Goal: Task Accomplishment & Management: Manage account settings

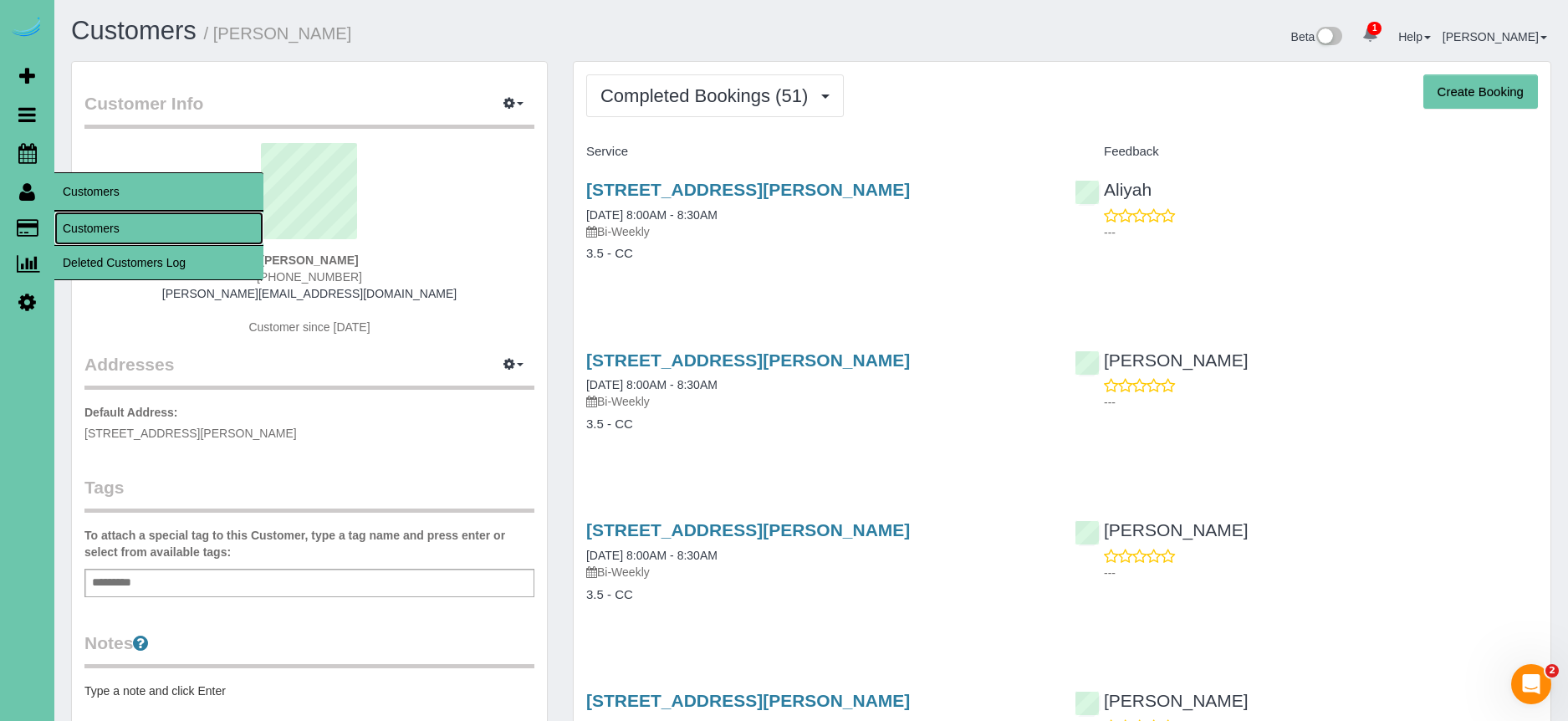
drag, startPoint x: 107, startPoint y: 226, endPoint x: 152, endPoint y: 202, distance: 51.0
click at [107, 226] on link "Customers" at bounding box center [159, 229] width 209 height 34
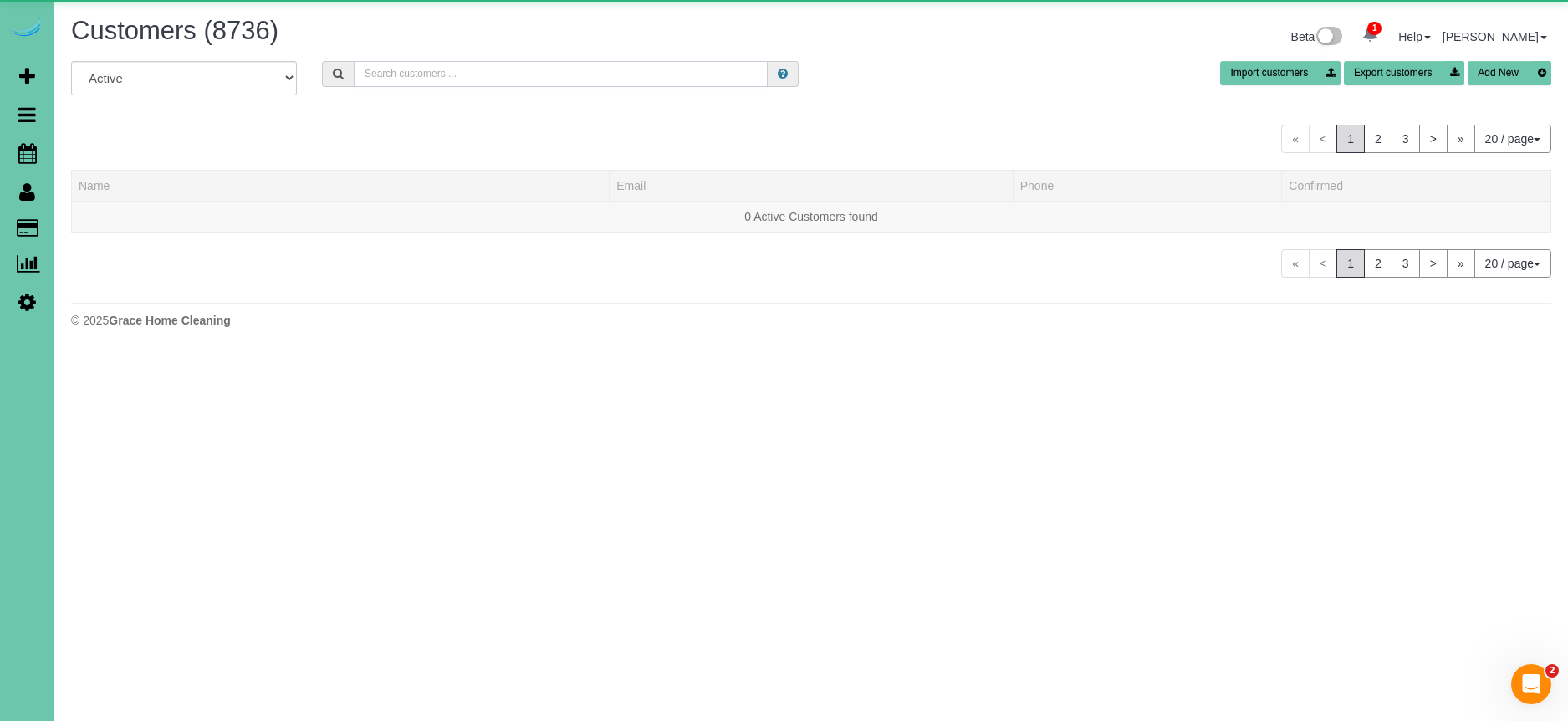
click at [412, 70] on input "text" at bounding box center [561, 74] width 414 height 26
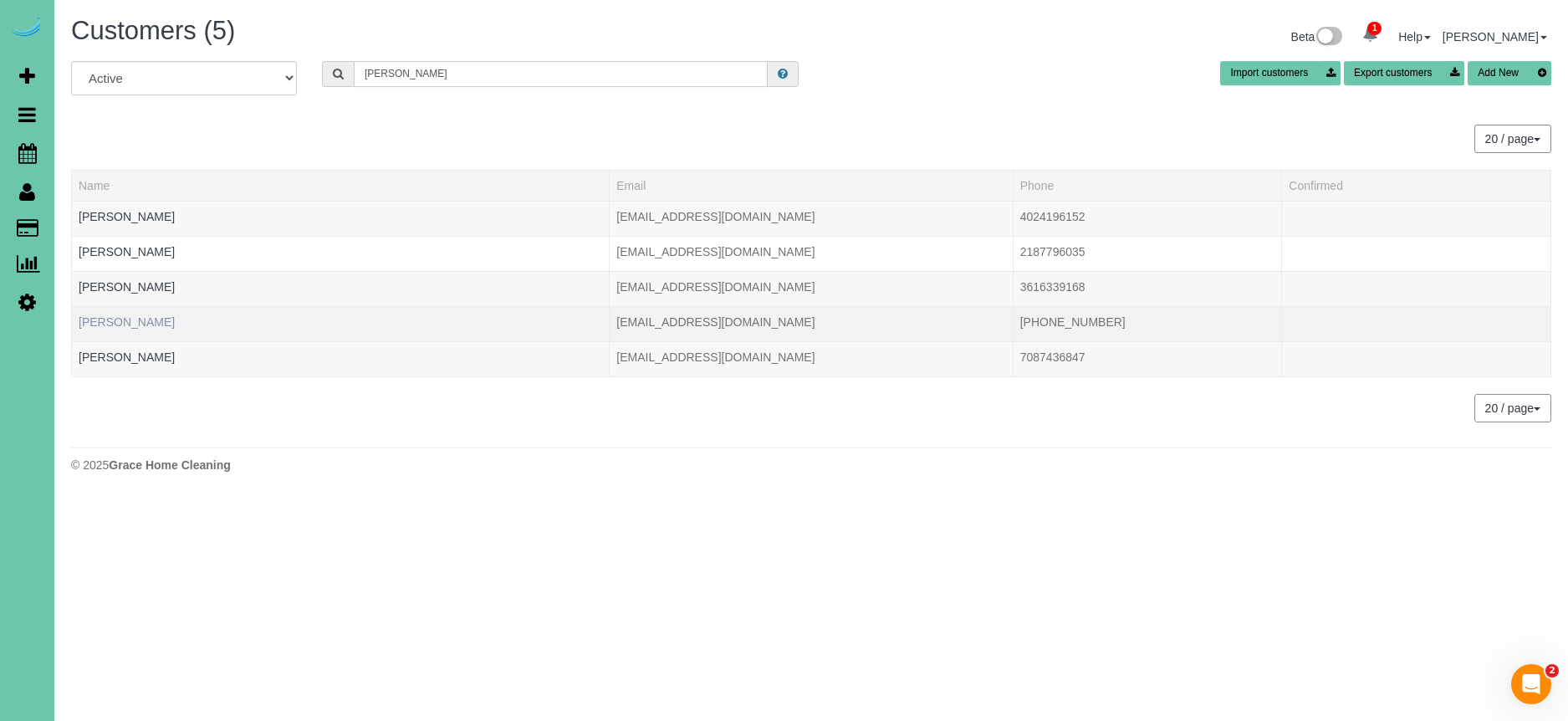
type input "emily p"
click at [150, 325] on link "Emily Pinkerton Ostergaard" at bounding box center [127, 321] width 96 height 13
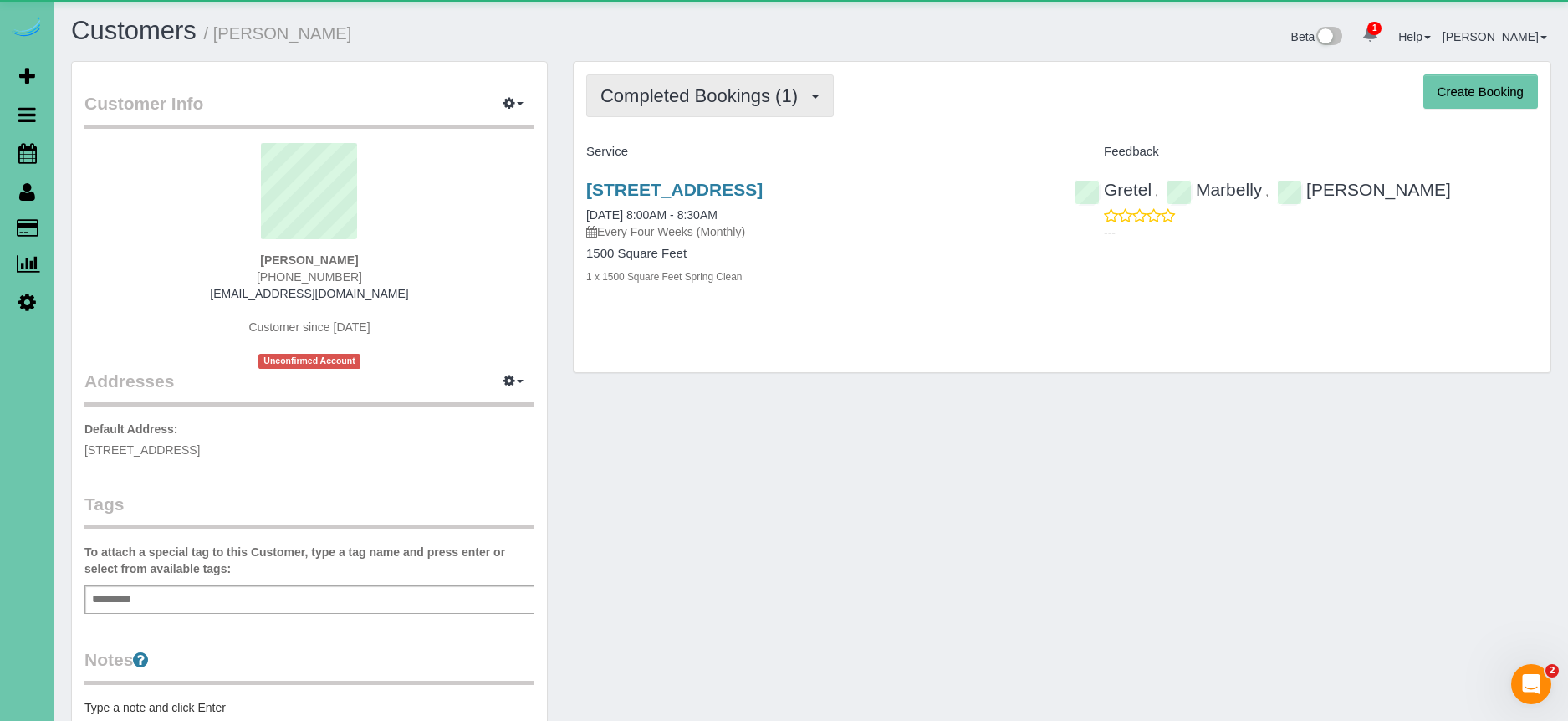
click at [631, 87] on span "Completed Bookings (1)" at bounding box center [703, 96] width 206 height 21
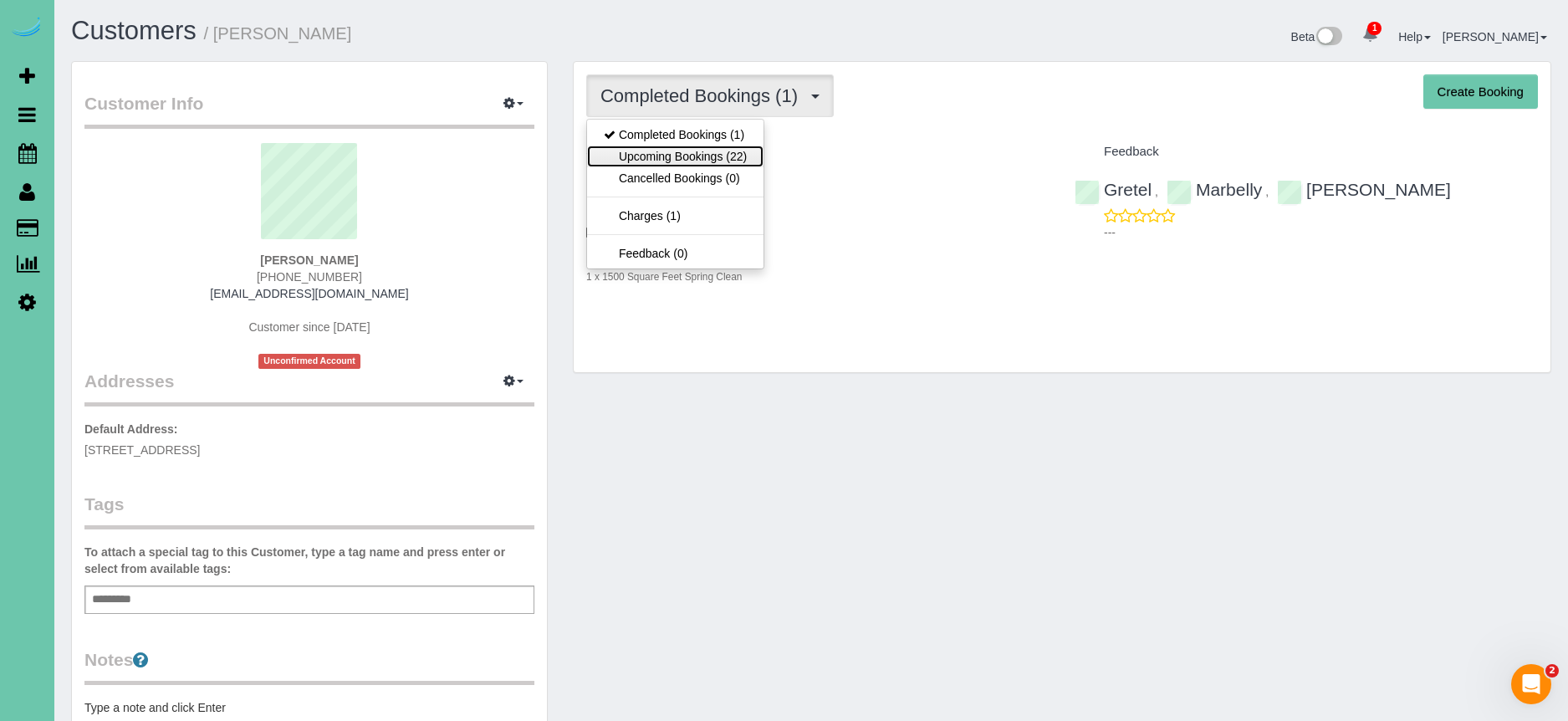
click at [674, 156] on link "Upcoming Bookings (22)" at bounding box center [675, 156] width 176 height 22
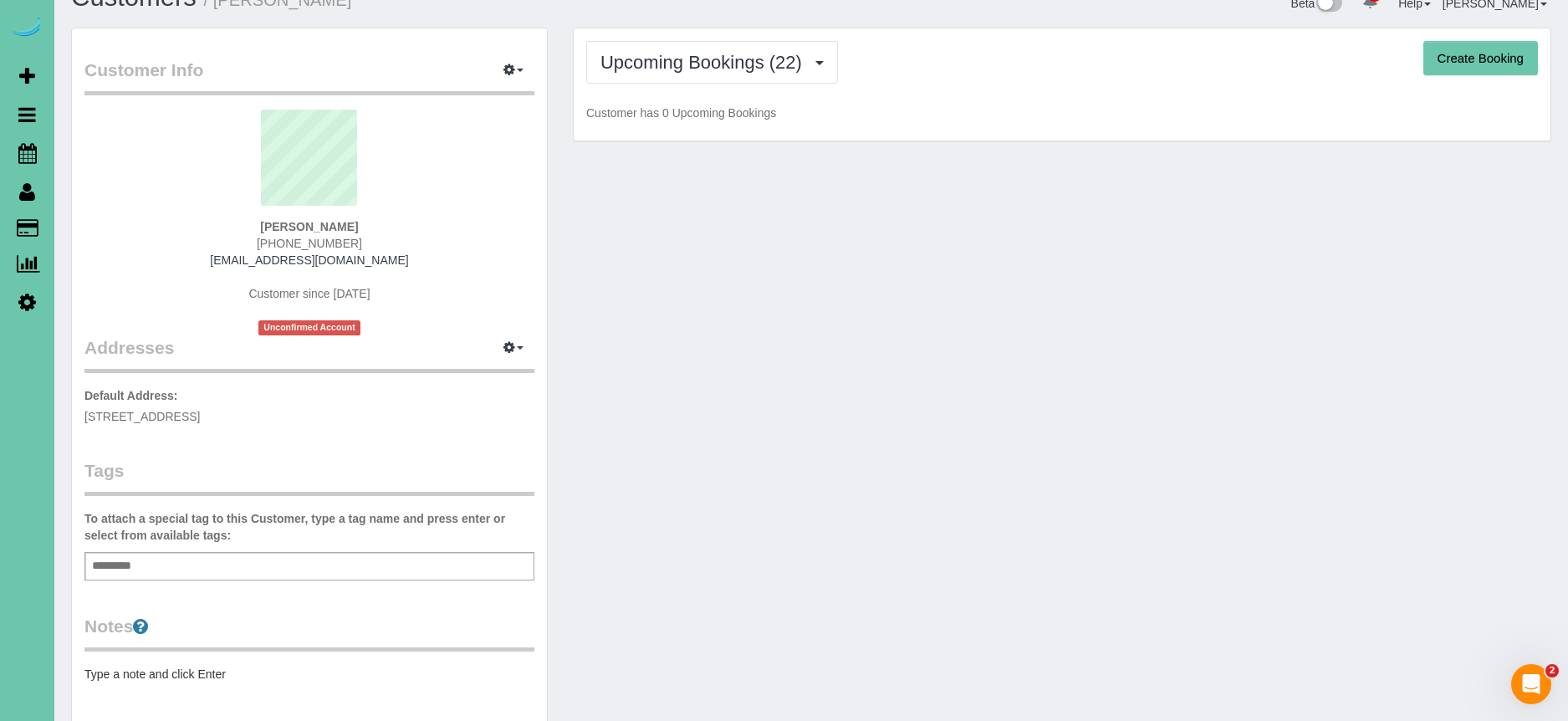
scroll to position [35, 0]
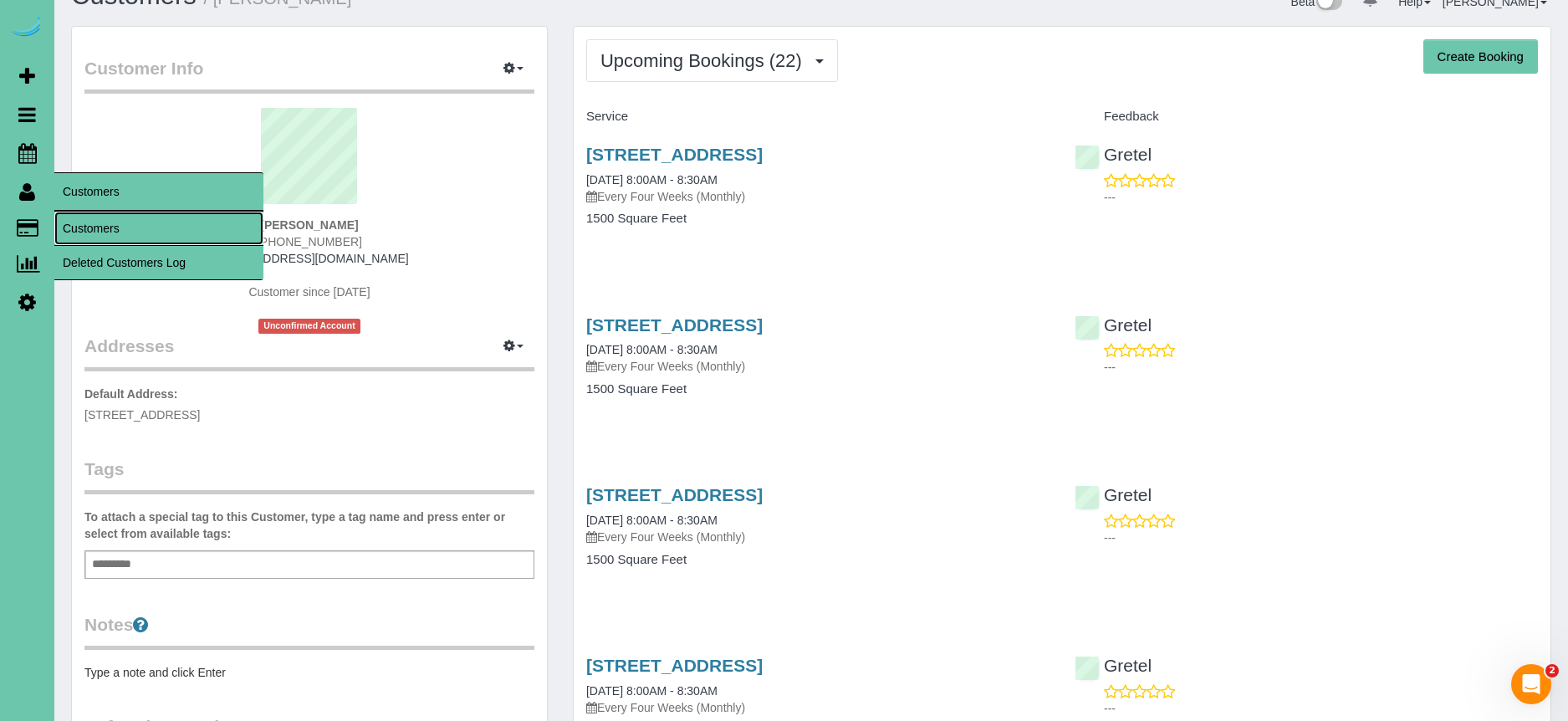
click at [106, 227] on link "Customers" at bounding box center [159, 229] width 209 height 34
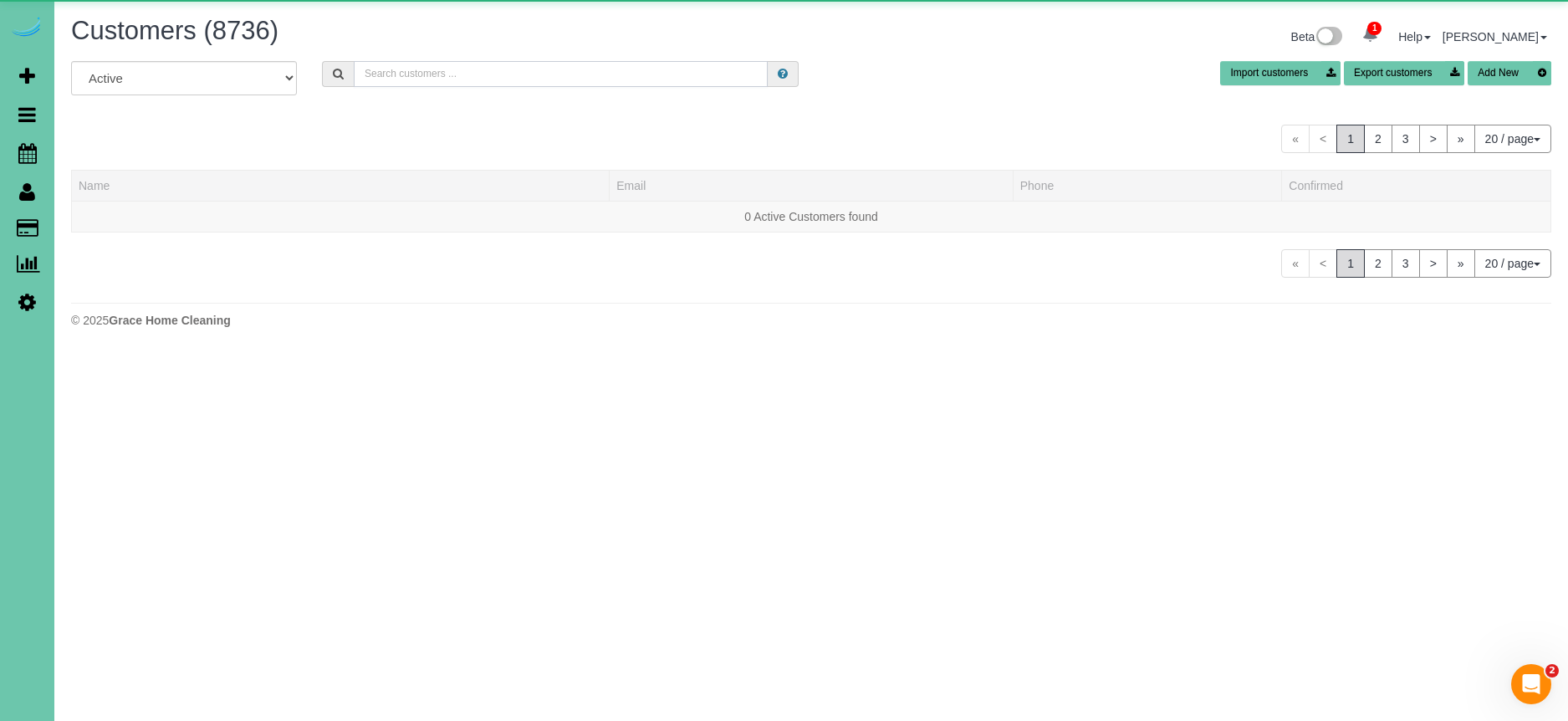
click at [474, 74] on input "text" at bounding box center [561, 74] width 414 height 26
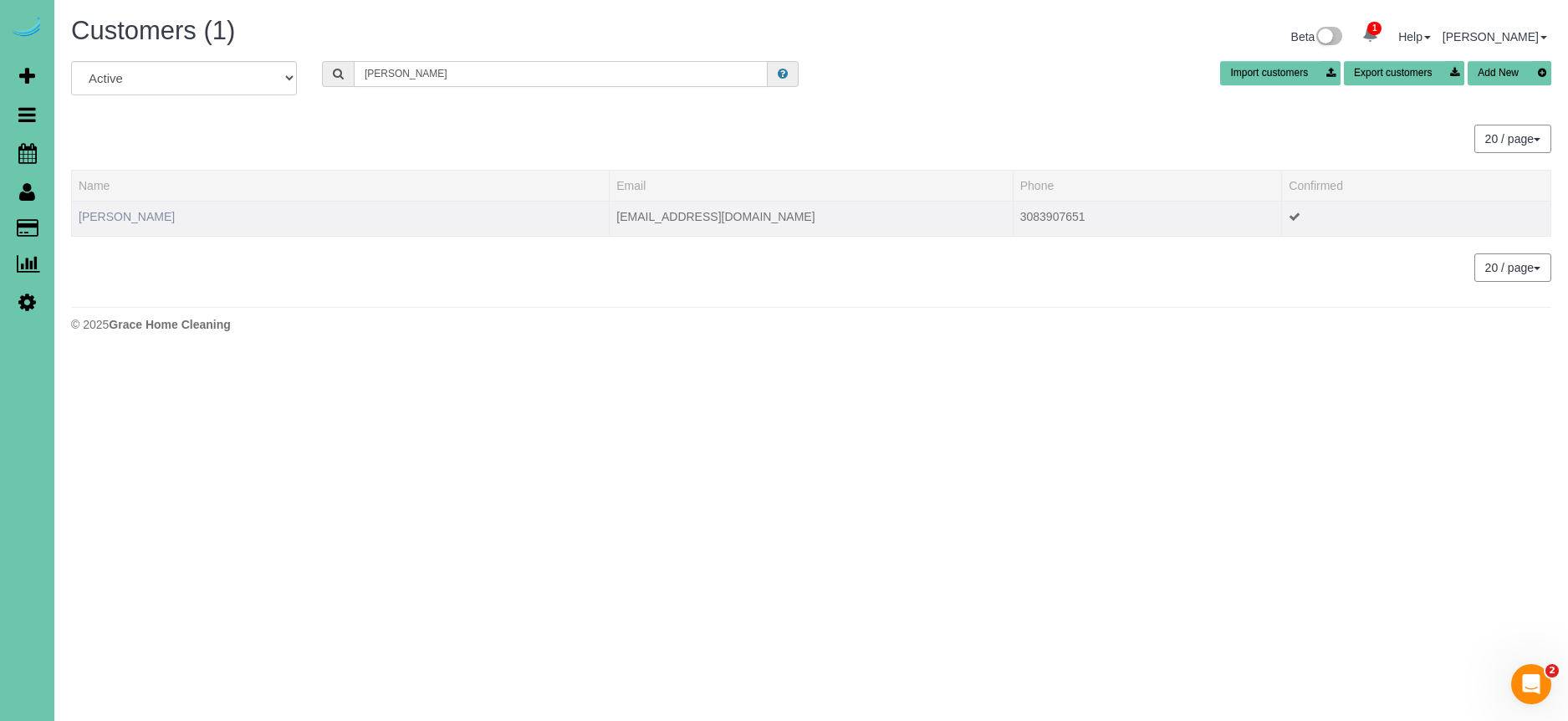
type input "jill gathje"
click at [94, 219] on link "Jill Gathje" at bounding box center [127, 216] width 96 height 13
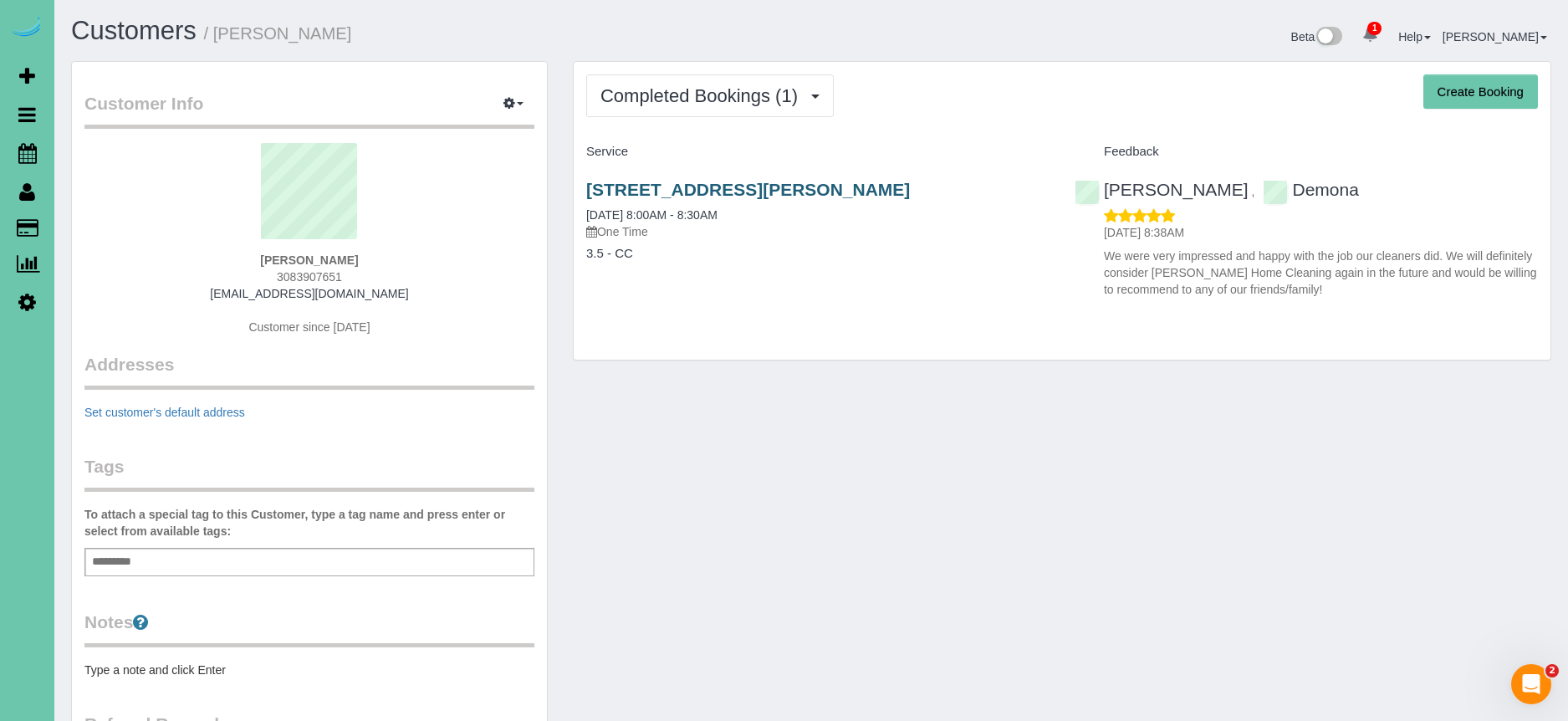
copy link "5115 Underwood Ave, Omaha, NE 68132"
drag, startPoint x: 963, startPoint y: 185, endPoint x: 589, endPoint y: 191, distance: 374.0
click at [589, 191] on h3 "5115 Underwood Ave, Omaha, NE 68132" at bounding box center [818, 190] width 463 height 20
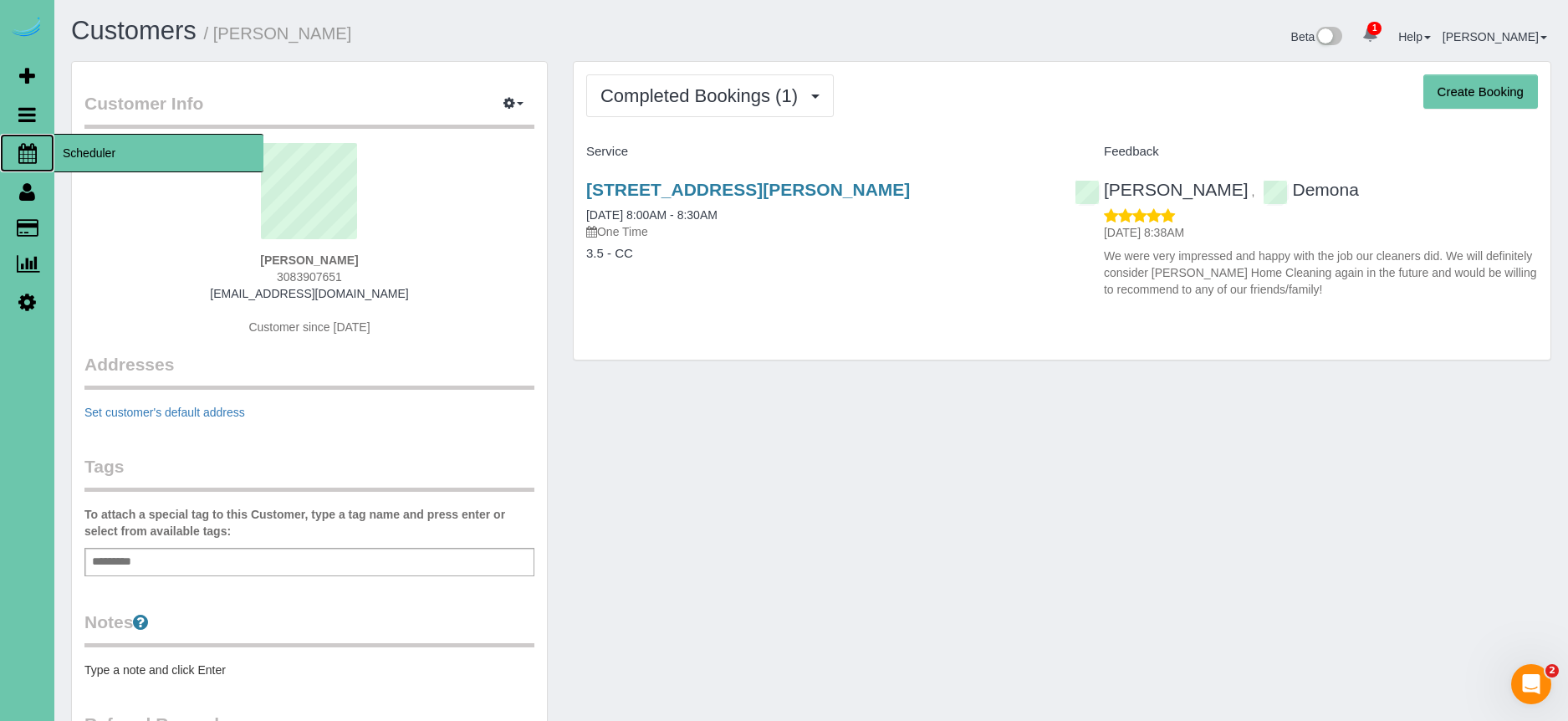
click at [106, 153] on span "Scheduler" at bounding box center [159, 153] width 209 height 38
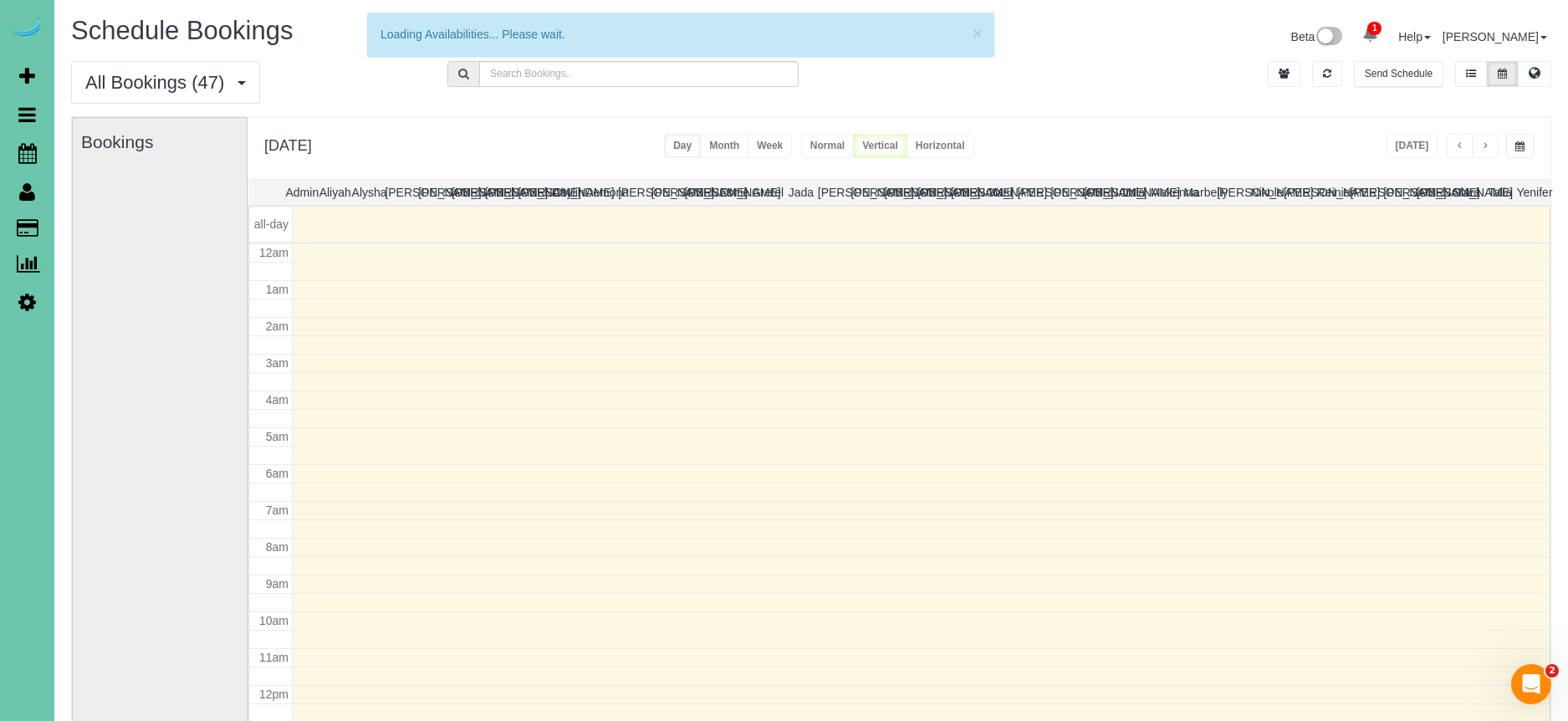
scroll to position [222, 0]
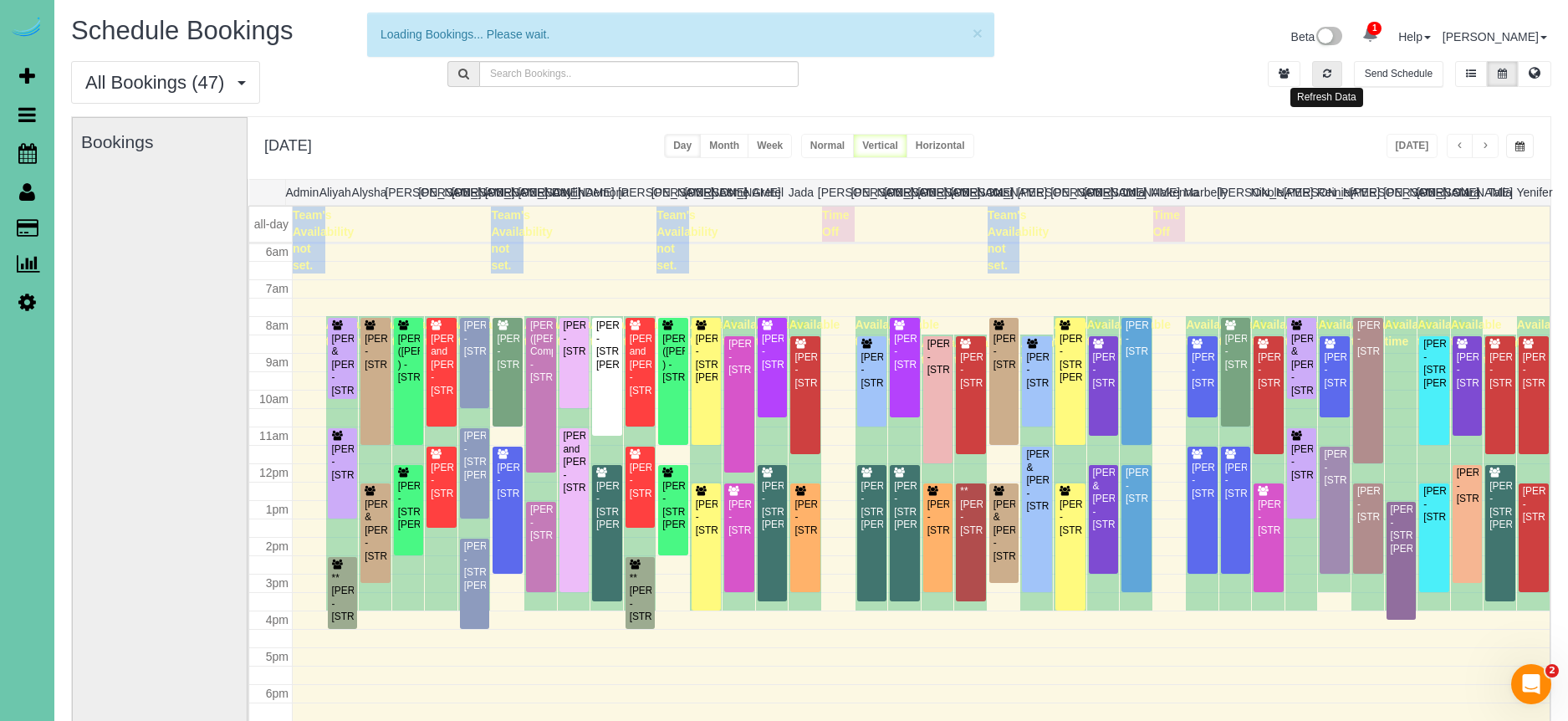
click at [1323, 81] on button "button" at bounding box center [1327, 74] width 30 height 26
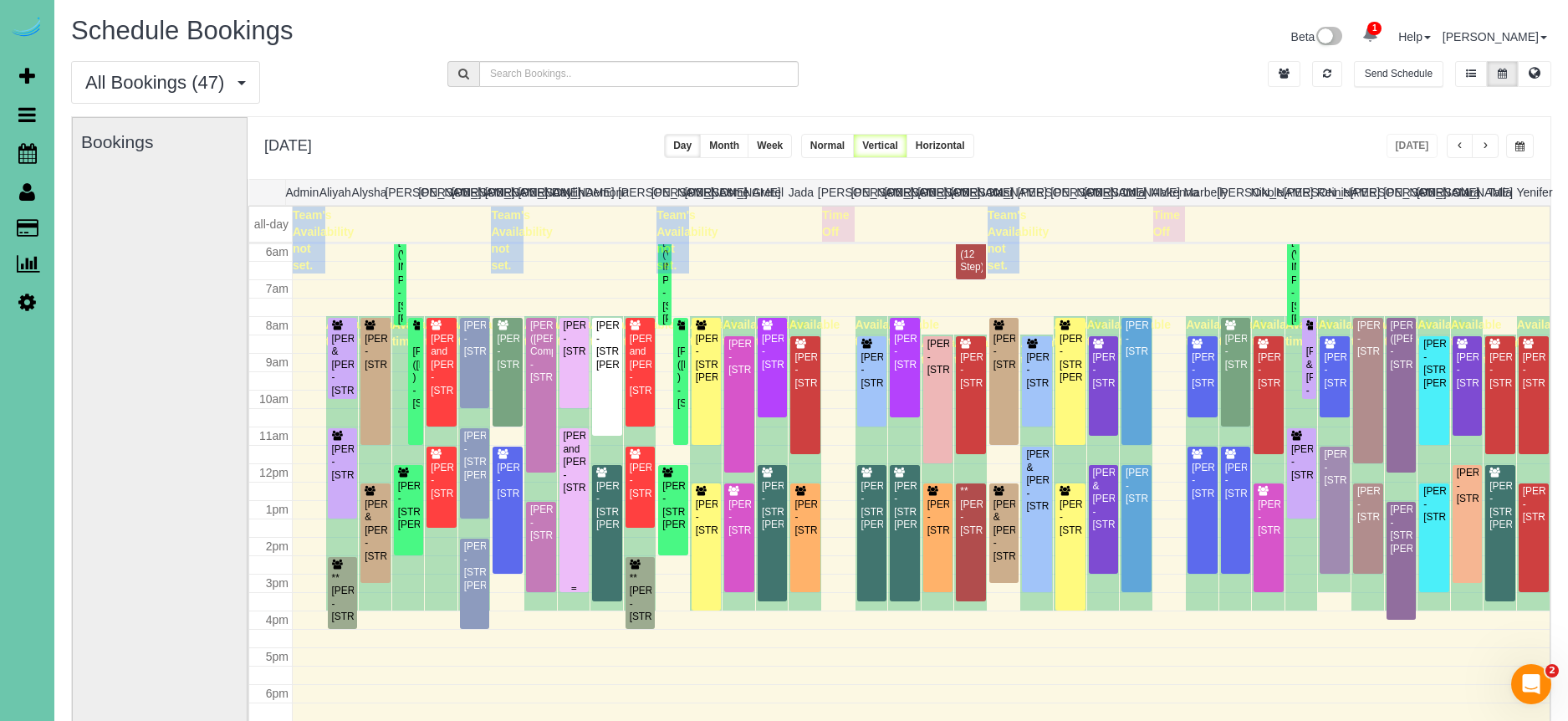
scroll to position [5, 0]
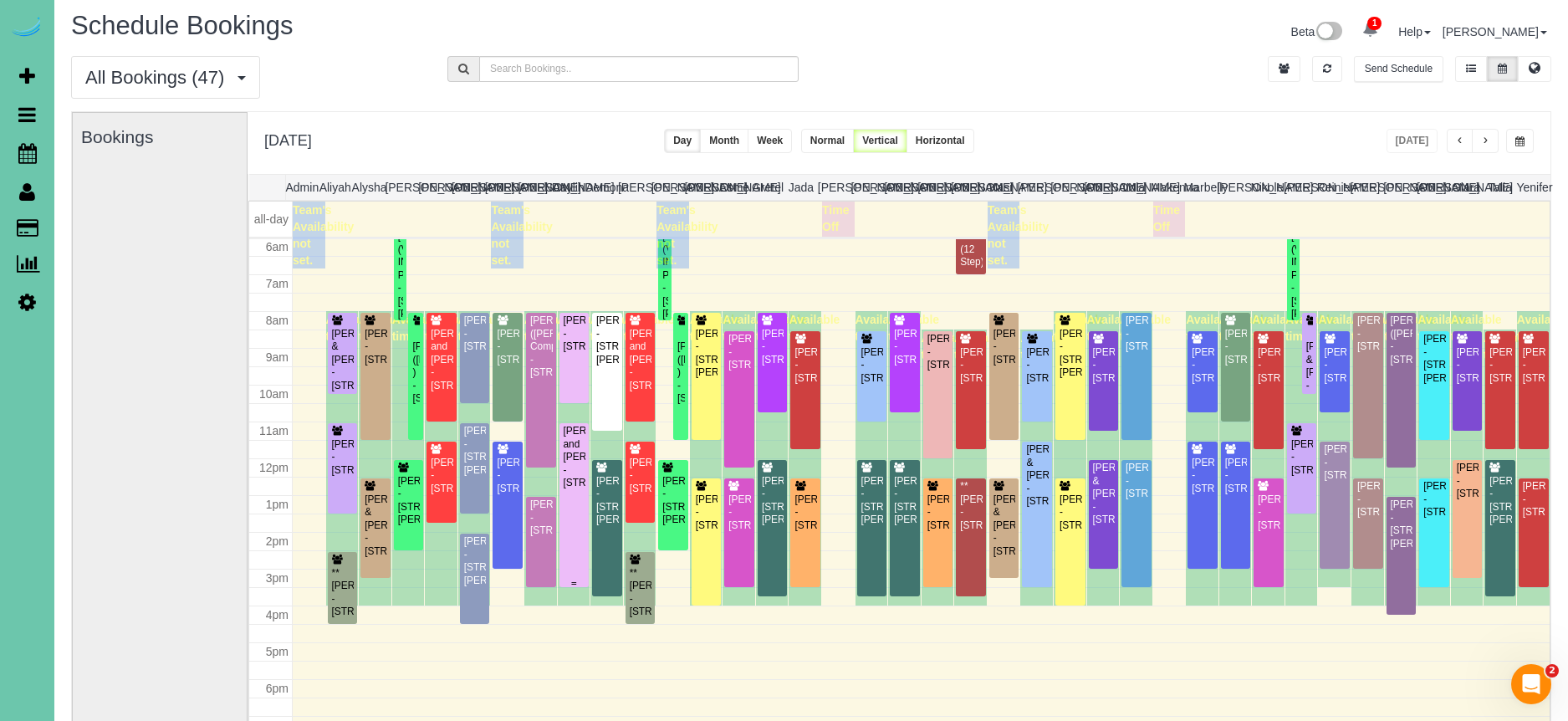
click at [579, 490] on div "Steve and Cassandra Hultgren - 1711 S 176th St, Omaha, NE 68130" at bounding box center [575, 457] width 23 height 65
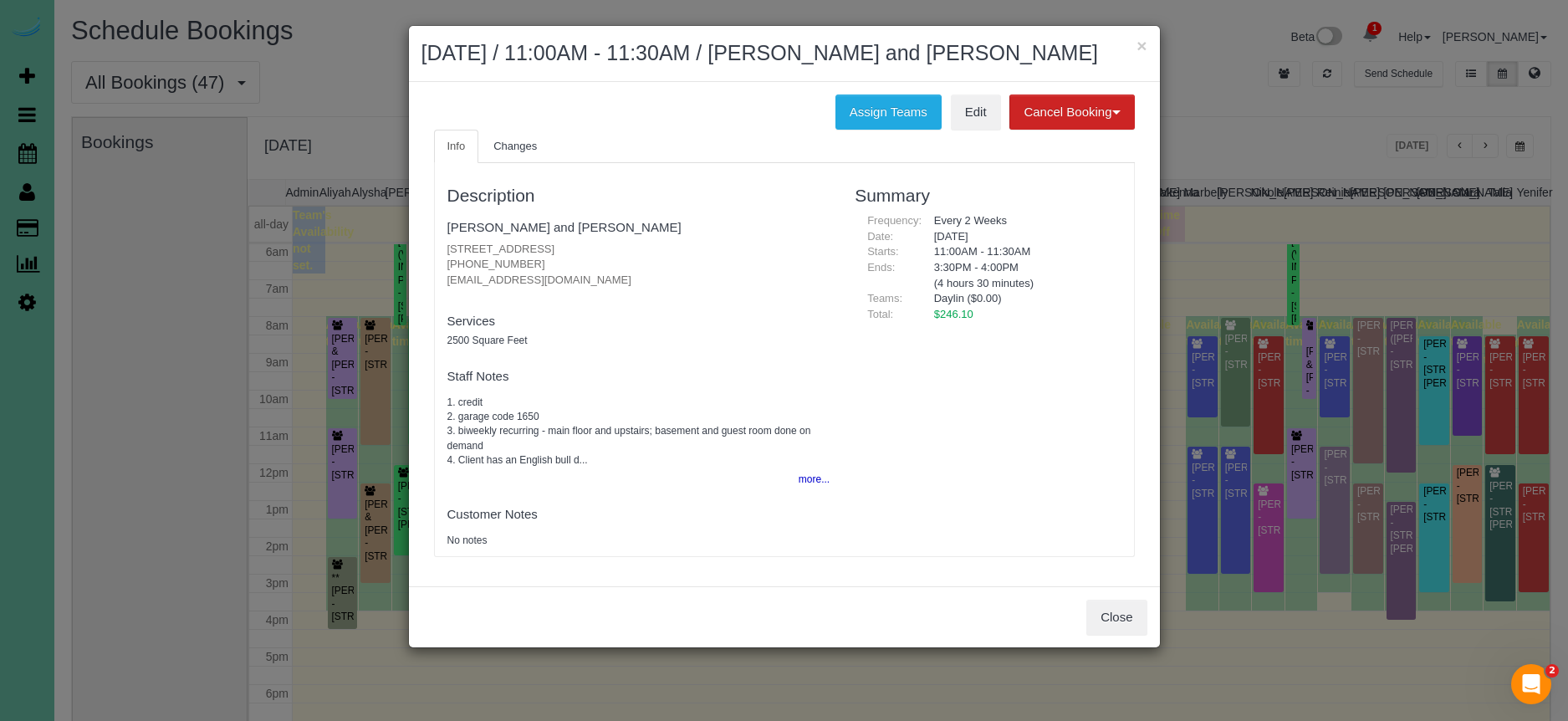
click at [827, 493] on div "Description Steve and Cassandra Hultgren 1711 S 176th St, Omaha, NE 68130 (904)…" at bounding box center [639, 359] width 408 height 376
click at [812, 477] on button "more..." at bounding box center [809, 479] width 41 height 24
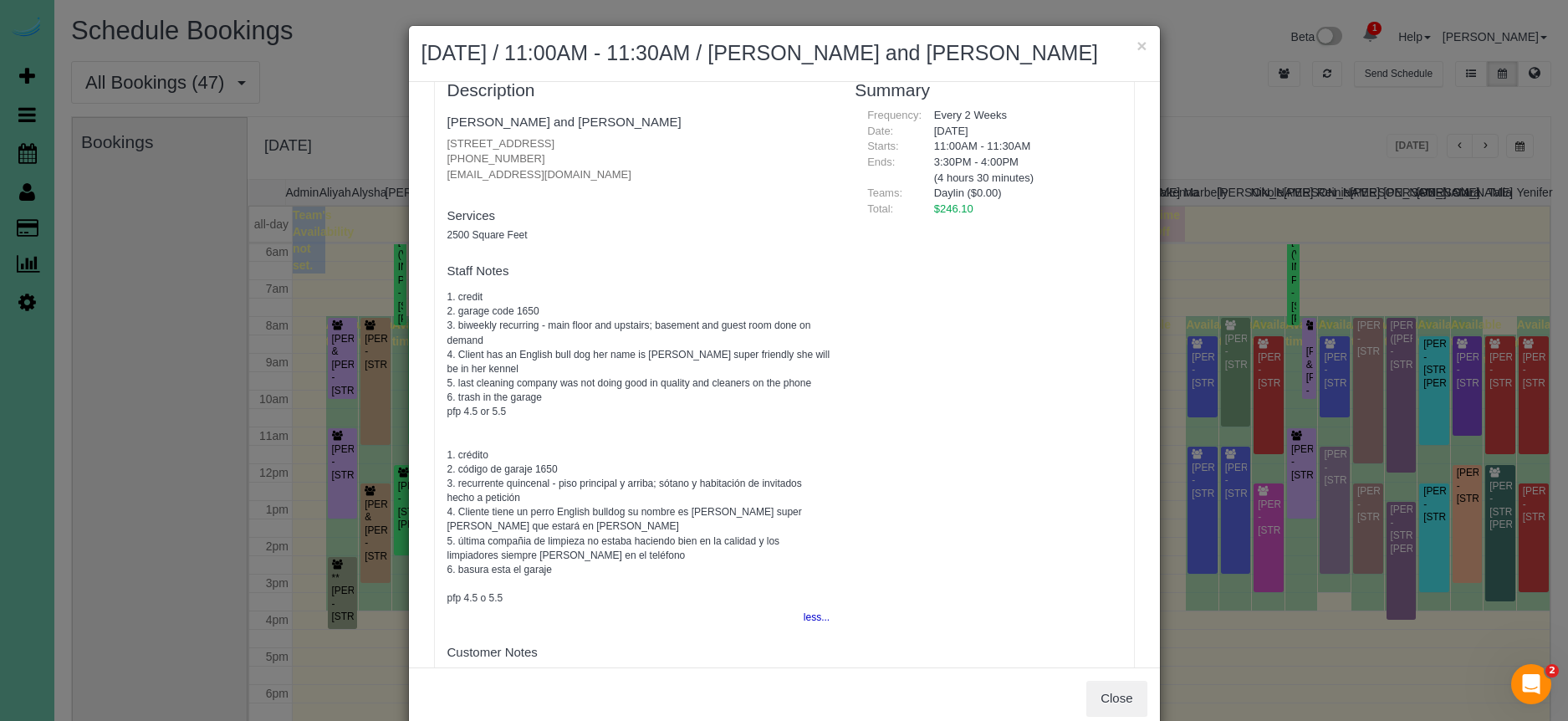
scroll to position [100, 0]
click at [1110, 701] on button "Close" at bounding box center [1117, 699] width 60 height 35
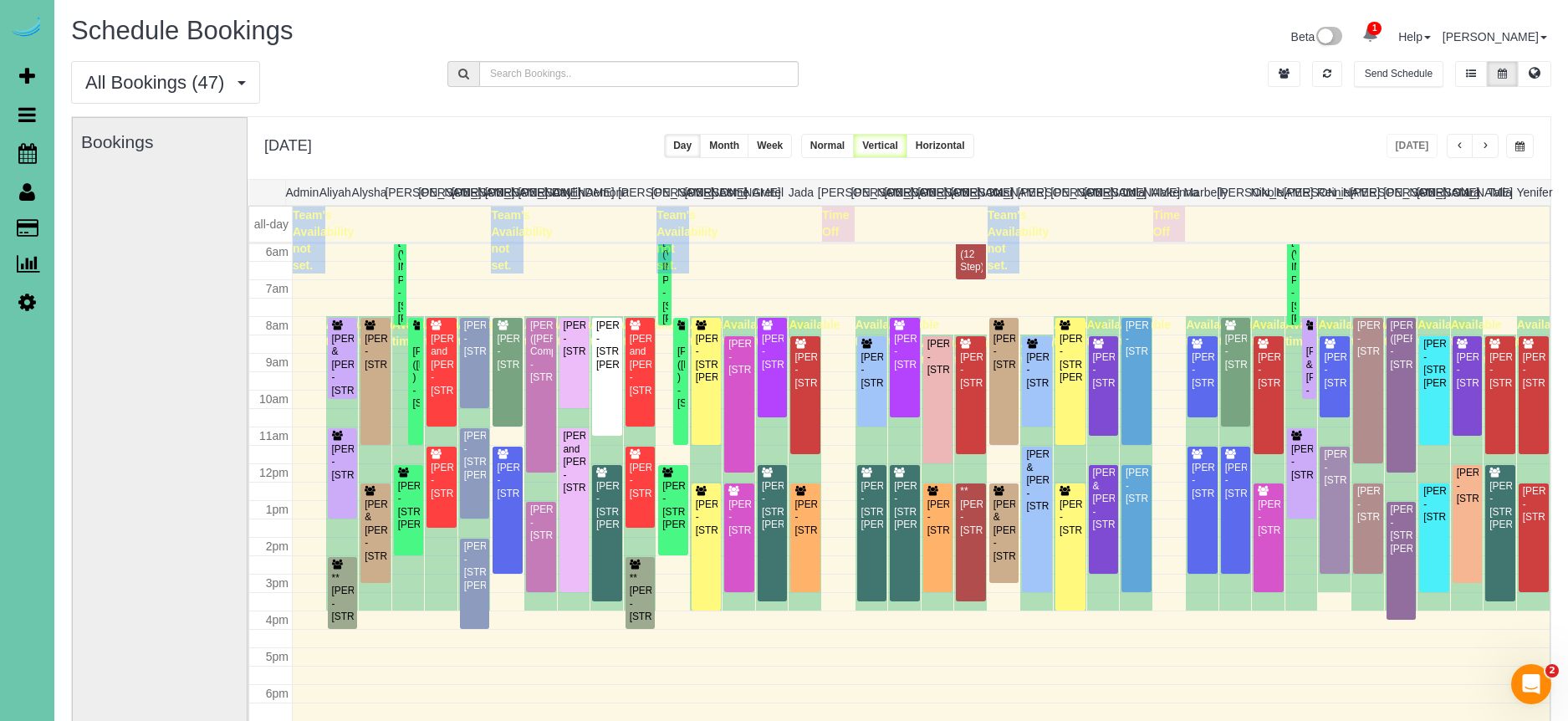
drag, startPoint x: 1110, startPoint y: 701, endPoint x: 1098, endPoint y: 655, distance: 47.5
click at [1111, 701] on div "× August 12, 2025 / 11:00AM - 11:30AM / Steve and Cassandra Hultgren Assign Tea…" at bounding box center [784, 360] width 1568 height 721
drag, startPoint x: 134, startPoint y: 235, endPoint x: 482, endPoint y: 119, distance: 366.8
click at [134, 234] on link "Customers" at bounding box center [159, 229] width 209 height 34
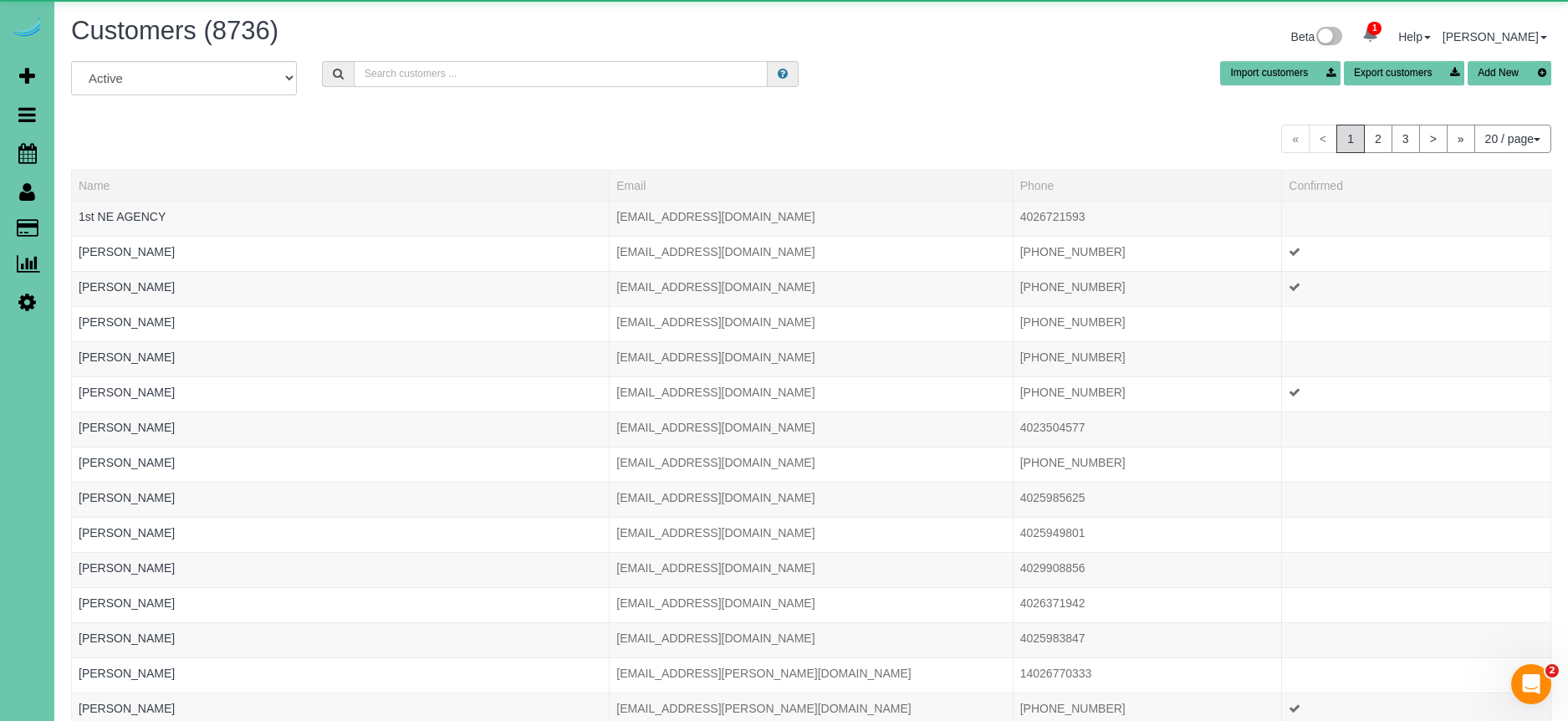
click at [555, 76] on input "text" at bounding box center [561, 74] width 414 height 26
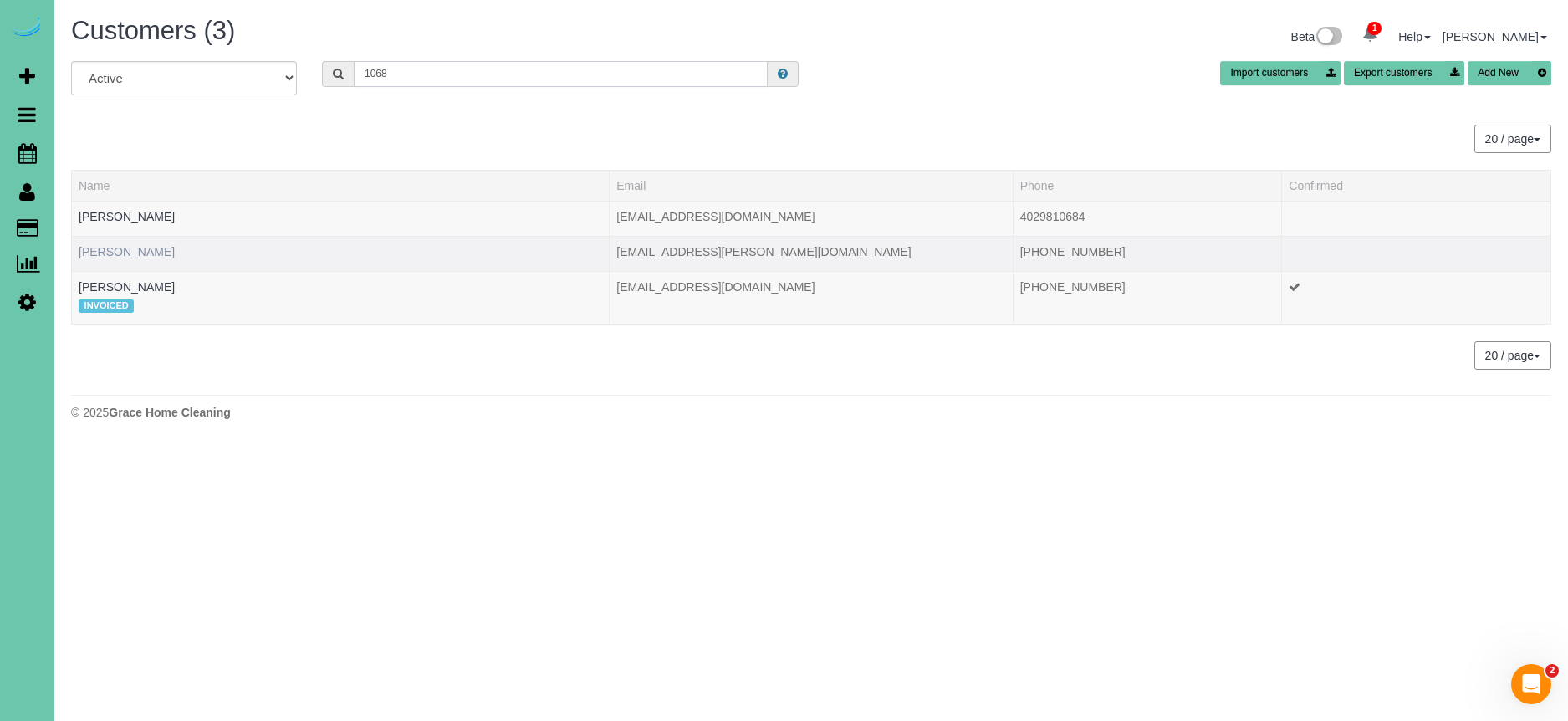
type input "1068"
click at [106, 249] on link "Lisa Mason" at bounding box center [127, 251] width 96 height 13
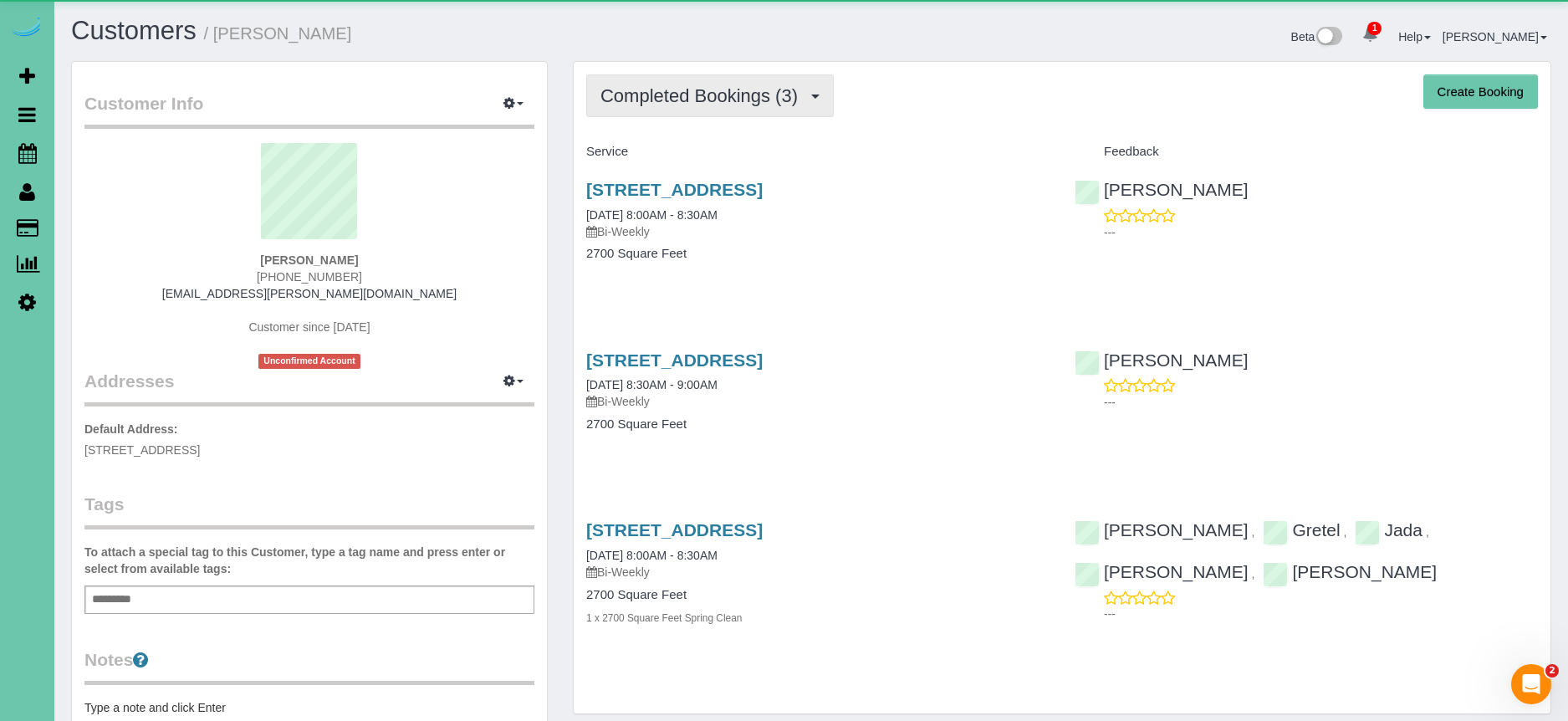
click at [627, 106] on span "Completed Bookings (3)" at bounding box center [703, 96] width 206 height 21
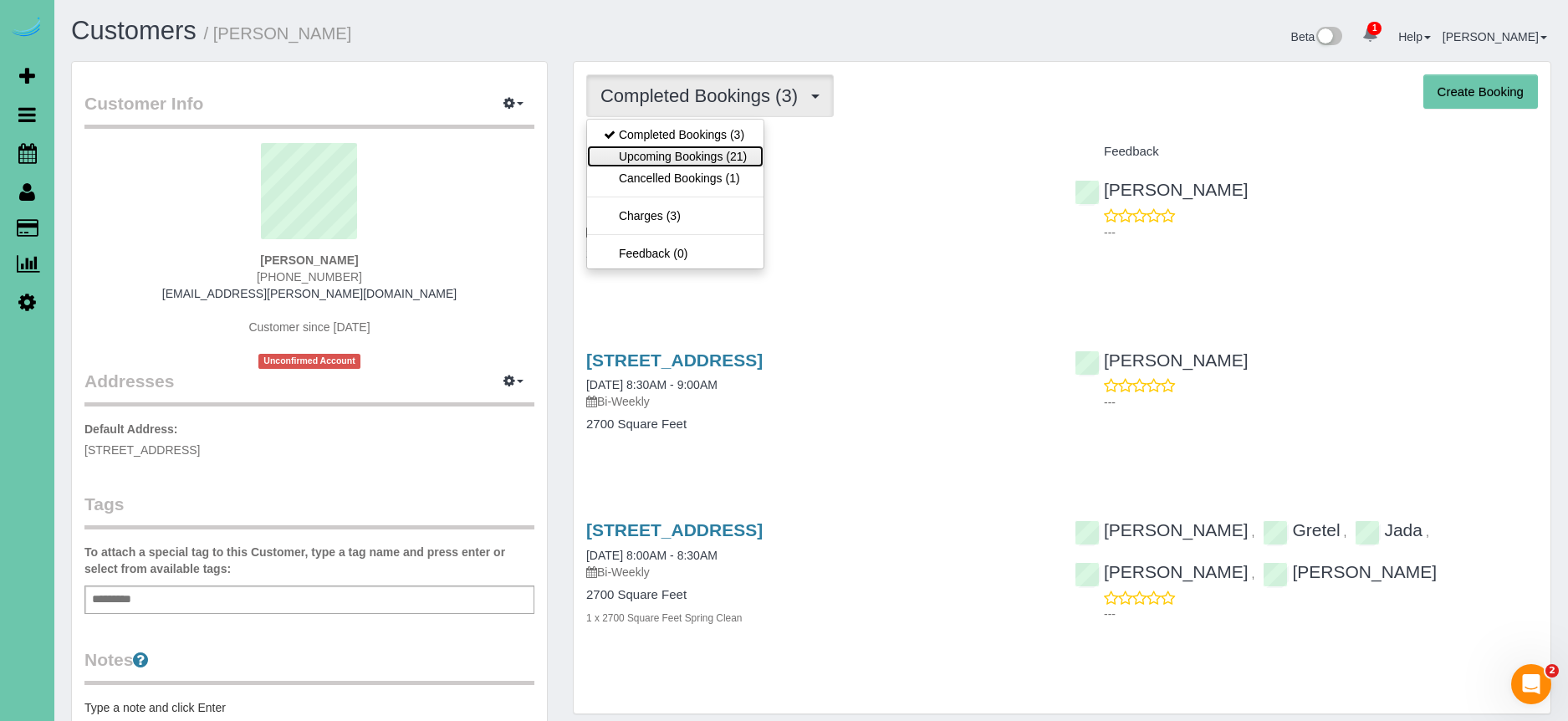
click at [666, 155] on link "Upcoming Bookings (21)" at bounding box center [675, 156] width 176 height 22
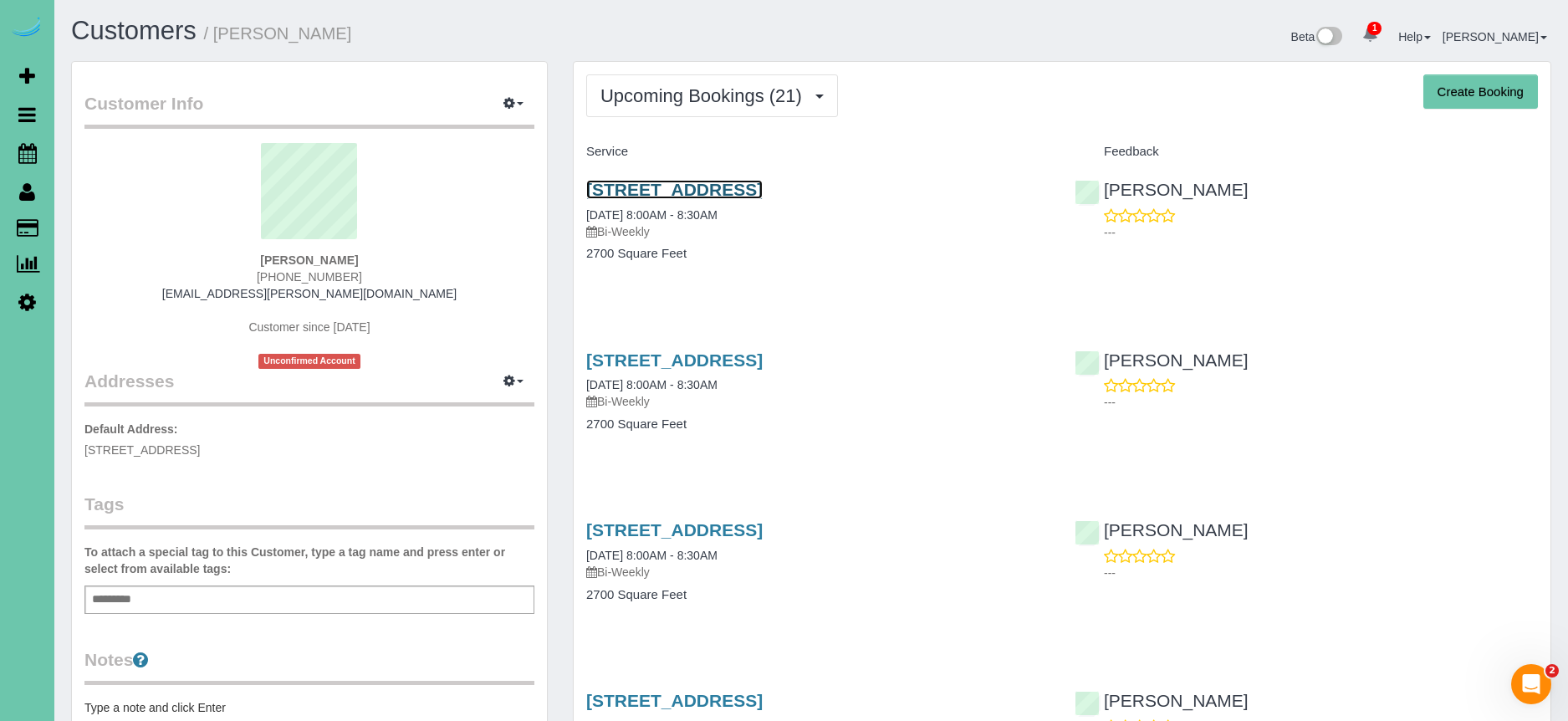
click at [763, 186] on link "12028 S 44th Street, Bellevue, NE 68128" at bounding box center [674, 190] width 176 height 20
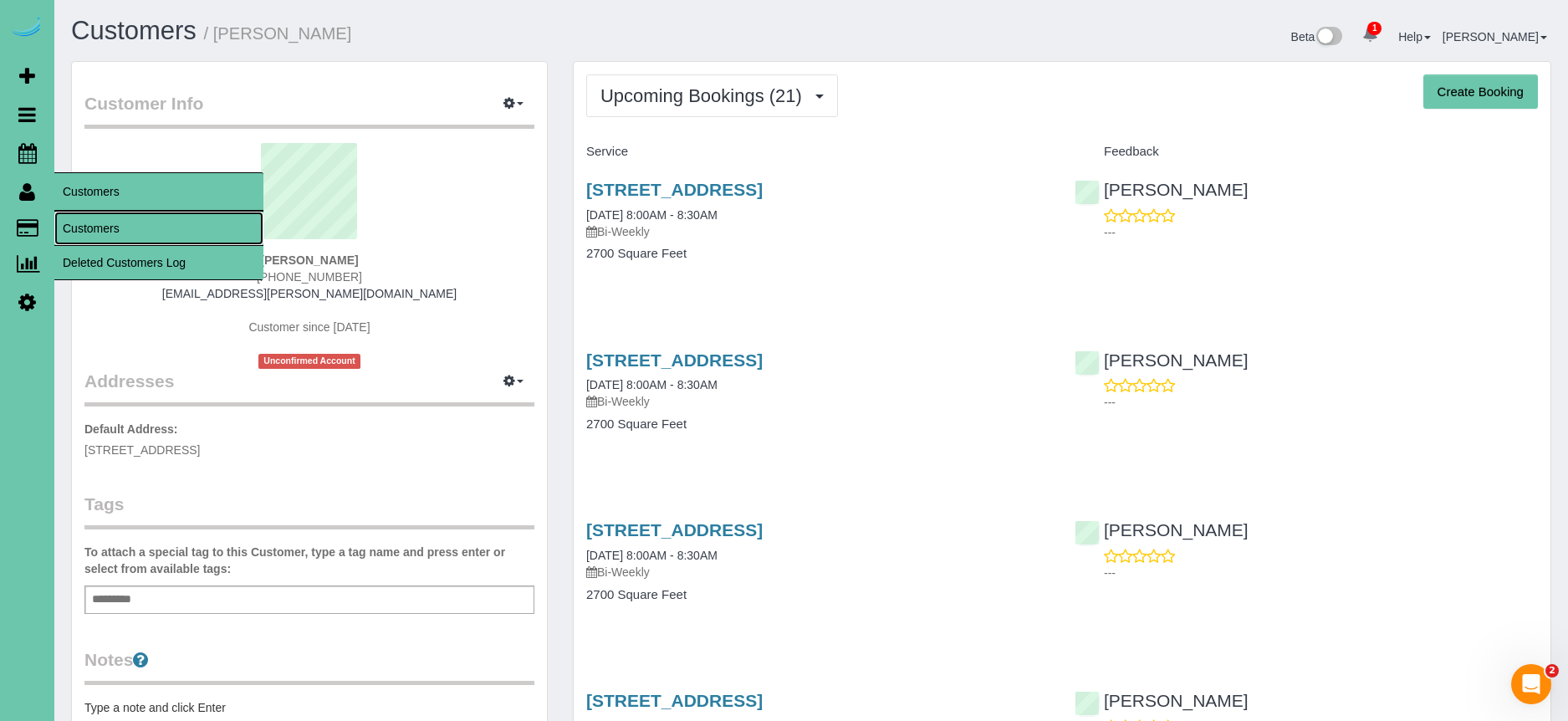
drag, startPoint x: 92, startPoint y: 238, endPoint x: 82, endPoint y: 231, distance: 12.2
click at [92, 238] on link "Customers" at bounding box center [159, 229] width 209 height 34
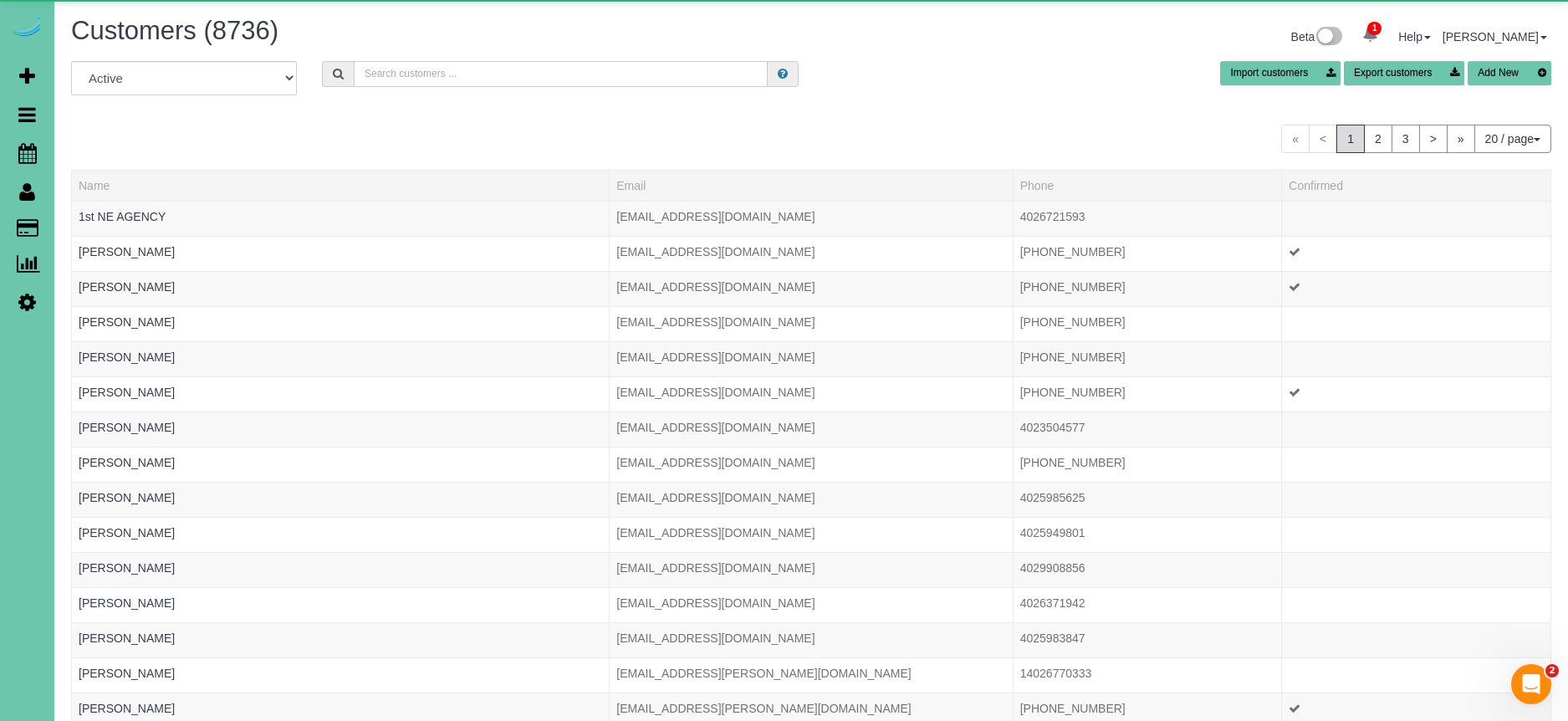
click at [461, 73] on input "text" at bounding box center [561, 74] width 414 height 26
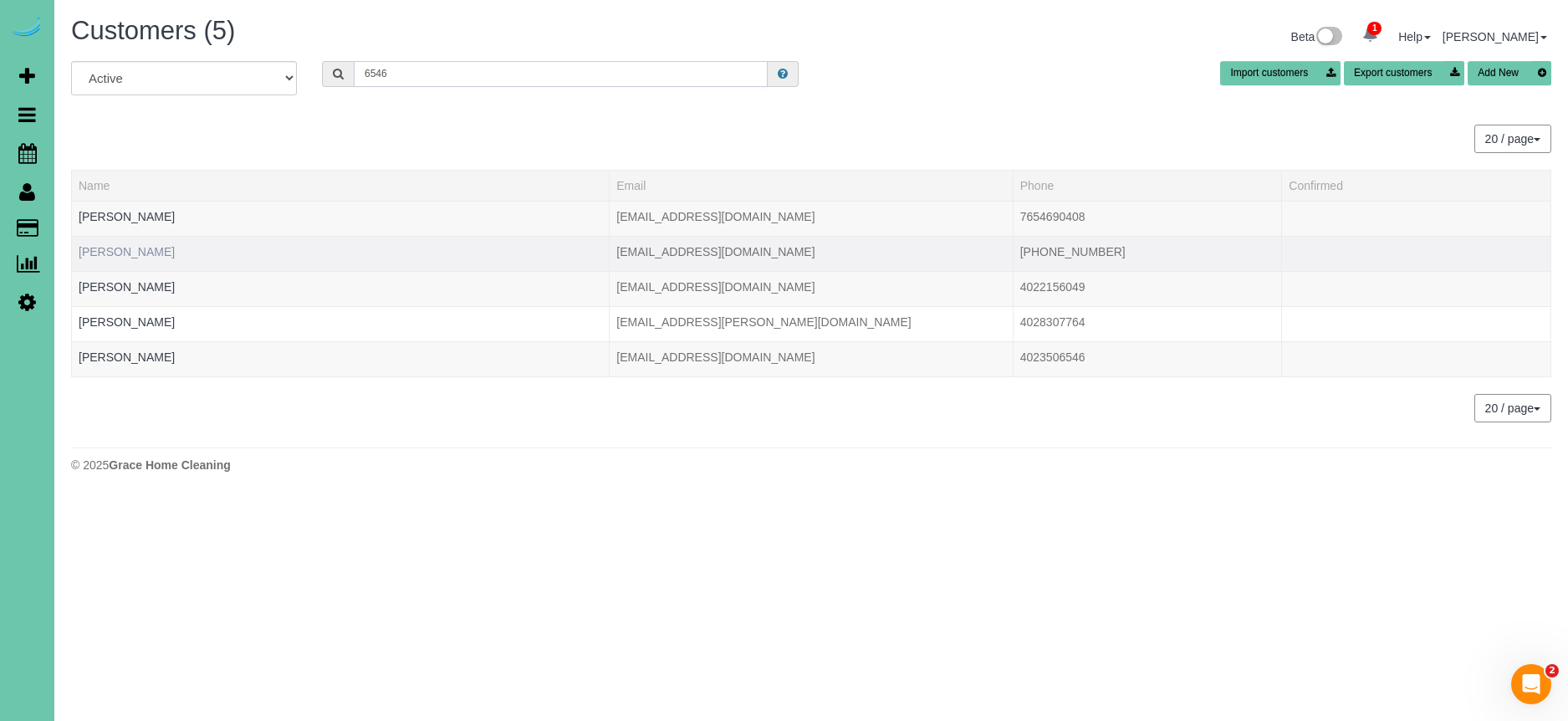
type input "6546"
click at [126, 251] on link "Leslie Wilson" at bounding box center [127, 251] width 96 height 13
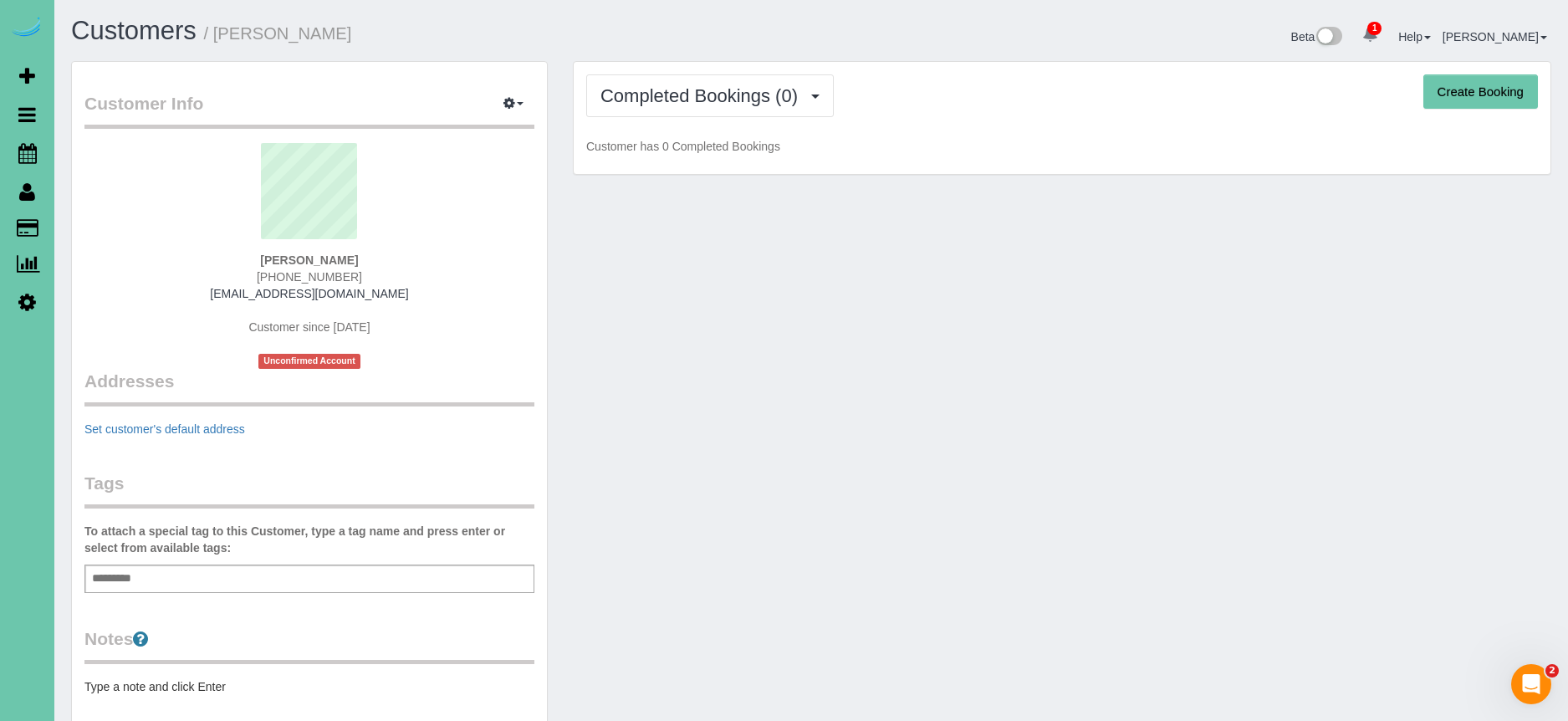
click at [443, 294] on div "Leslie Wilson 402-616-6546 lesliewilson9833@gmail.com Customer since 2025 Uncon…" at bounding box center [309, 255] width 450 height 226
drag, startPoint x: 445, startPoint y: 293, endPoint x: 231, endPoint y: 290, distance: 214.0
click at [231, 290] on div "Leslie Wilson 402-616-6546 lesliewilson9833@gmail.com Customer since 2025 Uncon…" at bounding box center [309, 255] width 450 height 226
copy link "lesliewilson9833@gmail.com"
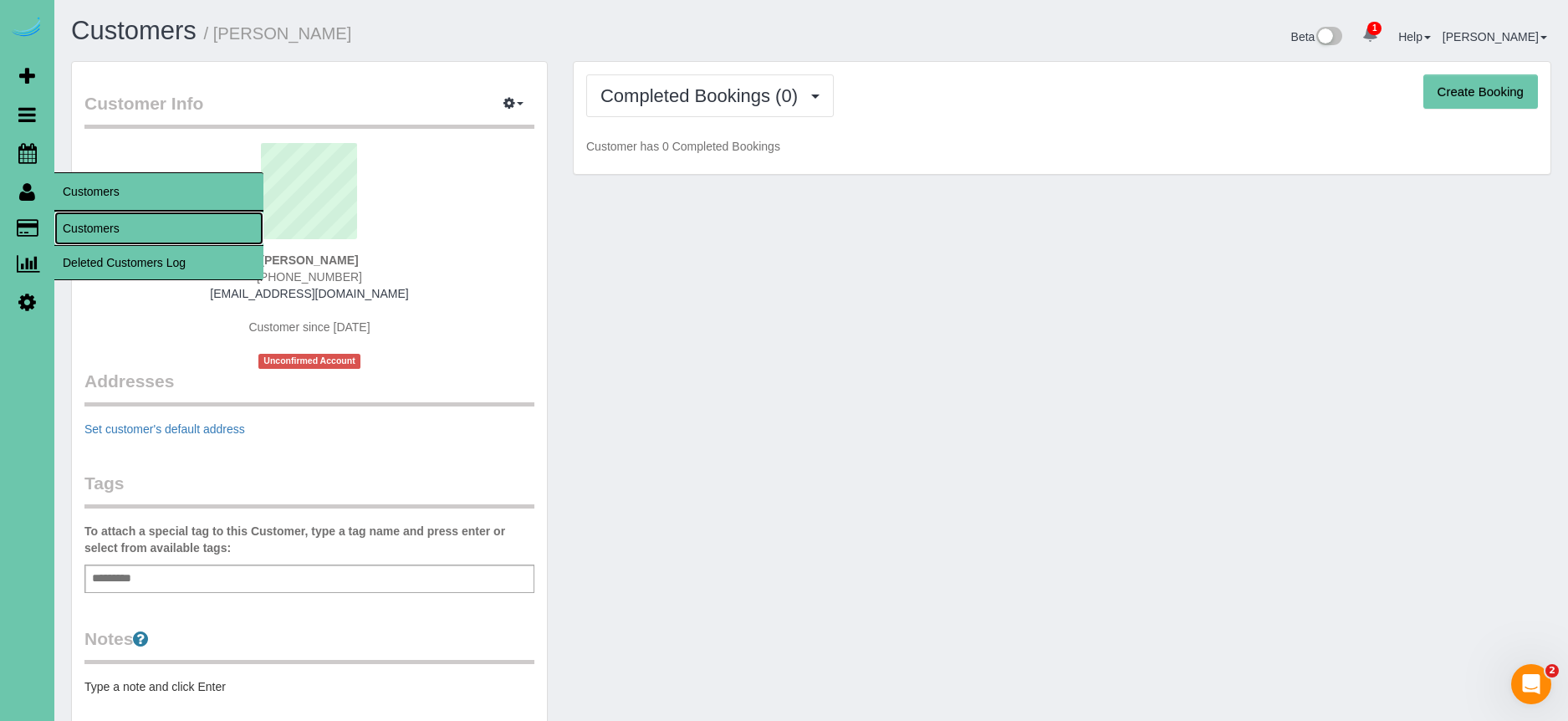
click at [153, 232] on link "Customers" at bounding box center [159, 229] width 209 height 34
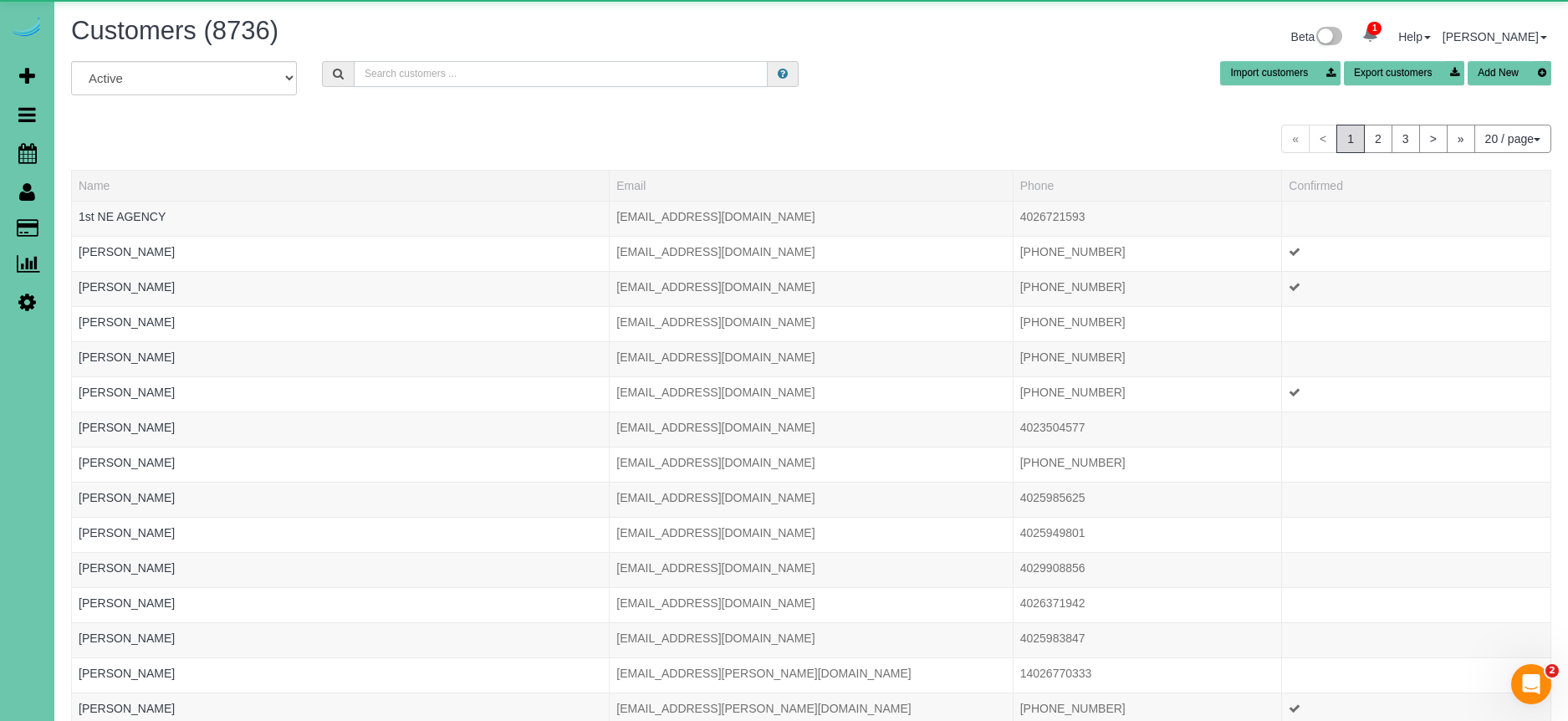
click at [474, 76] on input "text" at bounding box center [561, 74] width 414 height 26
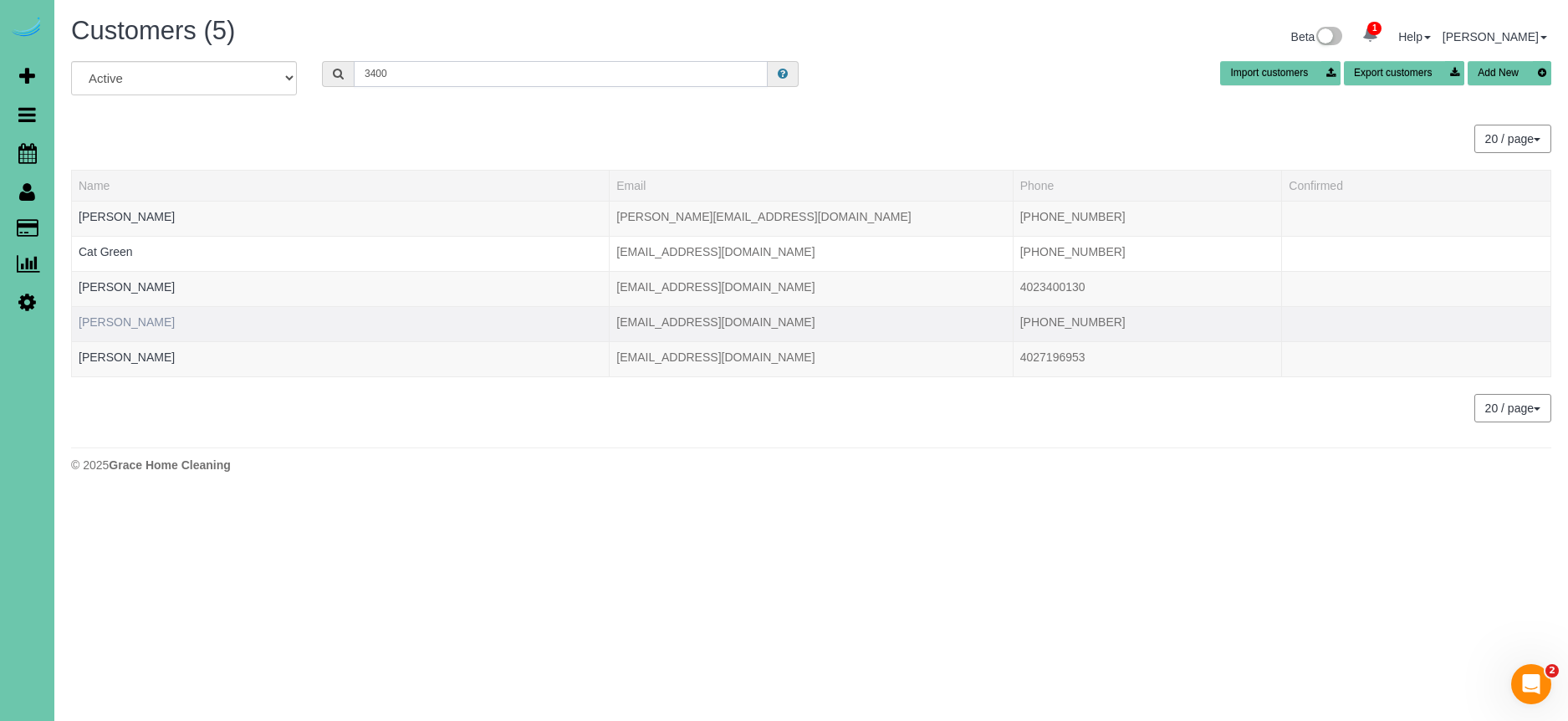
type input "3400"
click at [123, 317] on link "Hailey Peterson" at bounding box center [127, 321] width 96 height 13
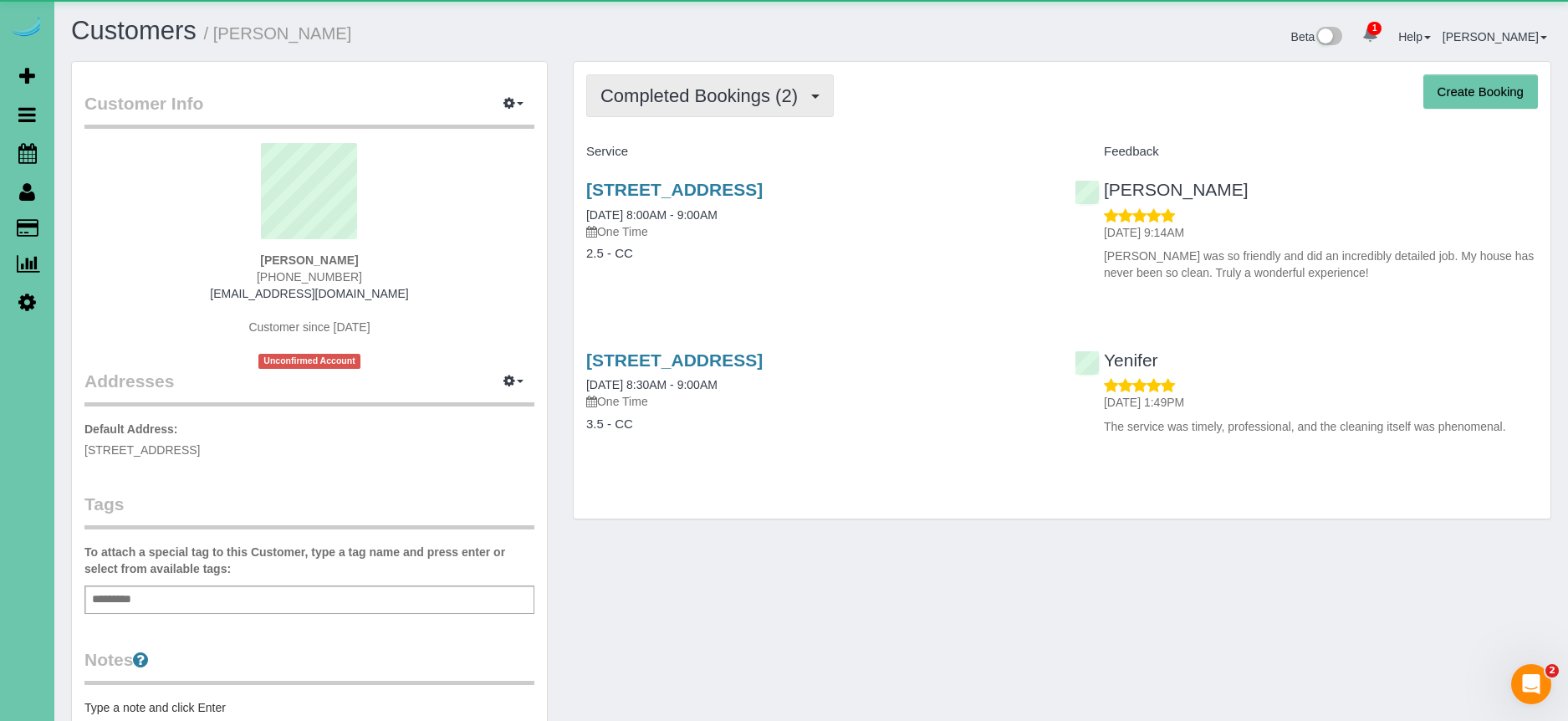
click at [696, 88] on span "Completed Bookings (2)" at bounding box center [703, 96] width 206 height 21
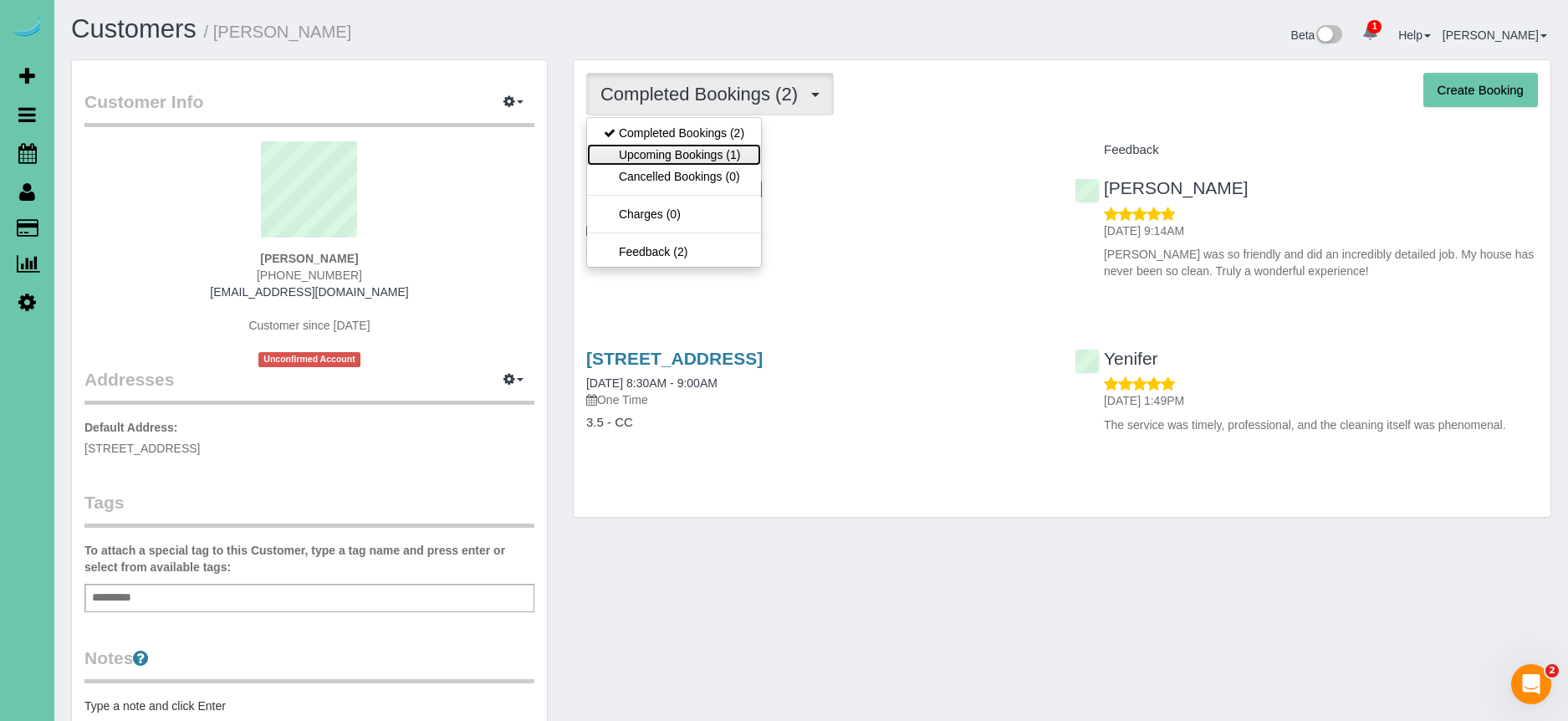
click at [710, 151] on link "Upcoming Bookings (1)" at bounding box center [674, 154] width 174 height 22
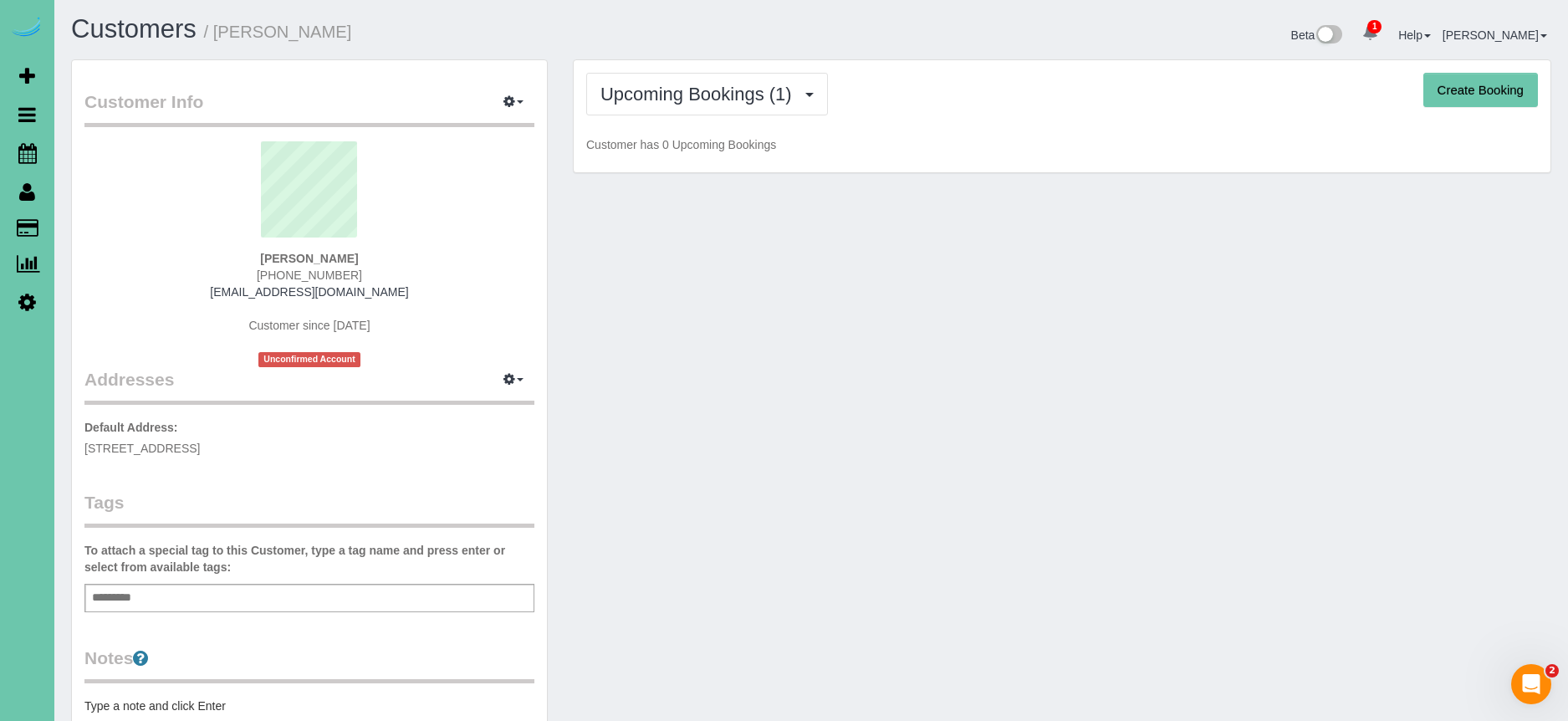
scroll to position [0, 0]
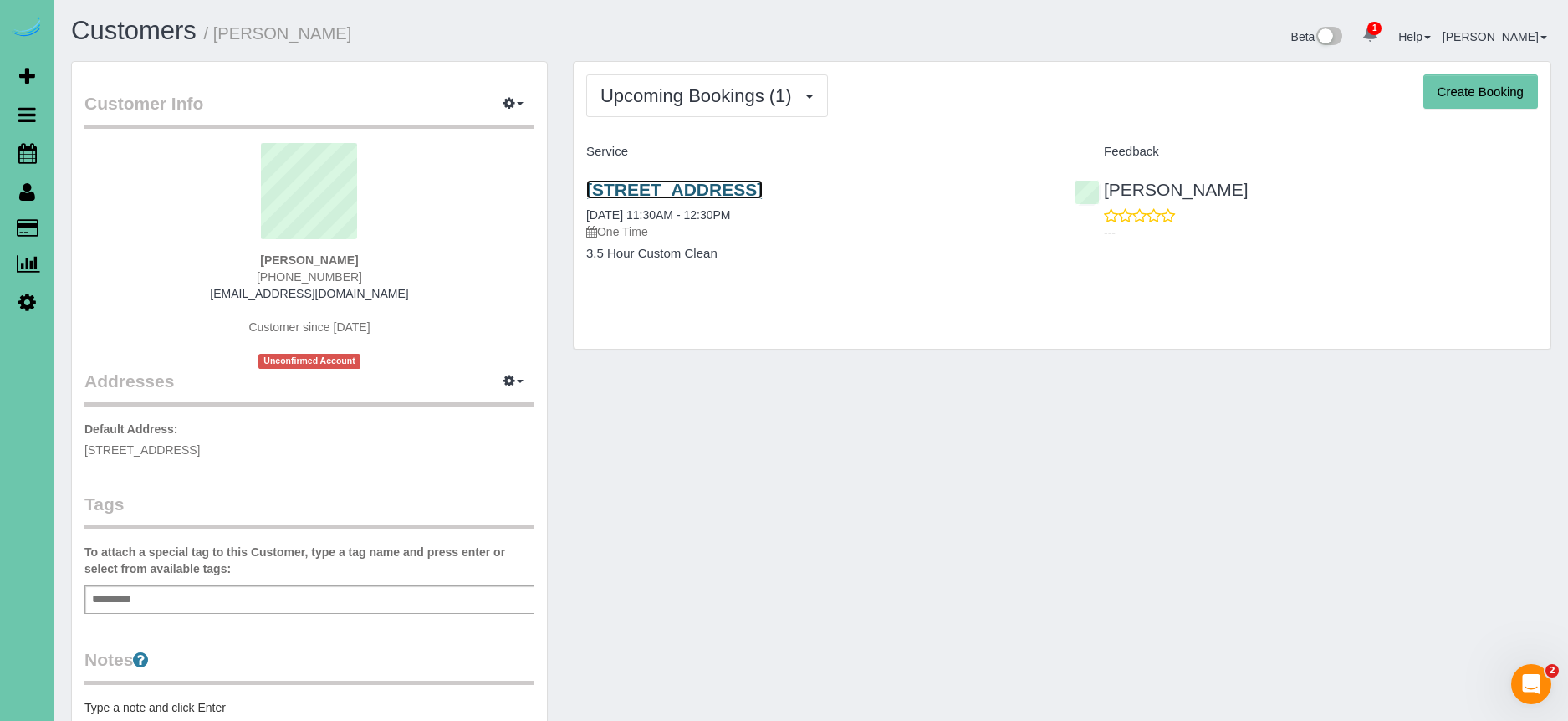
click at [754, 192] on link "6314 N 103rd Ave, Omaha, NE 68134" at bounding box center [674, 190] width 176 height 20
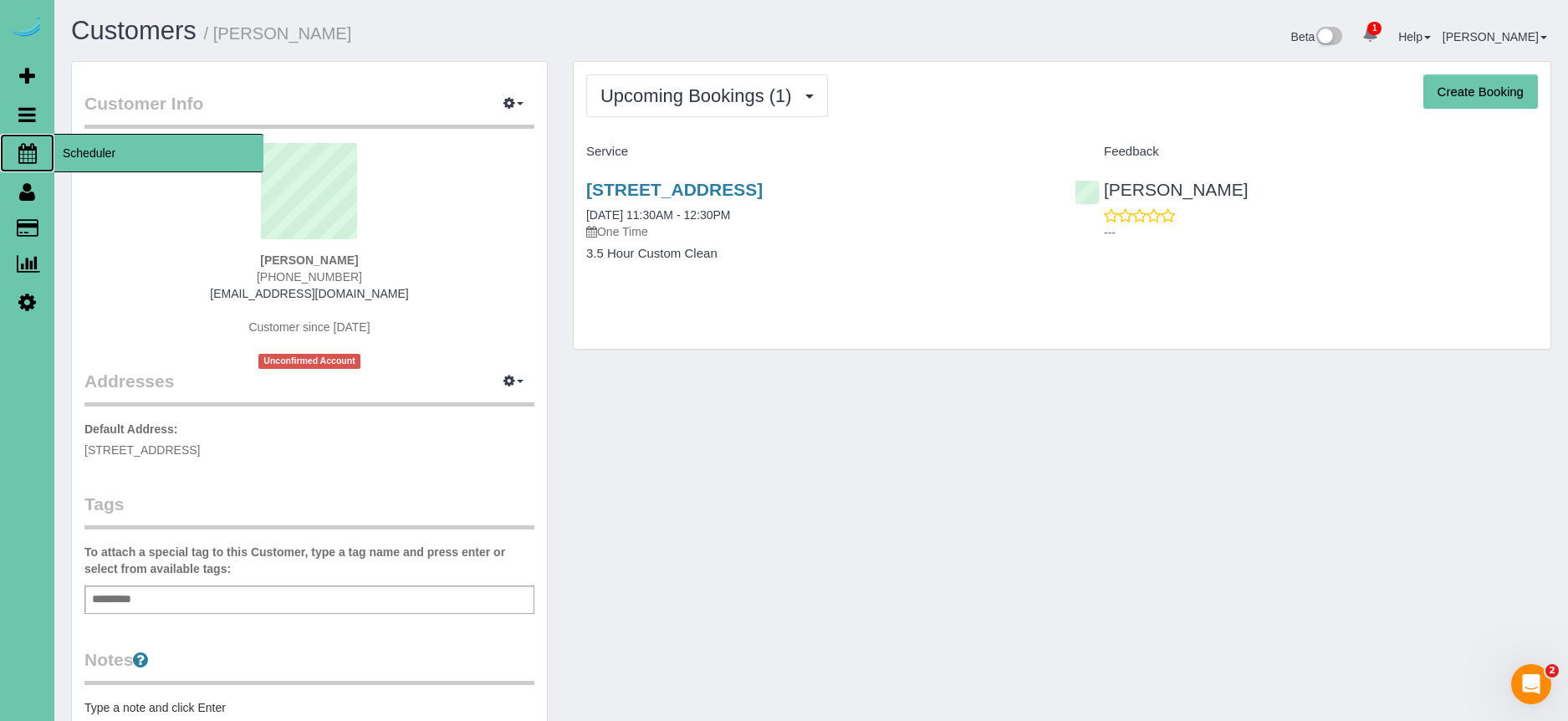
click at [137, 158] on span "Scheduler" at bounding box center [159, 153] width 209 height 38
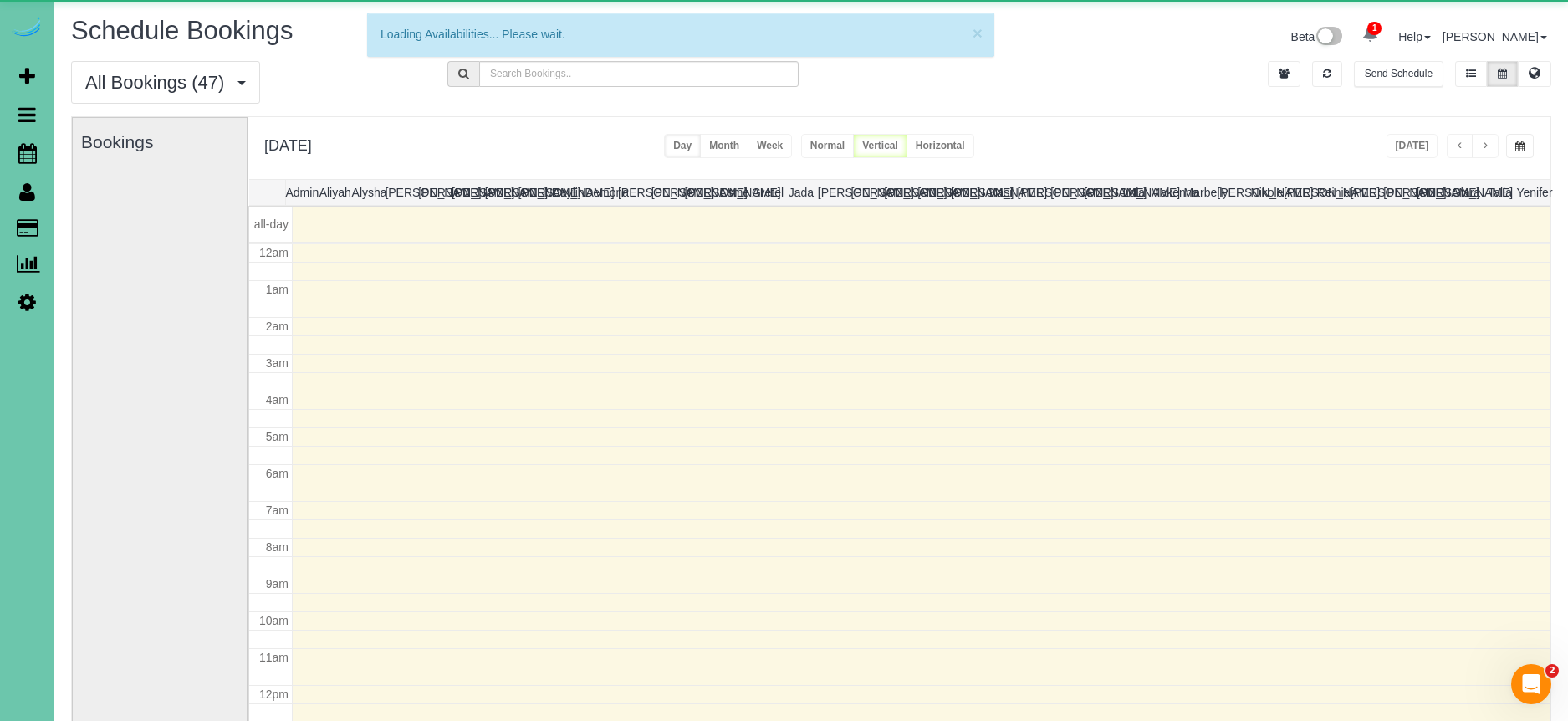
scroll to position [222, 0]
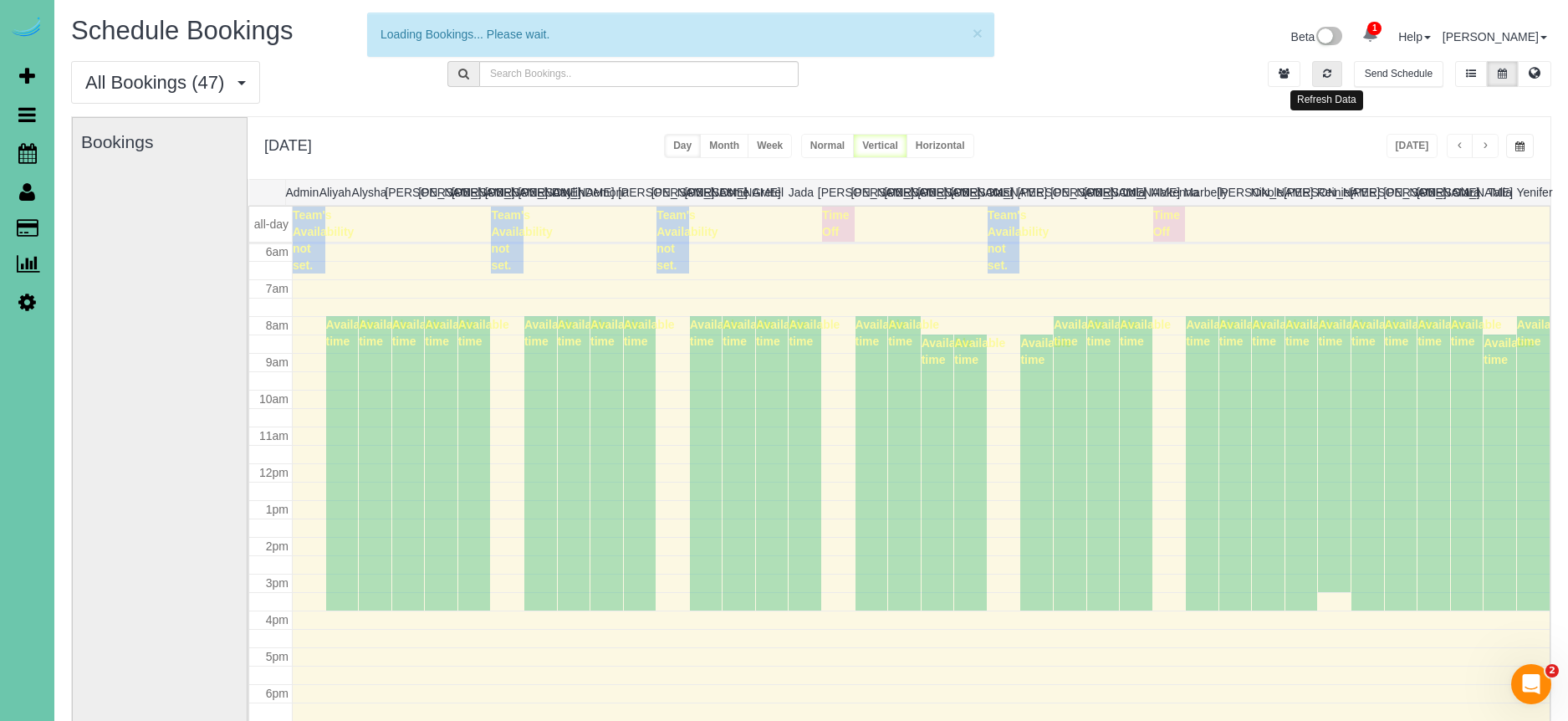
drag, startPoint x: 1325, startPoint y: 77, endPoint x: 1357, endPoint y: 100, distance: 39.4
click at [1326, 76] on icon "button" at bounding box center [1327, 73] width 8 height 10
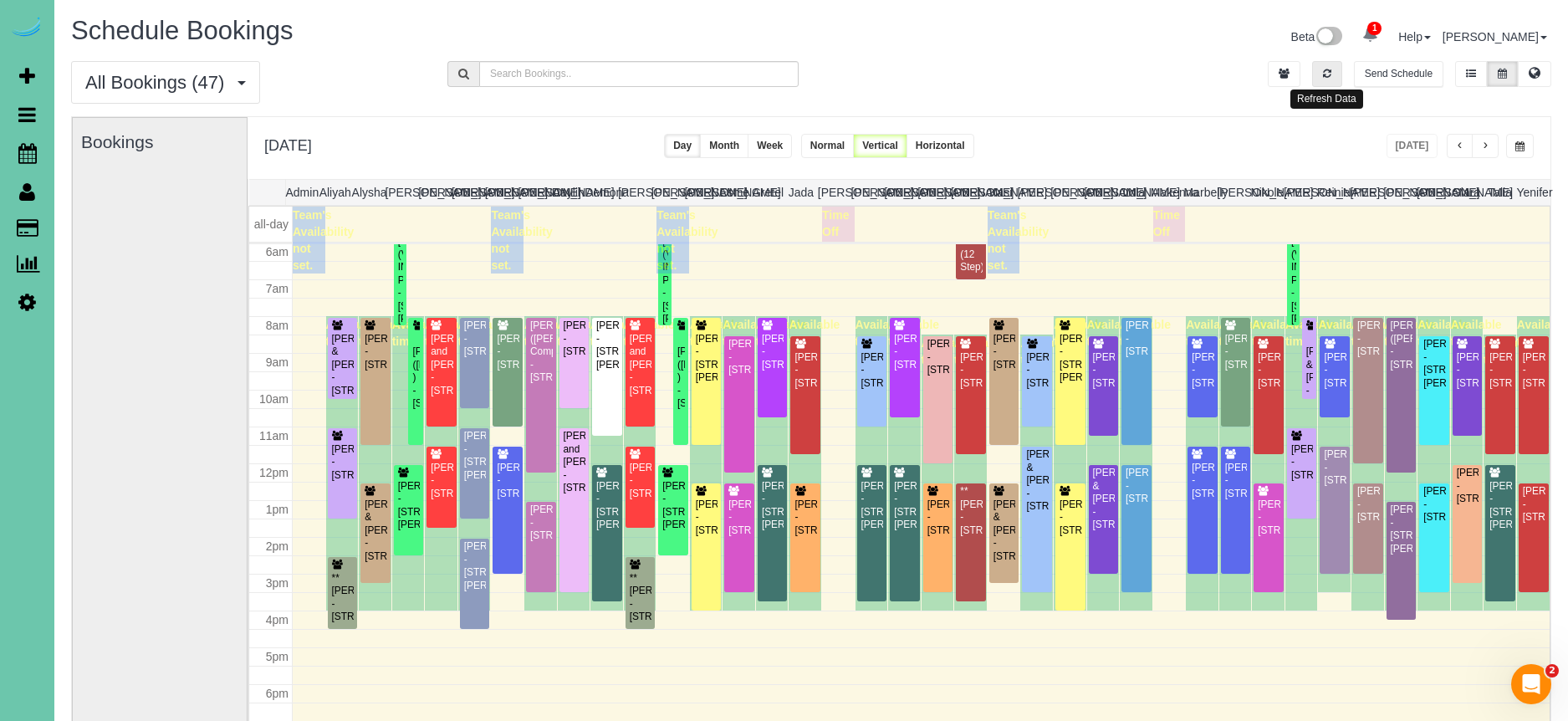
drag, startPoint x: 1337, startPoint y: 79, endPoint x: 1437, endPoint y: 163, distance: 130.6
click at [1339, 81] on button "button" at bounding box center [1327, 74] width 30 height 26
click at [1369, 357] on div "Terrence Grimm - 13706 S 42nd Ave, Bellevue, NE 68123" at bounding box center [1368, 337] width 23 height 38
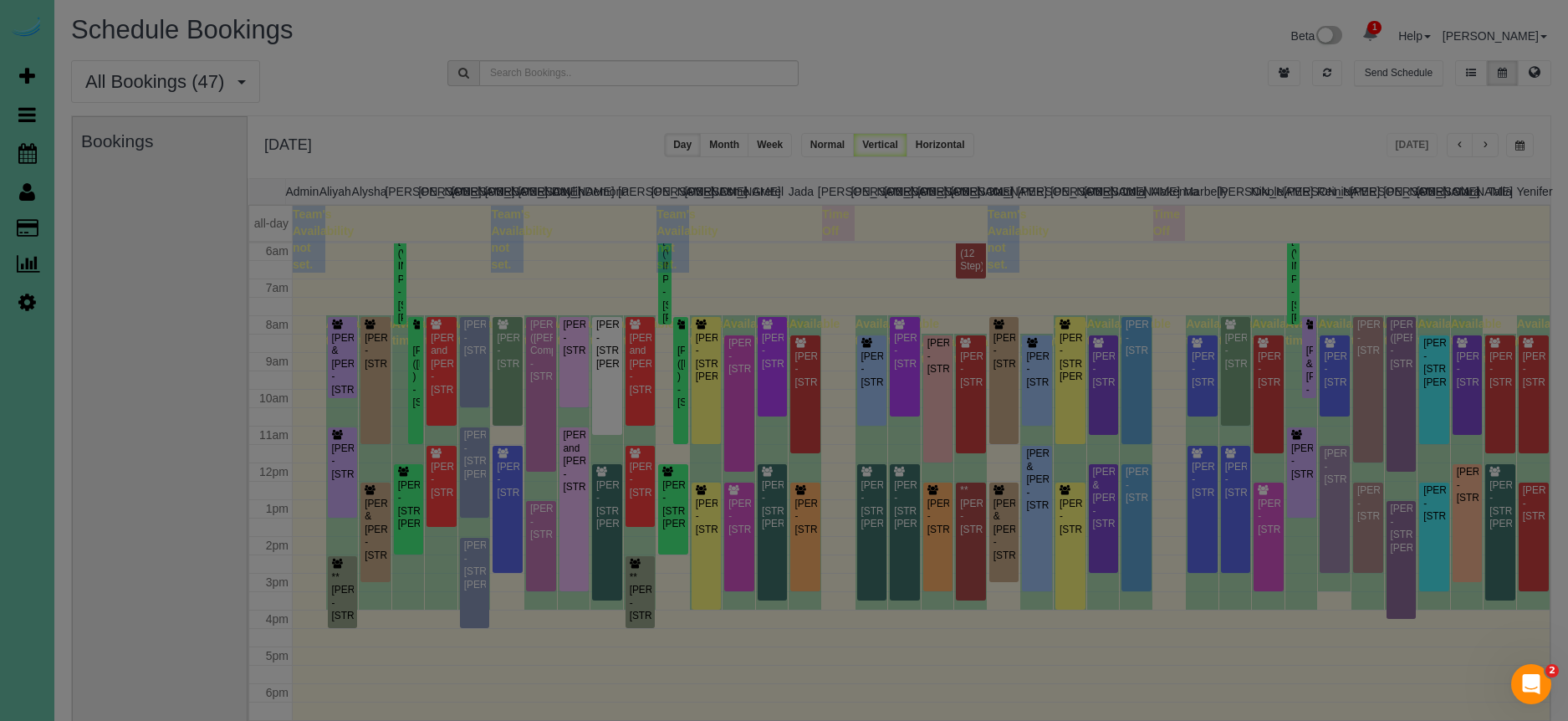
scroll to position [0, 0]
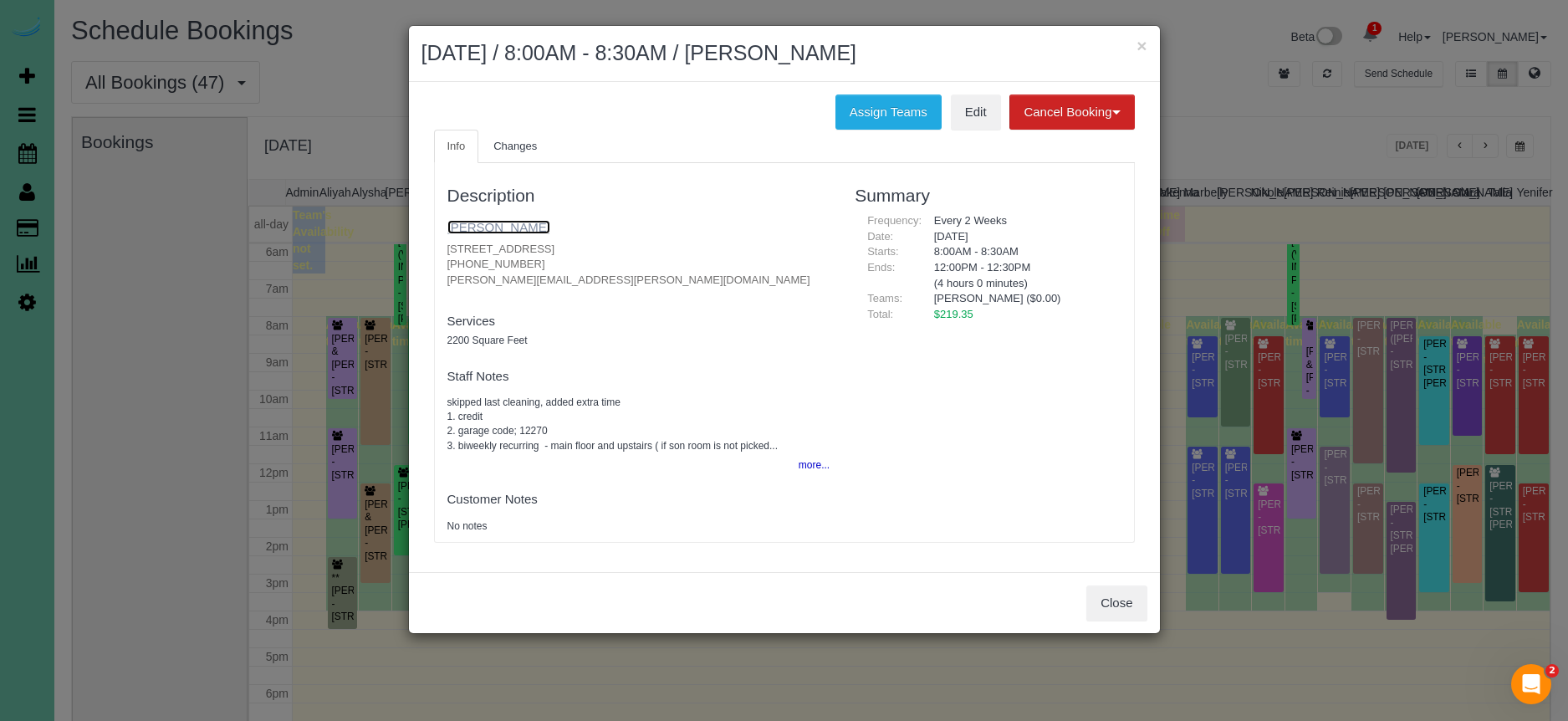
click at [508, 225] on link "Terrence Grimm" at bounding box center [498, 227] width 103 height 14
click at [1144, 44] on button "×" at bounding box center [1141, 45] width 10 height 18
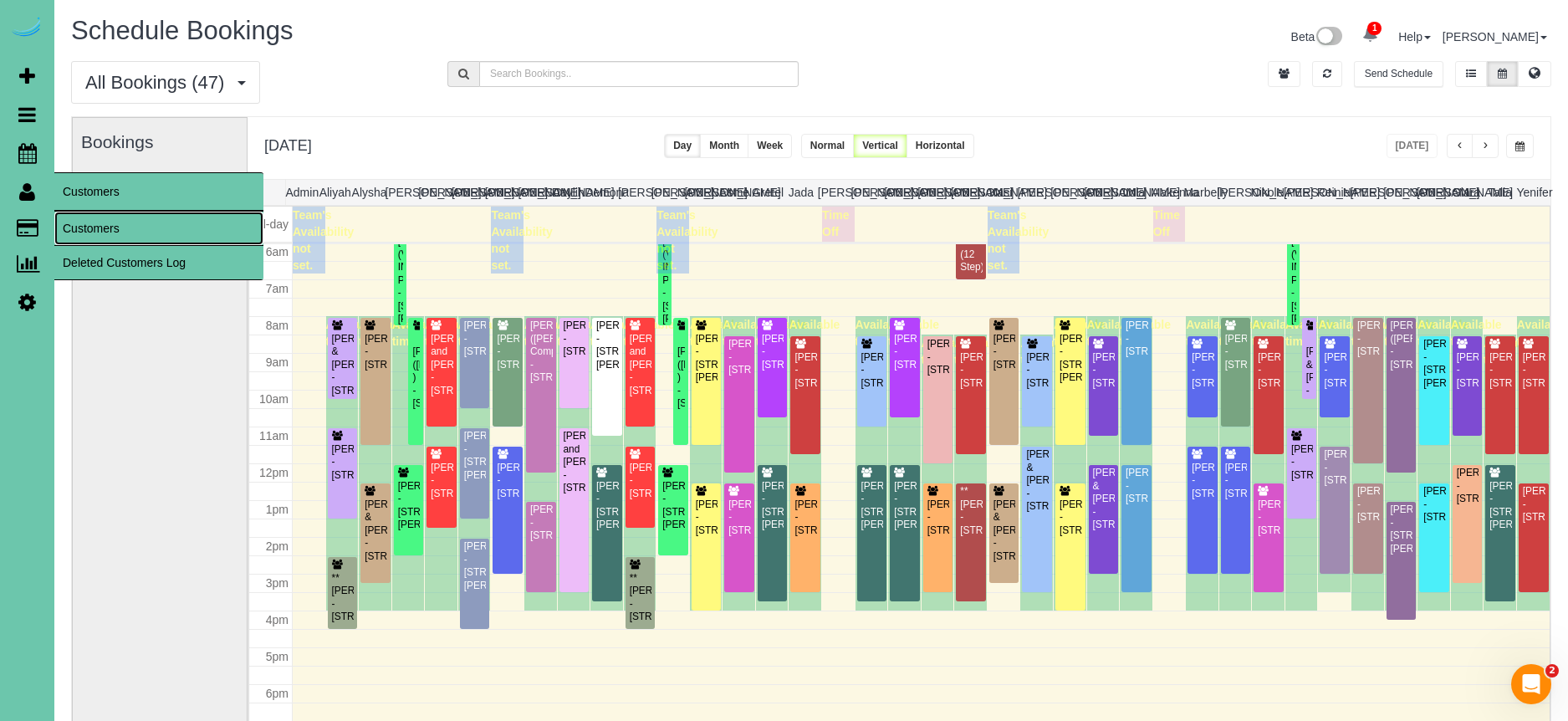
click at [98, 221] on link "Customers" at bounding box center [159, 229] width 209 height 34
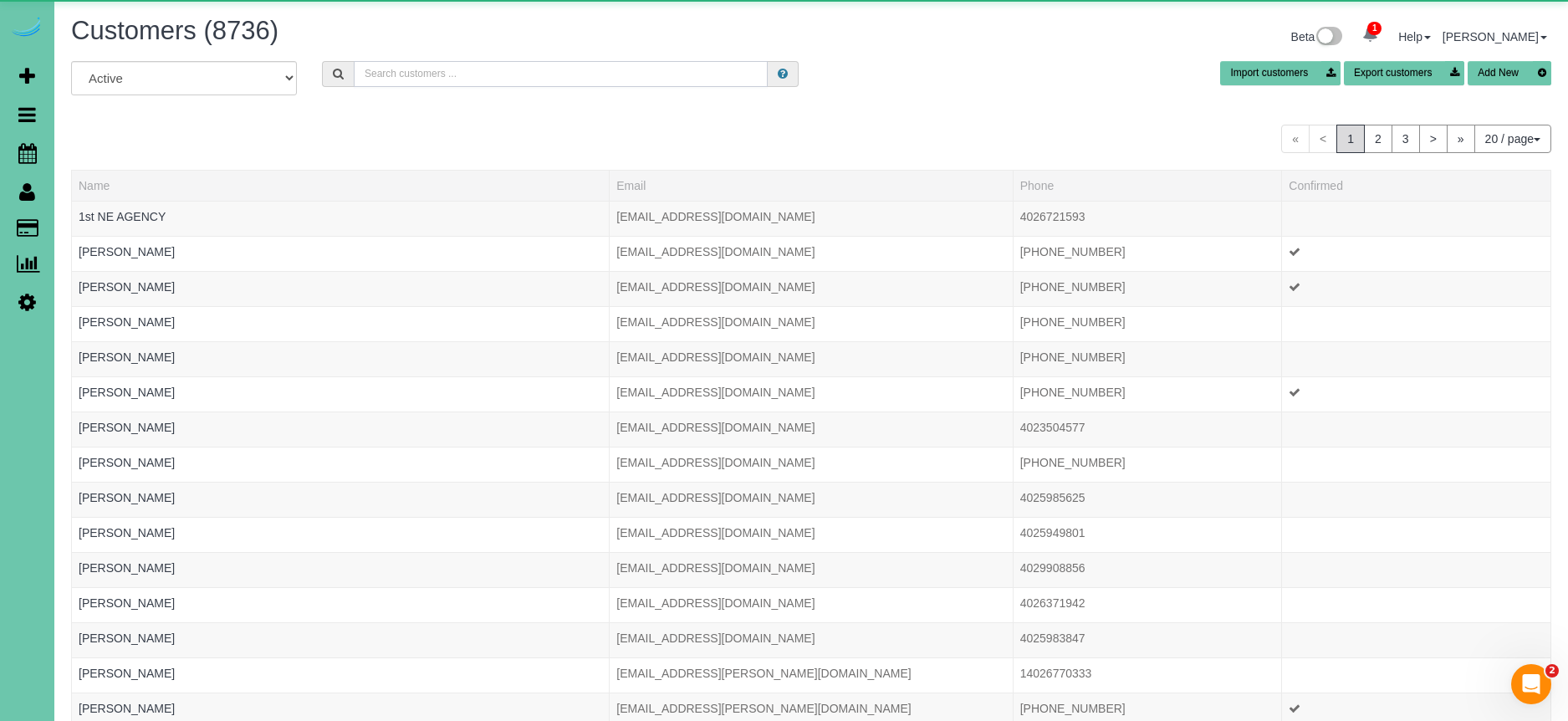
click at [469, 74] on input "text" at bounding box center [561, 74] width 414 height 26
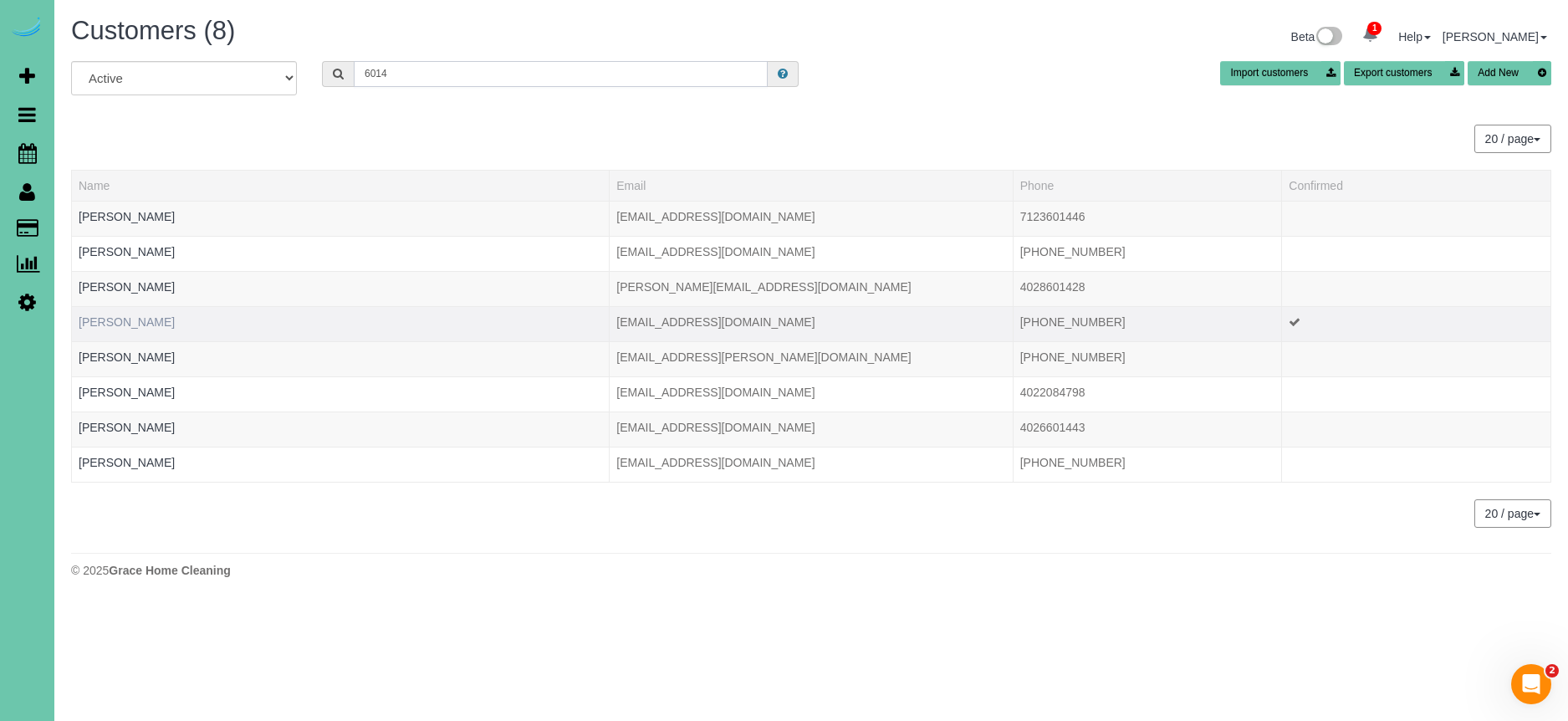
type input "6014"
click at [114, 324] on link "Joshua Borer" at bounding box center [127, 321] width 96 height 13
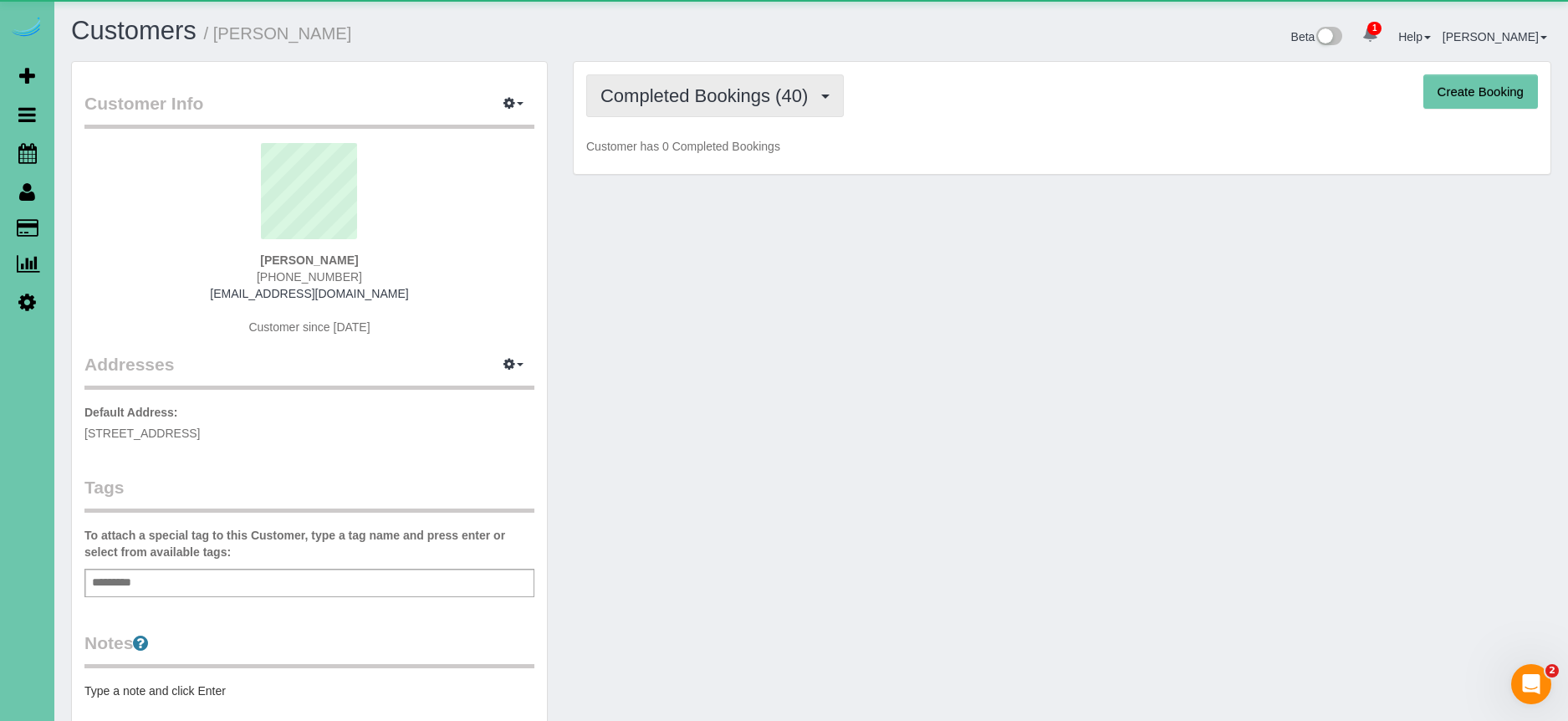
click at [723, 99] on span "Completed Bookings (40)" at bounding box center [708, 96] width 216 height 21
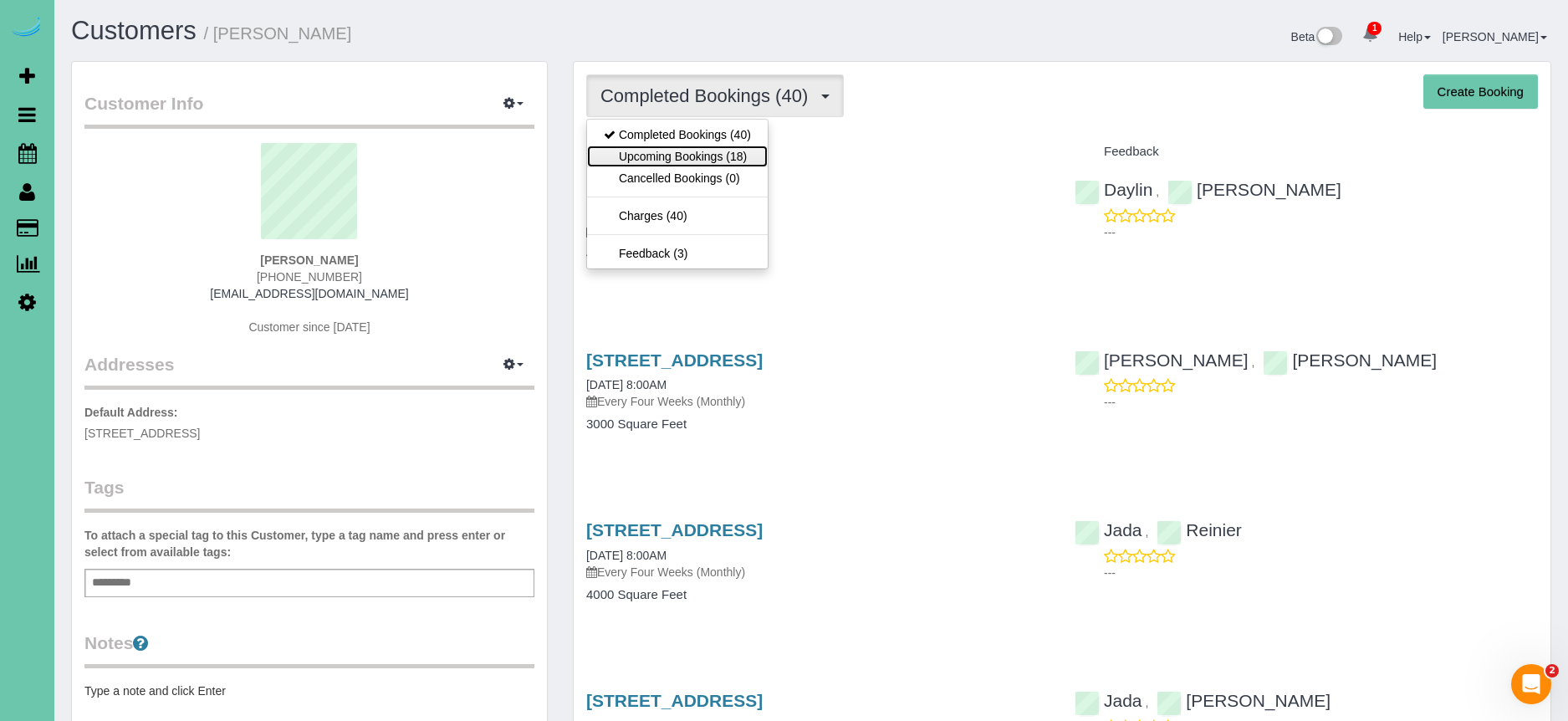
click at [728, 153] on link "Upcoming Bookings (18)" at bounding box center [678, 156] width 181 height 22
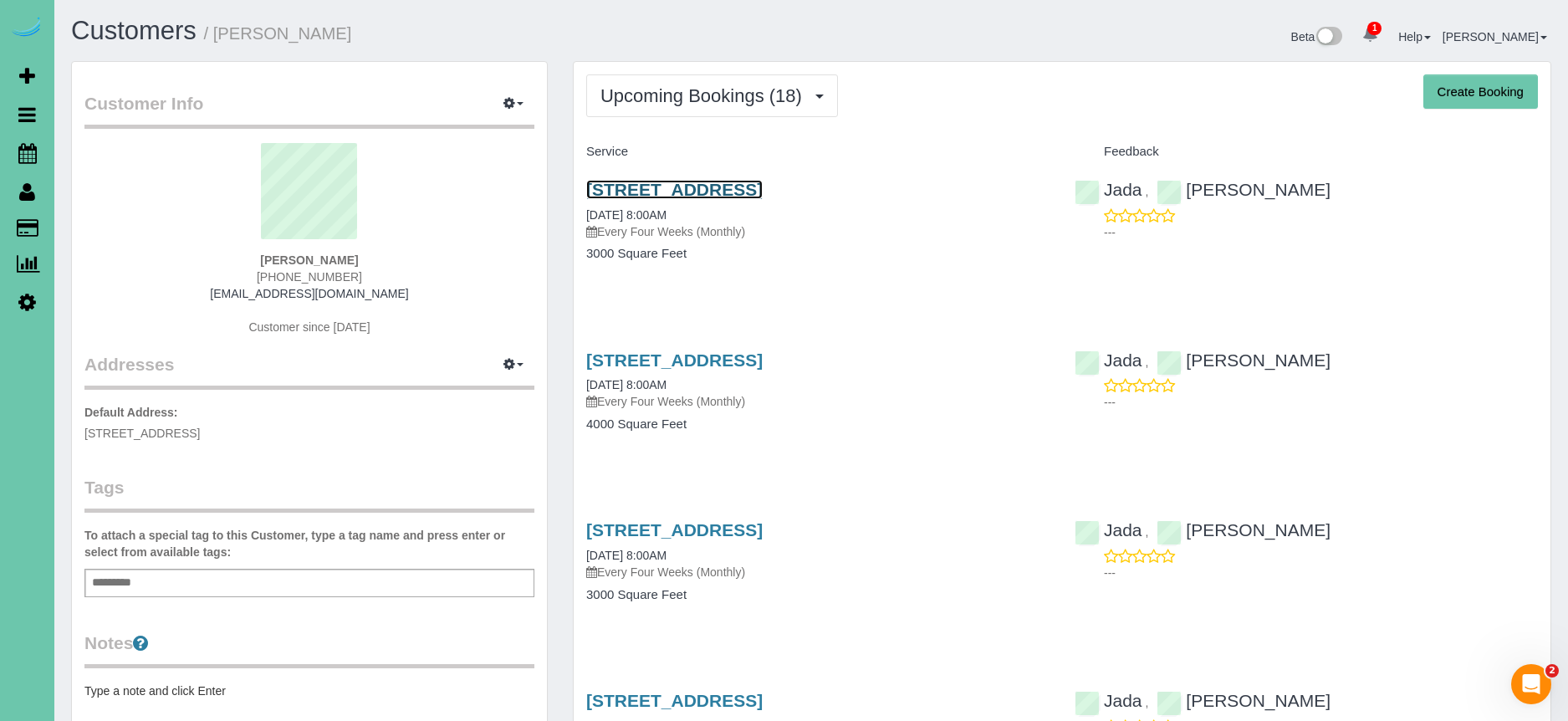
click at [752, 187] on link "110 S 52nd Street, Omaha, NE 68132" at bounding box center [674, 190] width 176 height 20
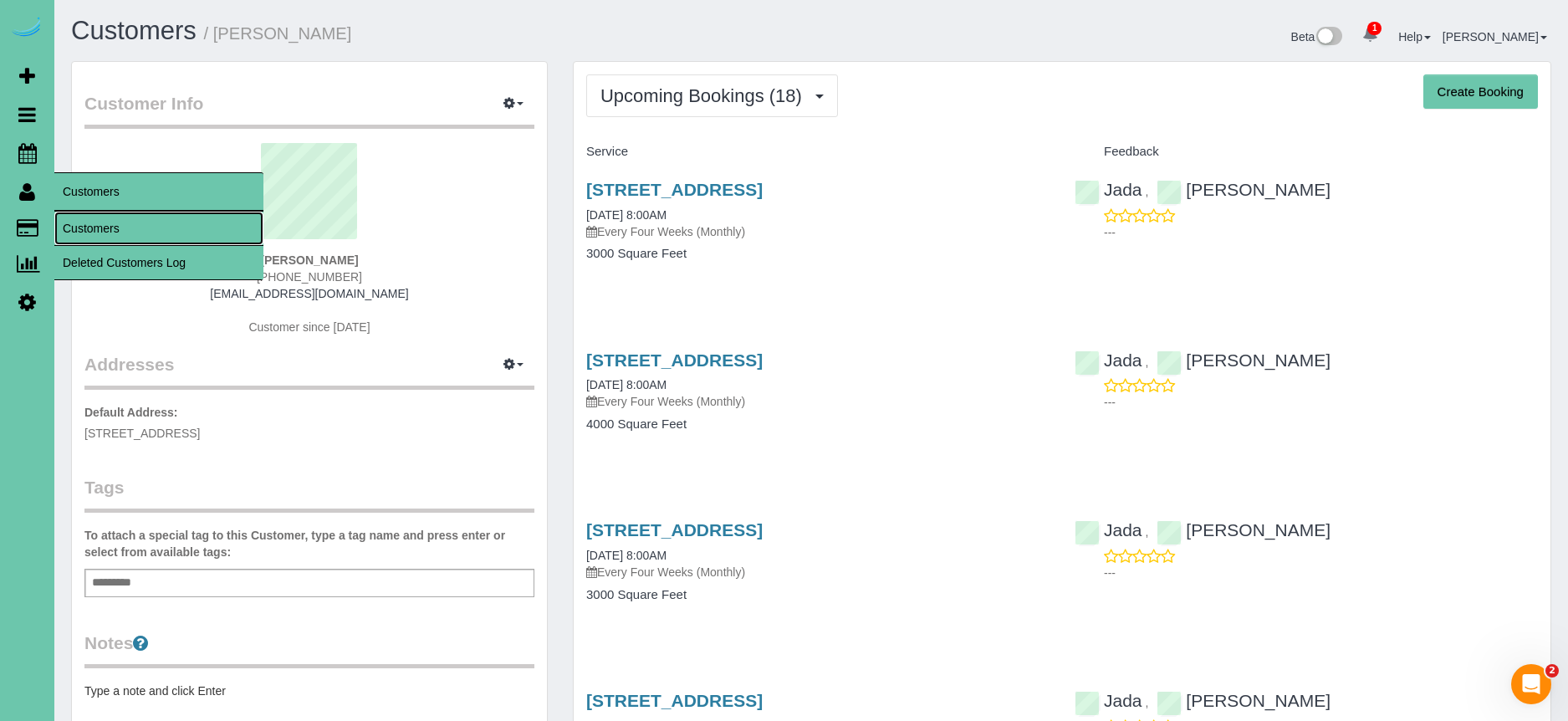
click at [127, 231] on link "Customers" at bounding box center [159, 229] width 209 height 34
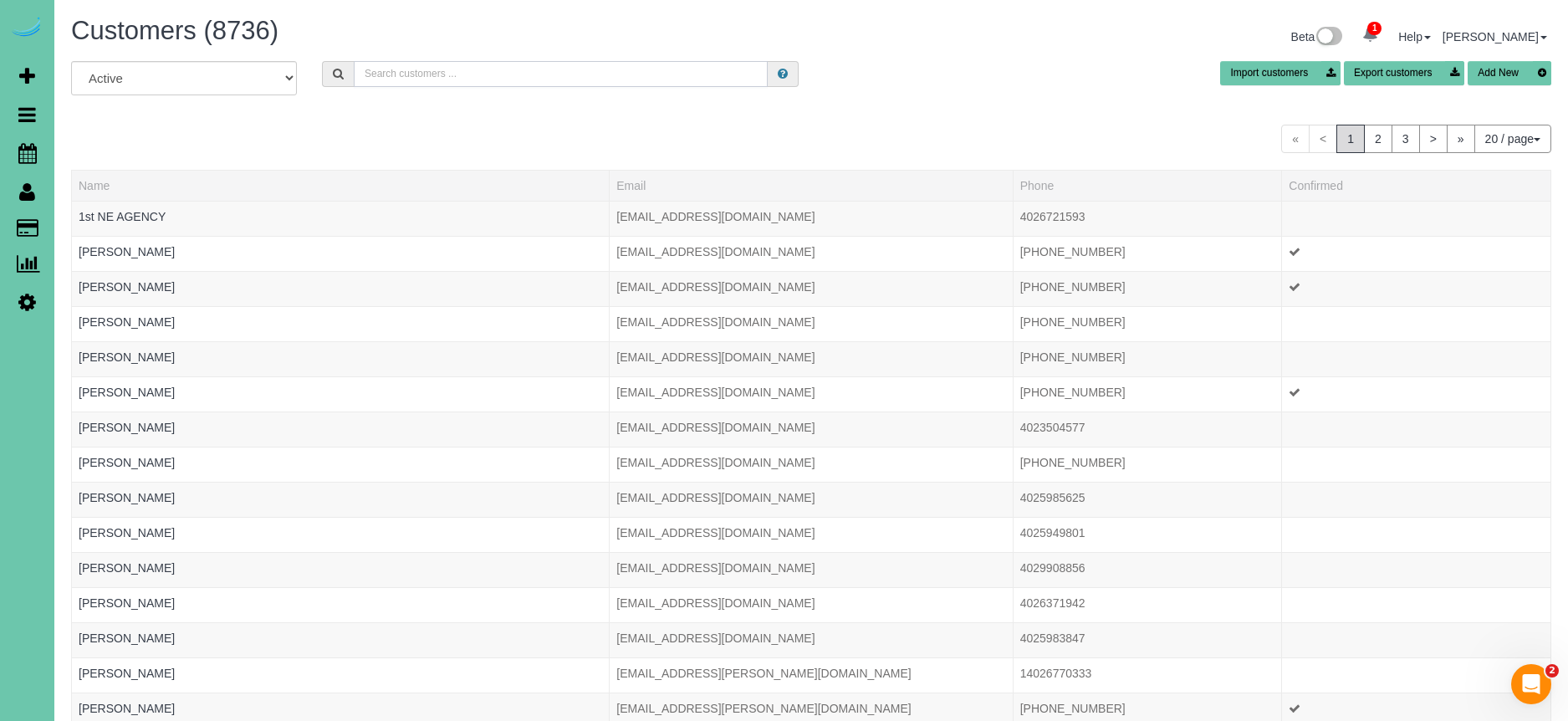
click at [494, 81] on input "text" at bounding box center [561, 74] width 414 height 26
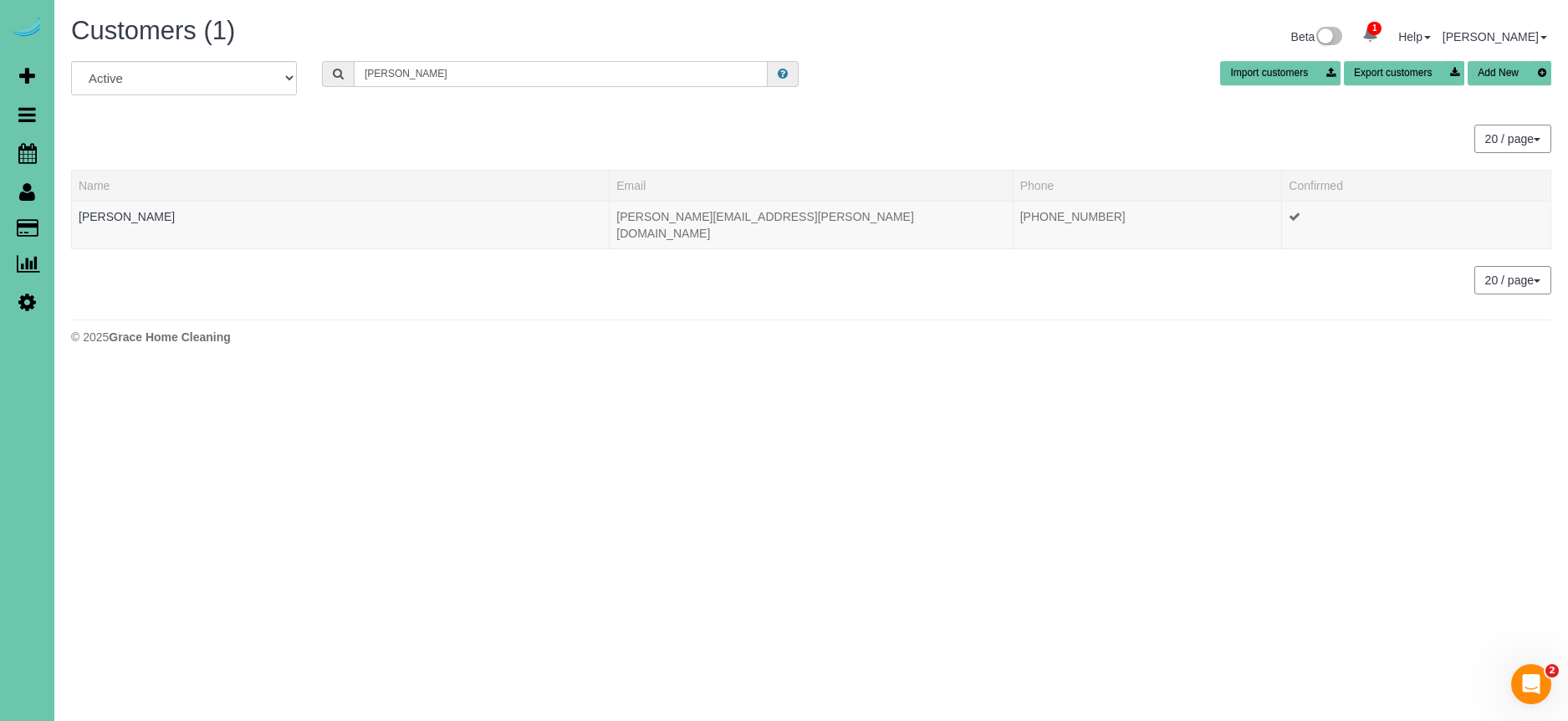
drag, startPoint x: 472, startPoint y: 70, endPoint x: 339, endPoint y: 74, distance: 133.1
click at [339, 74] on div "Ashley sch" at bounding box center [560, 74] width 476 height 26
paste input "[PERSON_NAME]"
type input "Ashley Heikes"
click at [121, 212] on link "Ashley Heikes" at bounding box center [127, 216] width 96 height 13
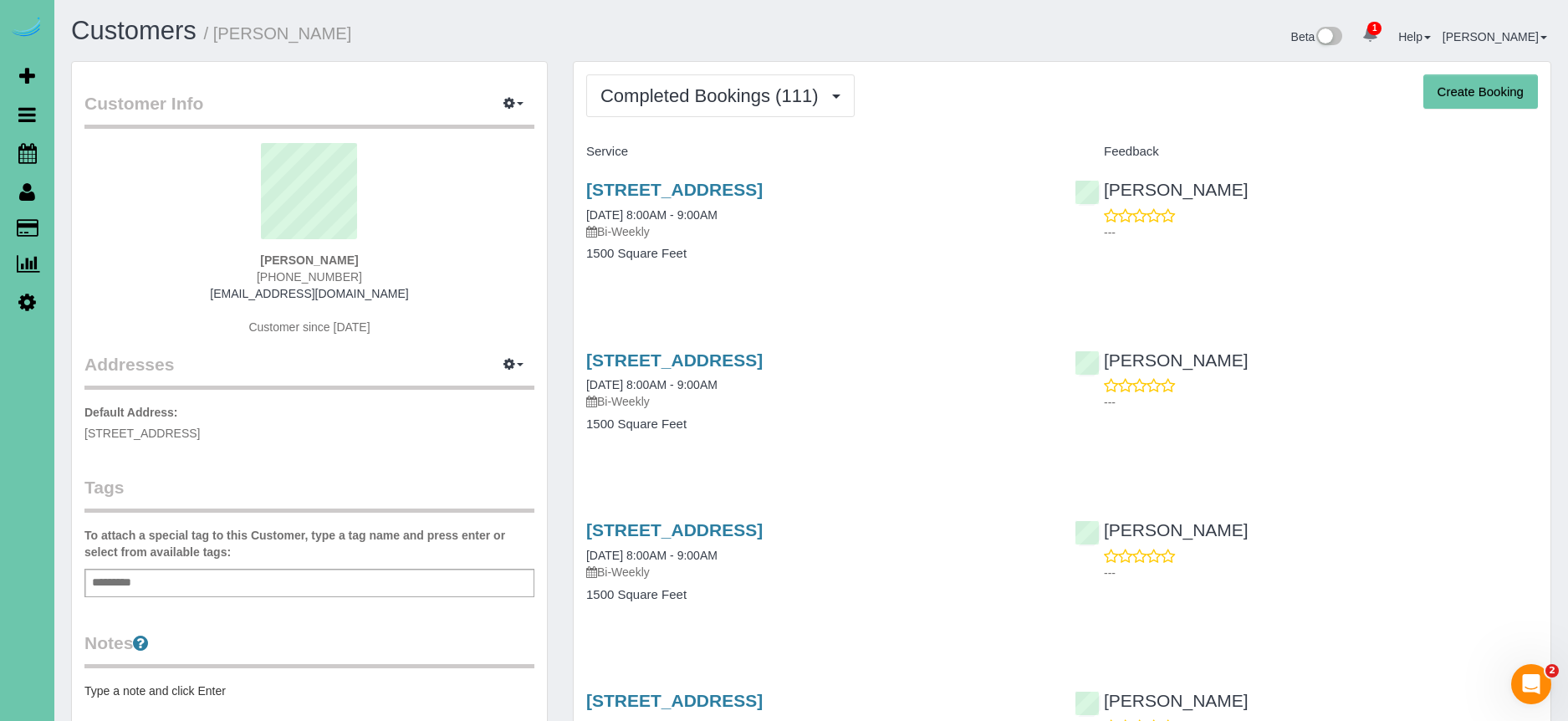
click at [959, 175] on div "7410 N 169th Street, Bennington, NE 68007 06/20/2024 8:00AM - 9:00AM Bi-Weekly …" at bounding box center [818, 230] width 489 height 129
drag, startPoint x: 956, startPoint y: 183, endPoint x: 568, endPoint y: 180, distance: 388.0
copy link "7410 N 169th Street, Bennington, NE 68007"
click at [763, 185] on link "7410 N 169th Street, Bennington, NE 68007" at bounding box center [674, 190] width 176 height 20
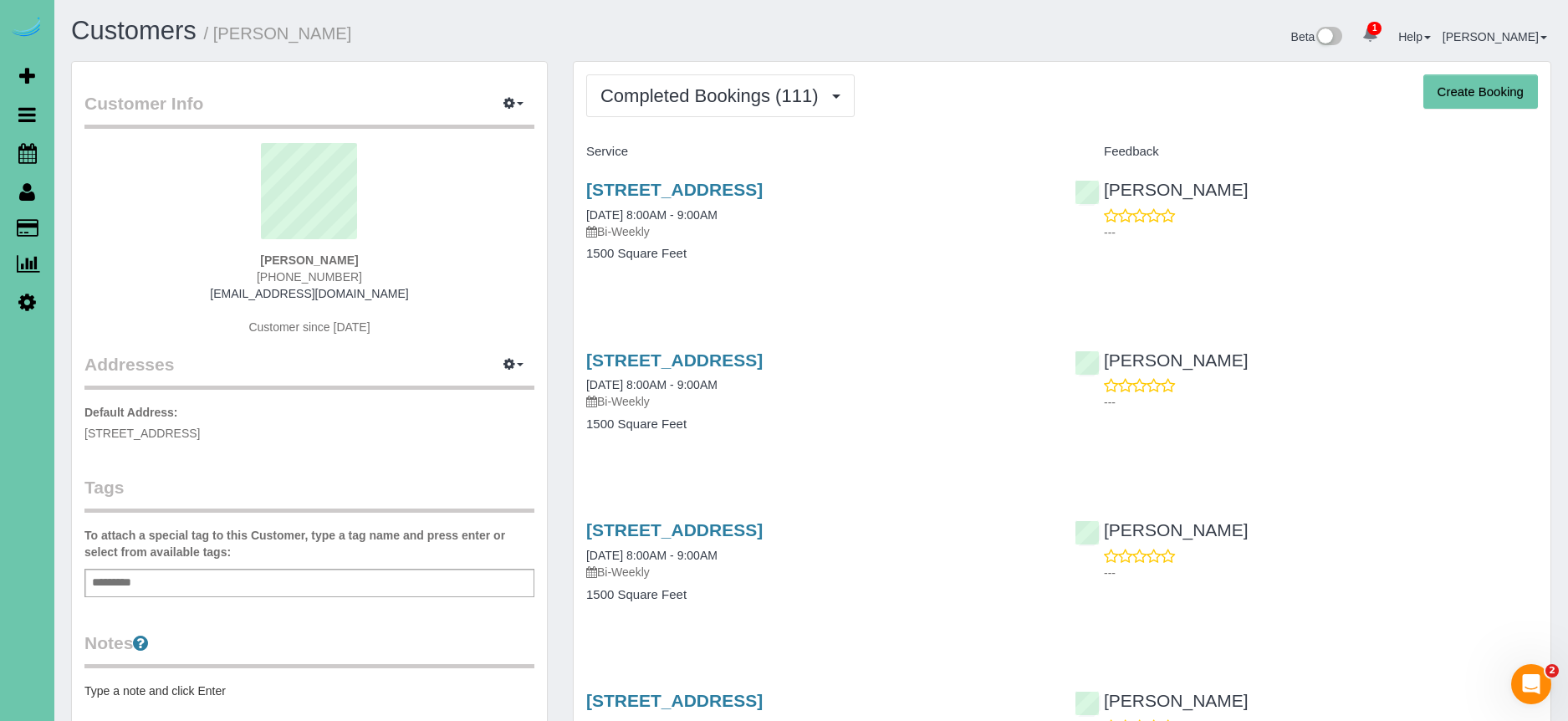
click at [740, 145] on h4 "Service" at bounding box center [818, 152] width 463 height 14
click at [760, 185] on link "7410 N 169th Street, Bennington, NE 68007" at bounding box center [674, 190] width 176 height 20
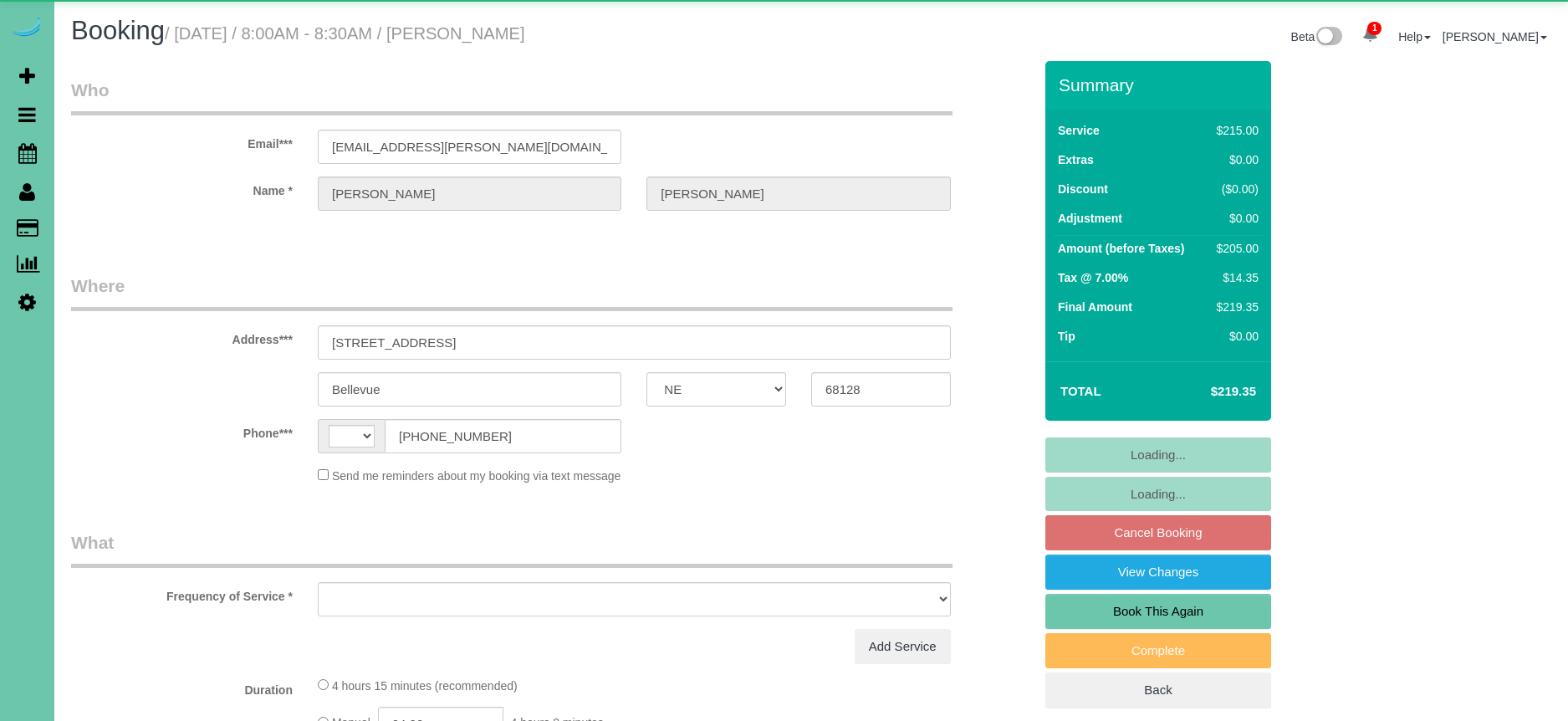
select select "NE"
select select "string:[GEOGRAPHIC_DATA]"
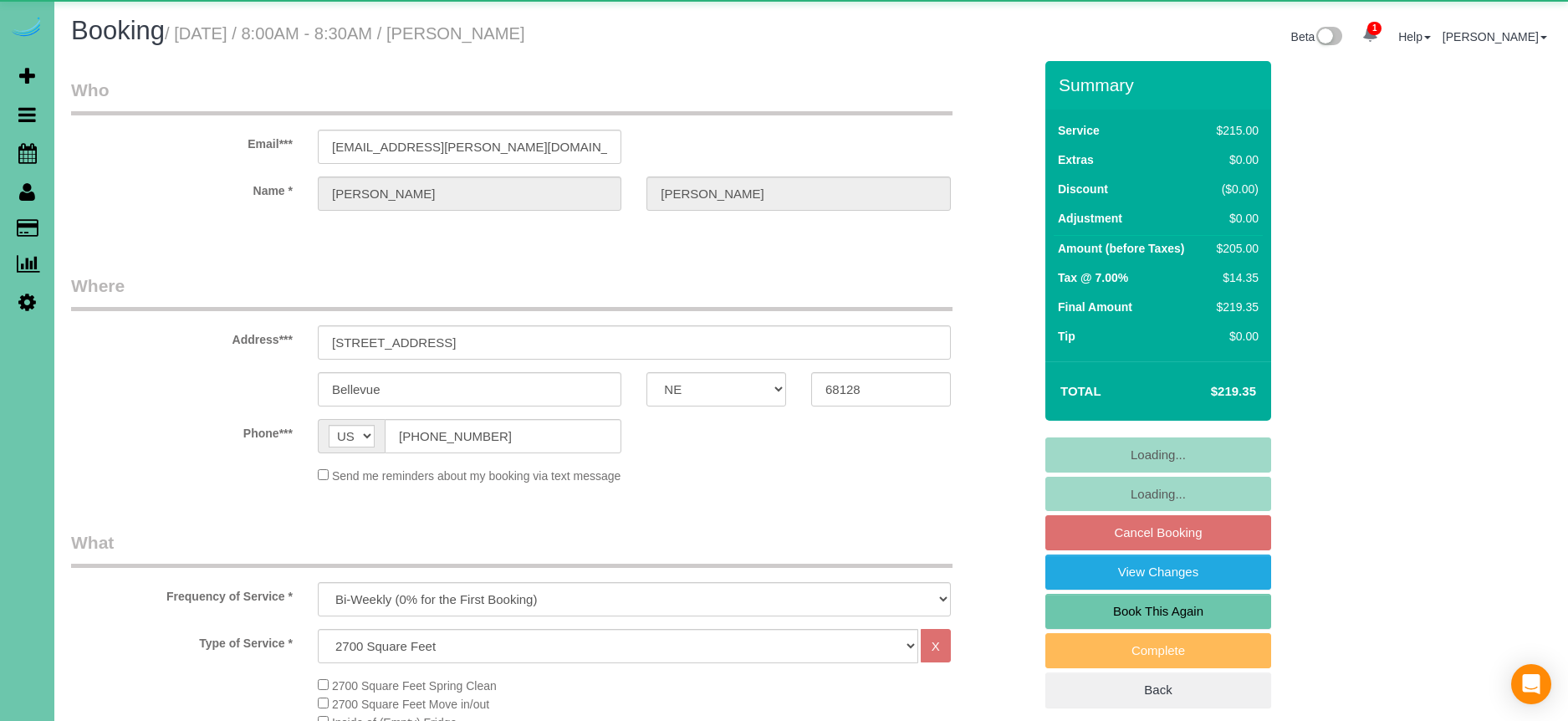
select select "object:666"
select select "number:37"
select select "number:43"
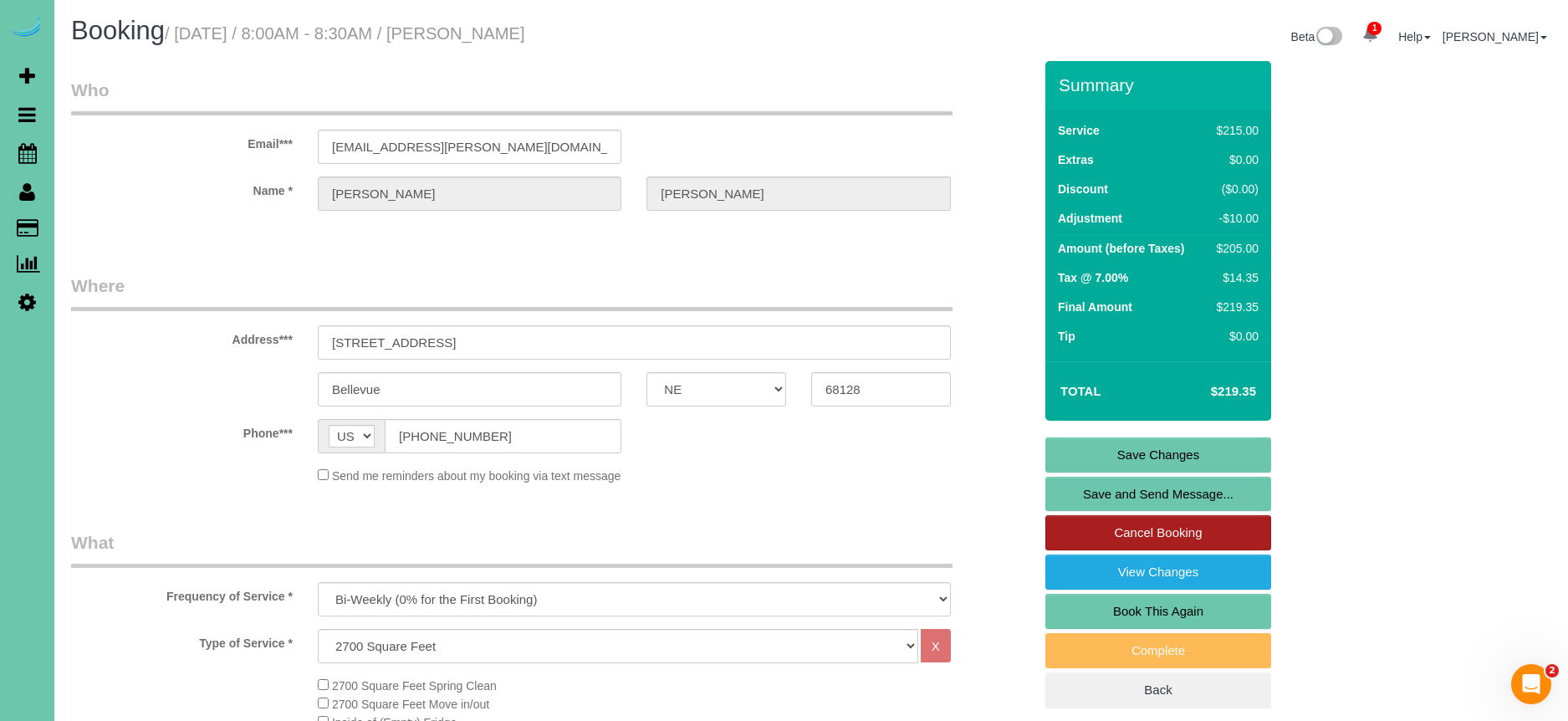
click at [1166, 544] on link "Cancel Booking" at bounding box center [1158, 533] width 226 height 35
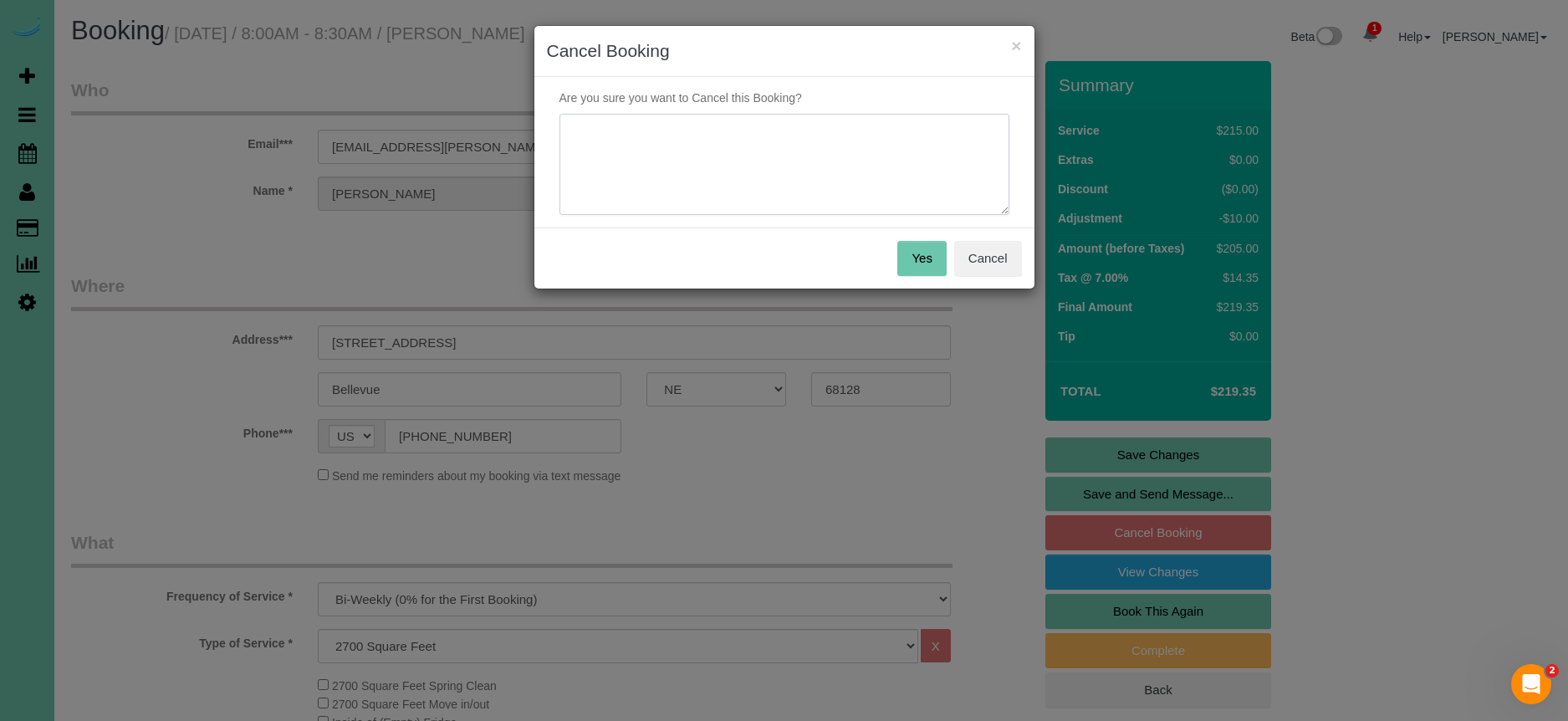
click at [754, 192] on textarea at bounding box center [784, 164] width 450 height 102
type textarea "called - husband is going through health issues and she is budgeting."
click at [911, 255] on button "Yes" at bounding box center [921, 259] width 49 height 35
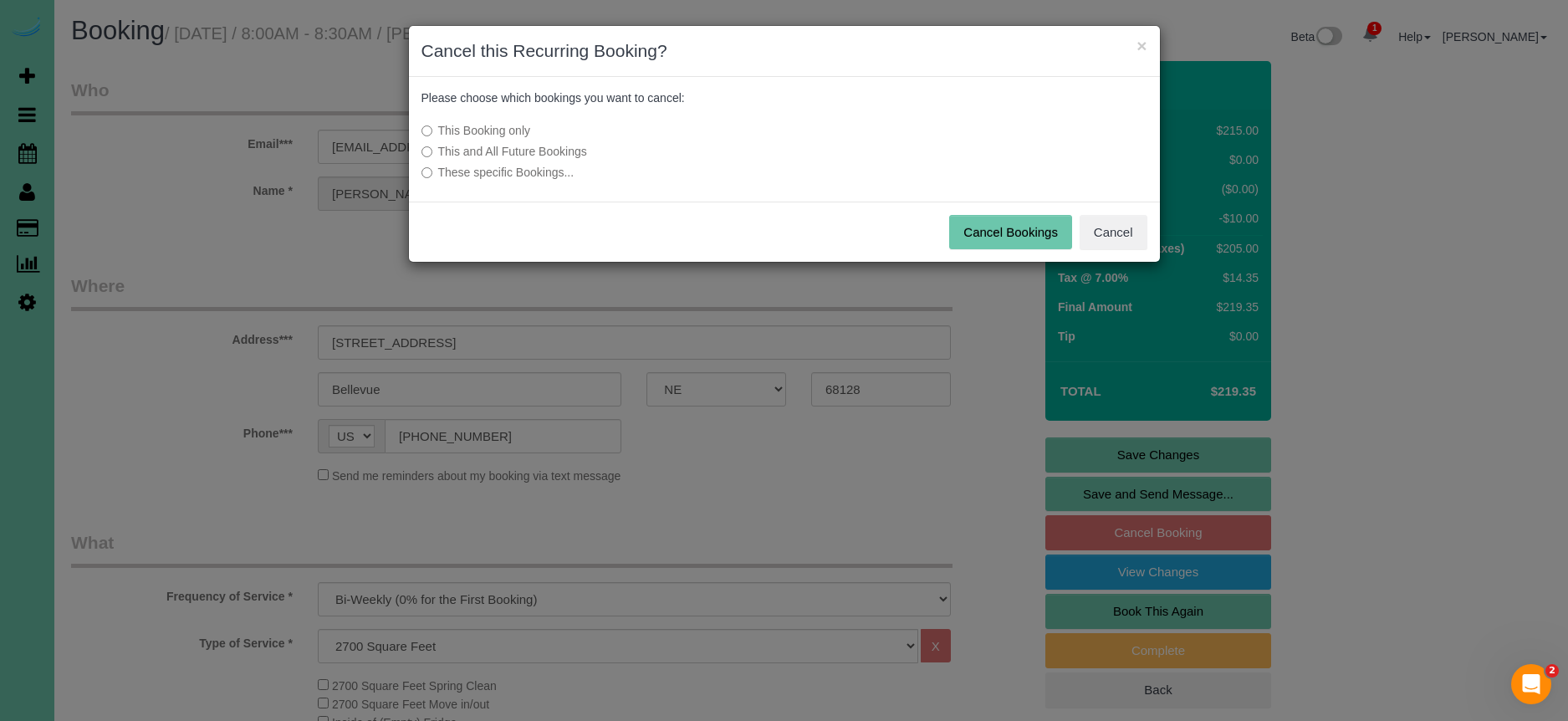
click at [572, 149] on label "This and All Future Bookings" at bounding box center [659, 151] width 476 height 17
click at [997, 237] on button "Cancel Bookings" at bounding box center [1010, 232] width 123 height 35
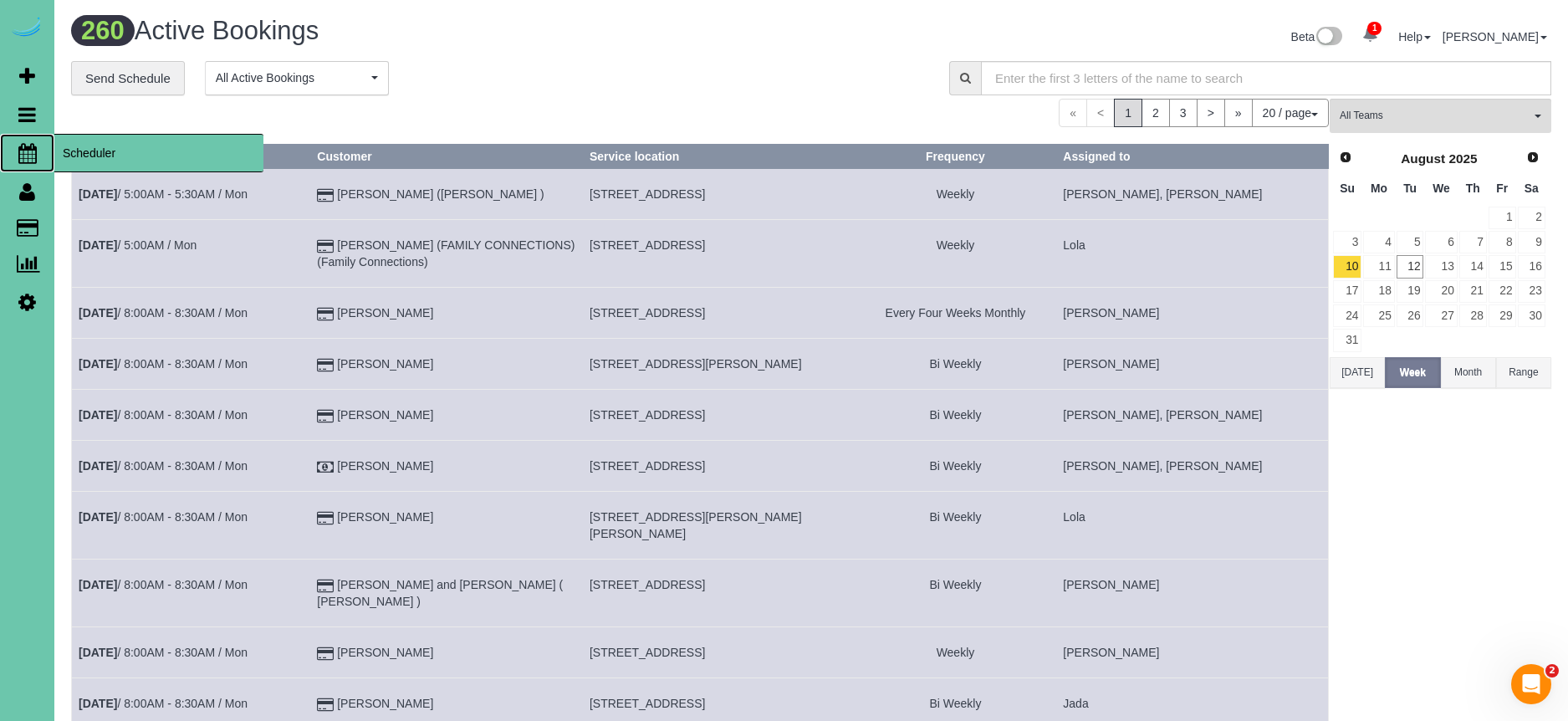
click at [139, 151] on span "Scheduler" at bounding box center [159, 153] width 209 height 38
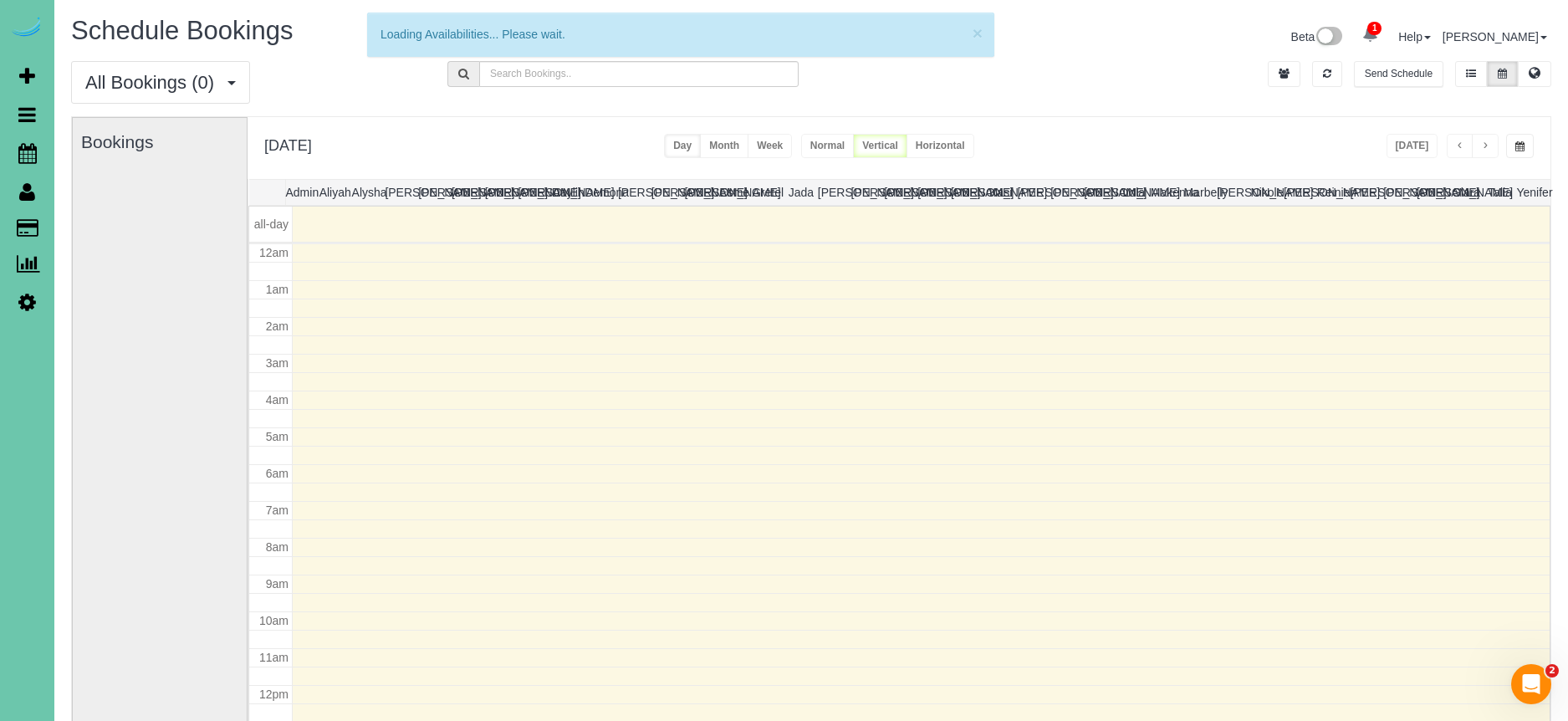
scroll to position [222, 0]
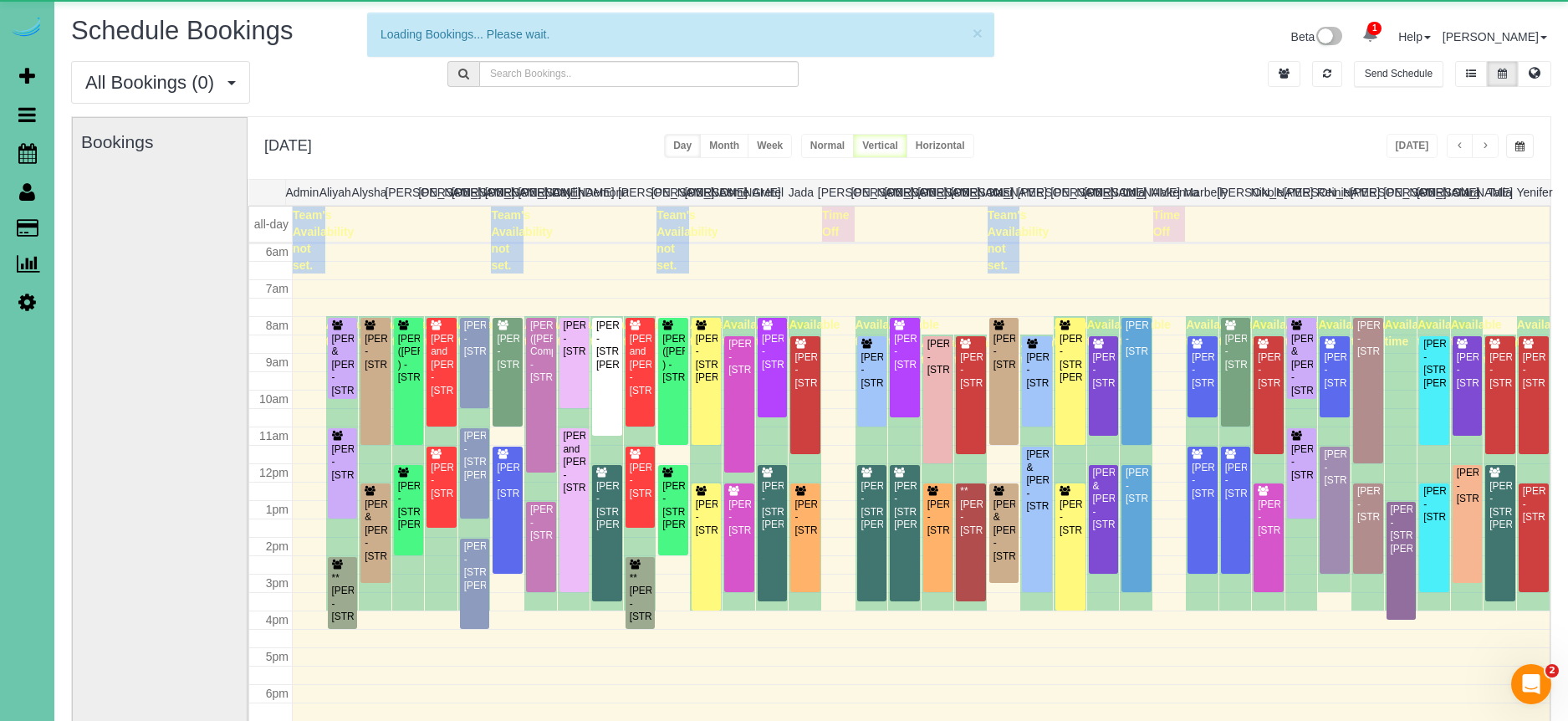
click at [1525, 151] on button "button" at bounding box center [1519, 145] width 27 height 24
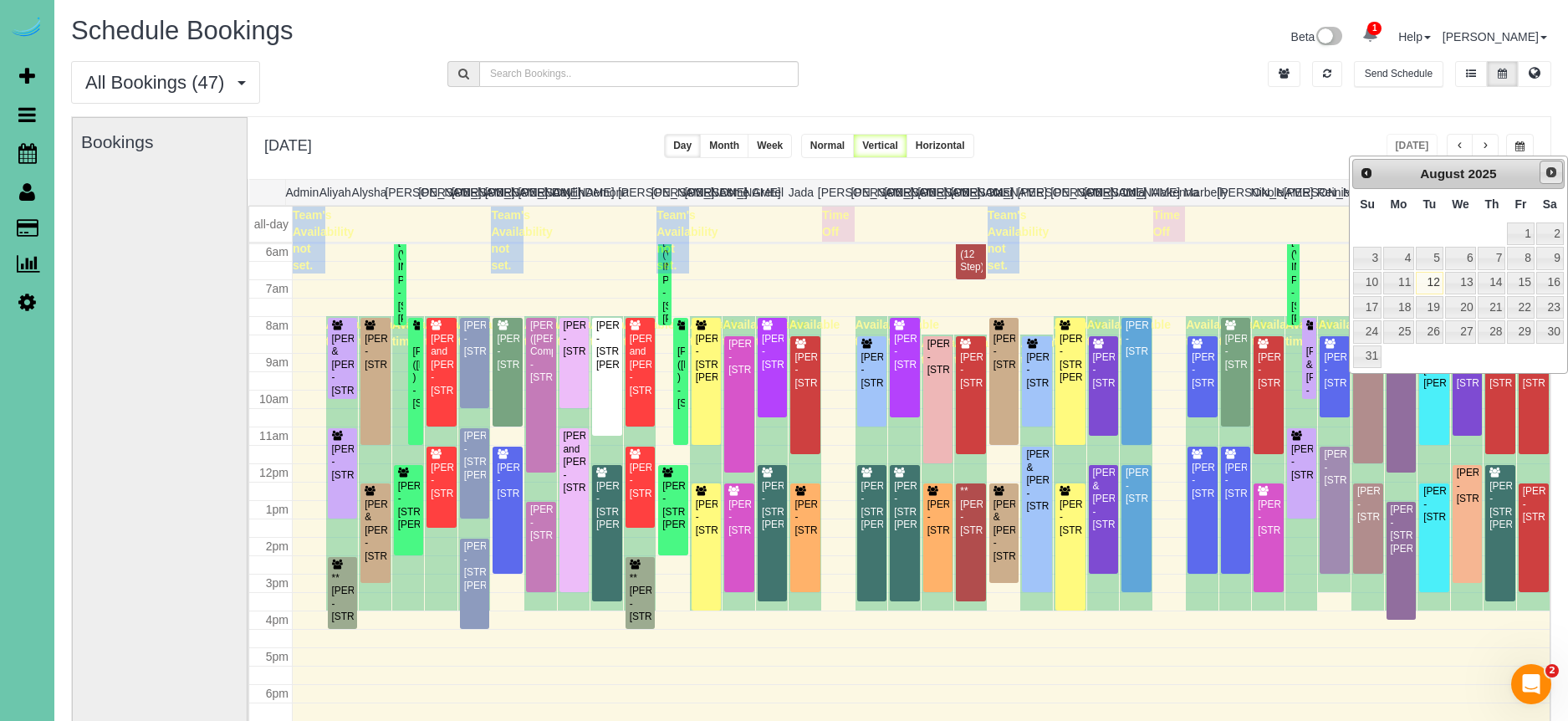
click at [1555, 173] on span "Next" at bounding box center [1551, 172] width 13 height 13
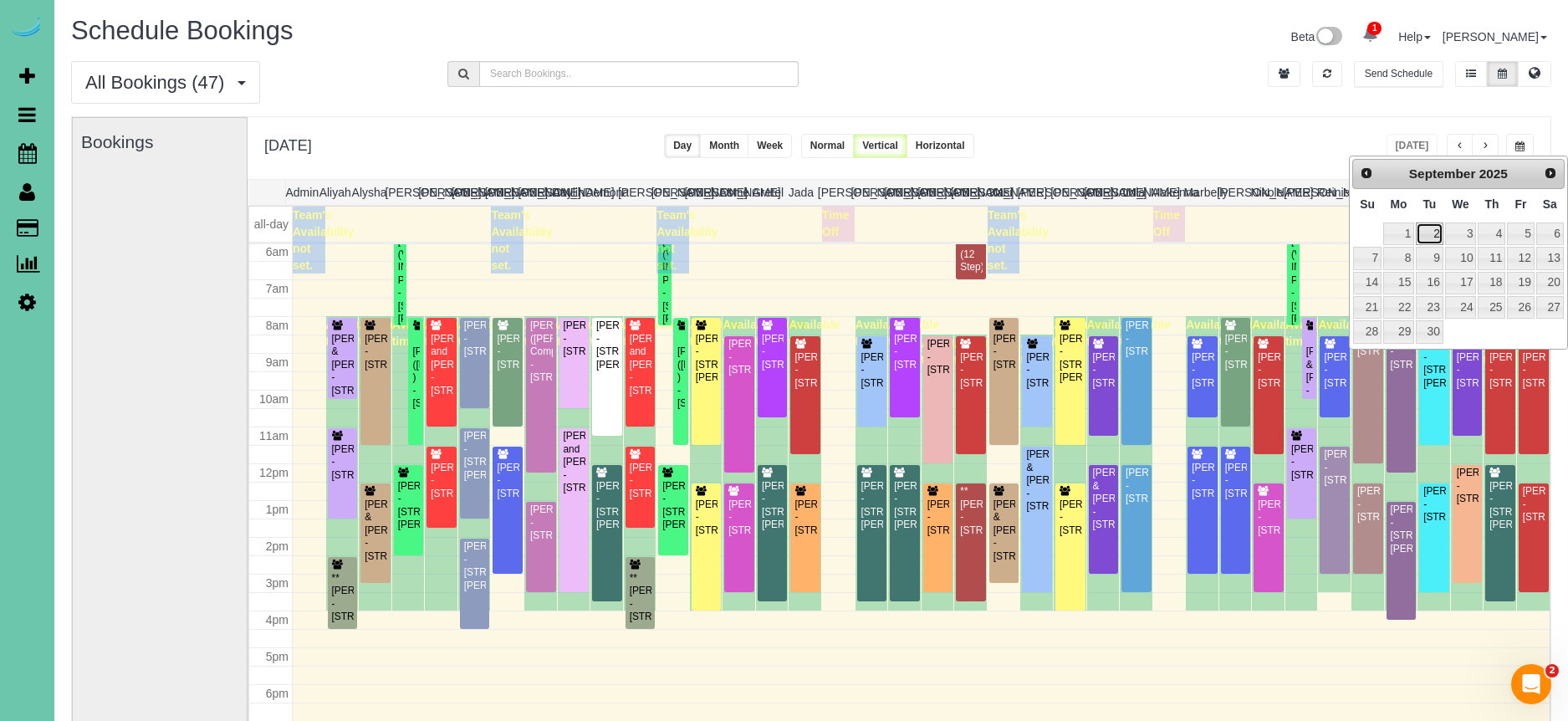
click at [1429, 226] on link "2" at bounding box center [1429, 233] width 27 height 22
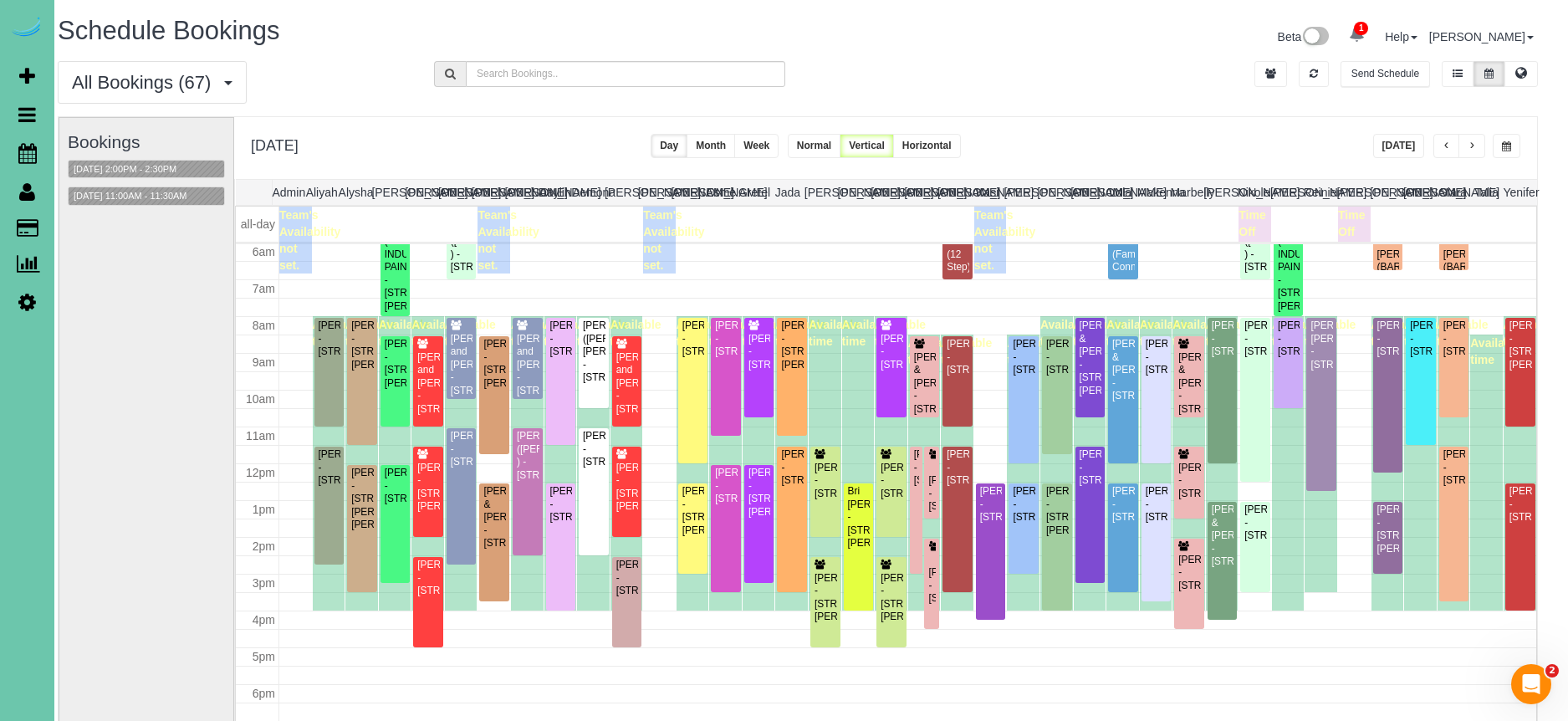
scroll to position [0, 16]
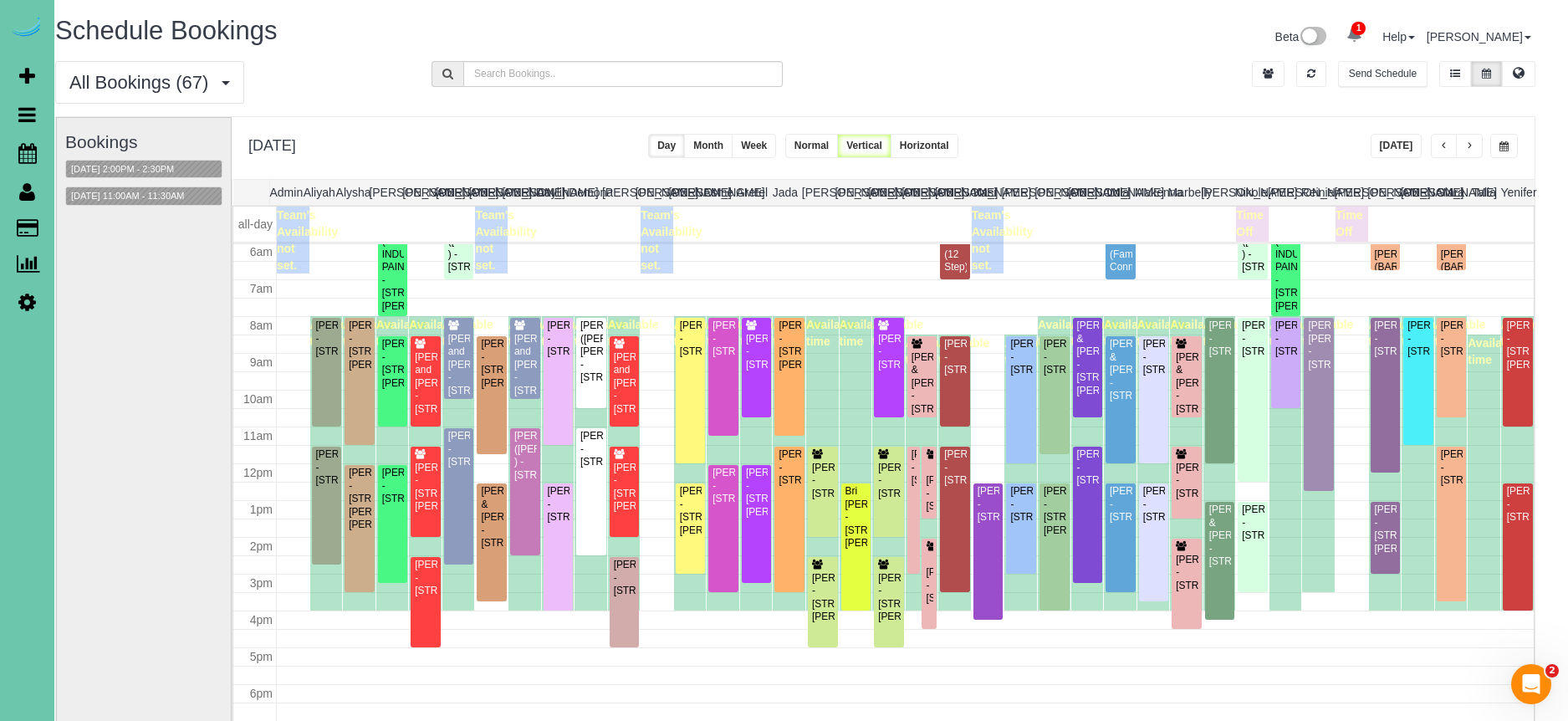
click at [1438, 144] on button "button" at bounding box center [1444, 145] width 27 height 24
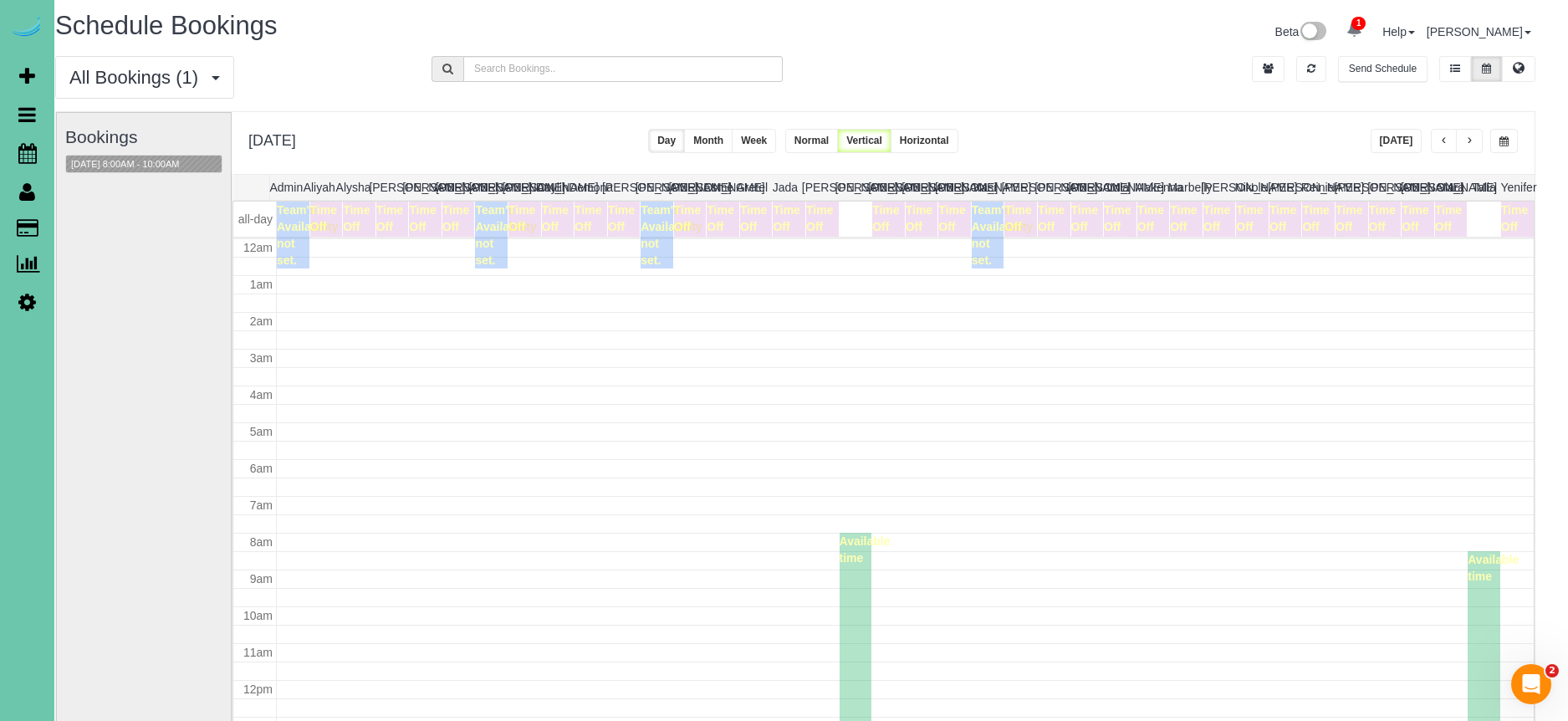
scroll to position [222, 0]
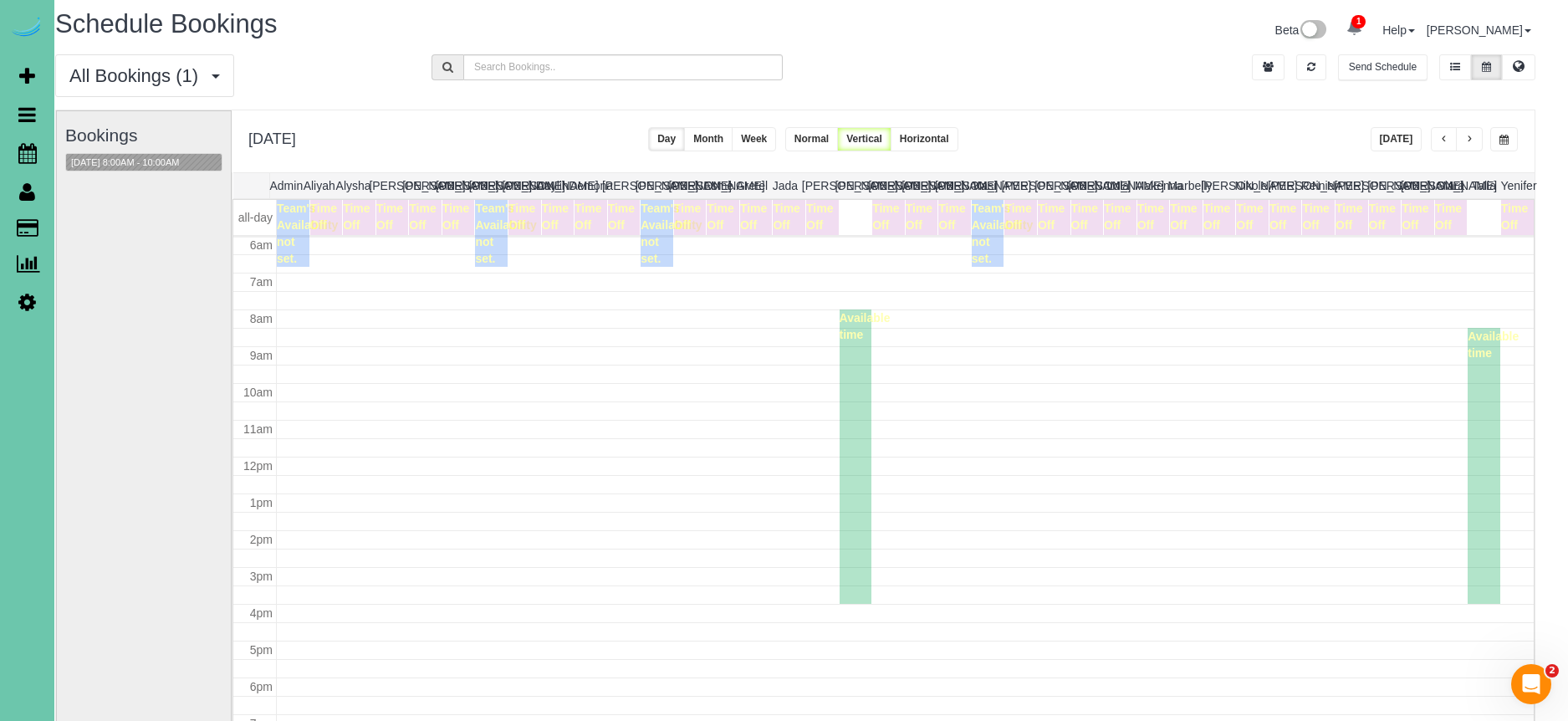
click at [1438, 145] on button "button" at bounding box center [1444, 138] width 27 height 24
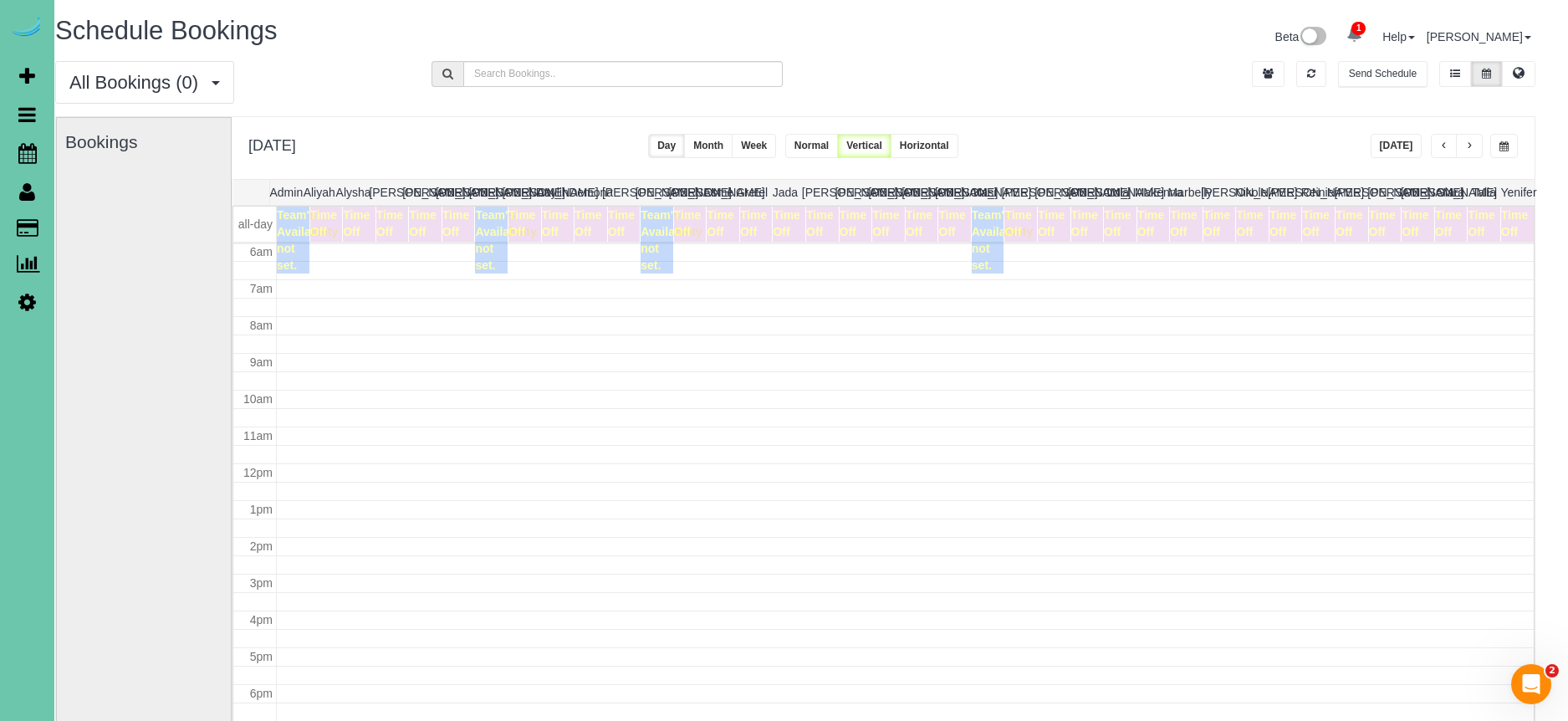
scroll to position [0, 17]
click at [1474, 143] on button "button" at bounding box center [1469, 145] width 27 height 24
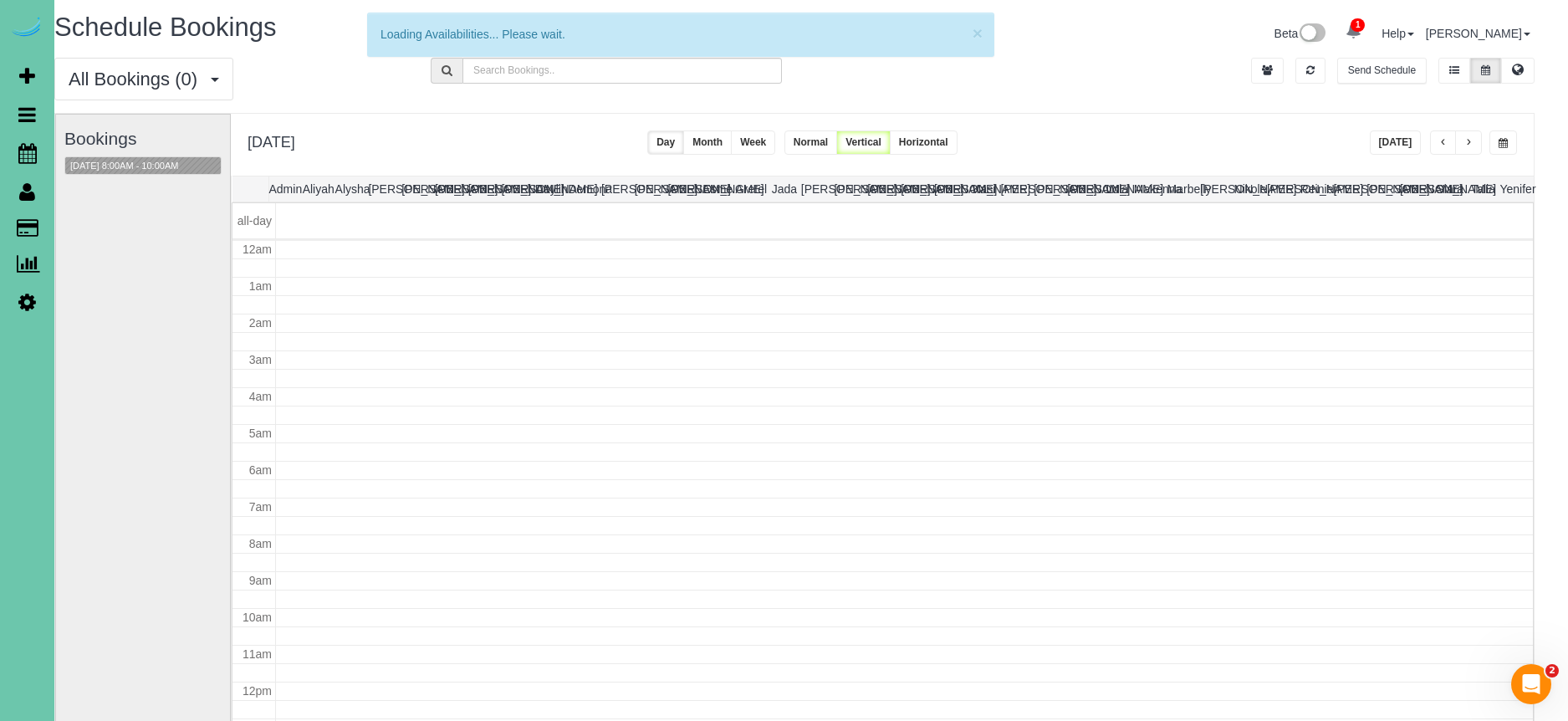
scroll to position [222, 0]
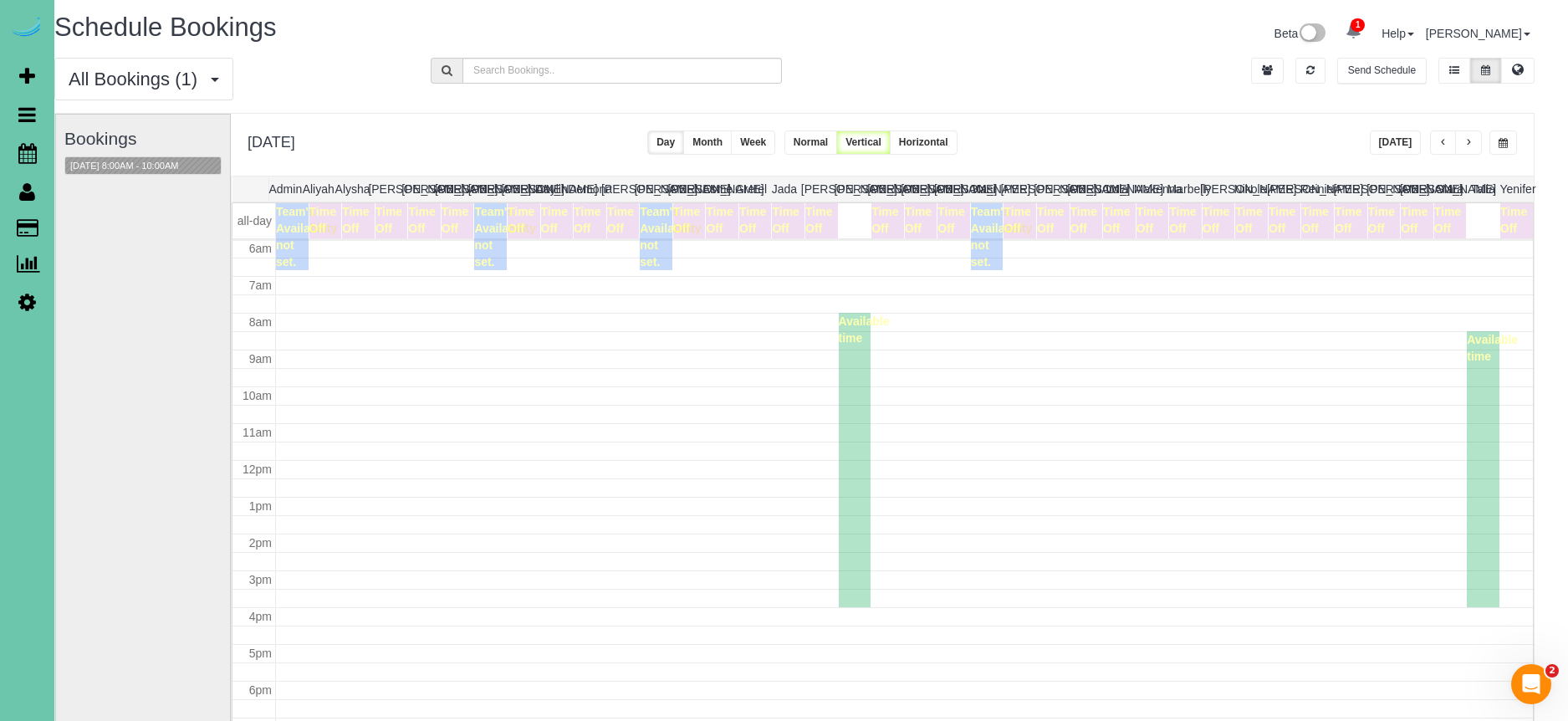
click at [1474, 143] on button "button" at bounding box center [1469, 142] width 27 height 24
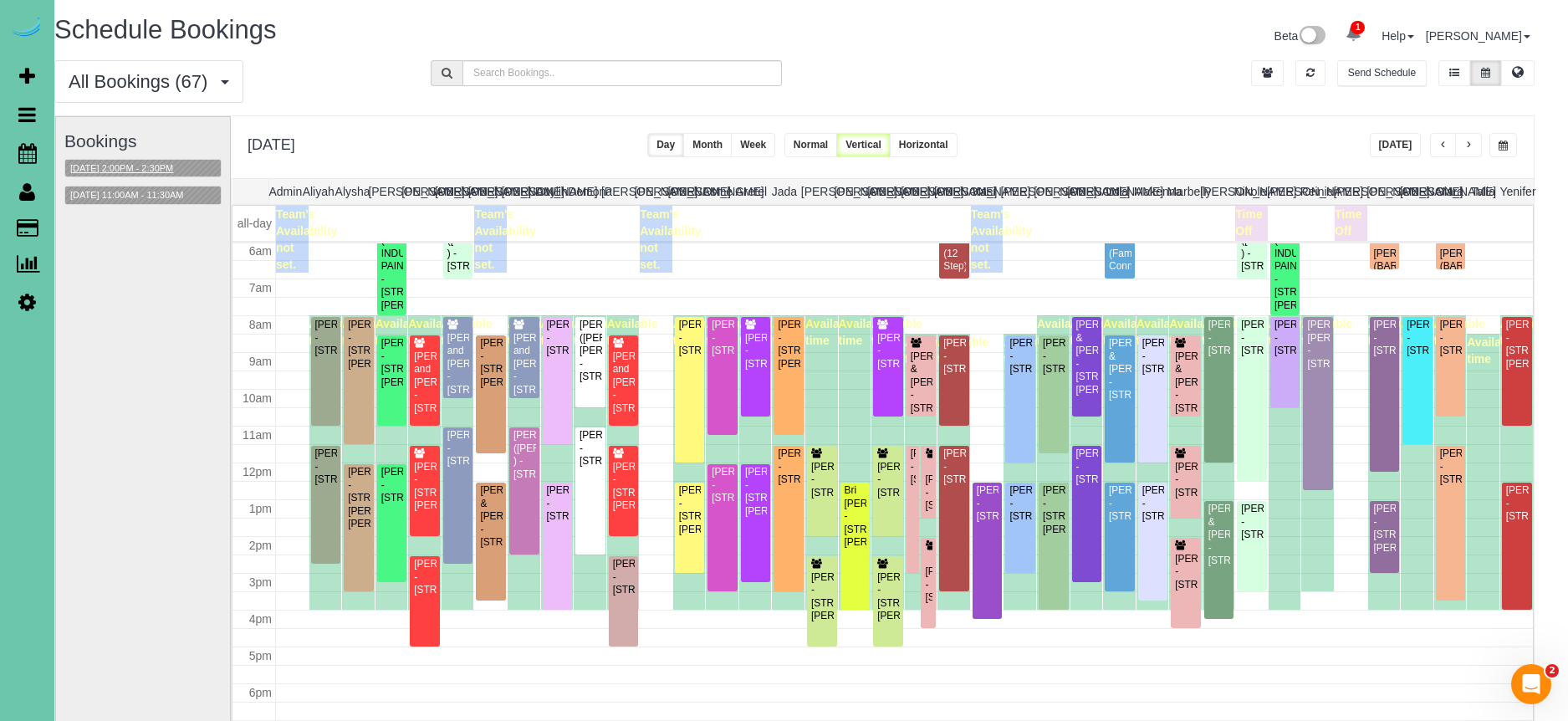
scroll to position [0, 17]
click at [137, 165] on button "09/02/2025 2:00PM - 2:30PM" at bounding box center [122, 169] width 113 height 18
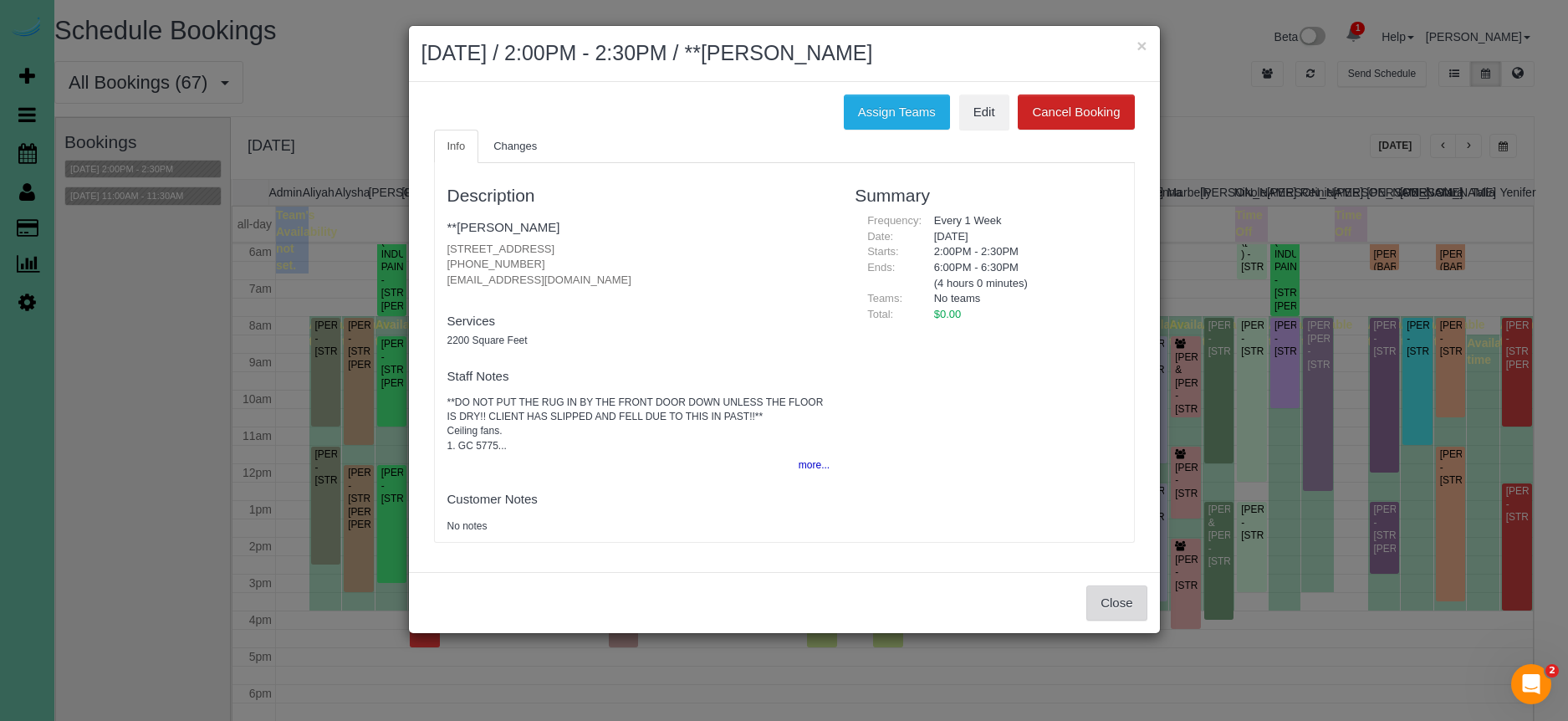
drag, startPoint x: 1131, startPoint y: 607, endPoint x: 1102, endPoint y: 573, distance: 44.7
click at [1127, 598] on button "Close" at bounding box center [1117, 603] width 60 height 35
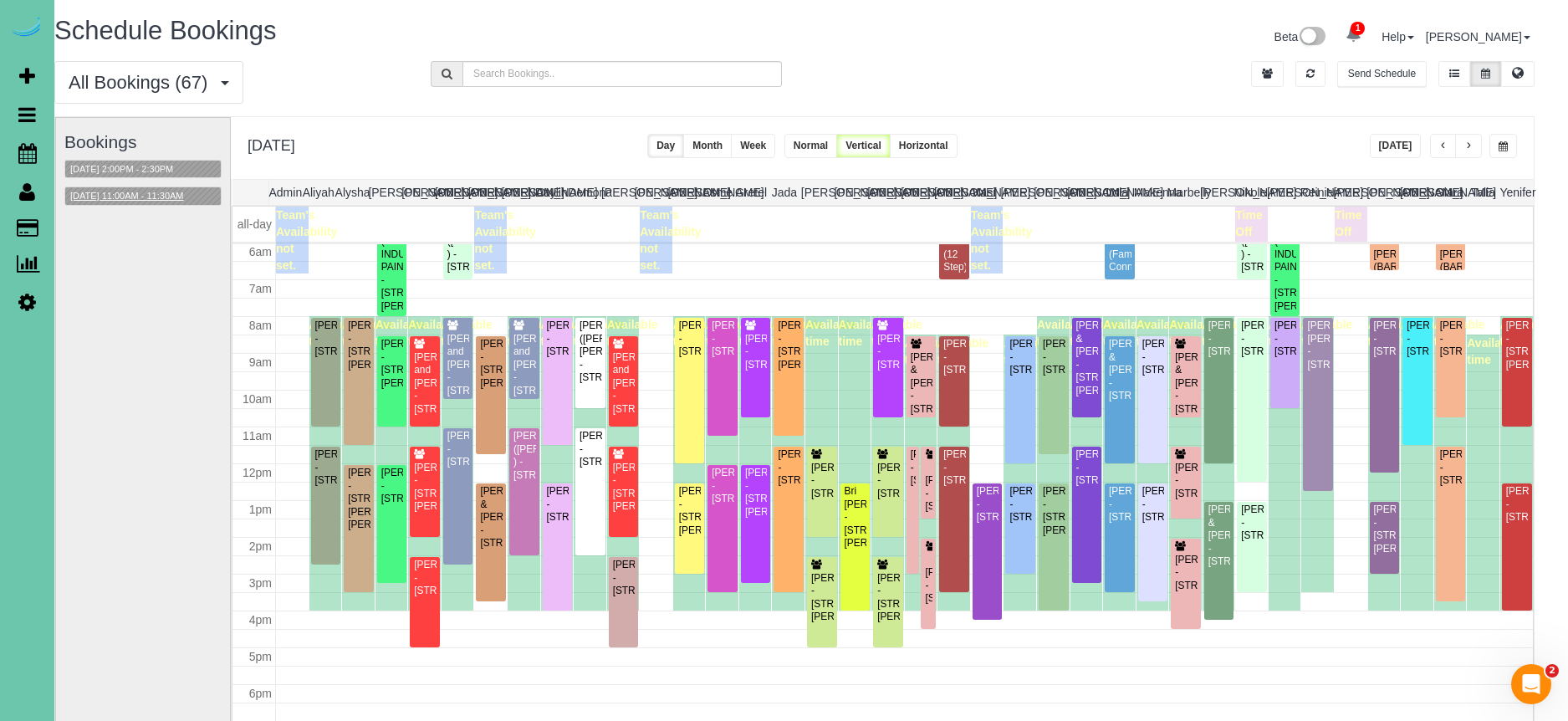
click at [153, 192] on button "09/02/2025 11:00AM - 11:30AM" at bounding box center [128, 196] width 124 height 18
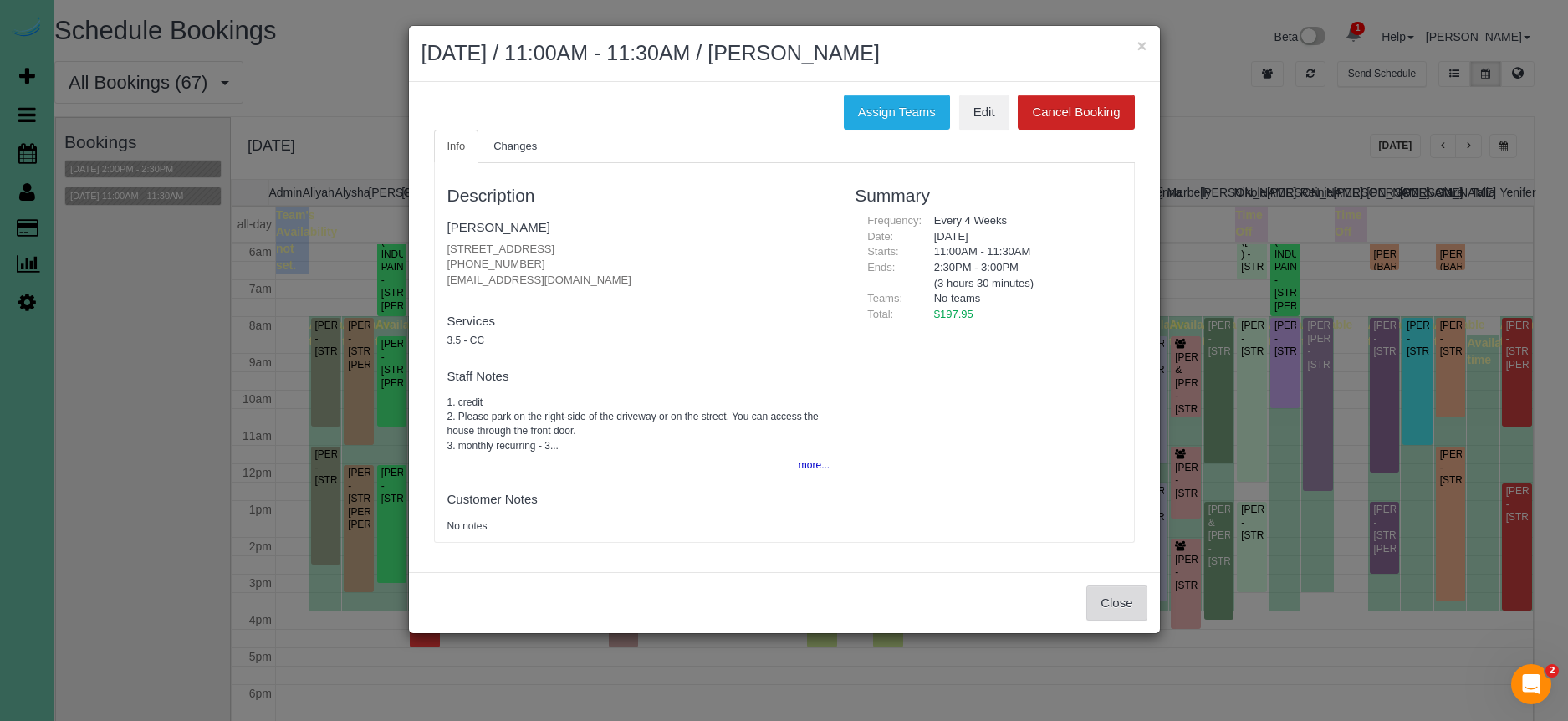
click at [1118, 598] on button "Close" at bounding box center [1117, 603] width 60 height 35
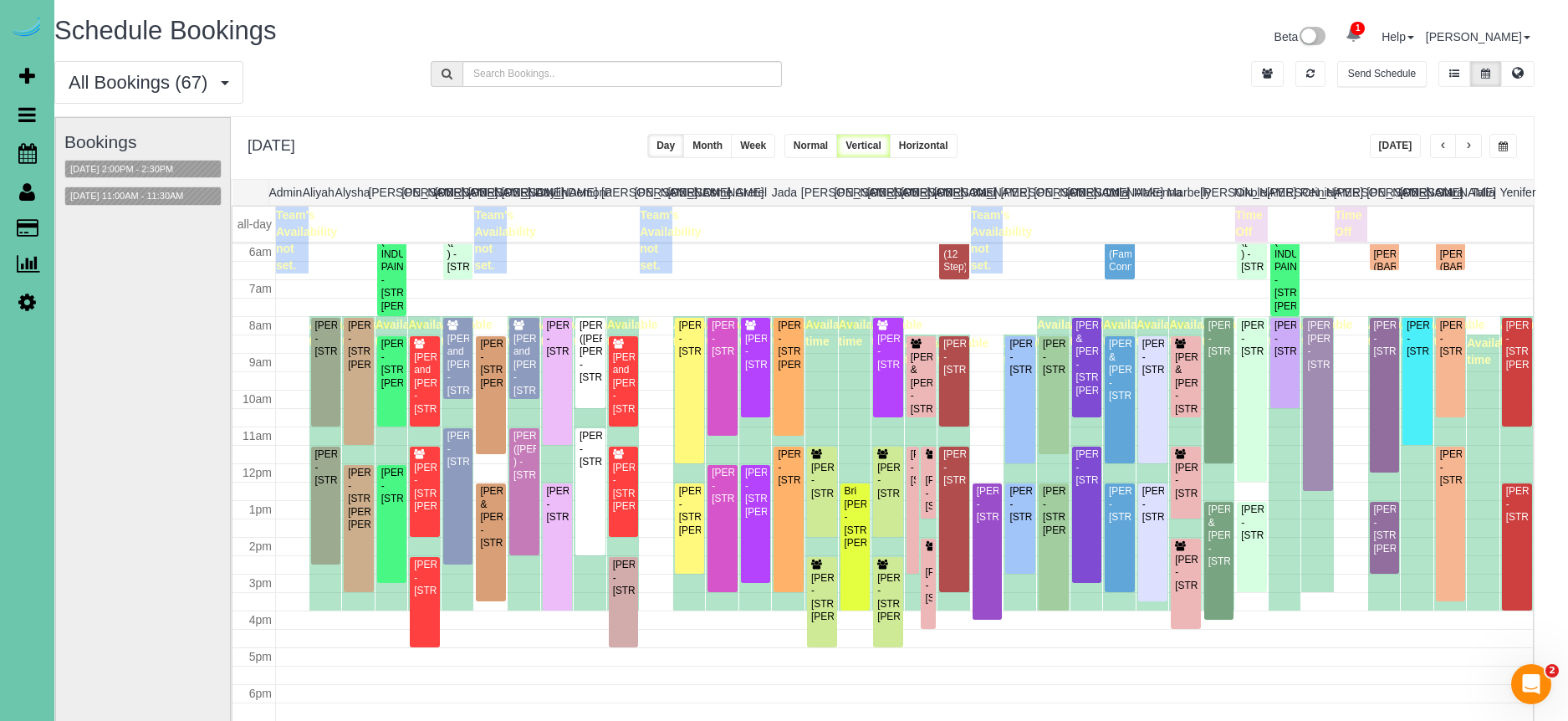
click at [1473, 147] on button "button" at bounding box center [1469, 145] width 27 height 24
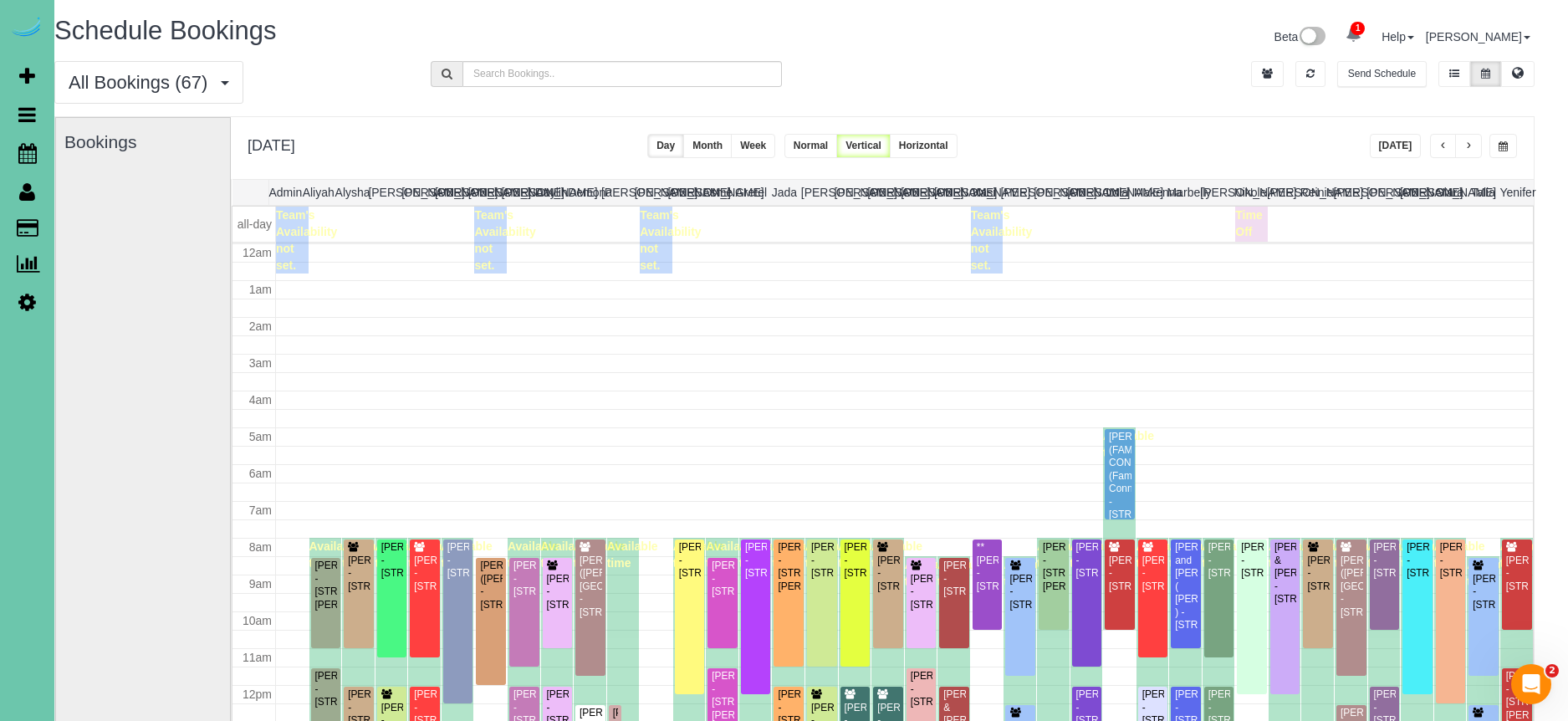
scroll to position [222, 0]
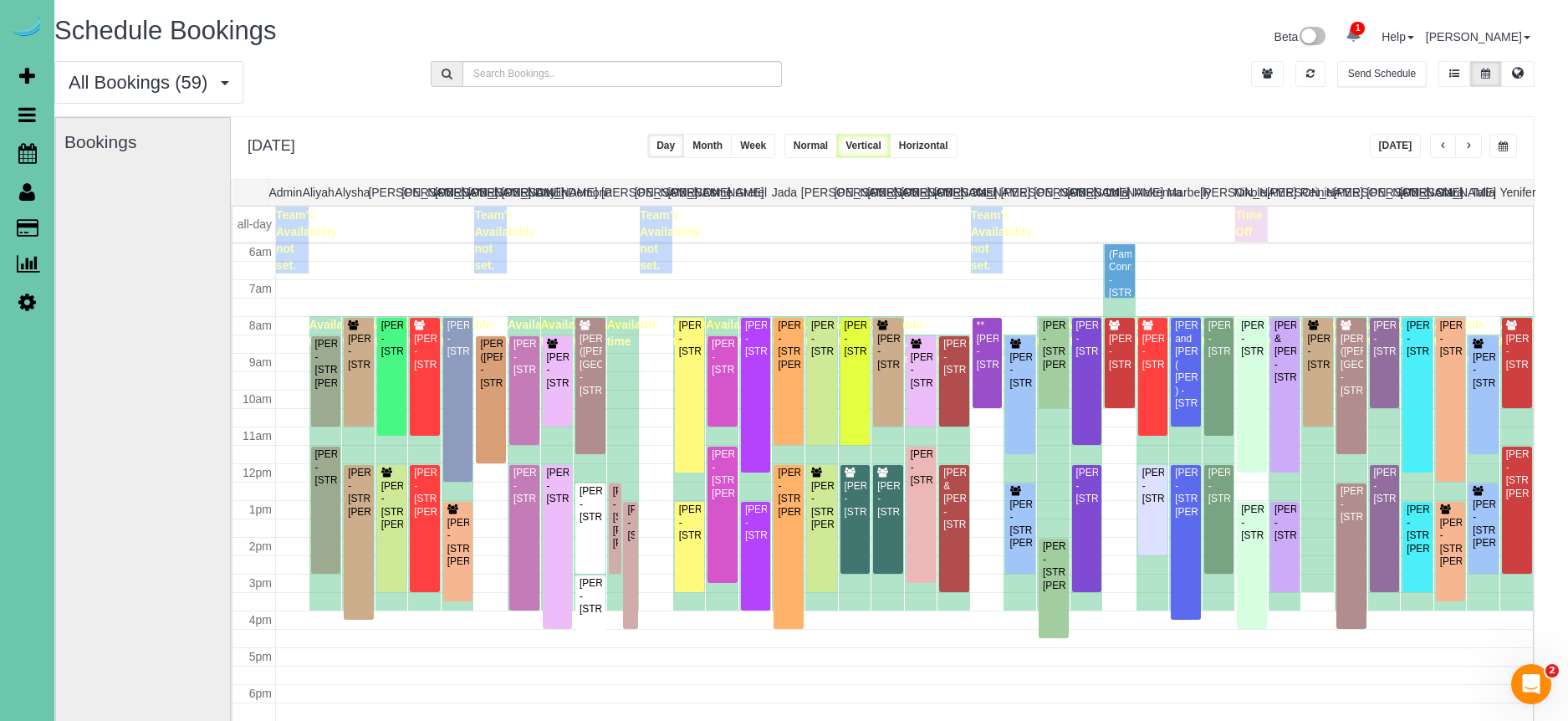
click at [1473, 147] on button "button" at bounding box center [1469, 145] width 27 height 24
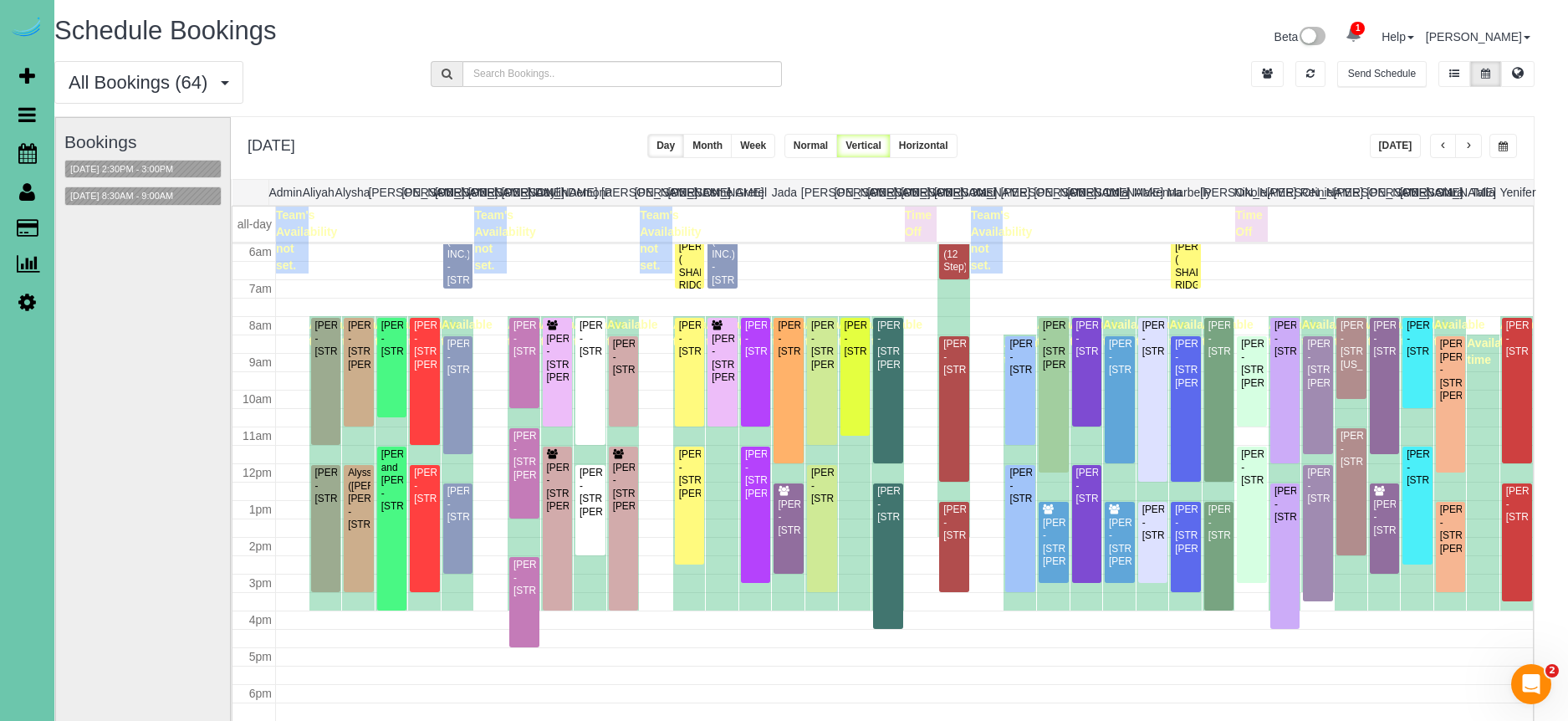
drag, startPoint x: 1516, startPoint y: 153, endPoint x: 1502, endPoint y: 147, distance: 15.2
click at [1515, 153] on button "button" at bounding box center [1502, 145] width 27 height 24
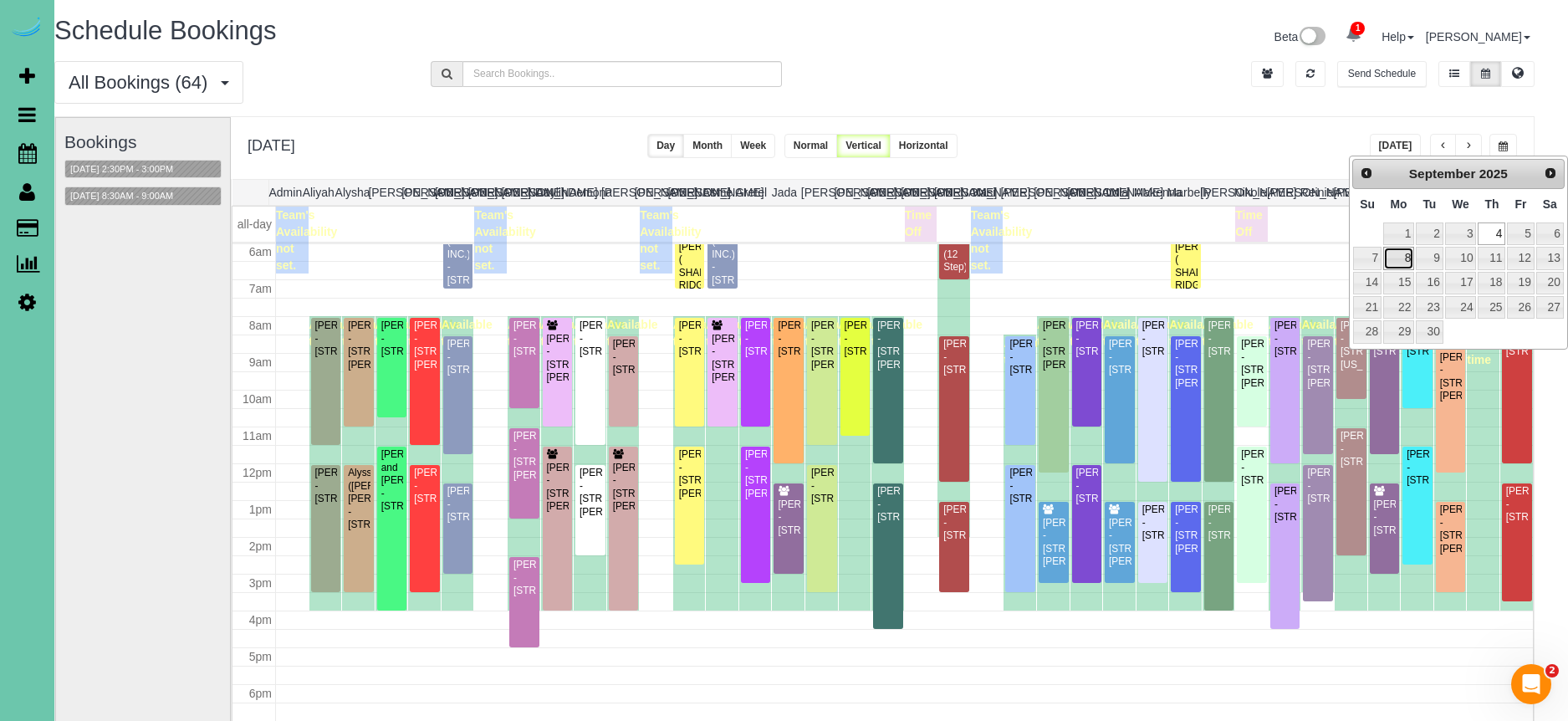
click at [1396, 259] on link "8" at bounding box center [1399, 257] width 31 height 22
type input "**********"
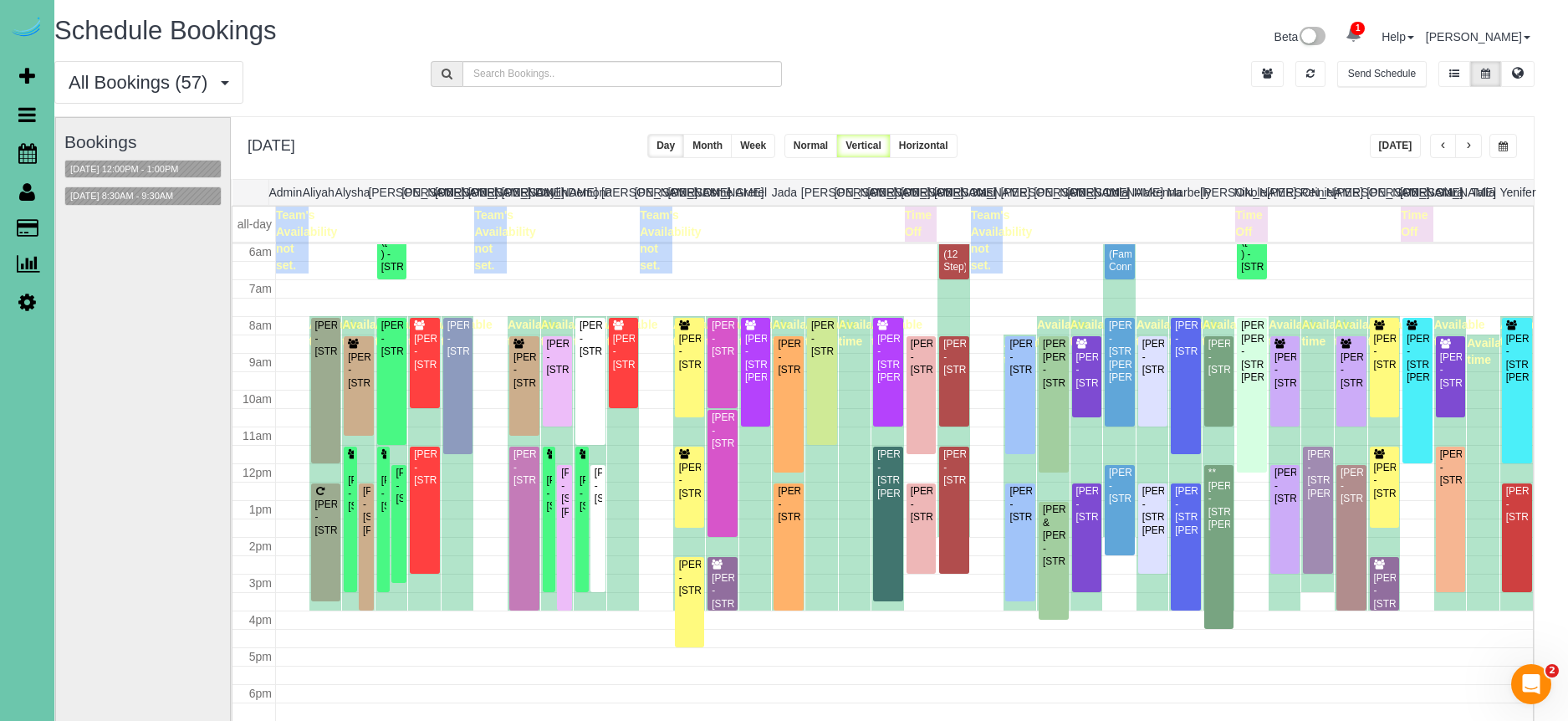
click at [1471, 142] on span "button" at bounding box center [1468, 145] width 8 height 10
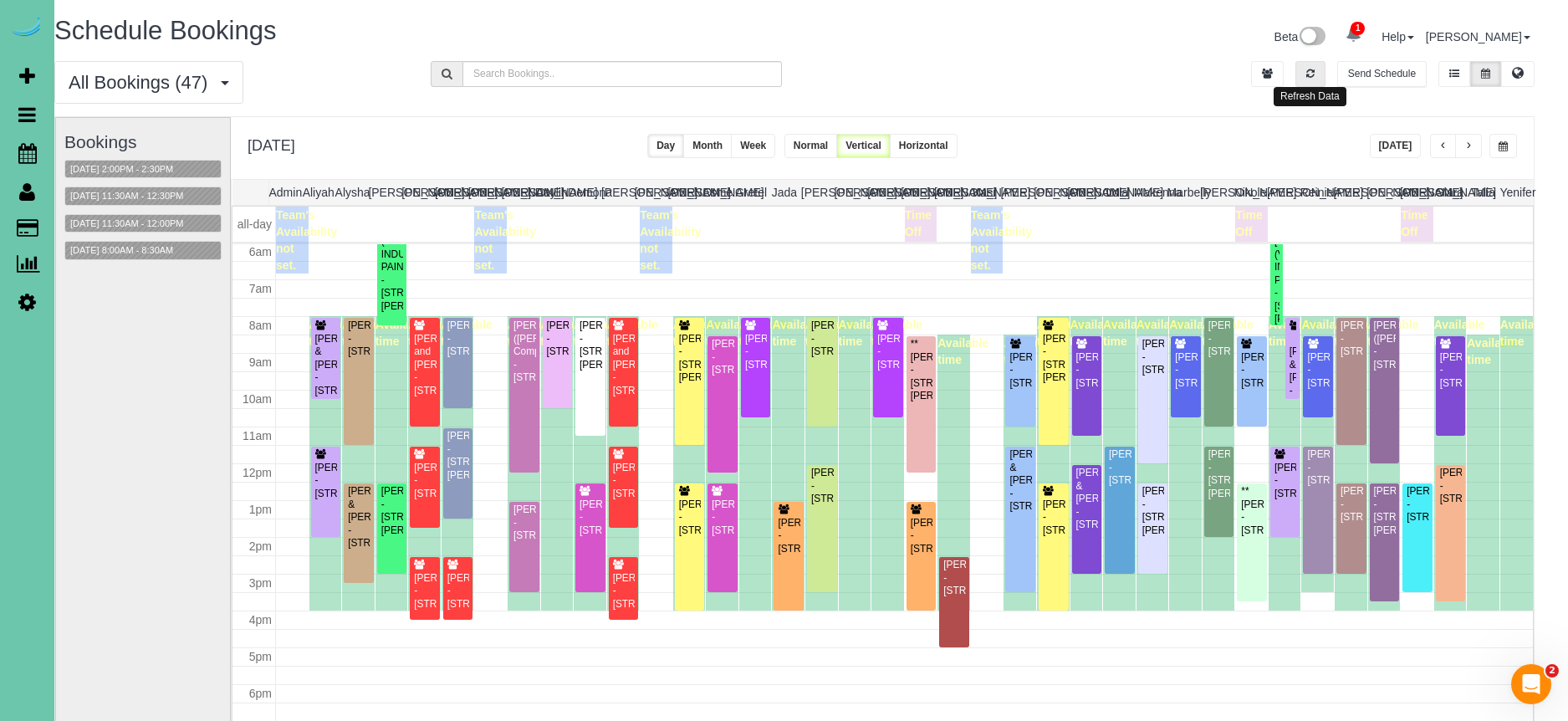
click at [1306, 80] on button "button" at bounding box center [1311, 74] width 30 height 26
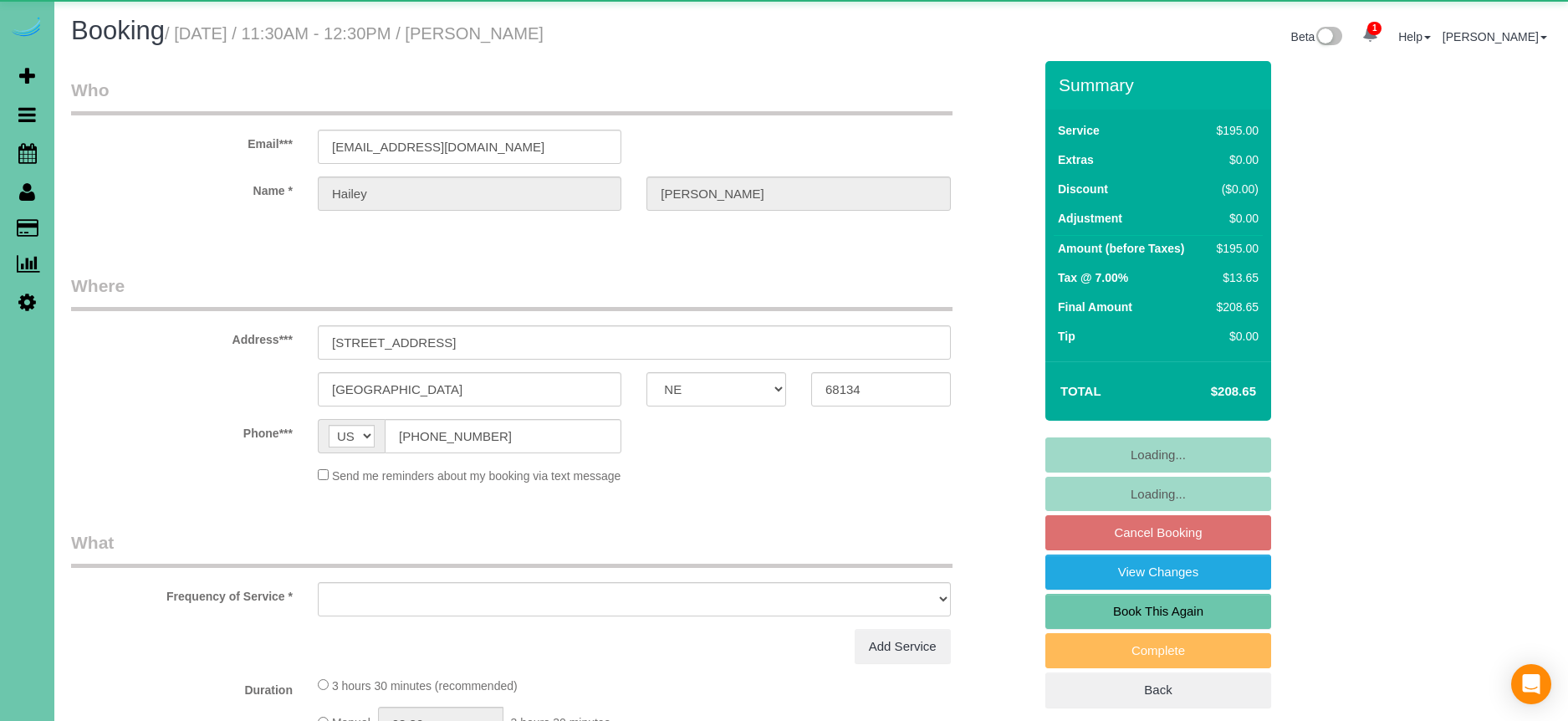
select select "NE"
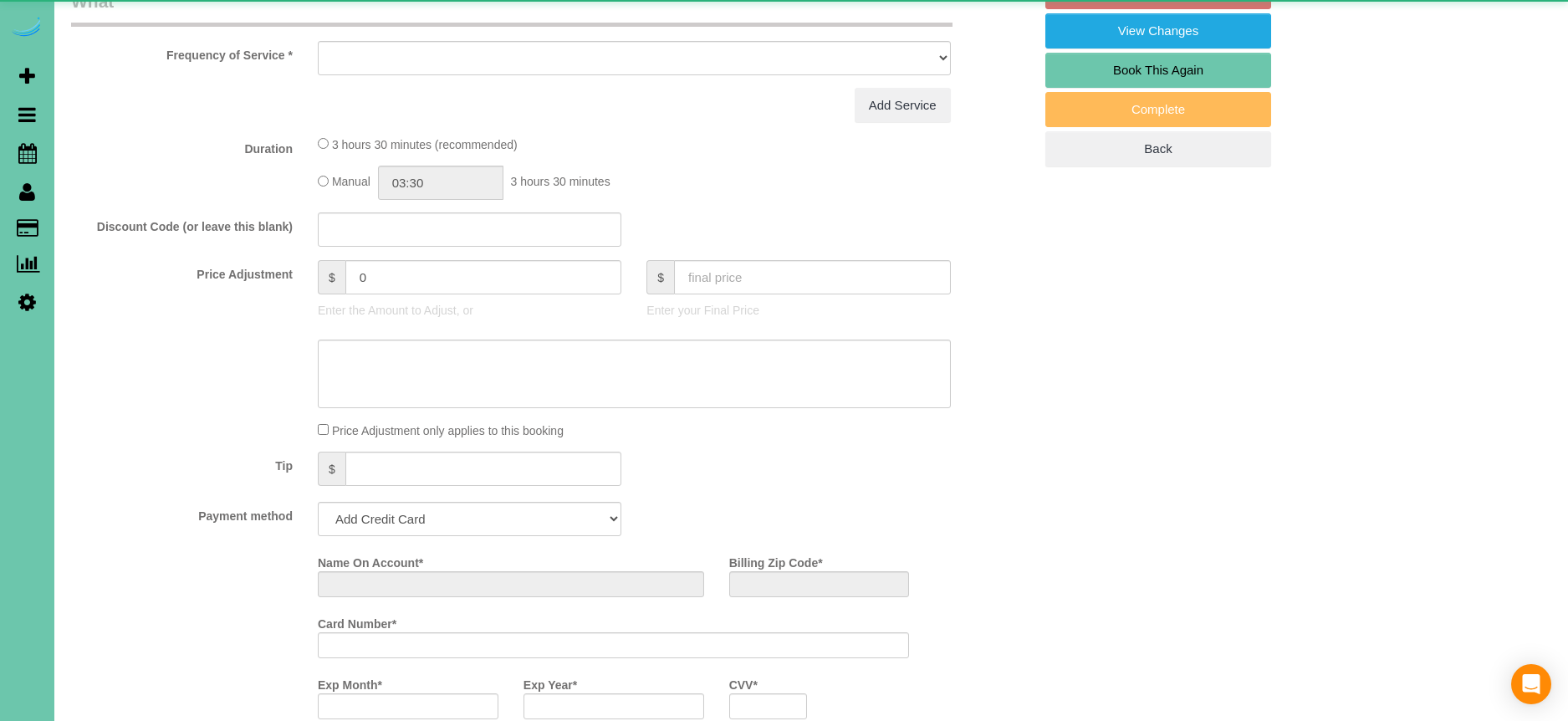
select select "object:645"
select select "string:fspay-27029044-5908-4ec9-ae8f-2b7964adce30"
select select "number:36"
select select "number:42"
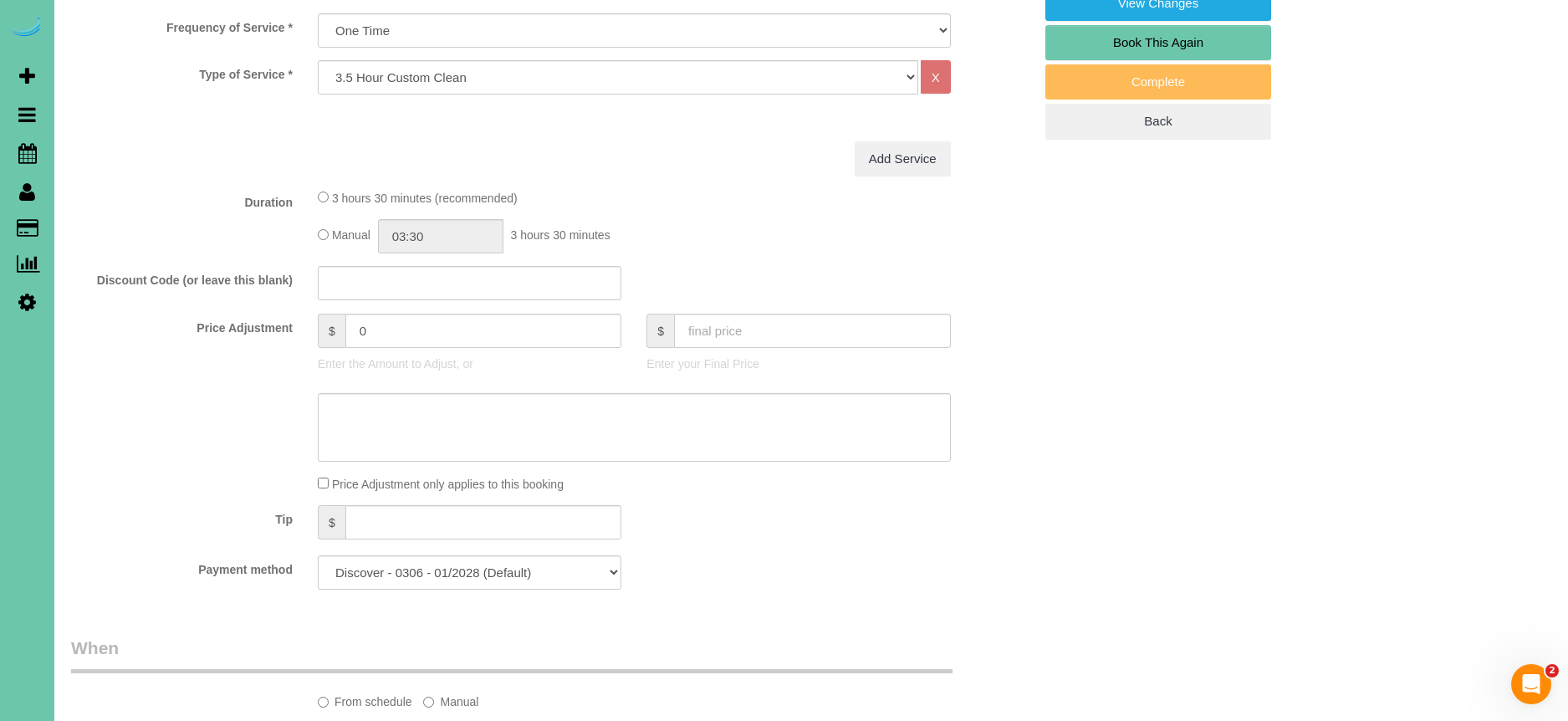
scroll to position [490, 0]
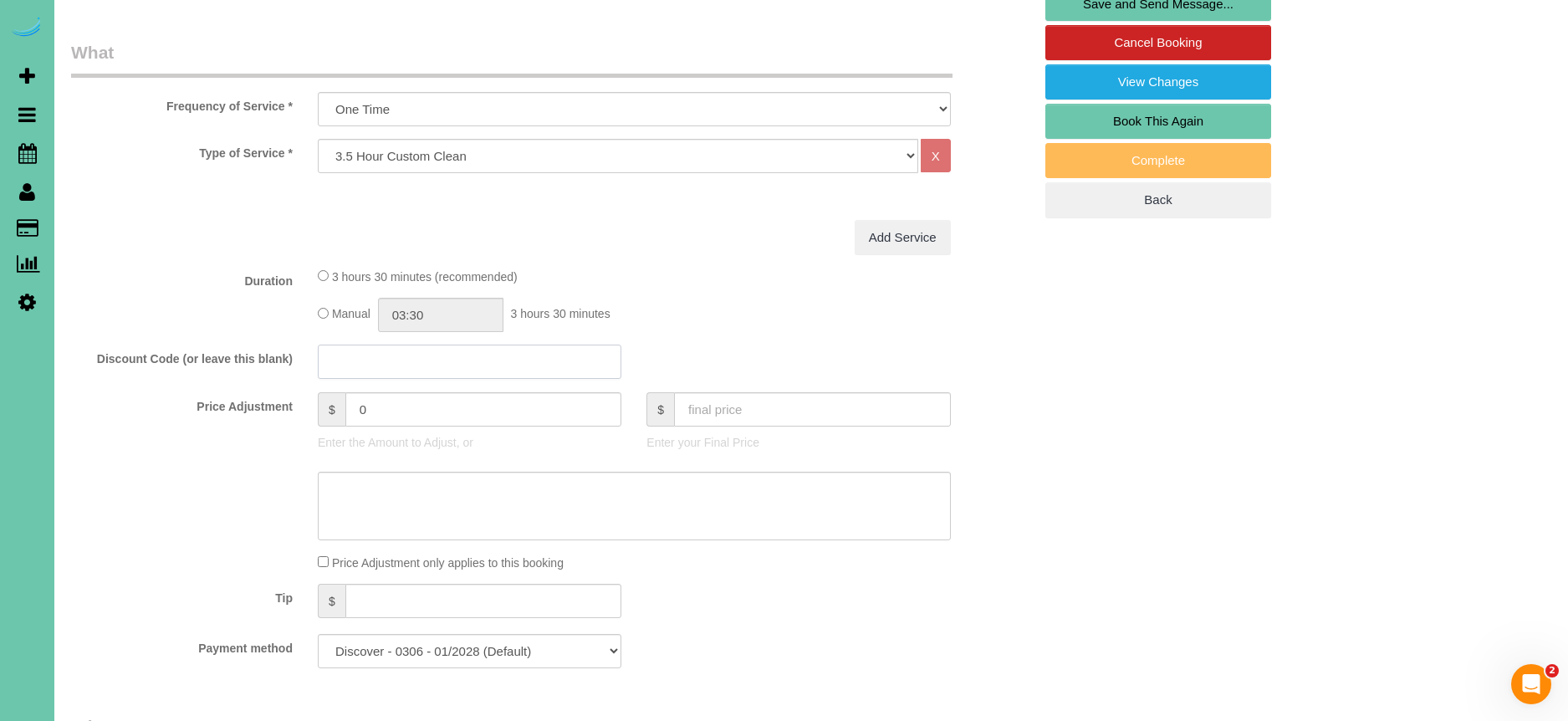
click at [403, 364] on input "text" at bounding box center [469, 361] width 303 height 35
type input "BED6-6231-5EE4"
click at [695, 319] on div "Manual 03:30 3 hours 30 minutes" at bounding box center [634, 315] width 633 height 35
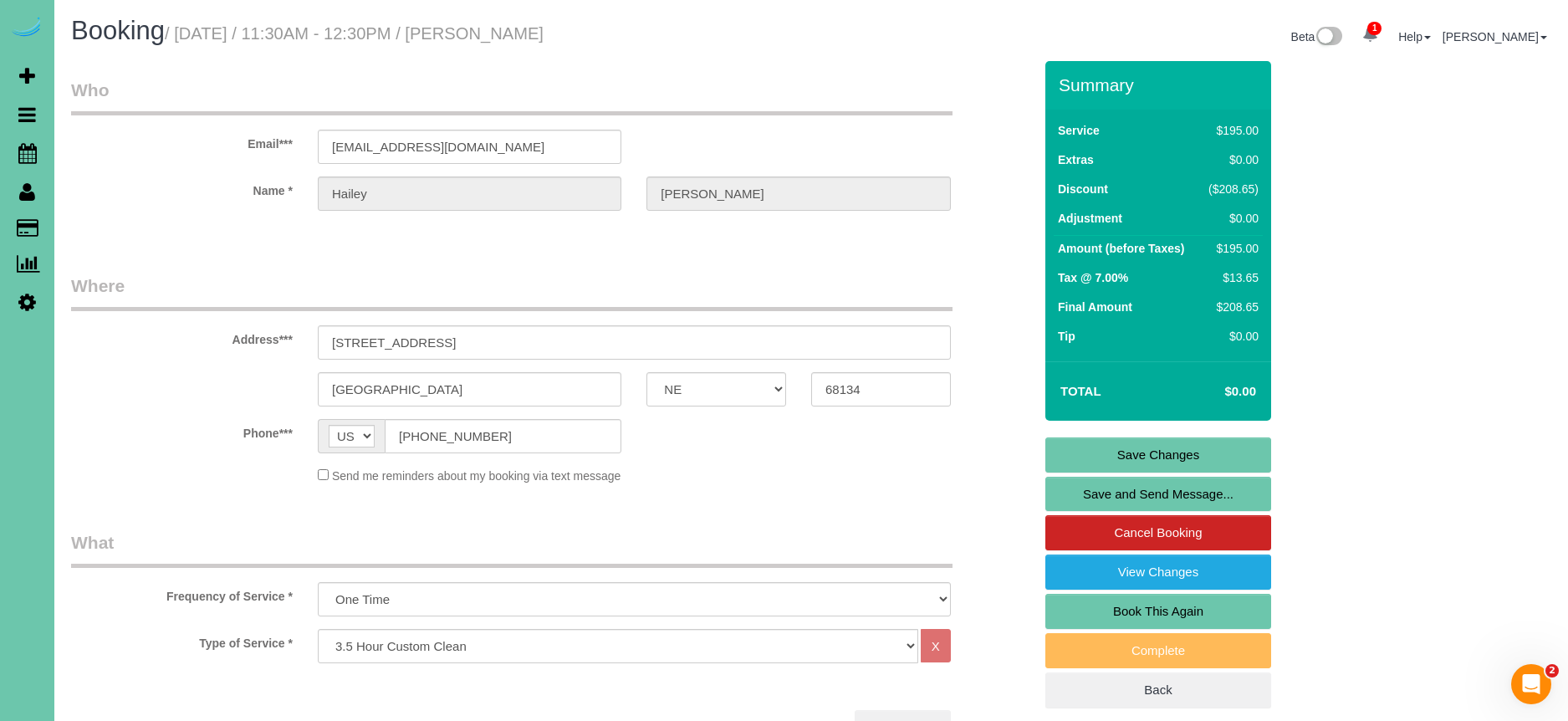
click at [1180, 449] on link "Save Changes" at bounding box center [1158, 455] width 226 height 35
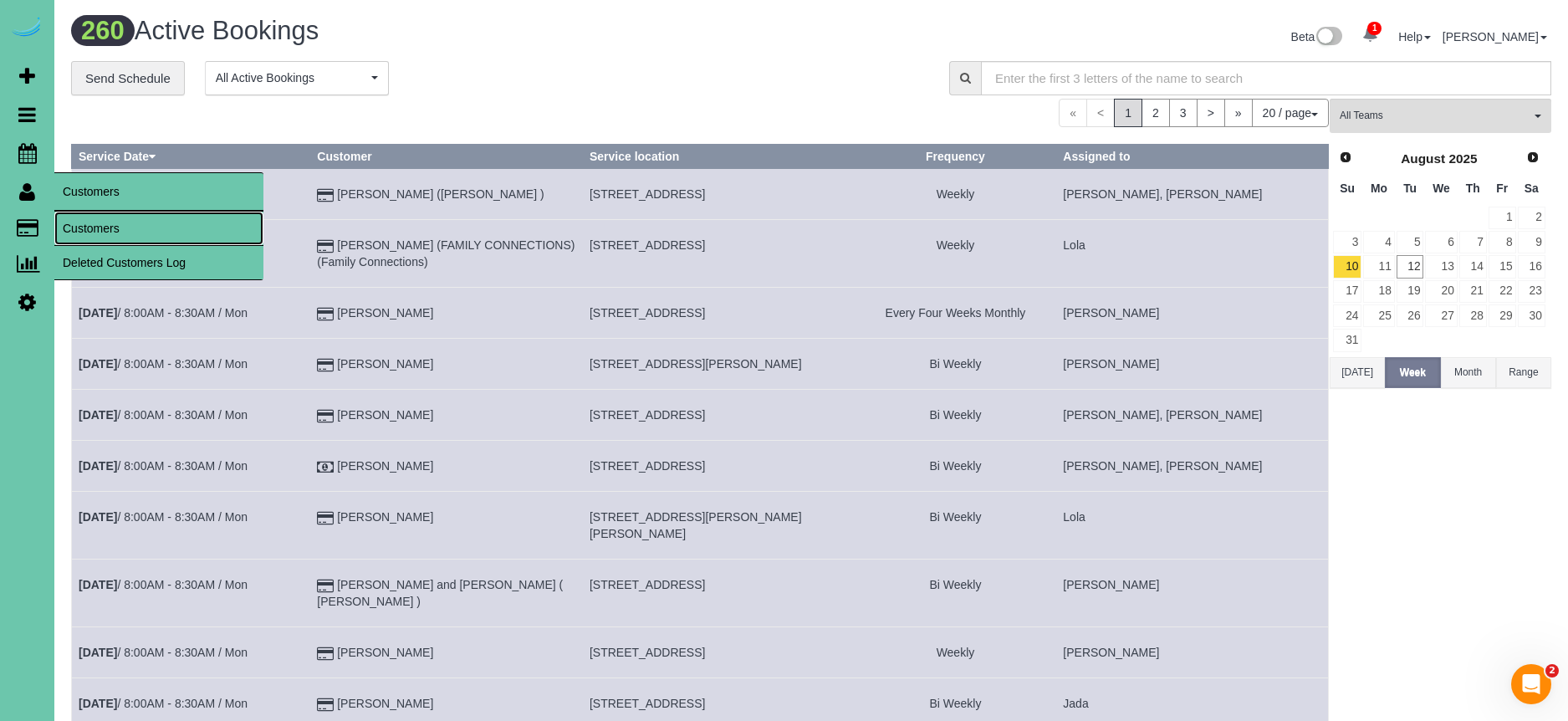
click at [98, 218] on link "Customers" at bounding box center [159, 229] width 209 height 34
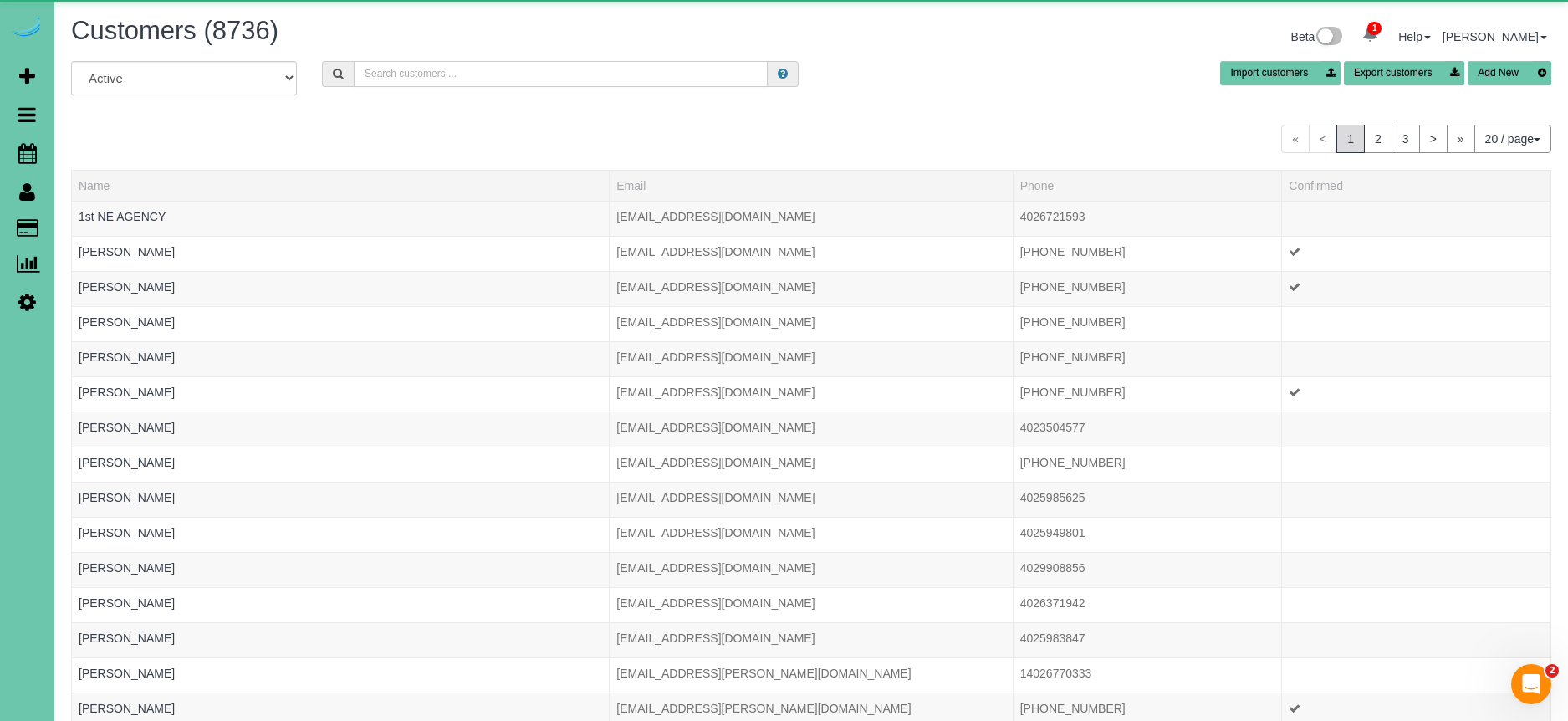
click at [410, 74] on input "text" at bounding box center [561, 74] width 414 height 26
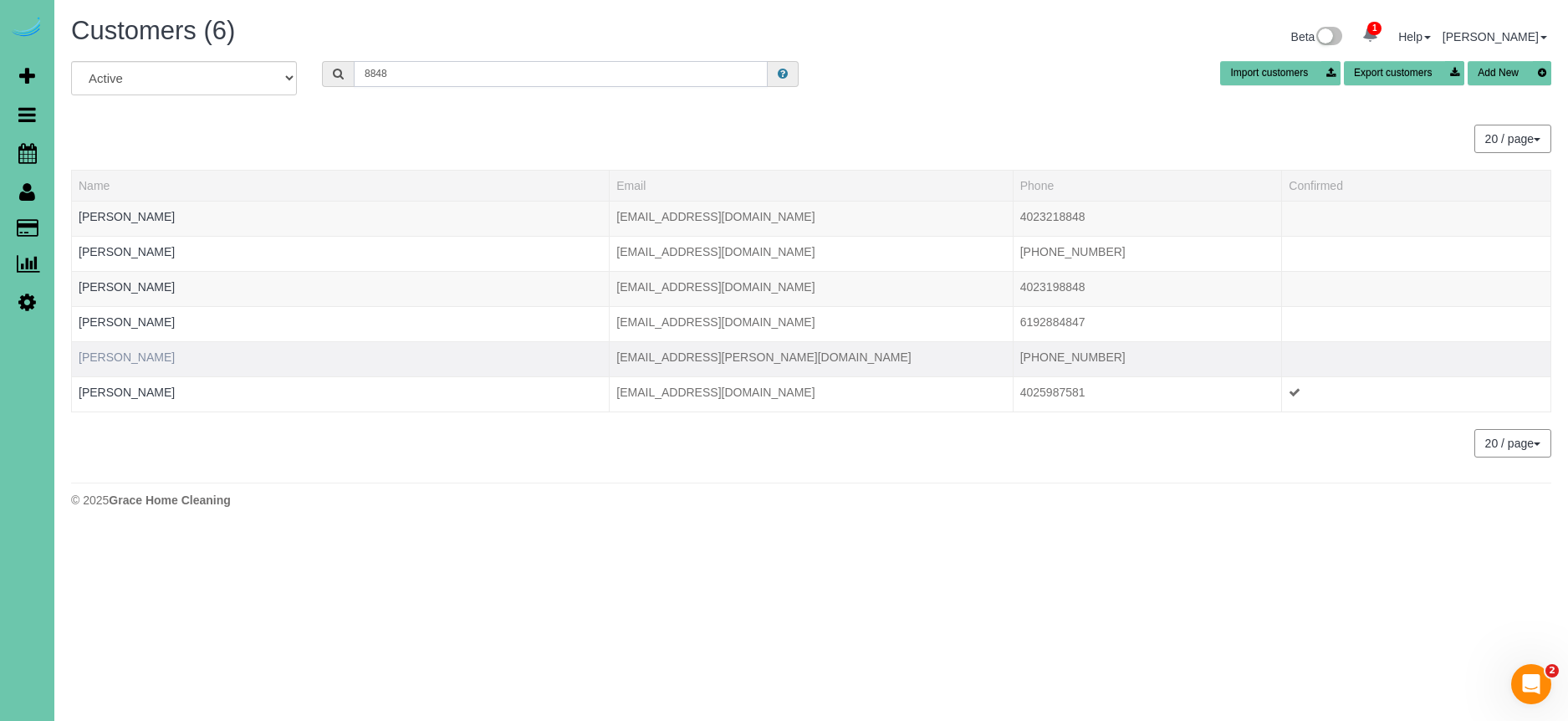
type input "8848"
click at [137, 359] on link "Luke McCaleb" at bounding box center [127, 357] width 96 height 13
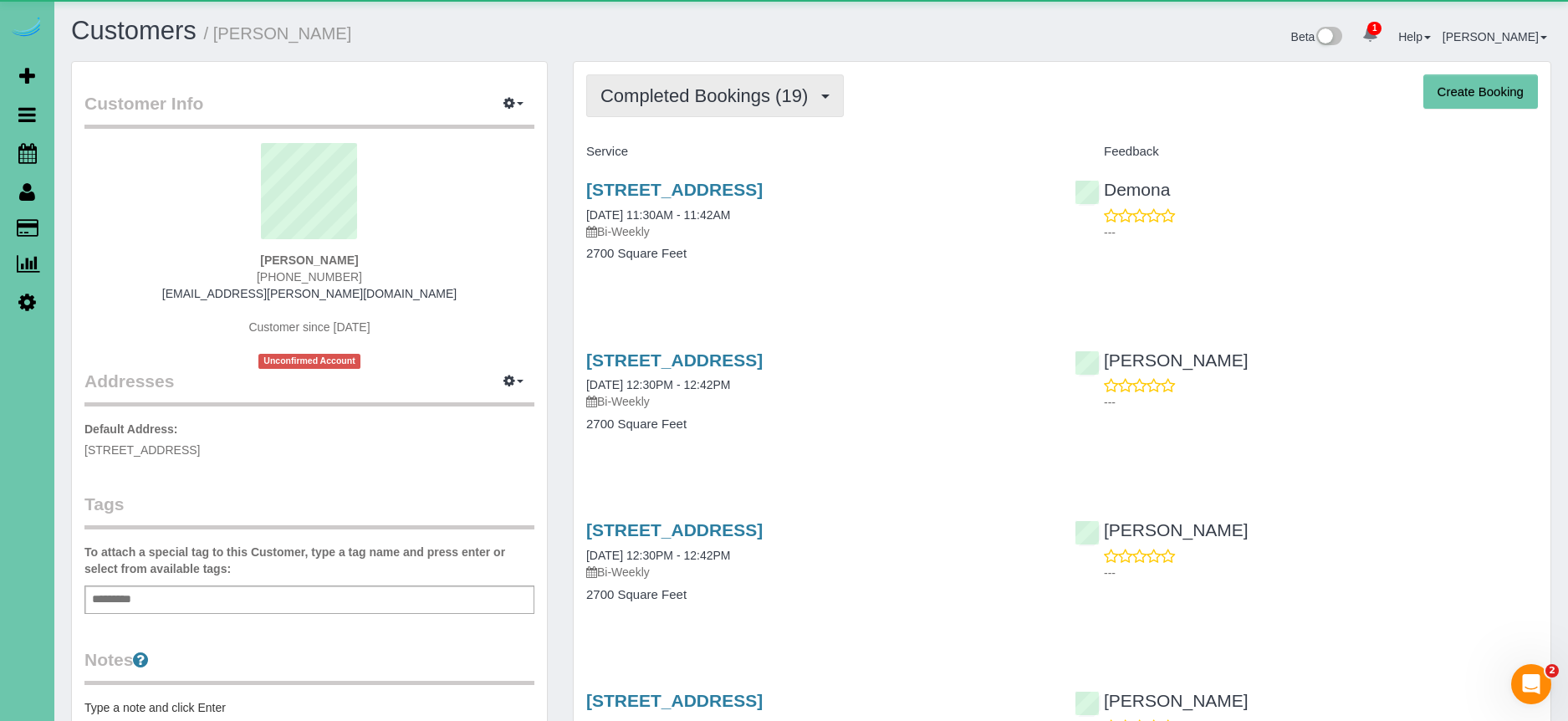
click at [687, 92] on span "Completed Bookings (19)" at bounding box center [708, 96] width 216 height 21
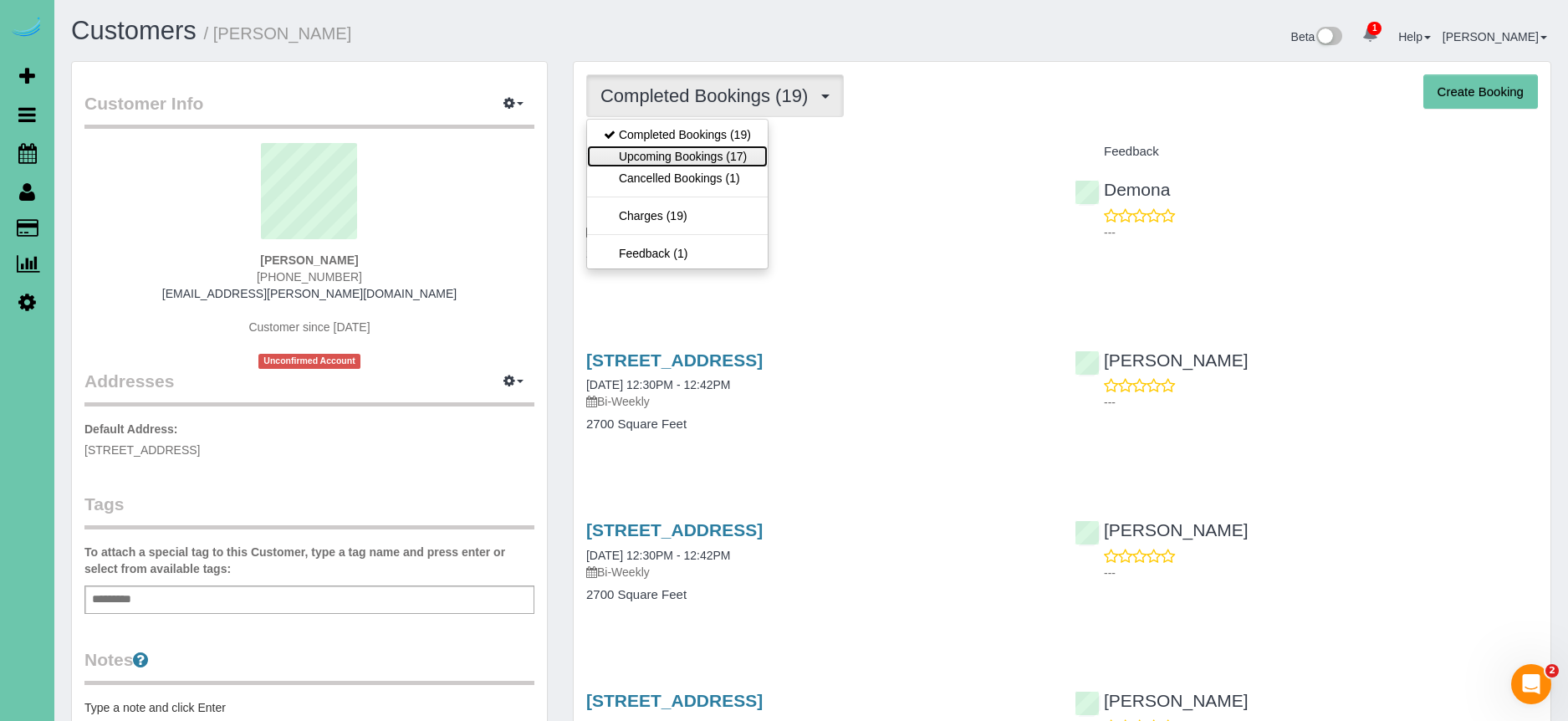
click at [687, 153] on link "Upcoming Bookings (17)" at bounding box center [678, 156] width 181 height 22
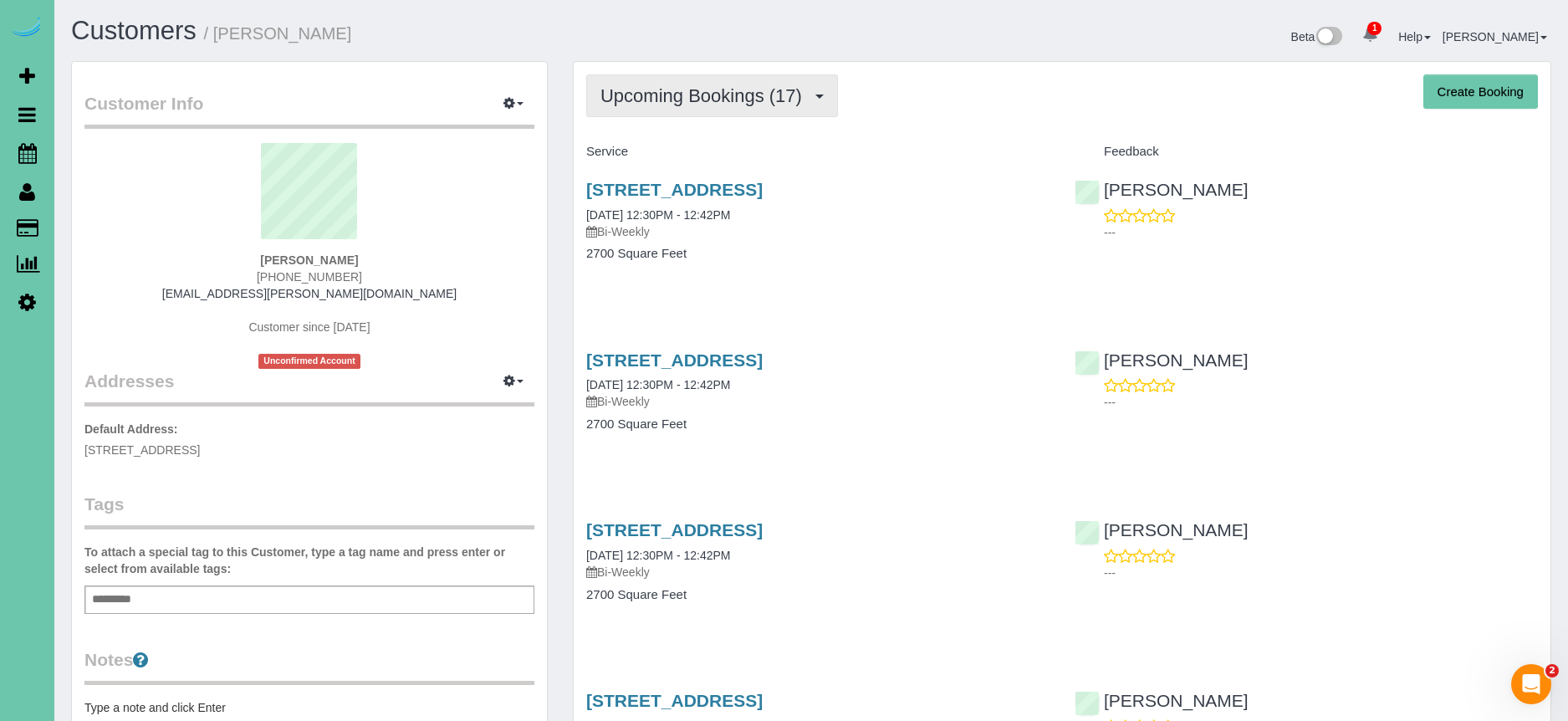
click at [641, 93] on span "Upcoming Bookings (17)" at bounding box center [705, 96] width 210 height 21
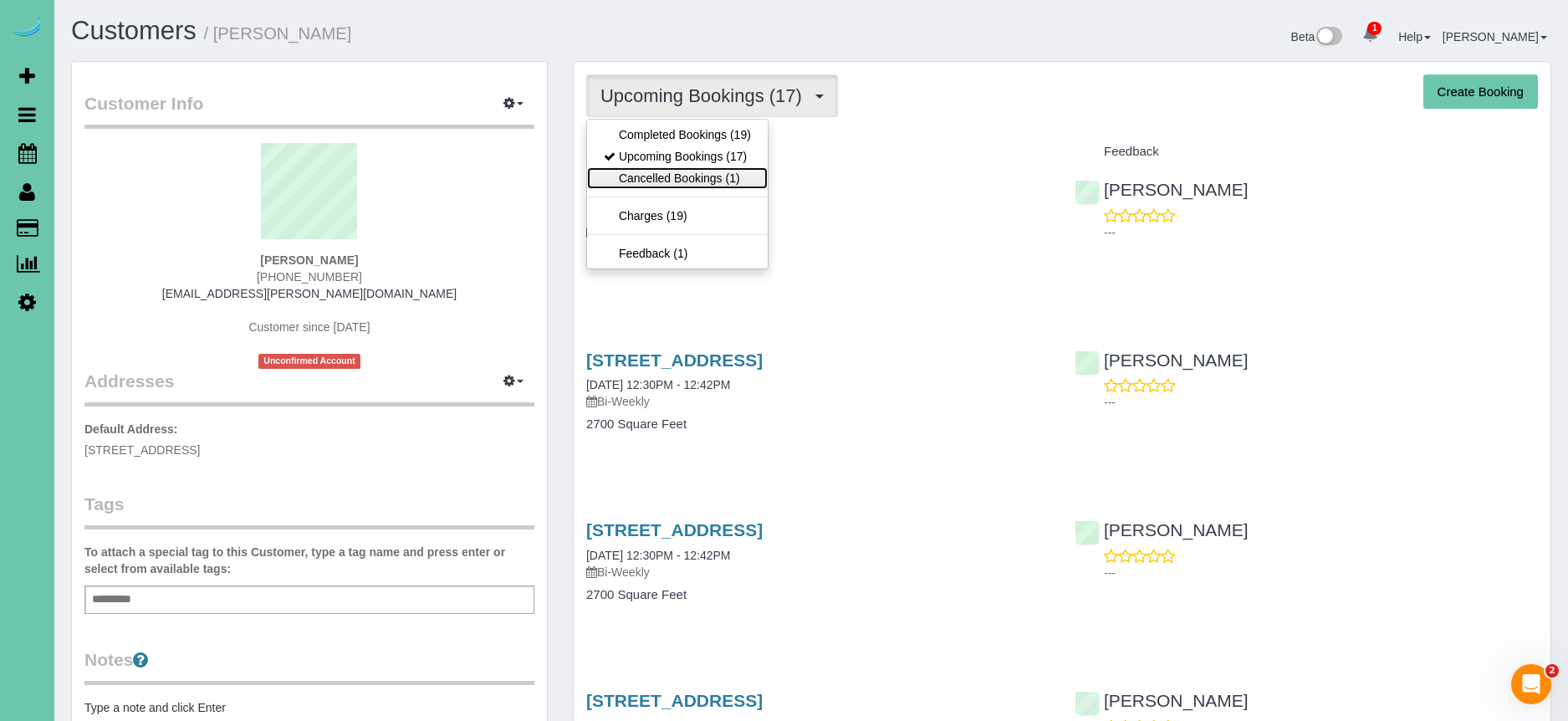
click at [710, 169] on link "Cancelled Bookings (1)" at bounding box center [678, 178] width 181 height 22
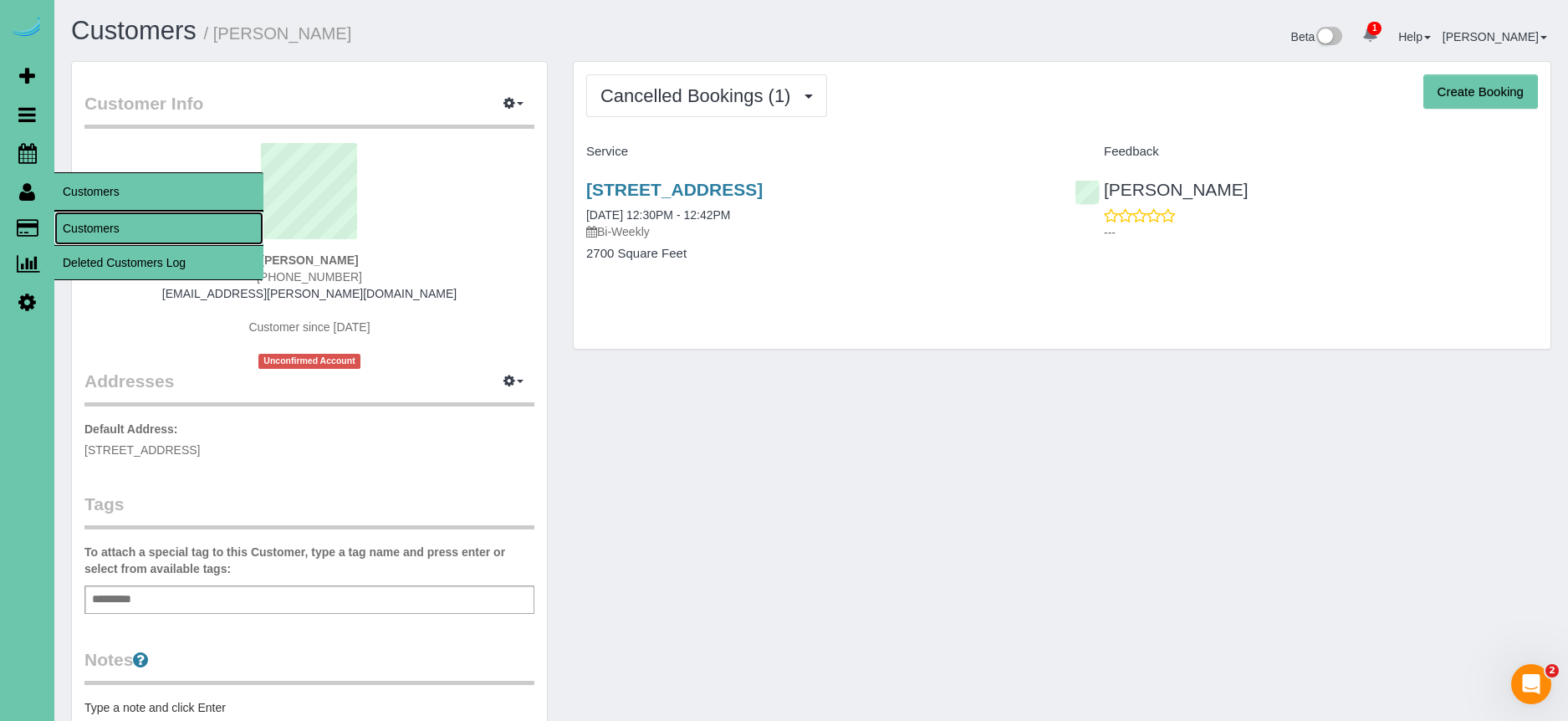
click at [107, 236] on link "Customers" at bounding box center [159, 229] width 209 height 34
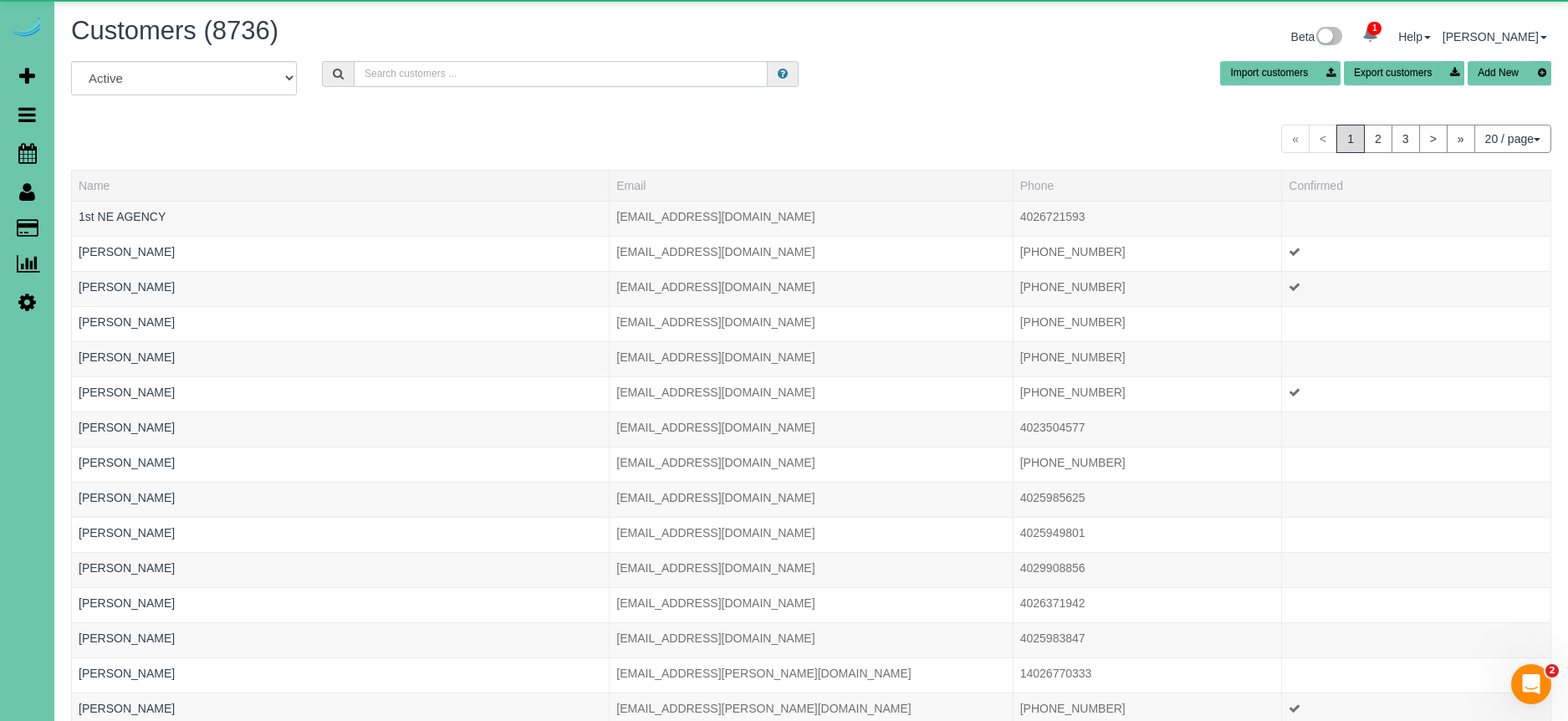
scroll to position [2, 0]
click at [388, 80] on input "text" at bounding box center [561, 73] width 414 height 26
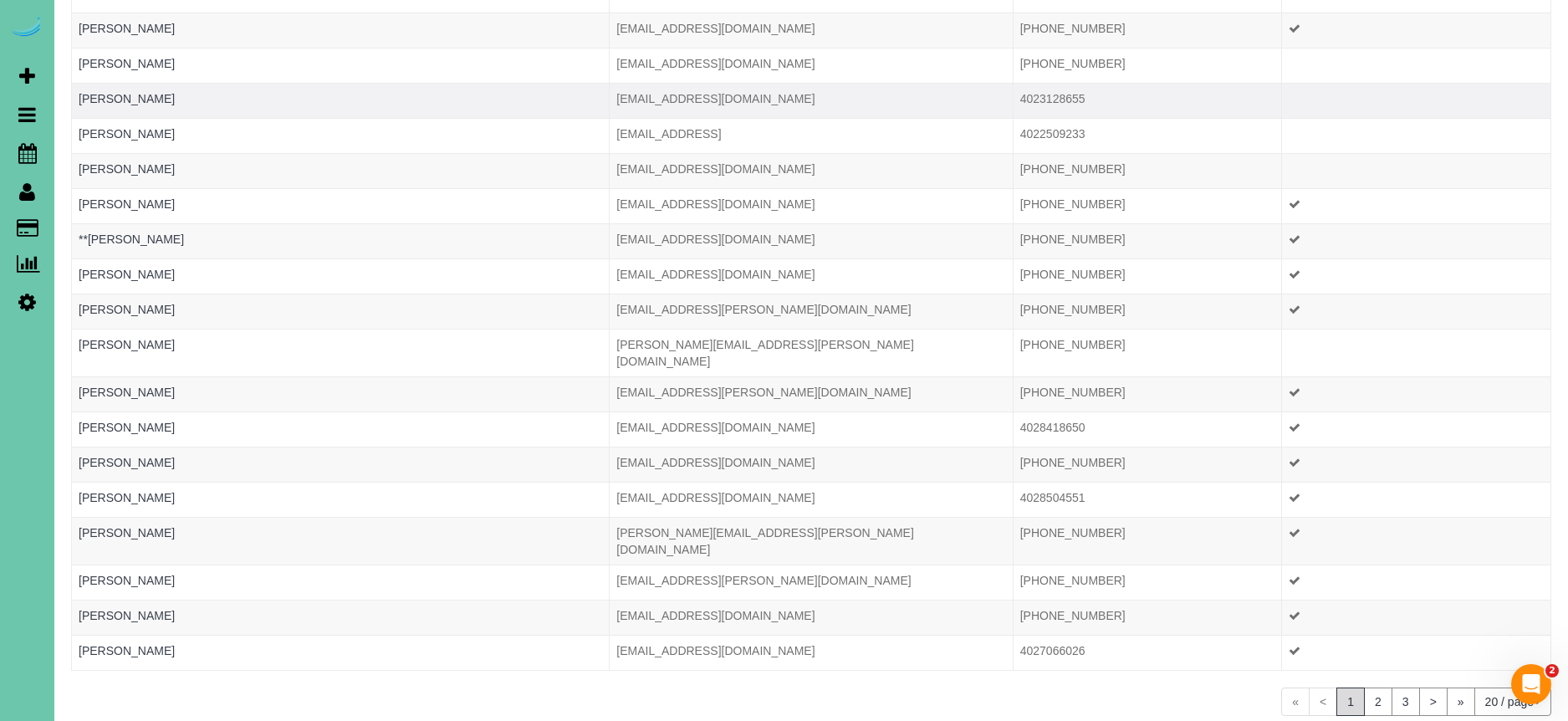
scroll to position [303, 0]
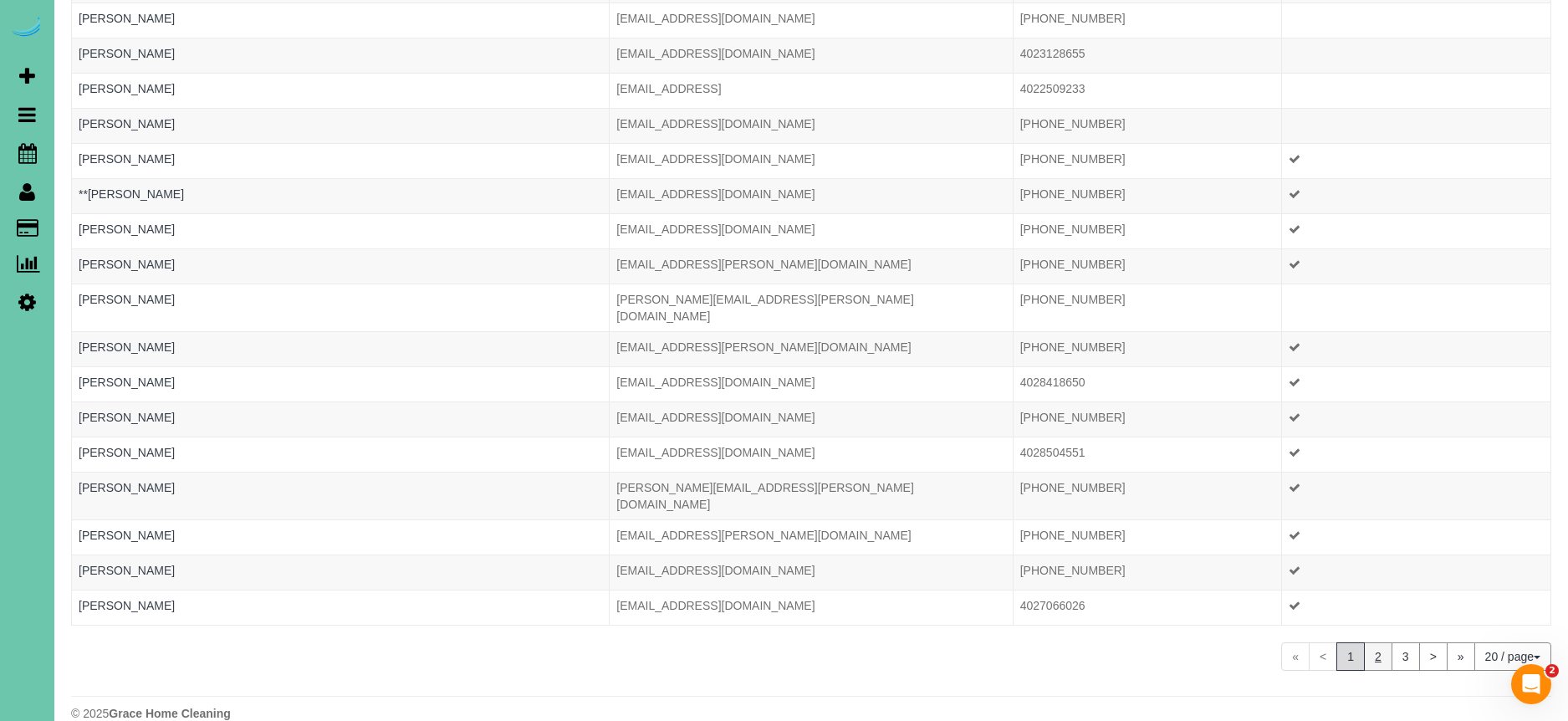
click at [1368, 642] on link "2" at bounding box center [1378, 656] width 28 height 28
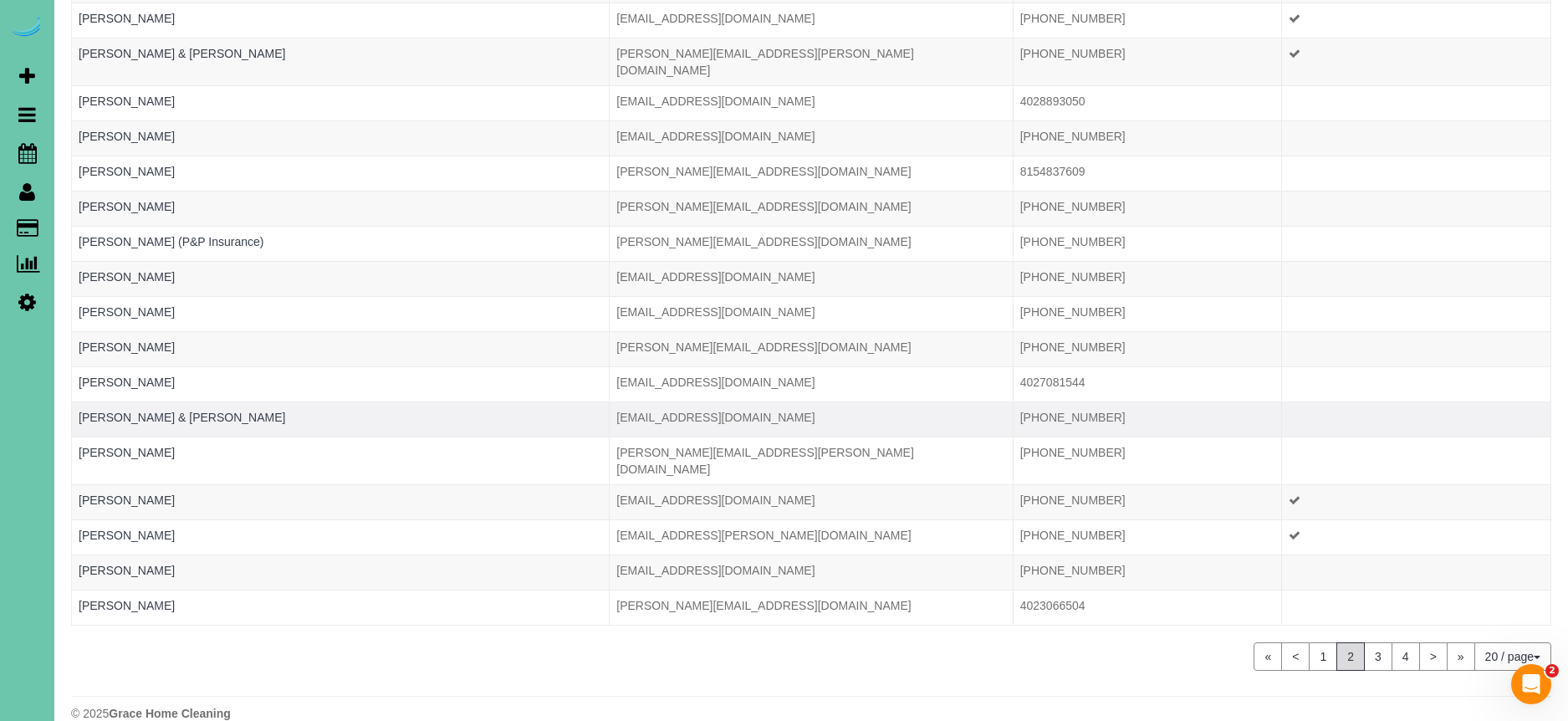
scroll to position [0, 0]
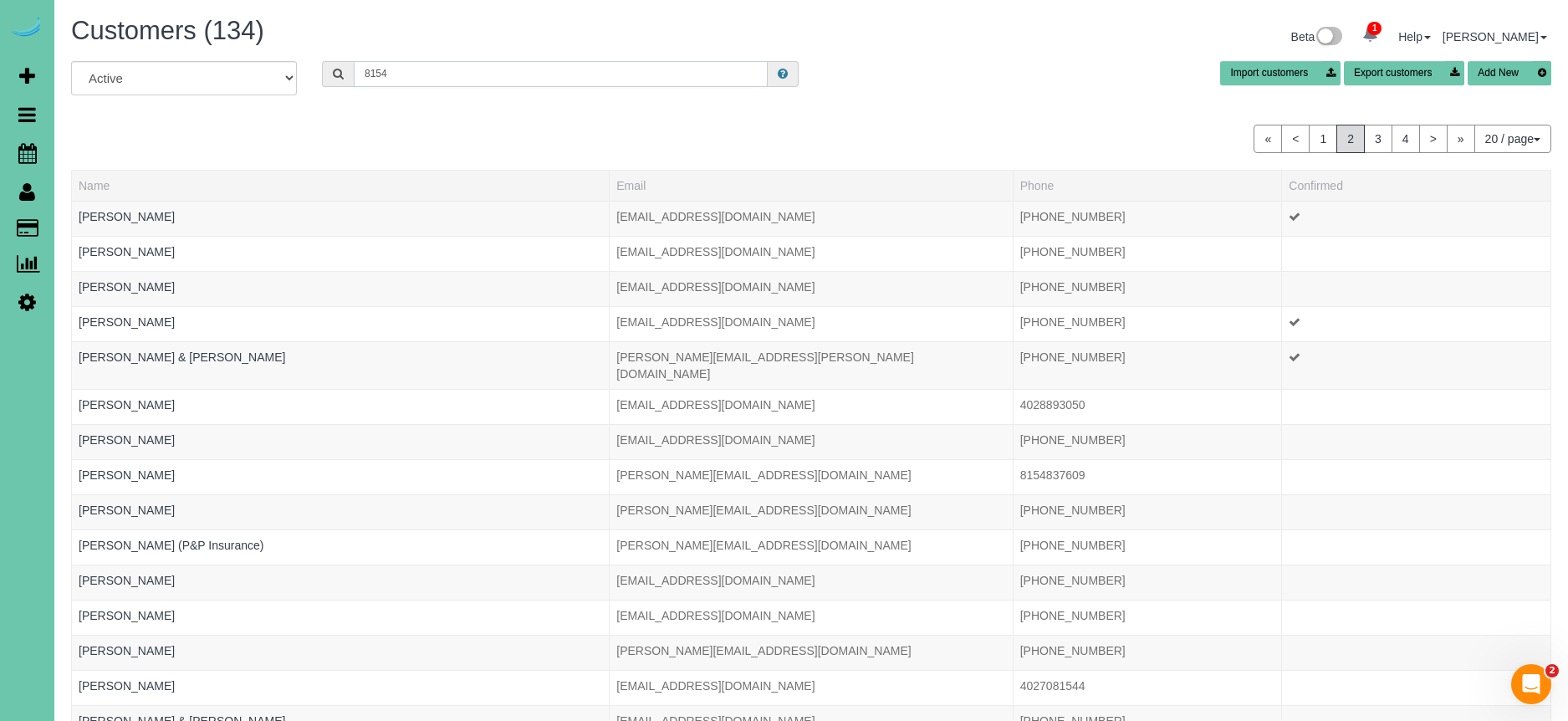
drag, startPoint x: 426, startPoint y: 74, endPoint x: 297, endPoint y: 67, distance: 129.2
click at [297, 67] on div "All Active Archived 8154 Import customers Export customers Add New" at bounding box center [811, 84] width 1505 height 47
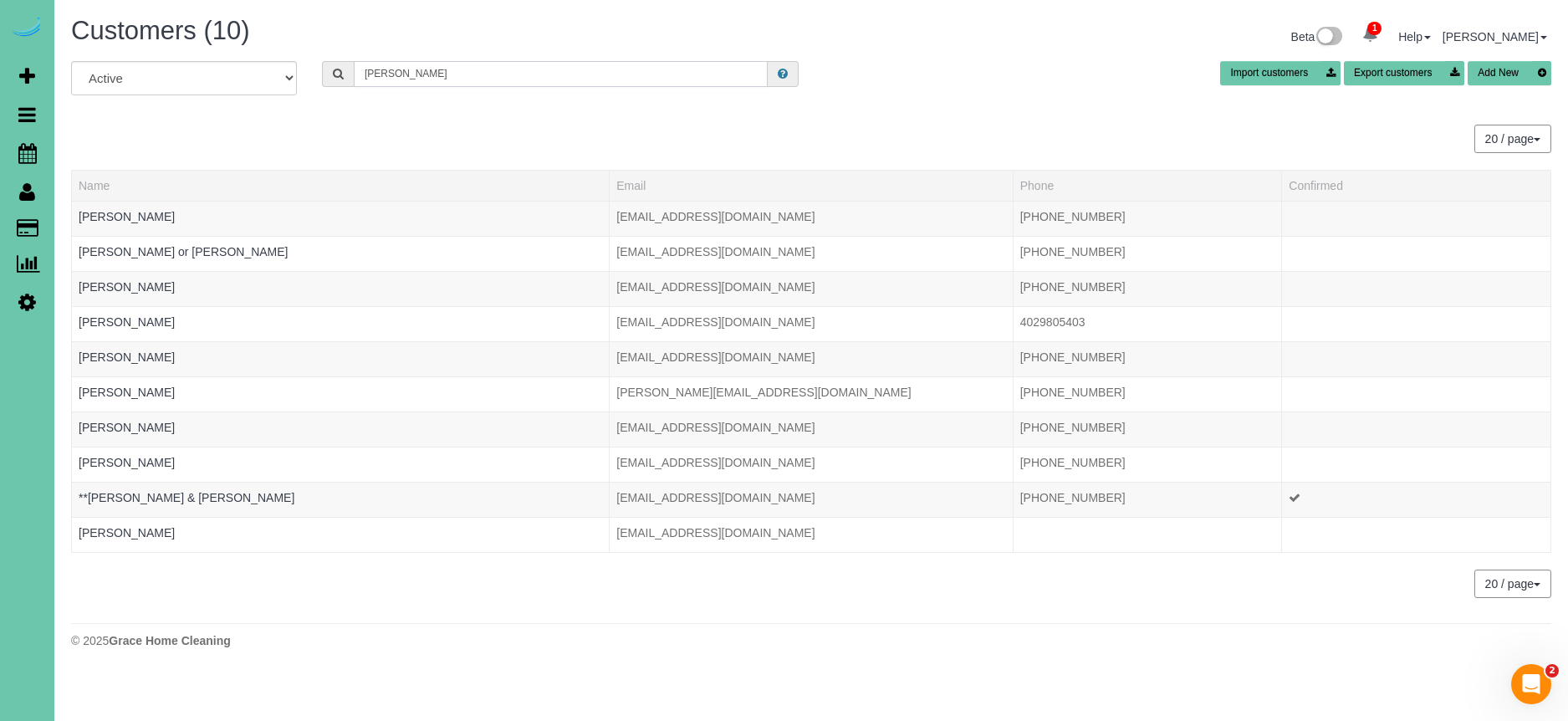
type input "Terry"
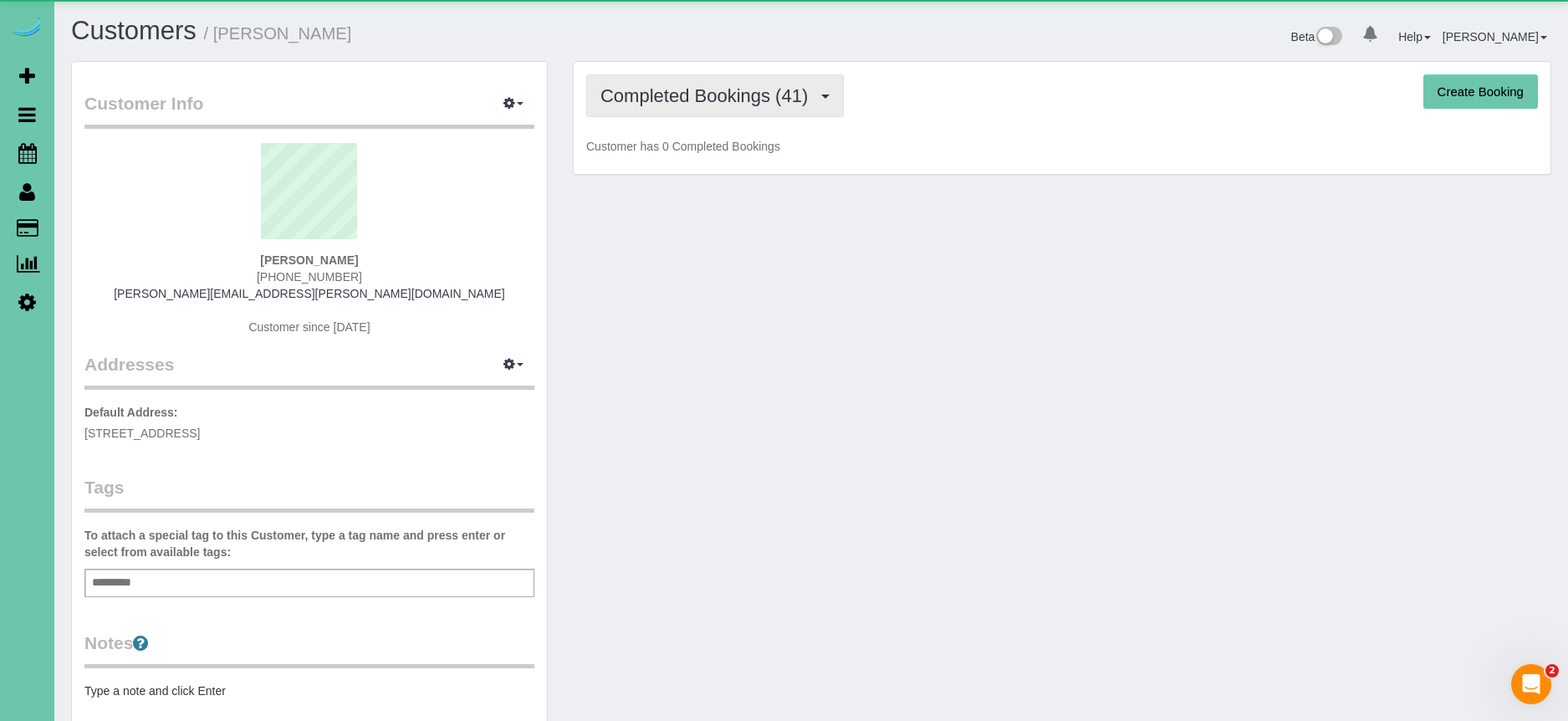
click at [717, 85] on span "Completed Bookings (41)" at bounding box center [708, 96] width 216 height 21
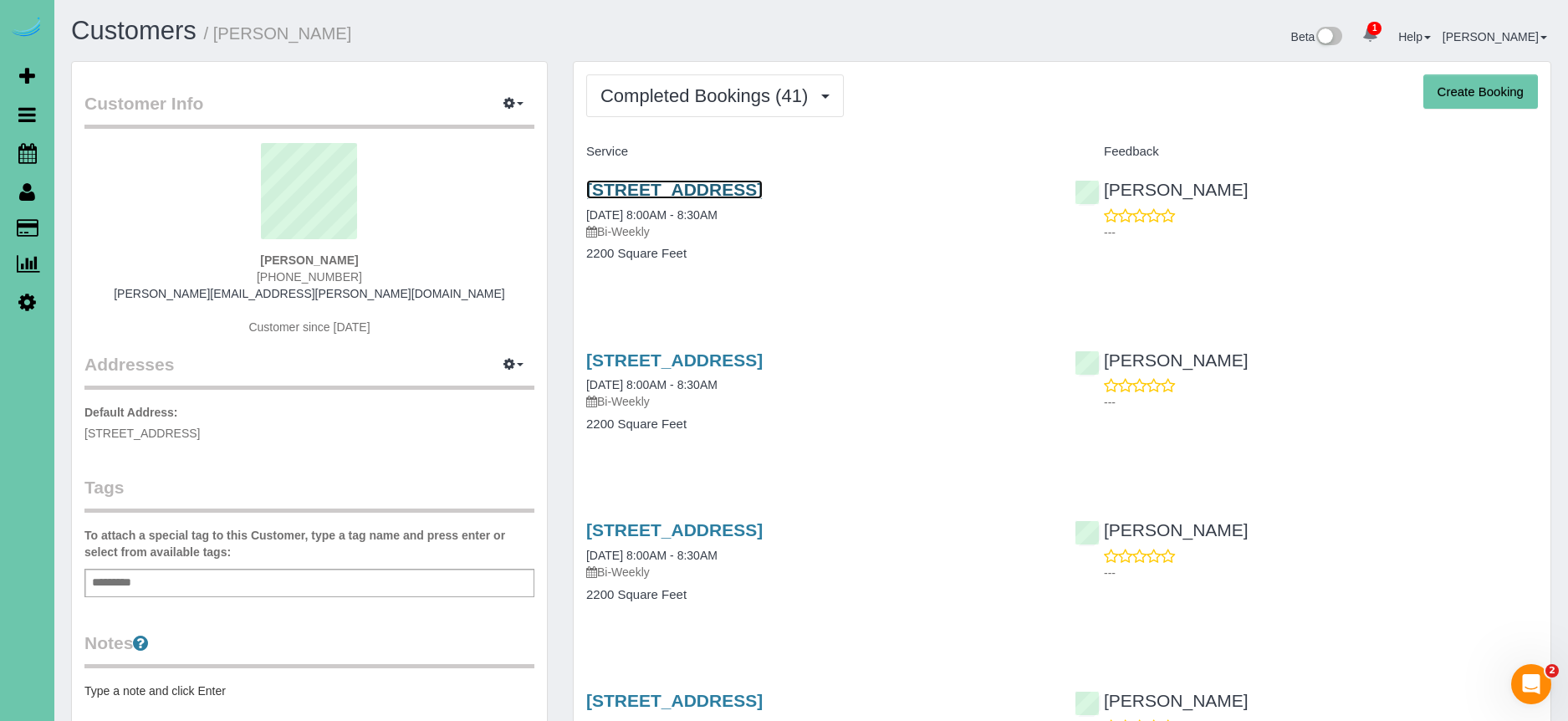
click at [763, 183] on link "13706 S 42nd Ave, Bellevue, NE 68123" at bounding box center [674, 190] width 176 height 20
click at [669, 98] on span "Completed Bookings (41)" at bounding box center [708, 96] width 216 height 21
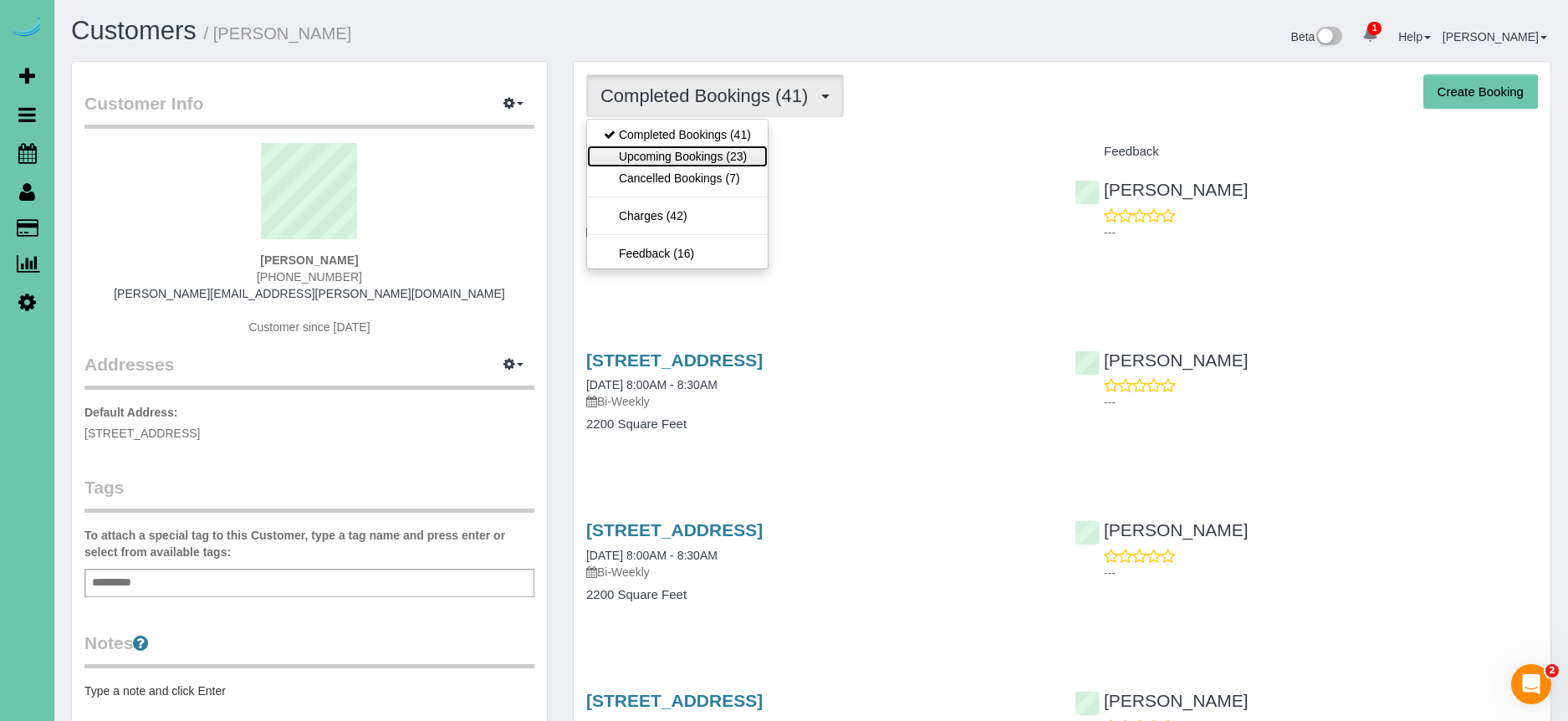
click at [669, 164] on link "Upcoming Bookings (23)" at bounding box center [678, 156] width 181 height 22
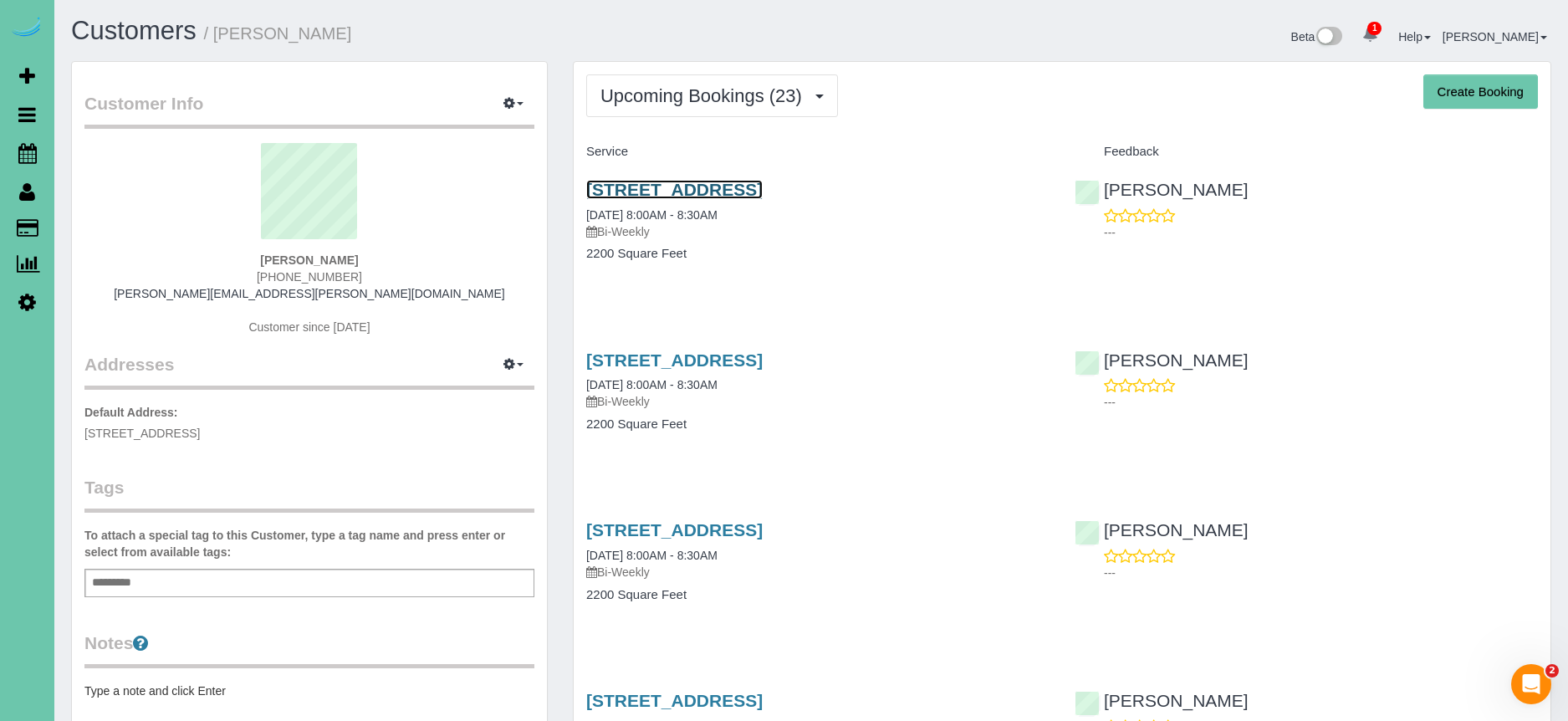
click at [748, 197] on link "13706 S 42nd Ave, Bellevue, NE 68123" at bounding box center [674, 190] width 176 height 20
drag, startPoint x: 663, startPoint y: 81, endPoint x: 681, endPoint y: 97, distance: 24.1
click at [663, 81] on button "Upcoming Bookings (23)" at bounding box center [712, 96] width 252 height 43
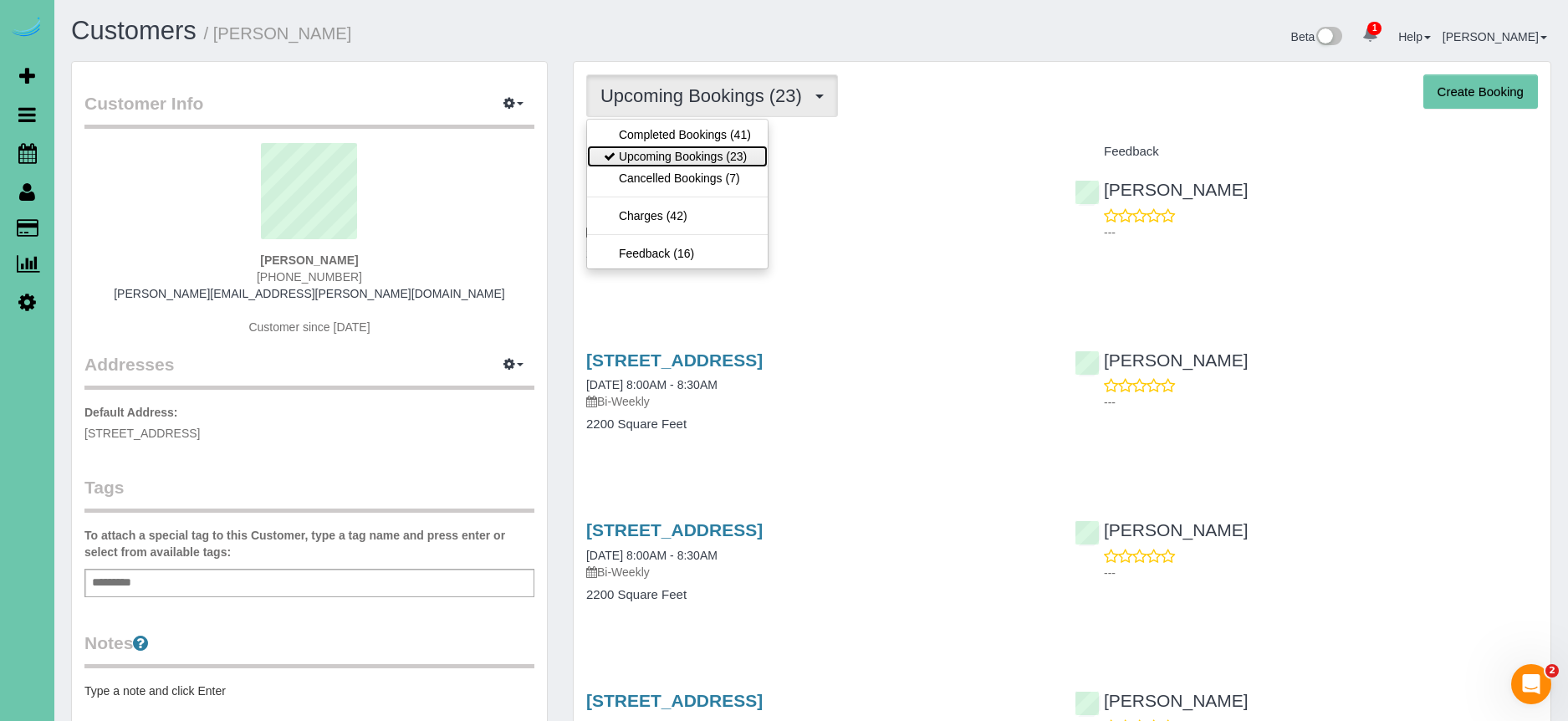
click at [721, 157] on link "Upcoming Bookings (23)" at bounding box center [678, 156] width 181 height 22
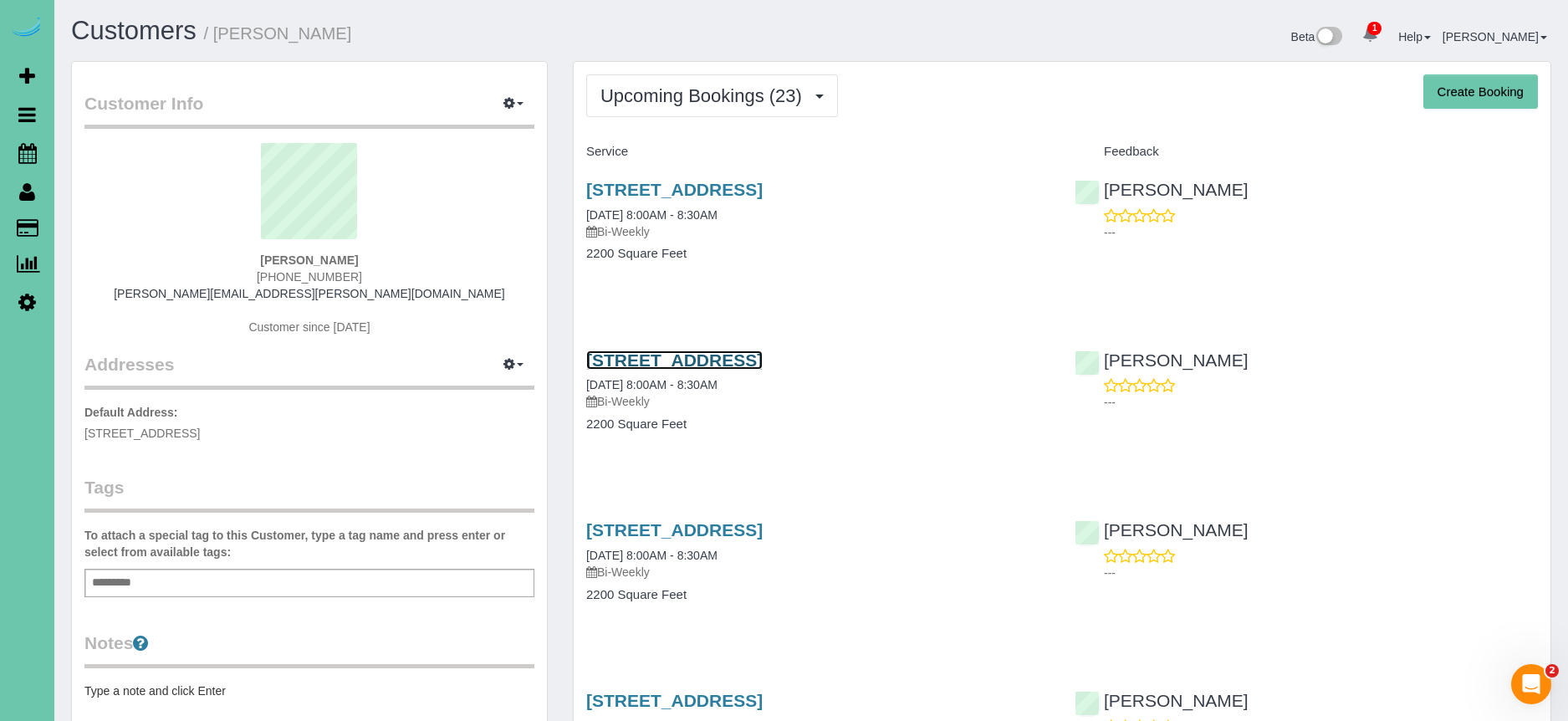
click at [763, 352] on link "13706 S 42nd Ave, Bellevue, NE 68123" at bounding box center [674, 360] width 176 height 20
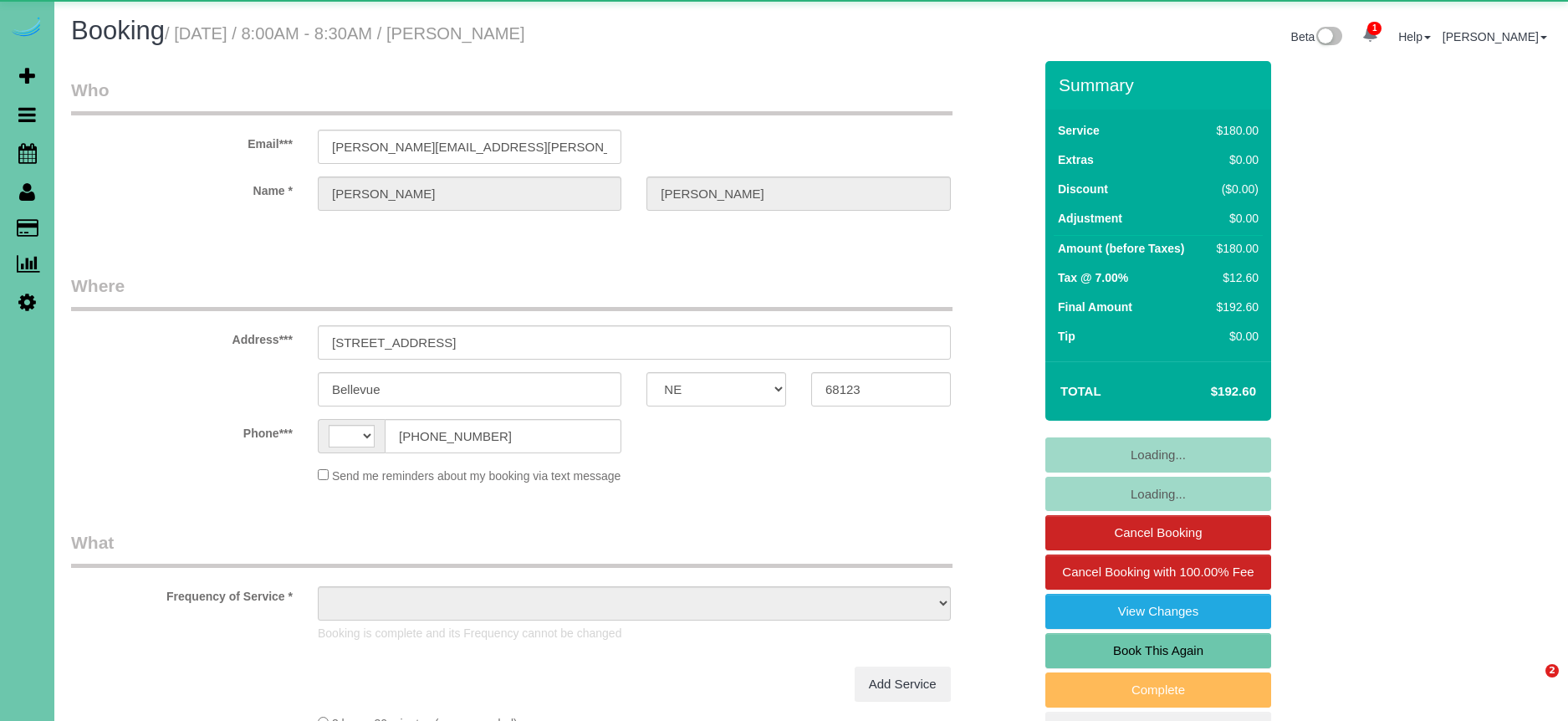
select select "NE"
select select "string:[GEOGRAPHIC_DATA]"
select select "object:684"
select select "string:fspay-8dae0a15-2710-4a13-bb6d-bd8d5352f295"
select select "number:37"
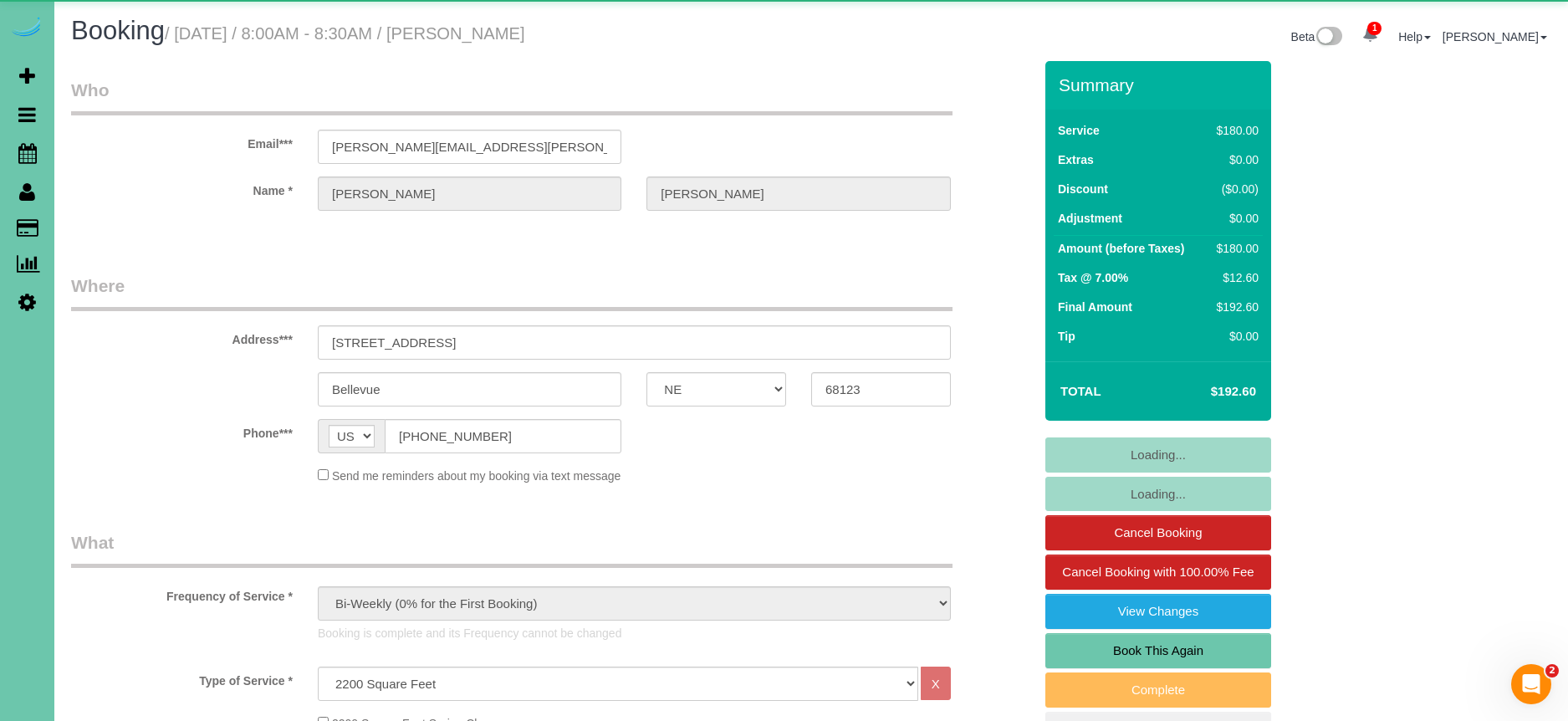
select select "number:42"
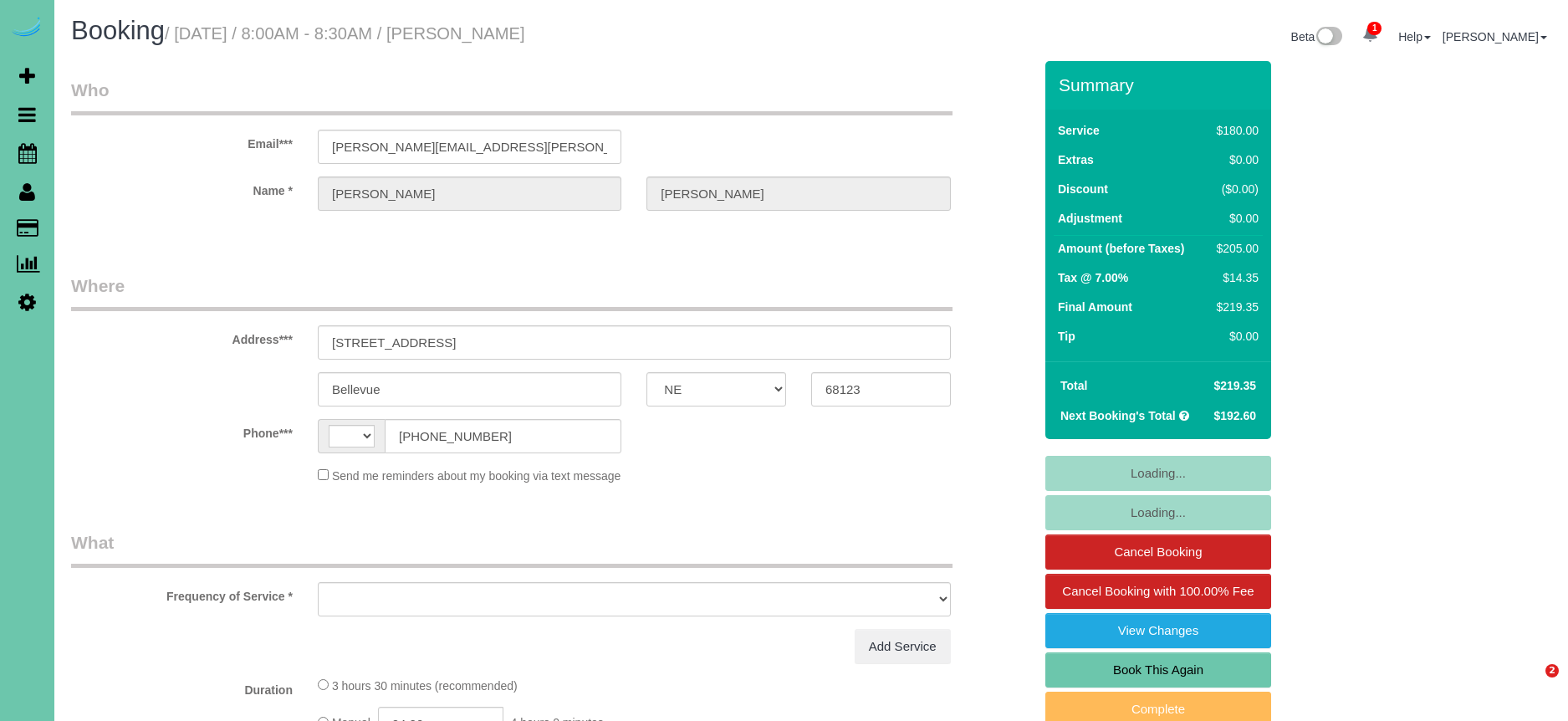
select select "NE"
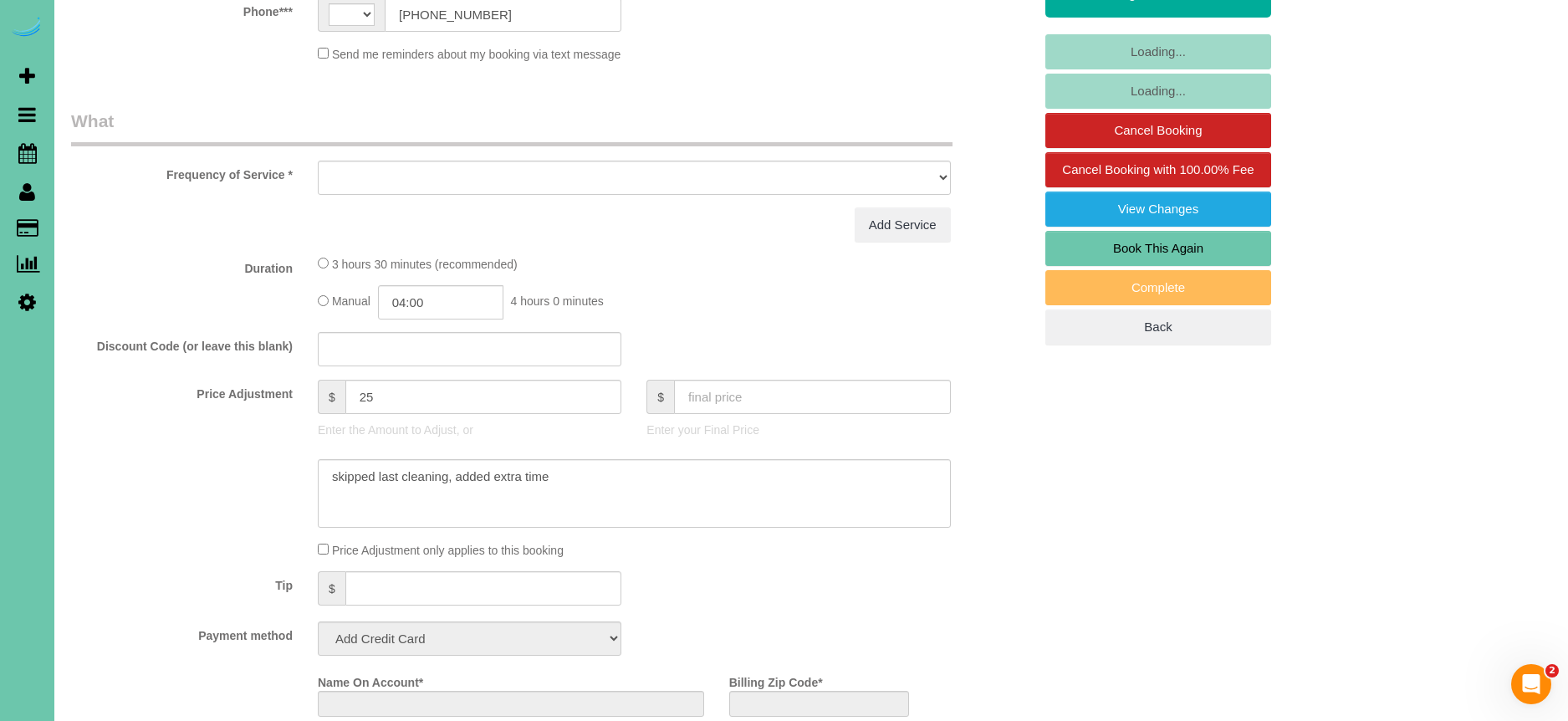
select select "string:fspay-8dae0a15-2710-4a13-bb6d-bd8d5352f295"
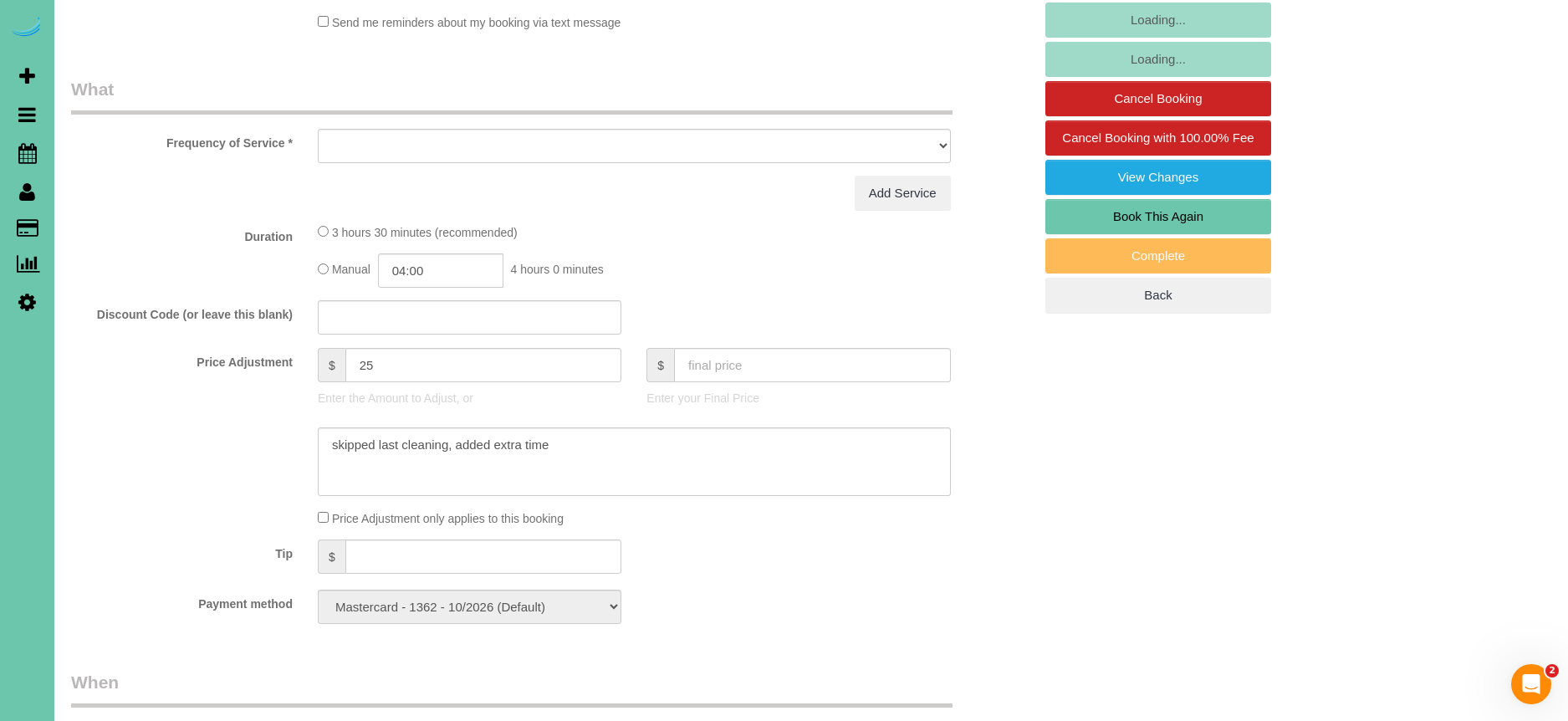
select select "string:[GEOGRAPHIC_DATA]"
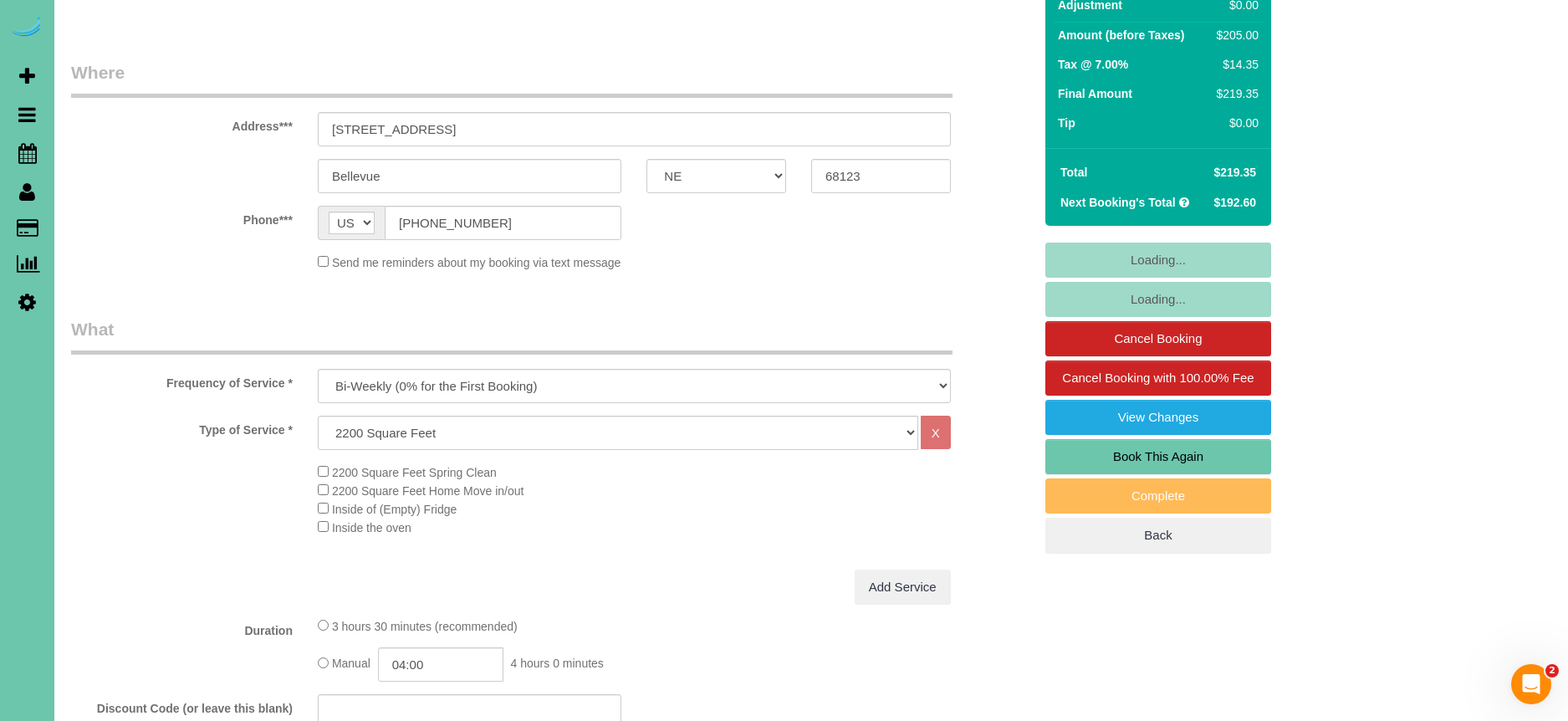
select select "object:680"
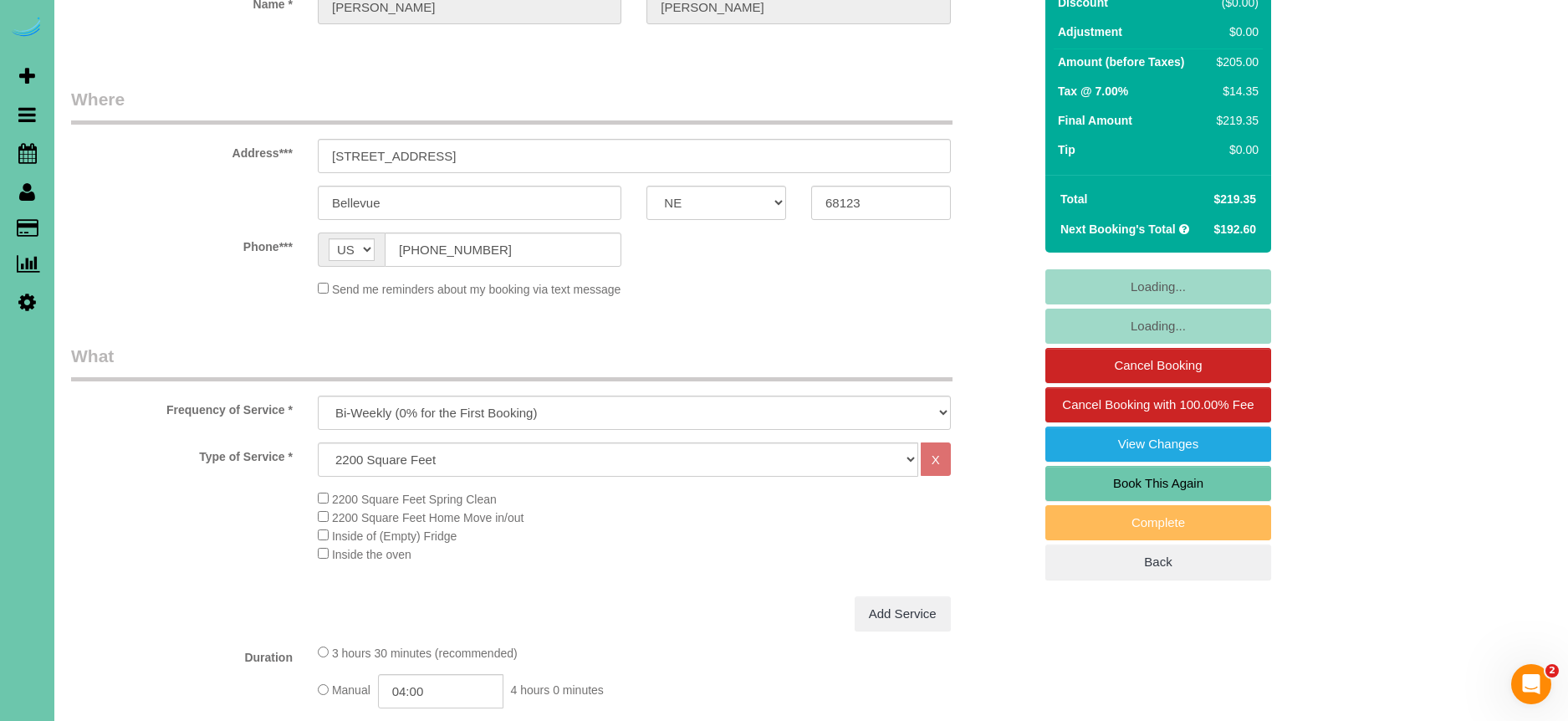
select select "number:37"
select select "number:42"
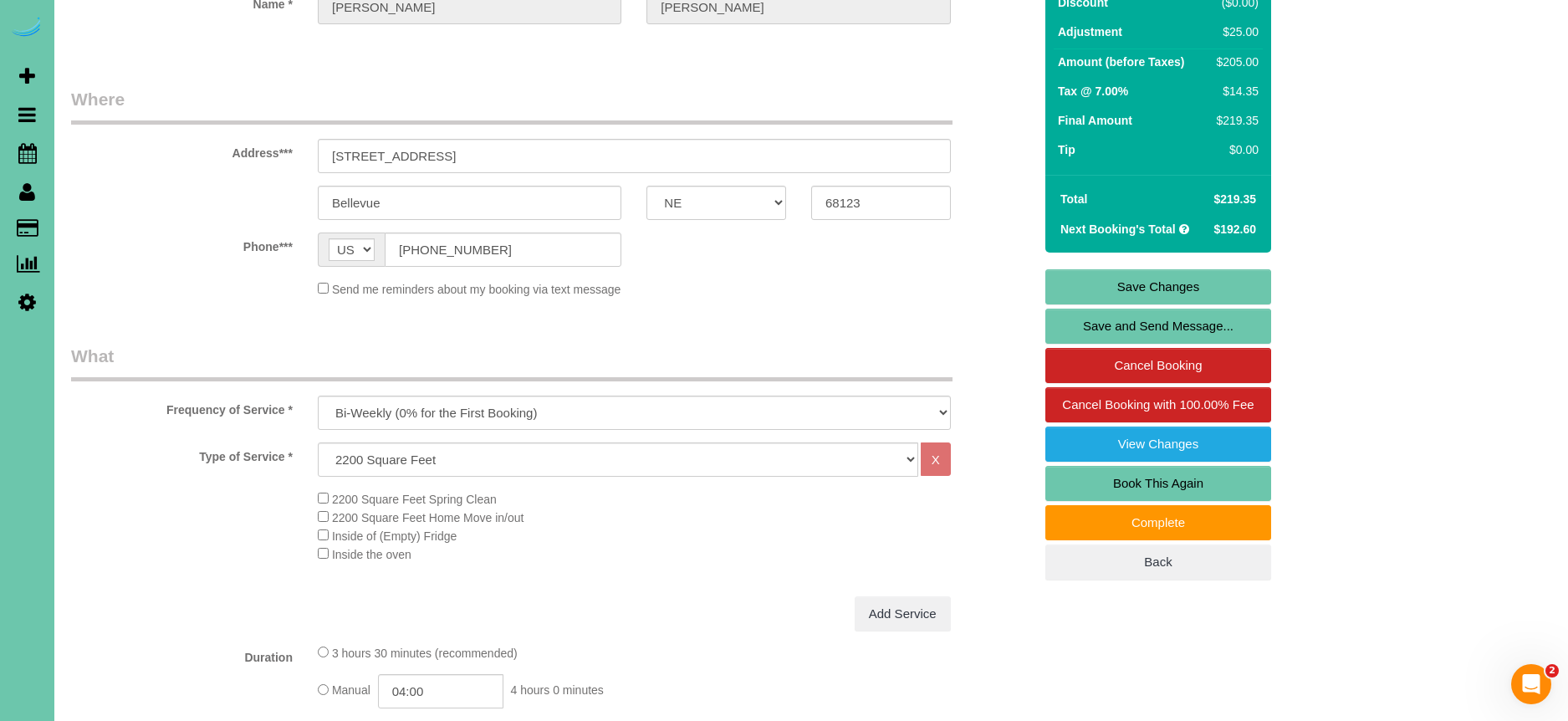
click at [1219, 276] on link "Save Changes" at bounding box center [1158, 287] width 226 height 35
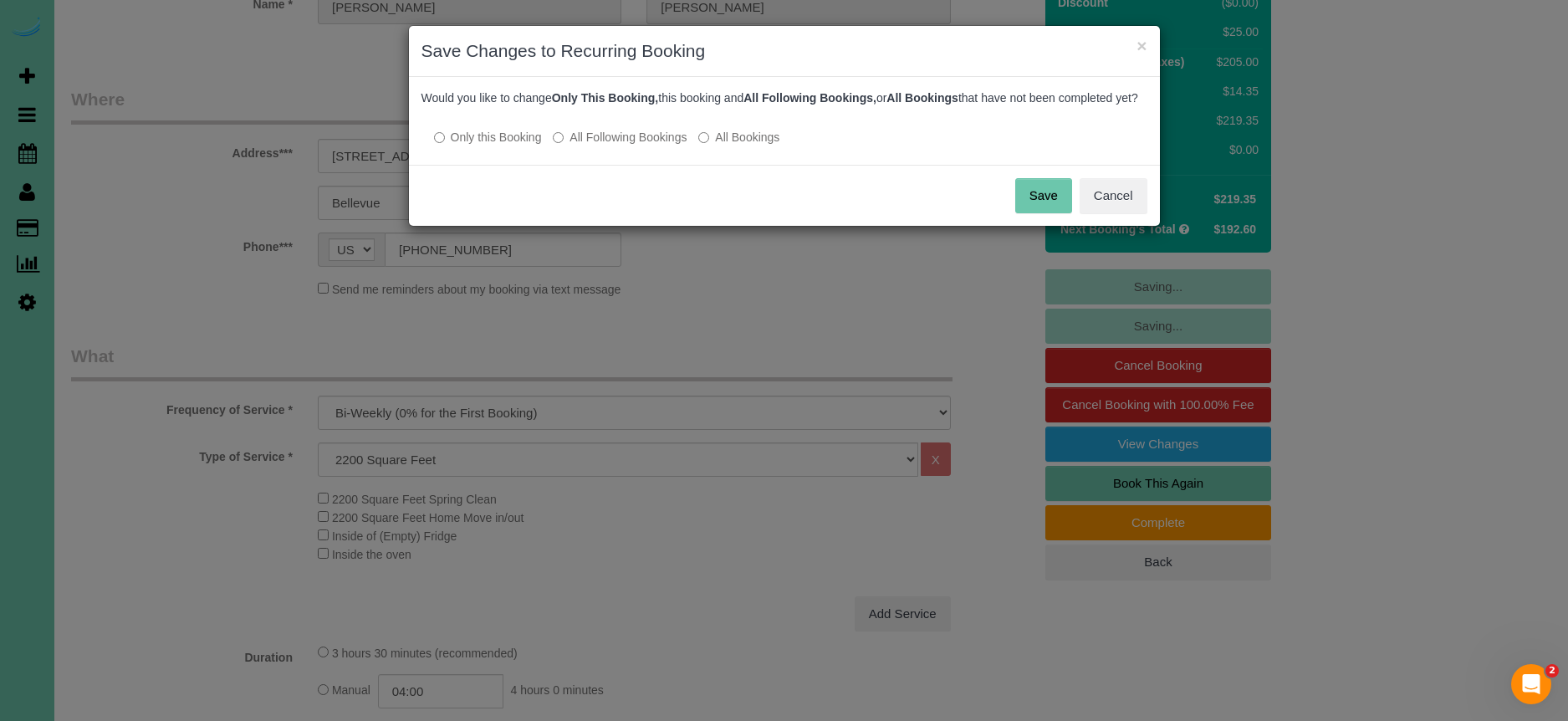
click at [1040, 213] on button "Save" at bounding box center [1044, 196] width 57 height 35
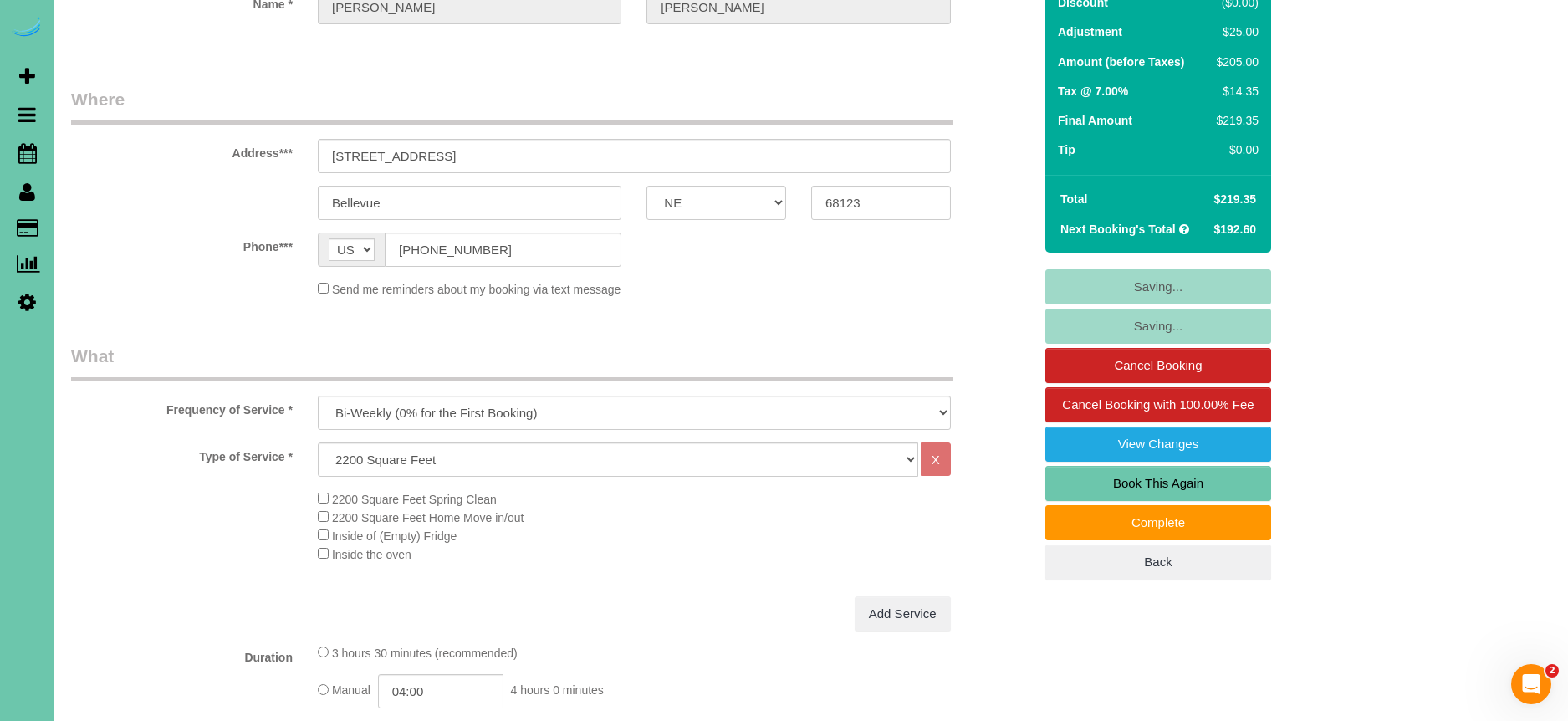
scroll to position [180, 0]
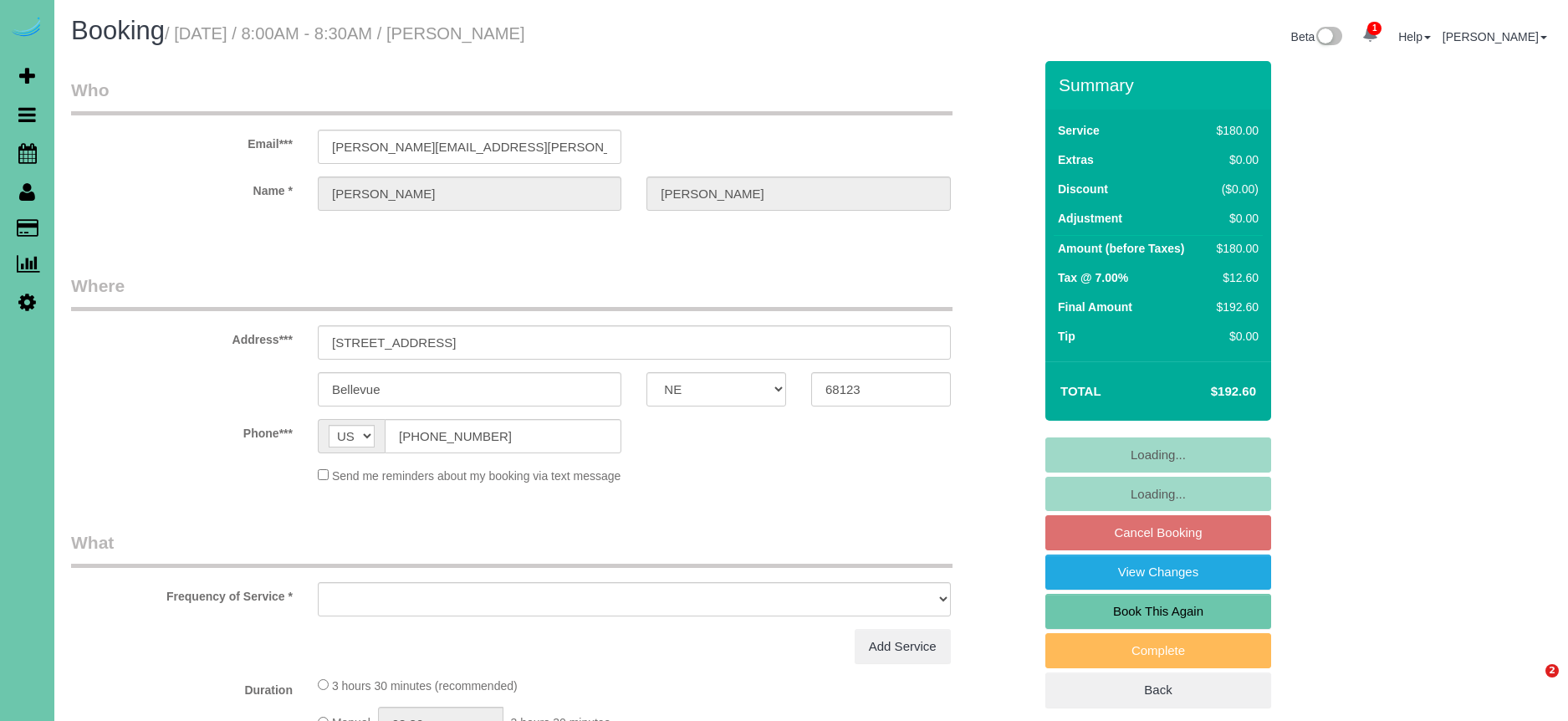
select select "NE"
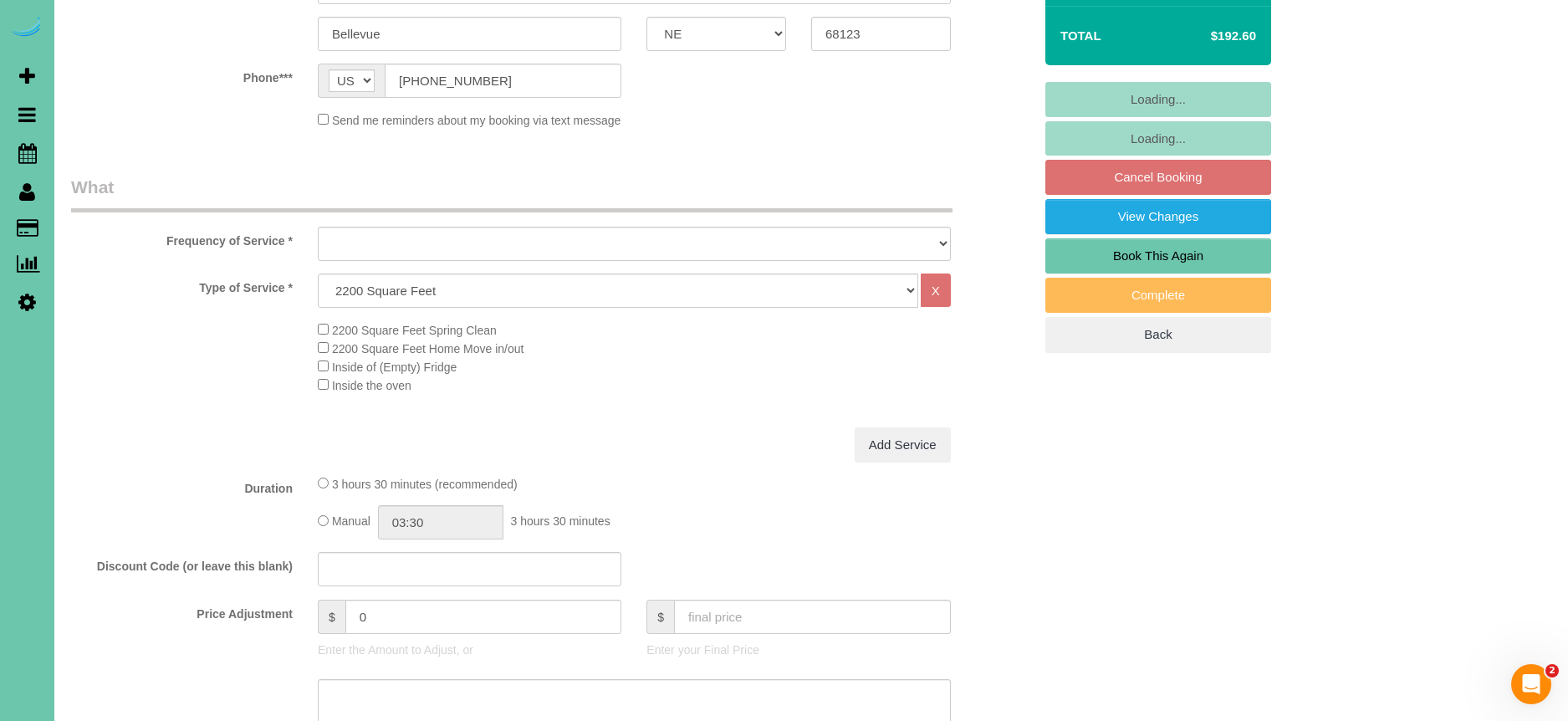
scroll to position [381, 0]
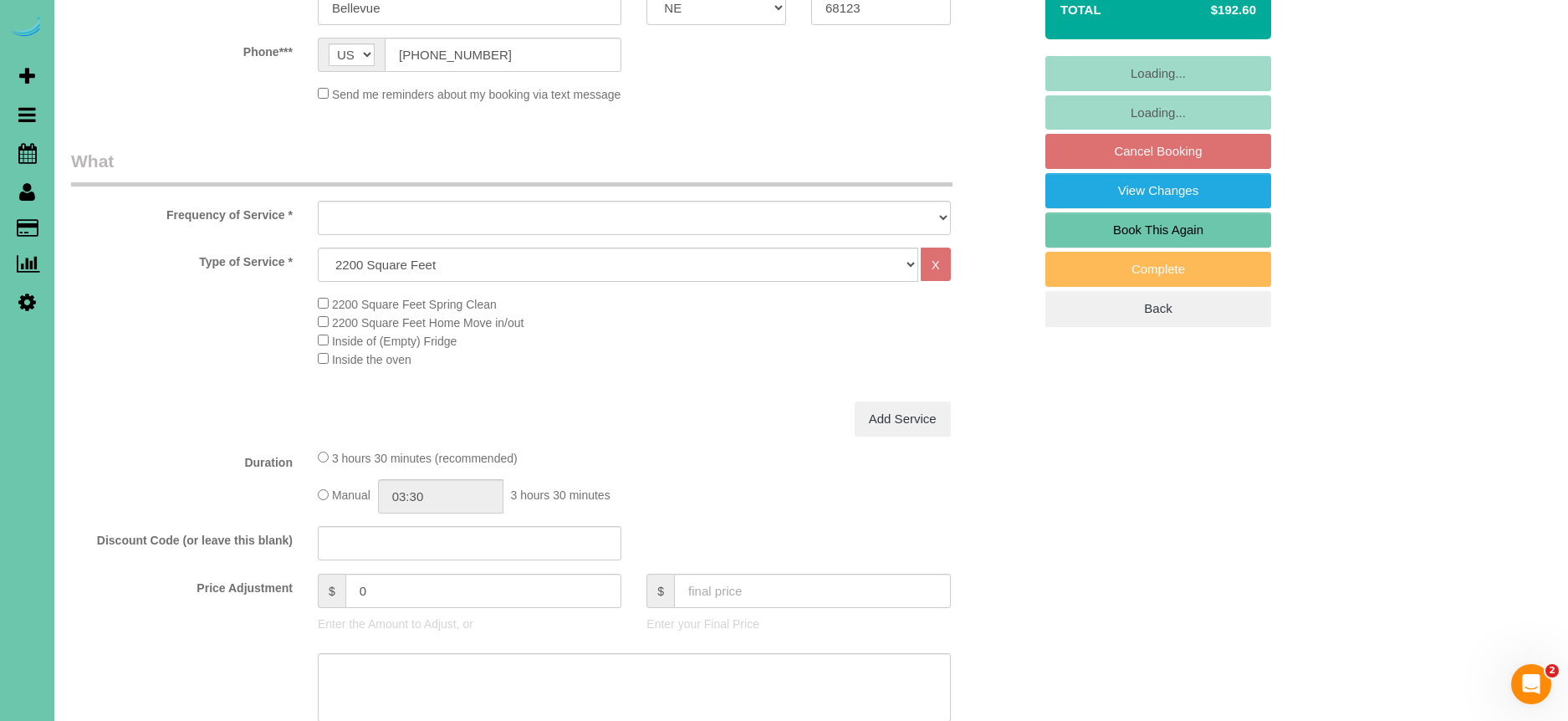
select select "object:713"
select select "number:37"
select select "number:42"
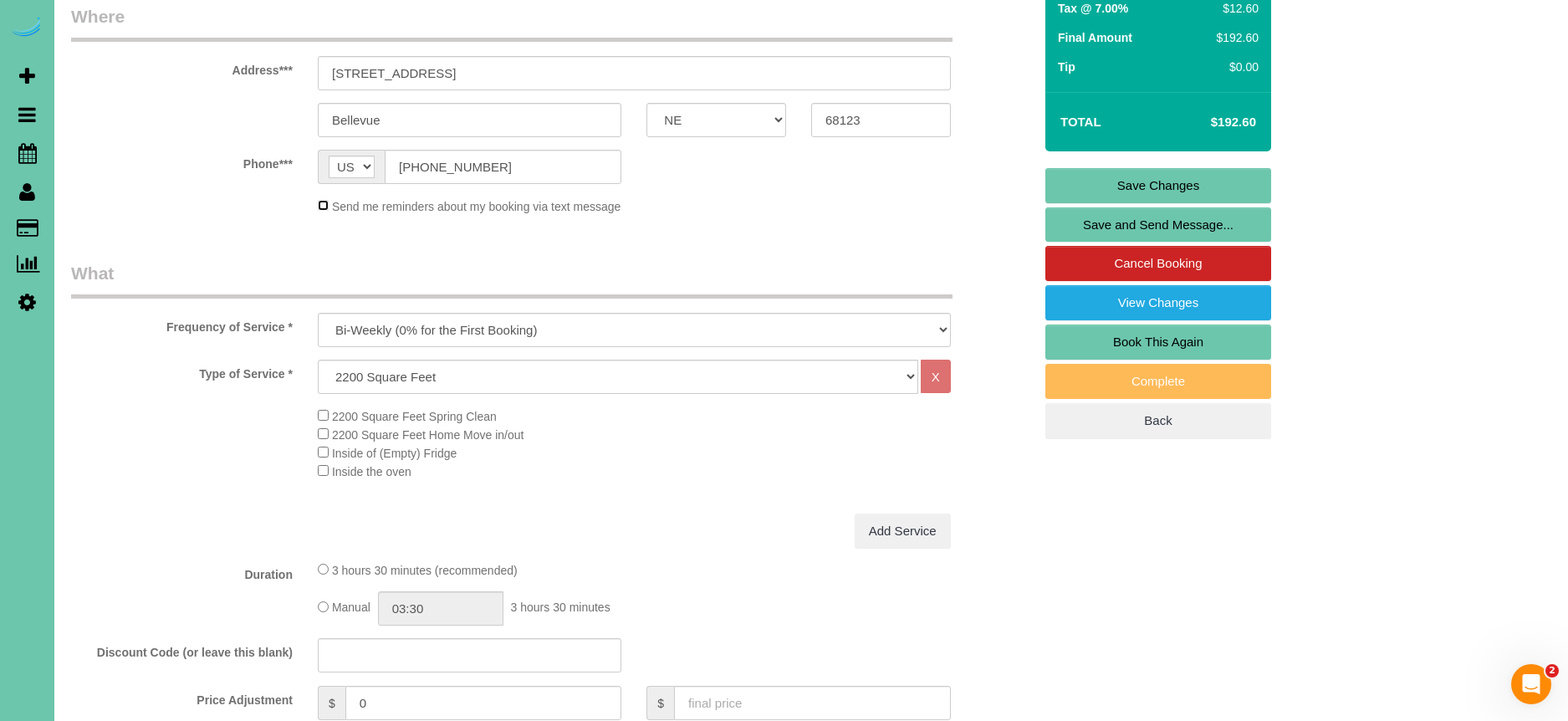
scroll to position [0, 0]
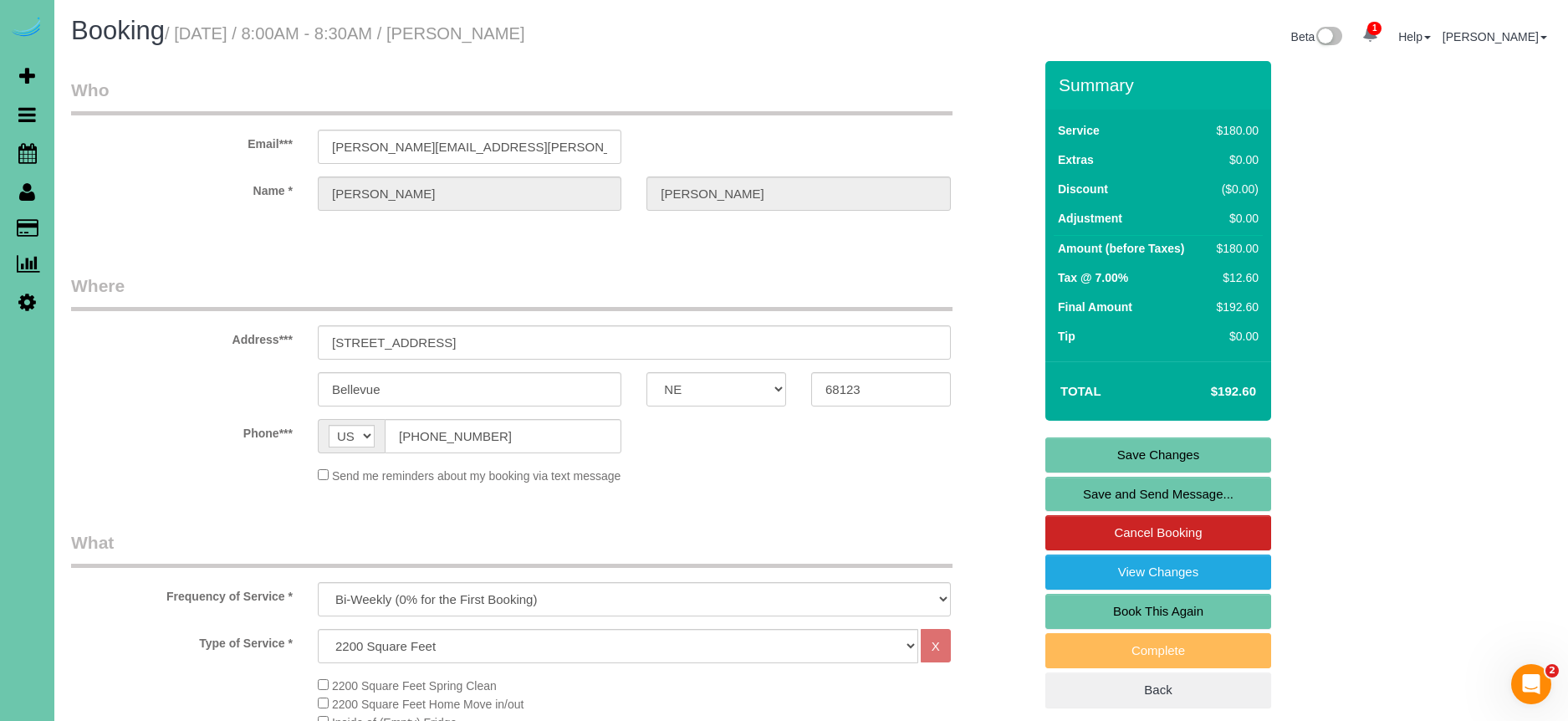
click at [1216, 457] on link "Save Changes" at bounding box center [1158, 455] width 226 height 35
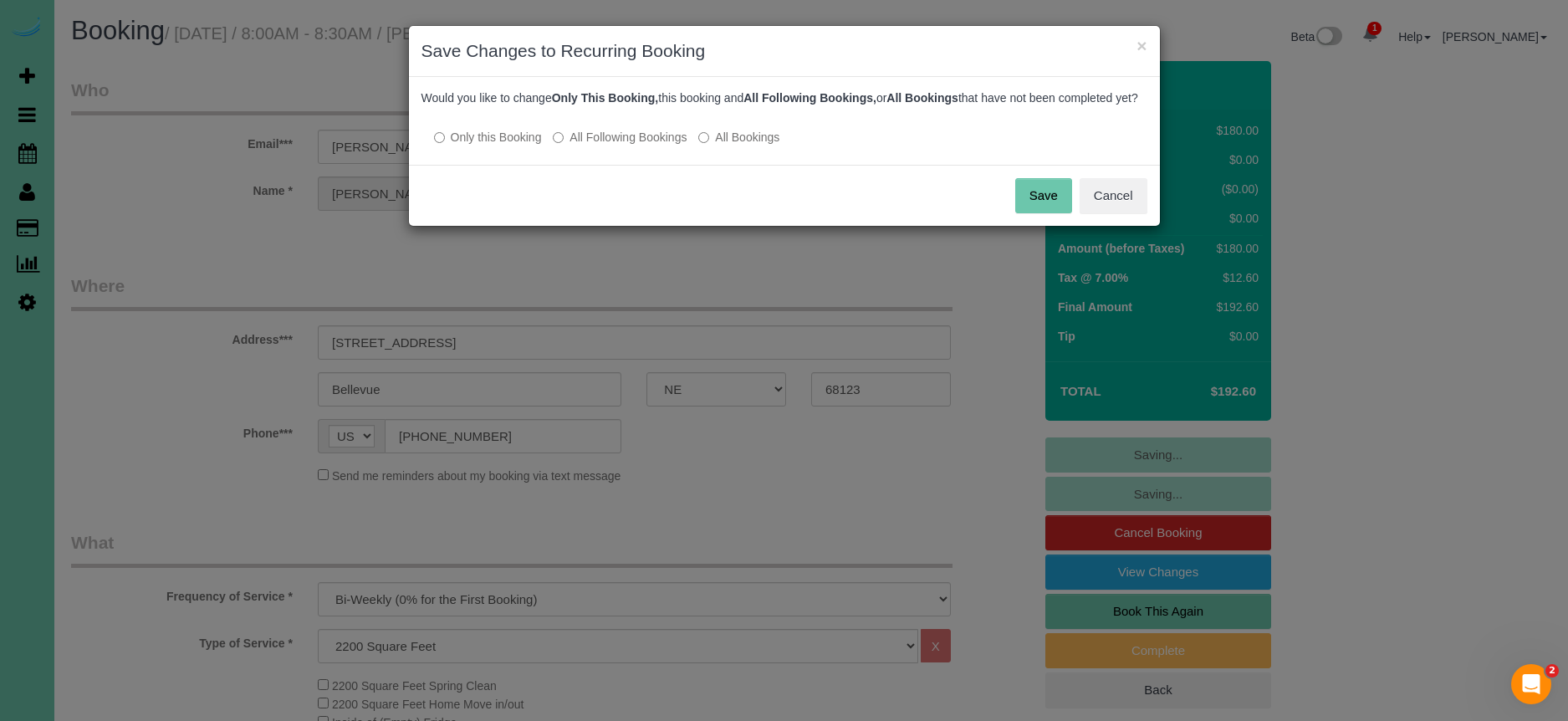
drag, startPoint x: 647, startPoint y: 151, endPoint x: 766, endPoint y: 176, distance: 121.6
click at [647, 145] on label "All Following Bookings" at bounding box center [619, 137] width 134 height 17
click at [1030, 213] on button "Save" at bounding box center [1044, 196] width 57 height 35
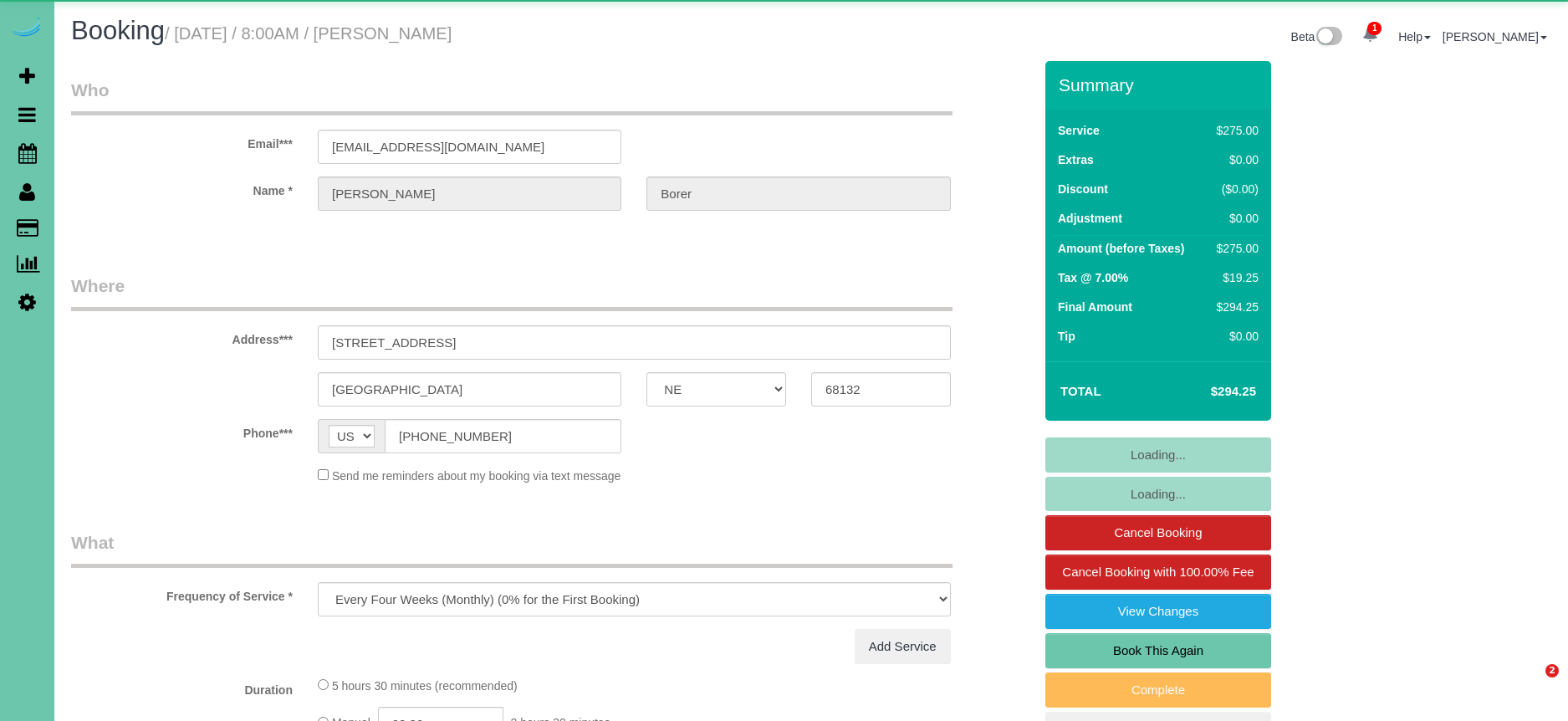
select select "NE"
select select "object:725"
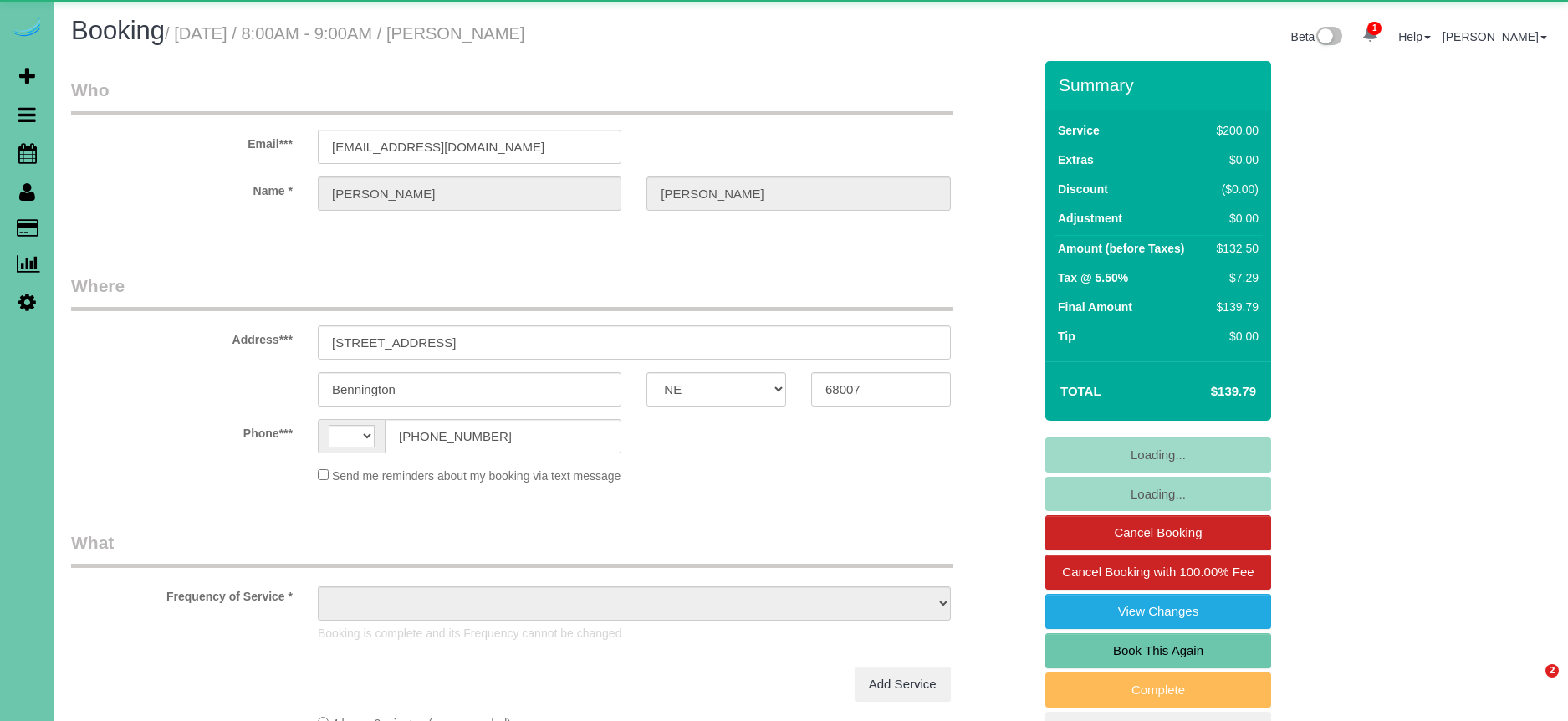
select select "NE"
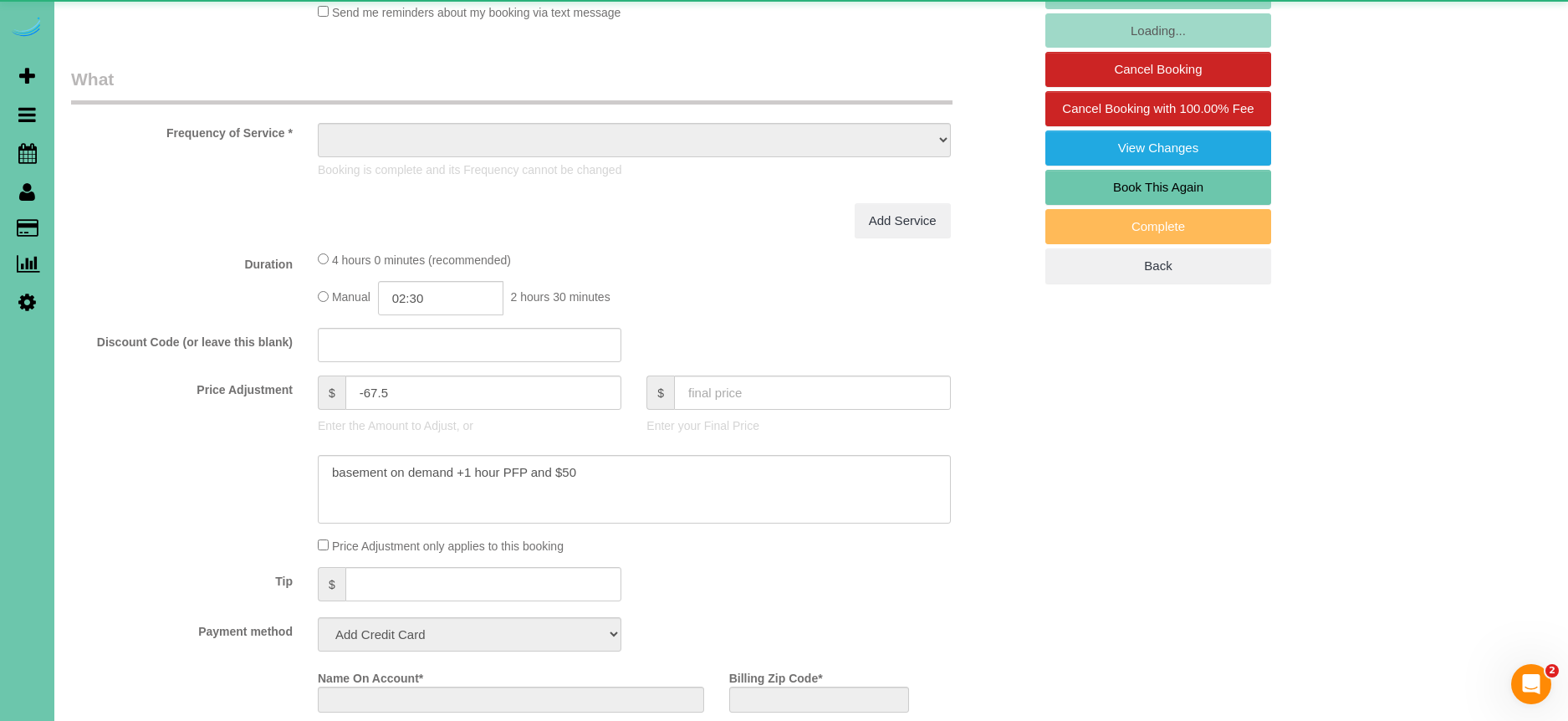
select select "string:[GEOGRAPHIC_DATA]"
select select "object:671"
select select "string:fspay-d8a94aae-b27f-4f59-9d47-a7a78b181c1b"
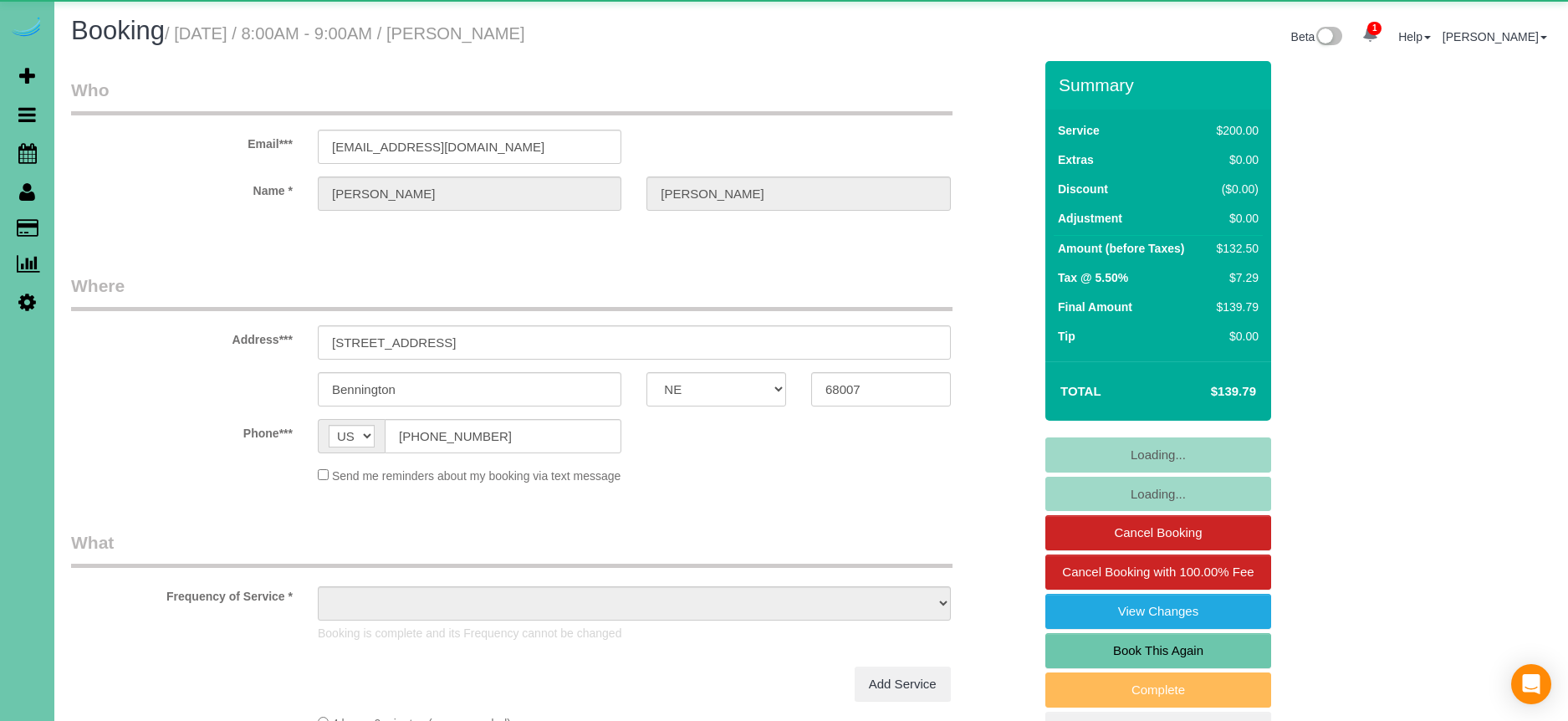
select select "NE"
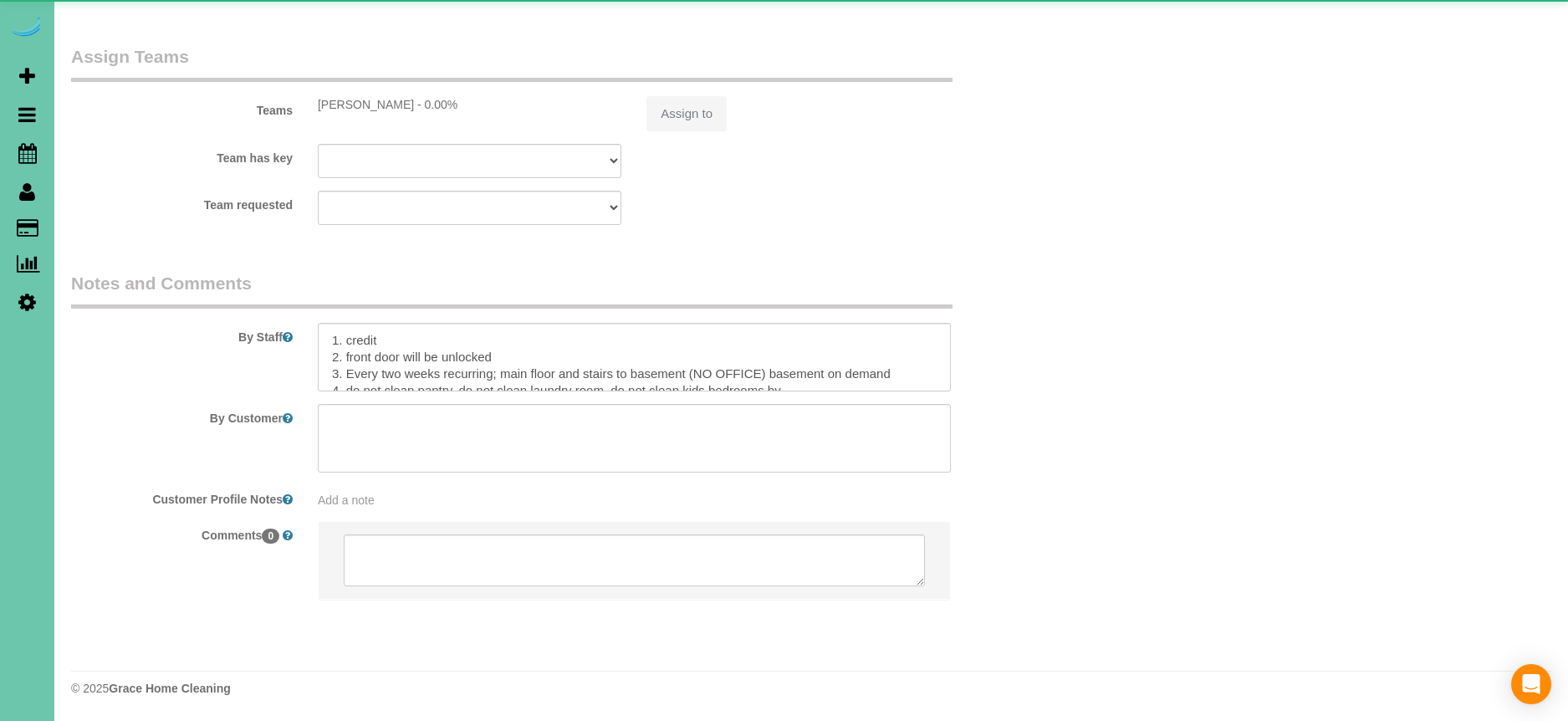
select select "object:942"
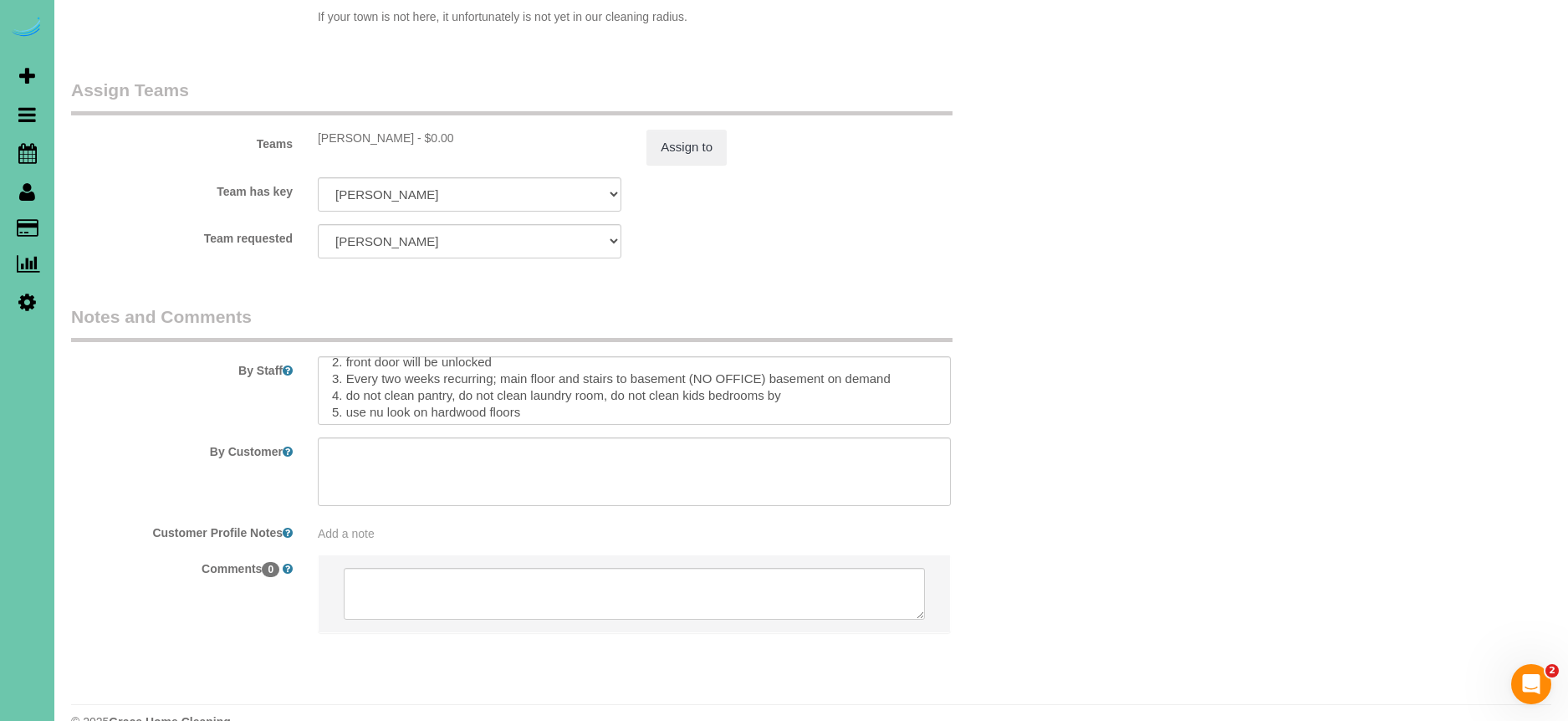
scroll to position [41, 0]
click at [817, 357] on textarea at bounding box center [634, 390] width 633 height 68
click at [776, 357] on textarea at bounding box center [634, 390] width 633 height 68
click at [823, 357] on textarea at bounding box center [634, 390] width 633 height 68
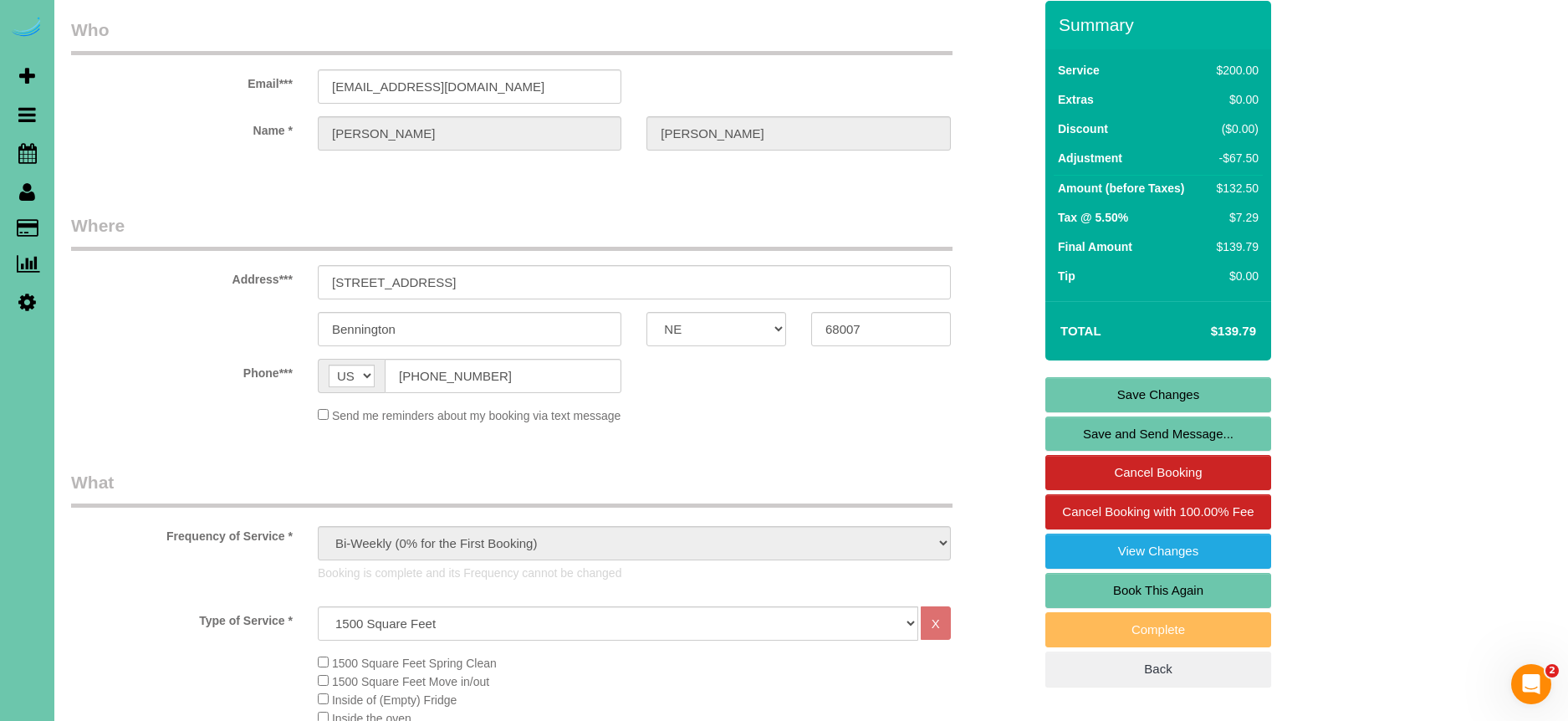
scroll to position [0, 0]
